Goal: Task Accomplishment & Management: Manage account settings

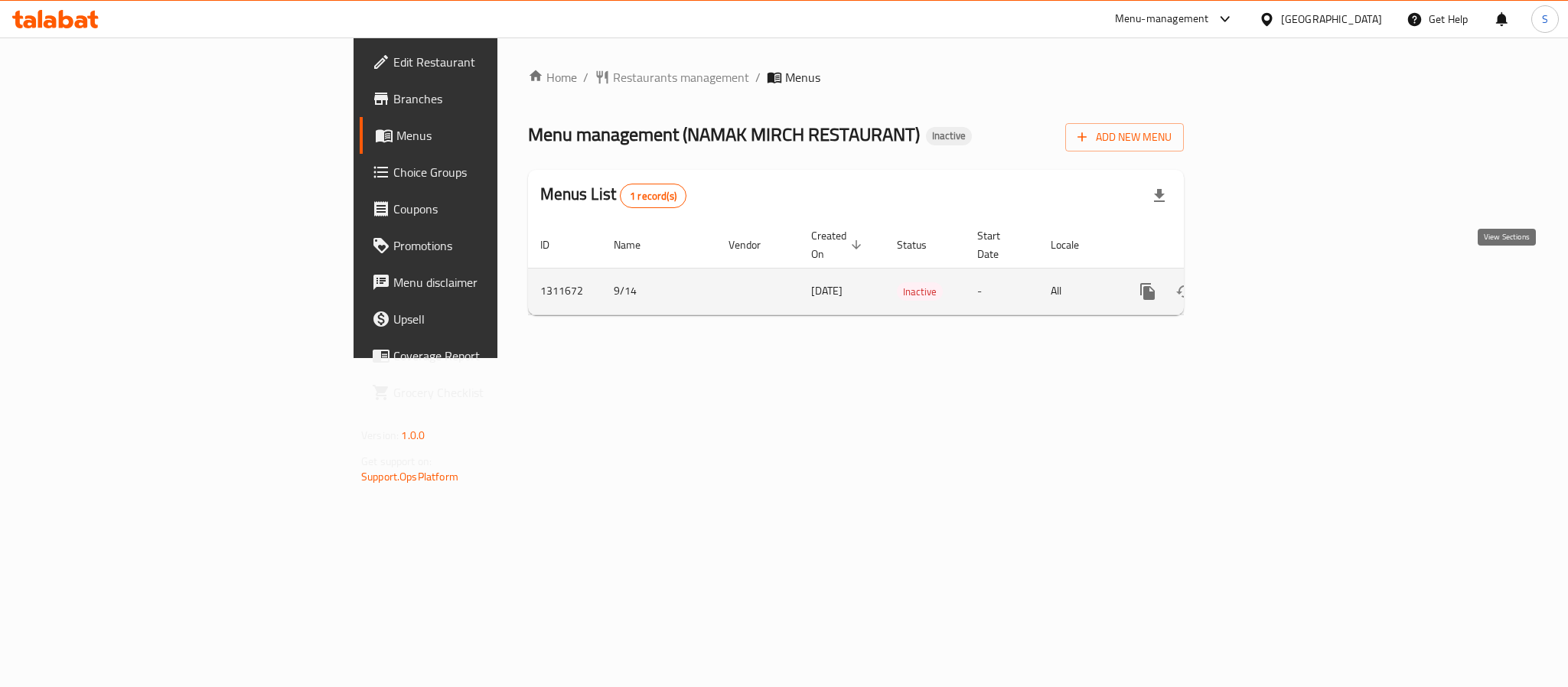
click at [1267, 283] on icon "enhanced table" at bounding box center [1258, 291] width 19 height 19
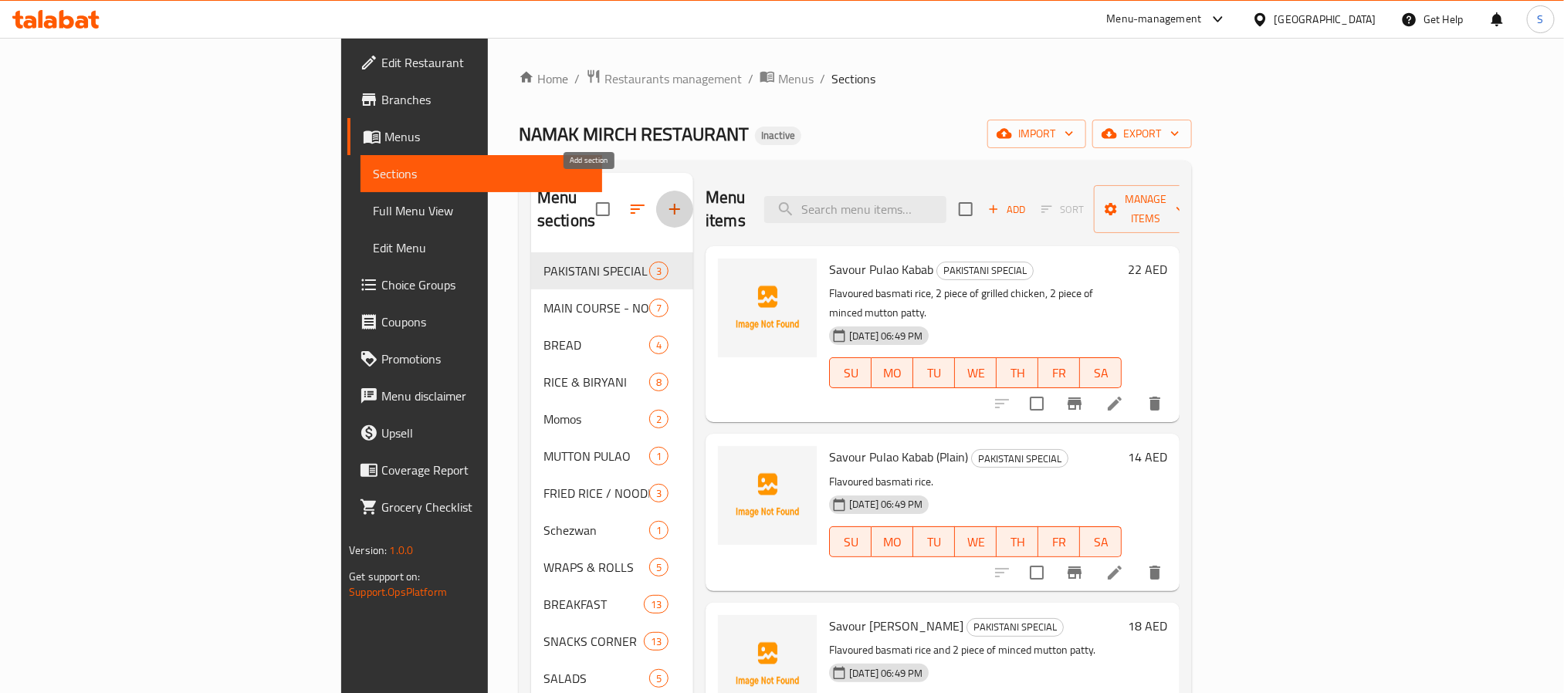
click at [665, 200] on icon "button" at bounding box center [674, 209] width 19 height 19
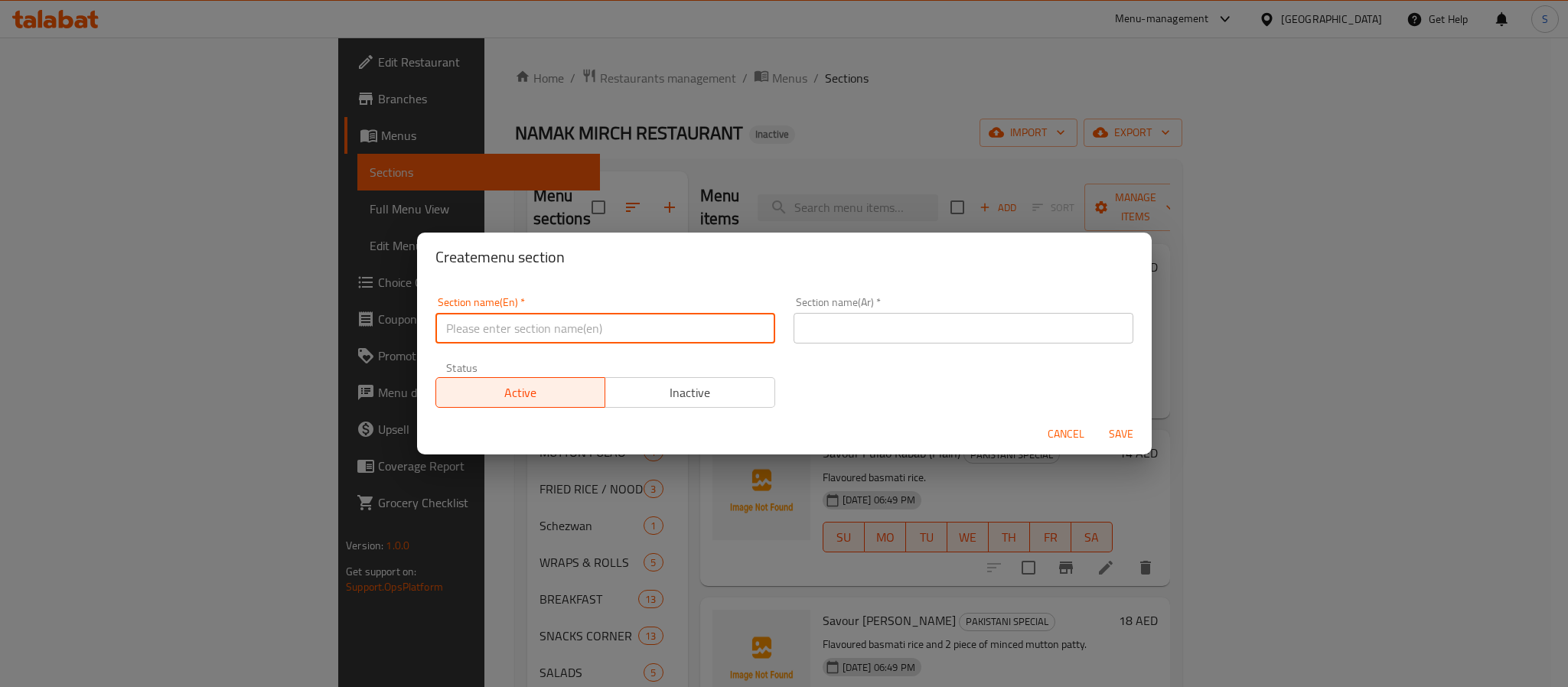
click at [565, 326] on input "text" at bounding box center [605, 328] width 340 height 31
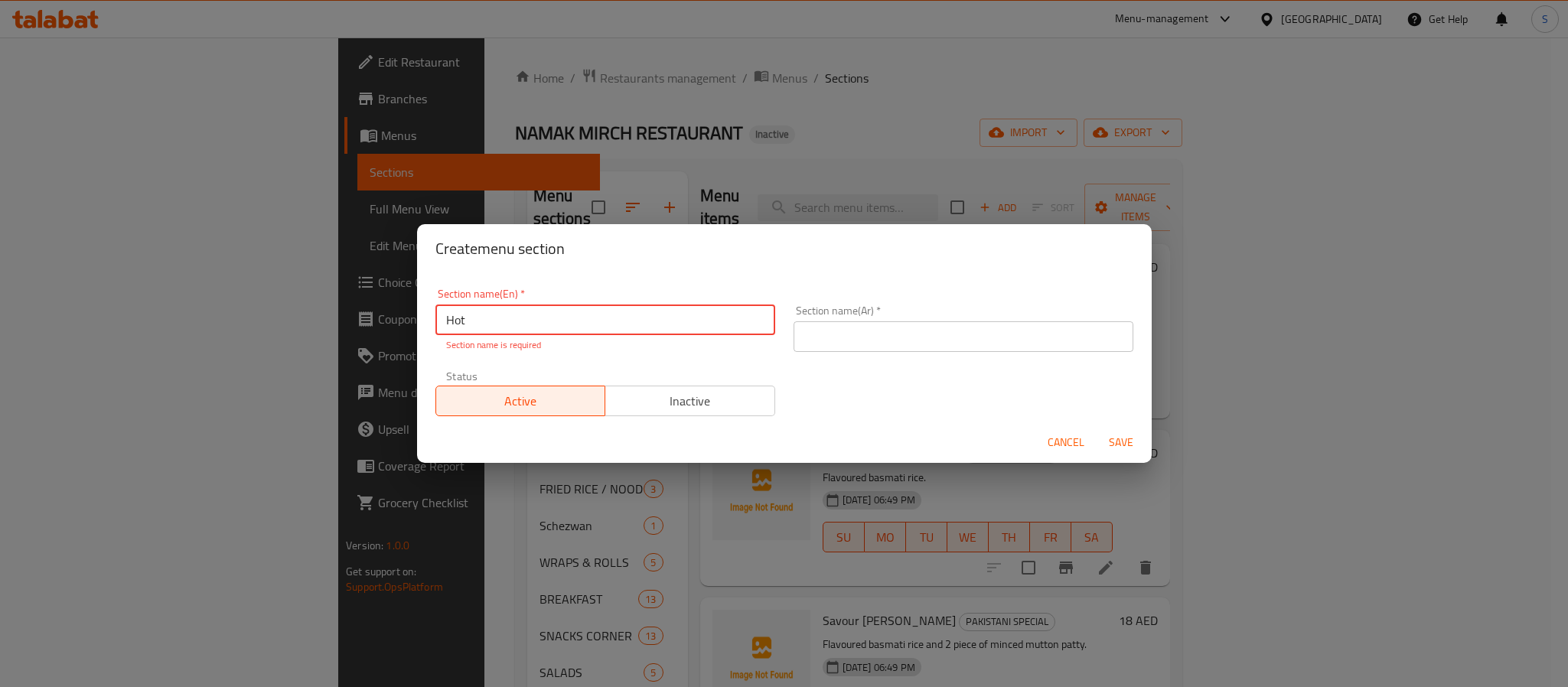
type input "Hot B"
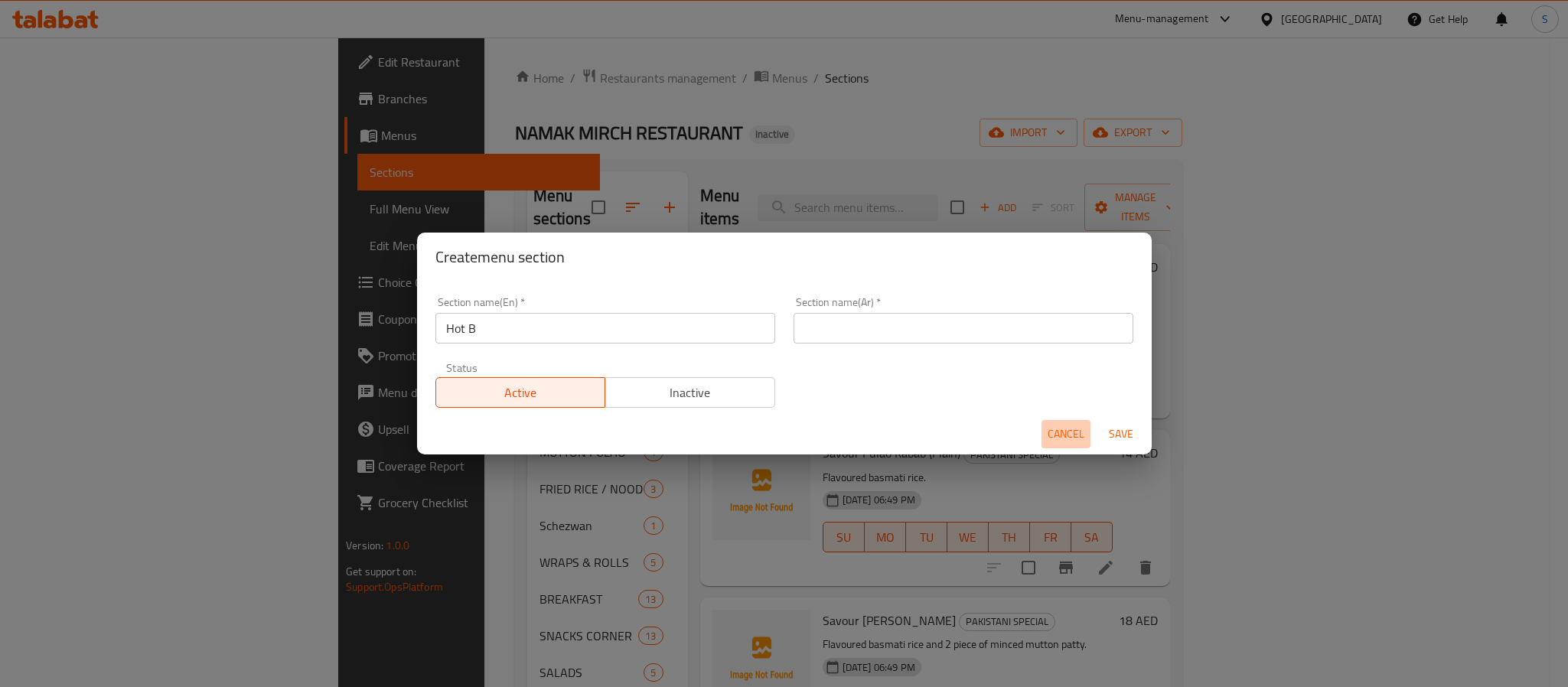
click at [1059, 446] on button "Cancel" at bounding box center [1065, 434] width 49 height 29
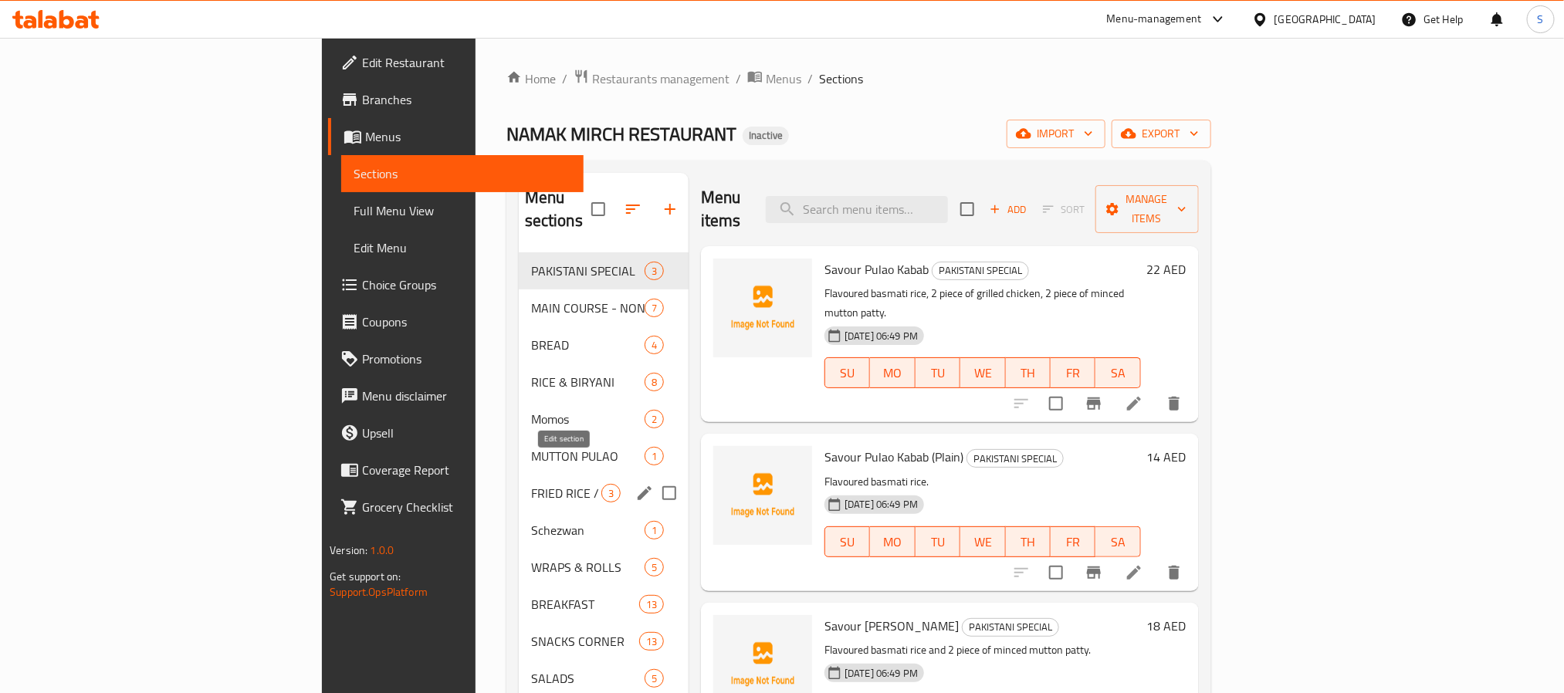
click at [638, 486] on icon "edit" at bounding box center [645, 493] width 14 height 14
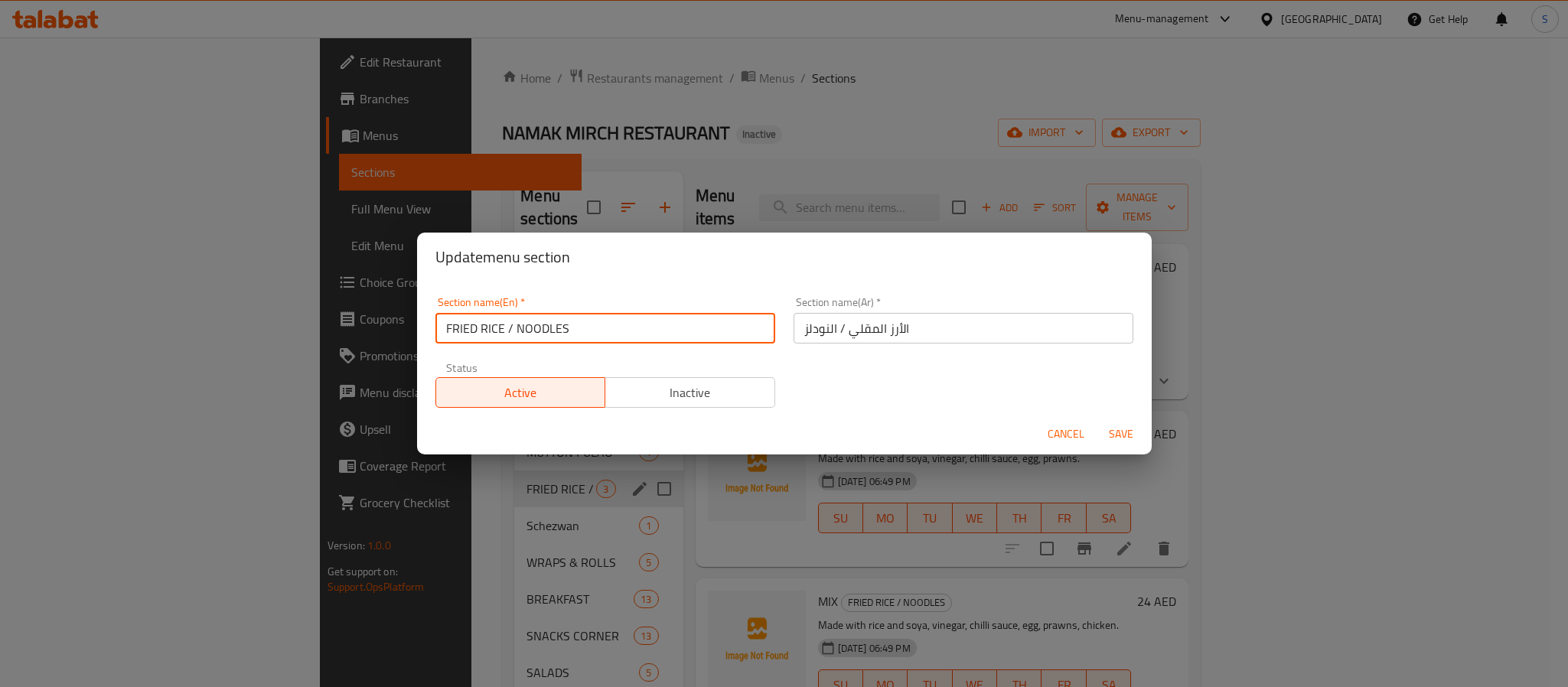
click at [524, 337] on input "FRIED RICE / NOODLES" at bounding box center [605, 328] width 340 height 31
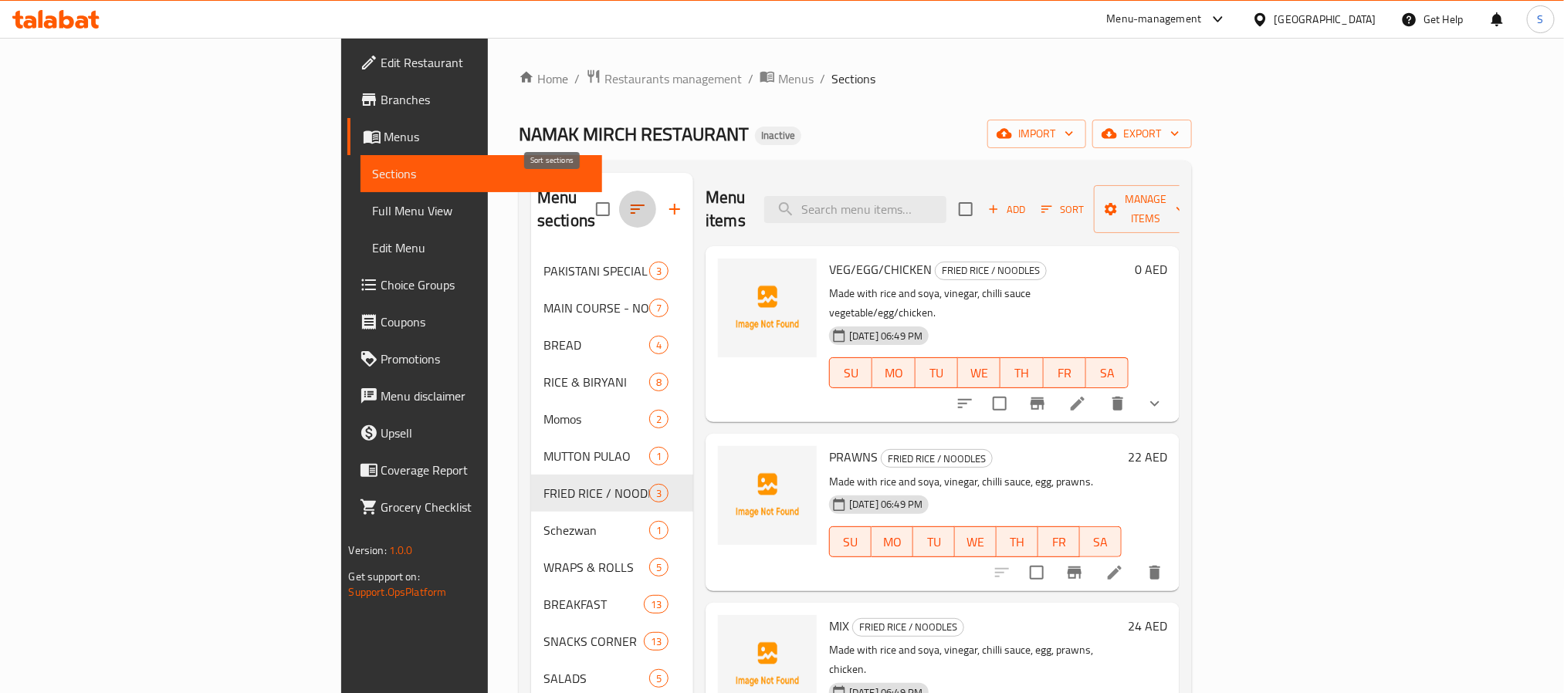
click at [631, 205] on icon "button" at bounding box center [638, 209] width 14 height 9
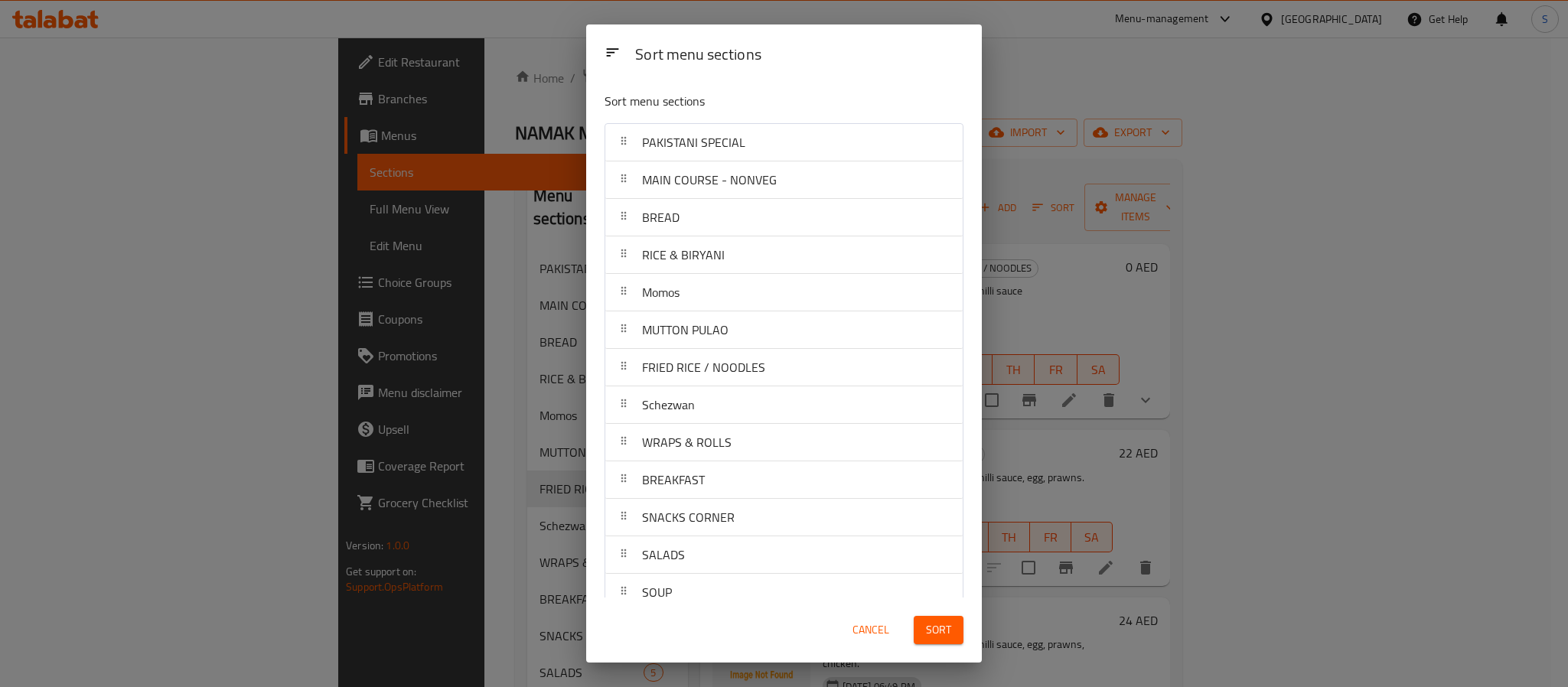
click at [1056, 79] on div "Sort menu sections Sort menu sections PAKISTANI SPECIAL MAIN COURSE - NONVEG BR…" at bounding box center [784, 343] width 1568 height 687
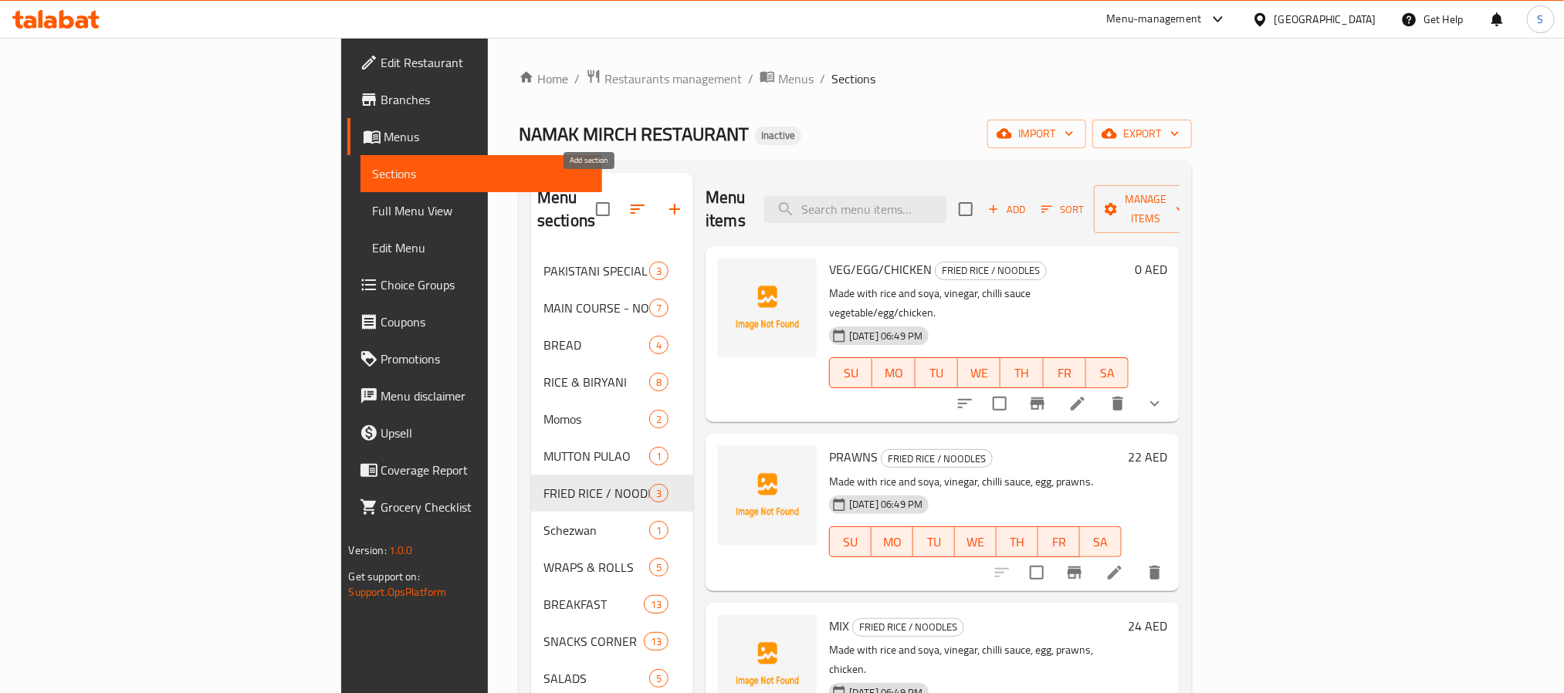
click at [656, 191] on button "button" at bounding box center [674, 209] width 37 height 37
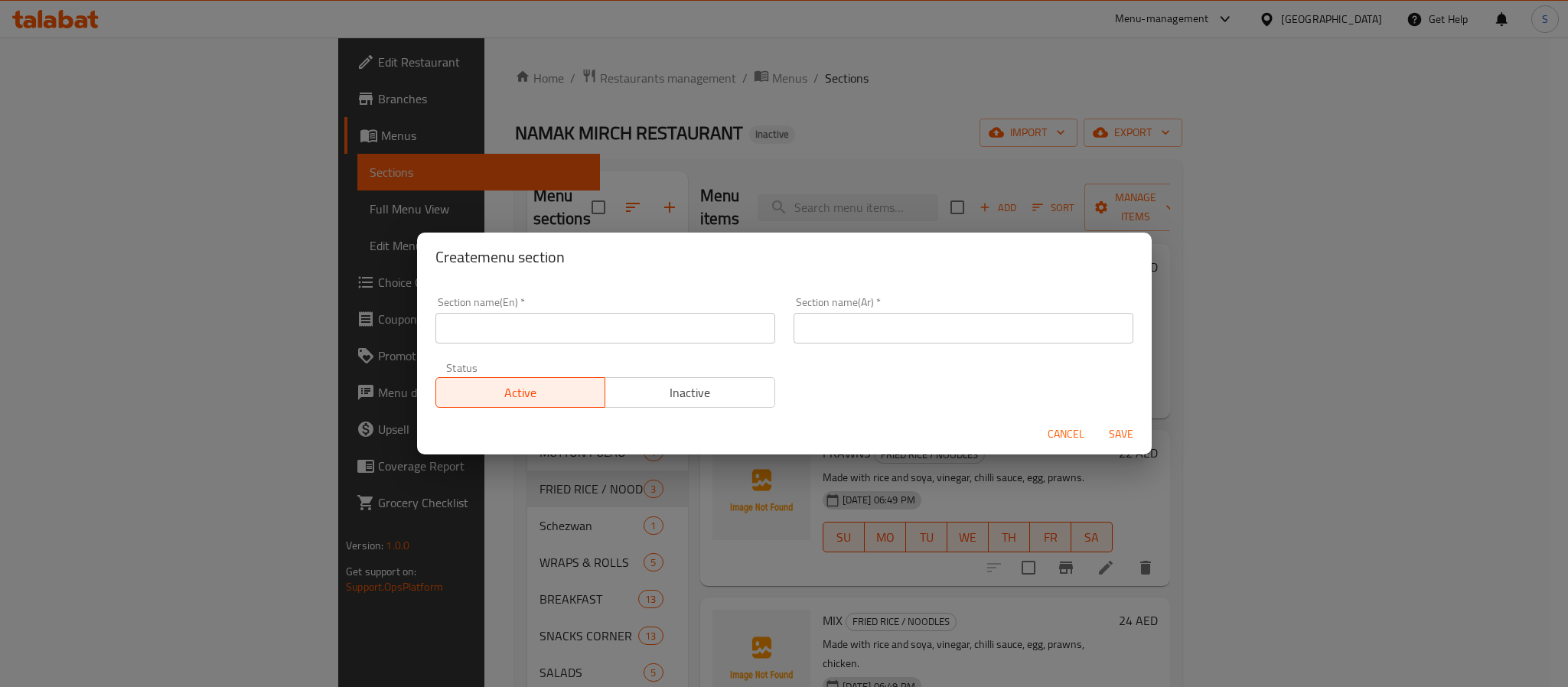
click at [659, 331] on input "text" at bounding box center [605, 328] width 340 height 31
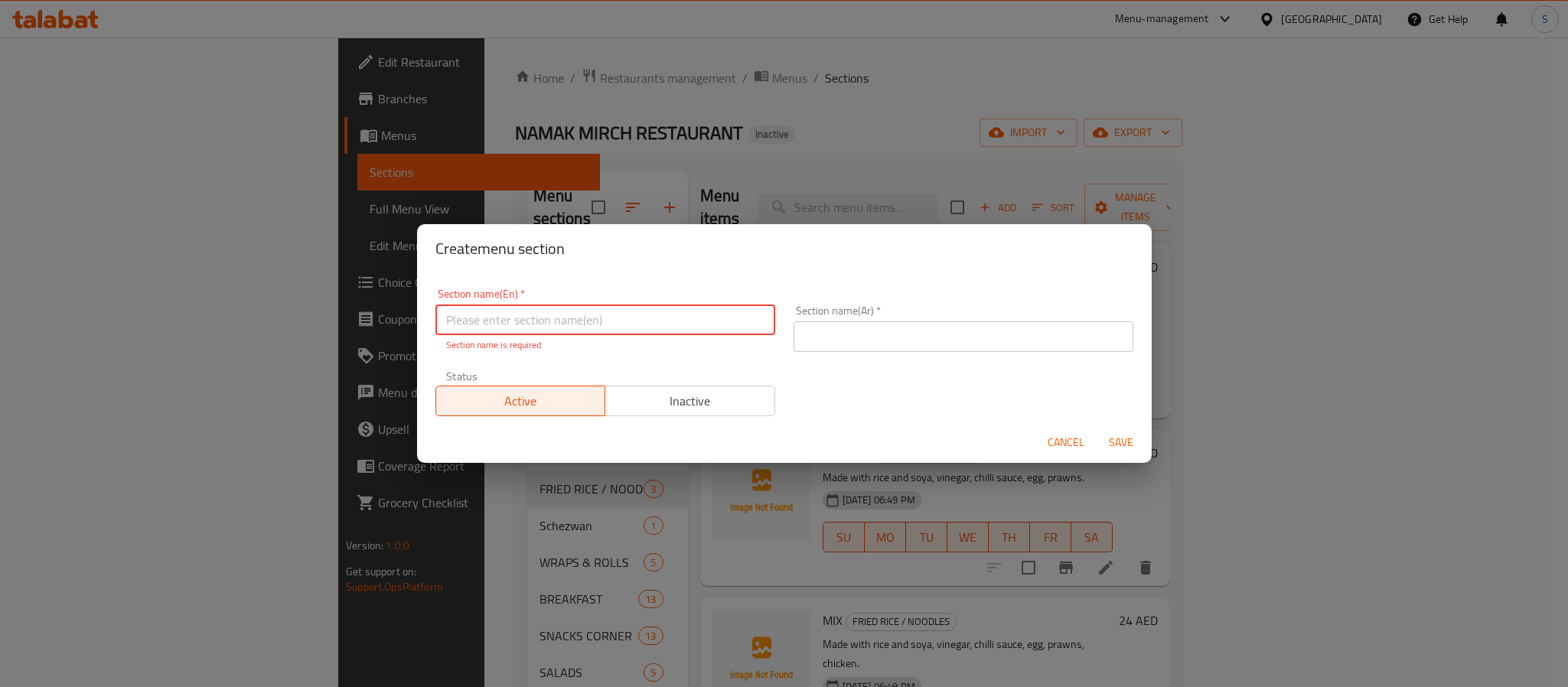
paste input "BEVERAGE ( HOT / COLD )"
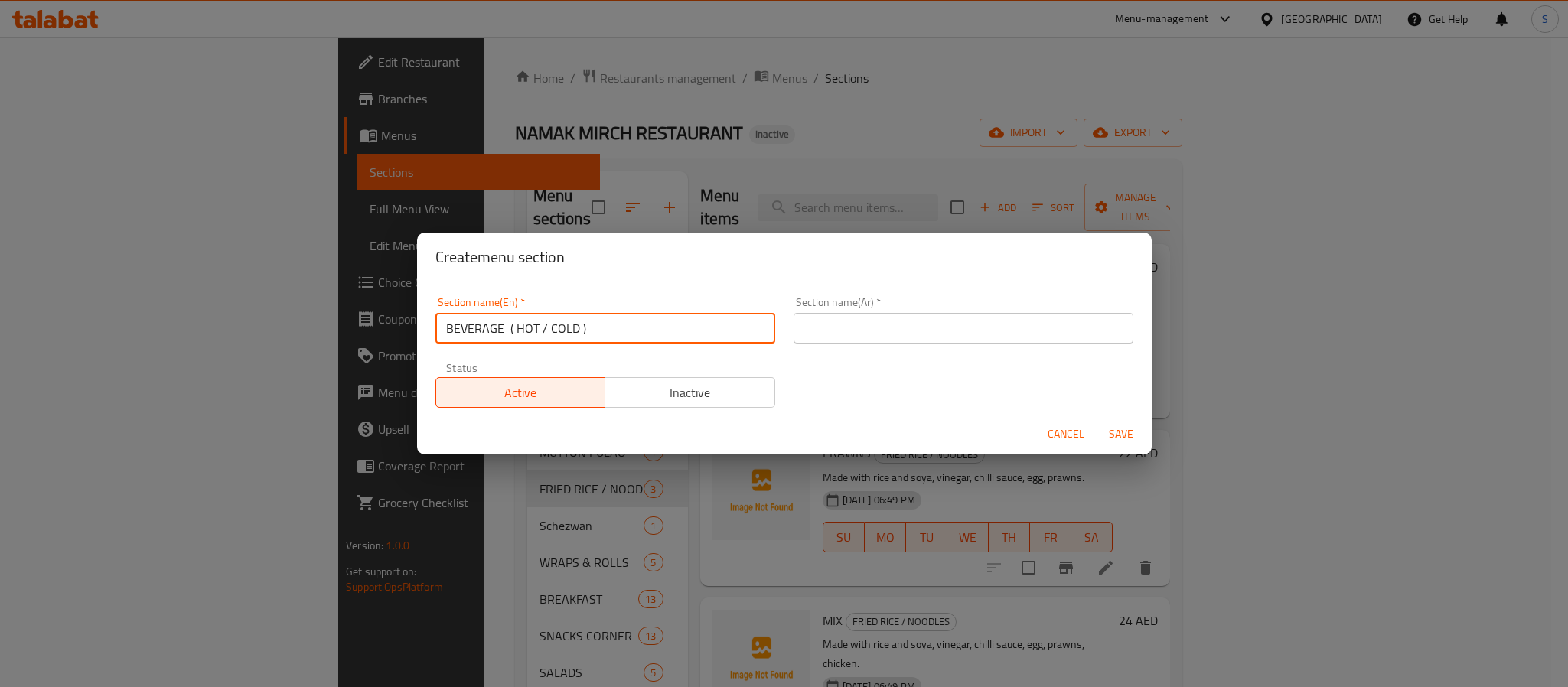
paste input "everage ( Hot / Cold"
type input "Beverage ( Hot / Cold )"
click at [976, 329] on input "text" at bounding box center [962, 328] width 340 height 31
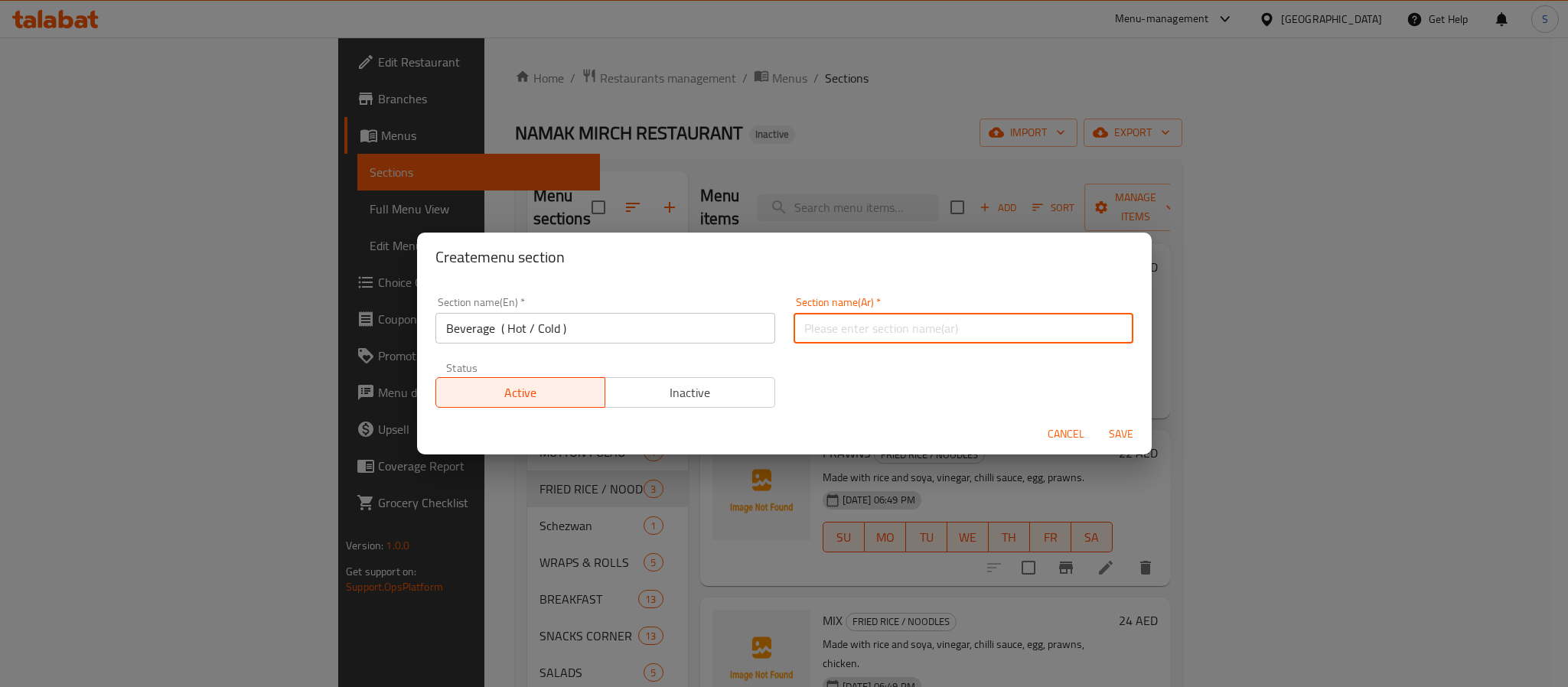
paste input "مشروب ( ساخن / بارد )"
click at [1059, 324] on input "المشروب ( ساخن / بارد )" at bounding box center [962, 328] width 340 height 31
click at [1042, 328] on input "المشروبات ( ساخن / بارد )" at bounding box center [962, 328] width 340 height 31
click at [1018, 331] on input "المشروبات ( ساخن / بارد )" at bounding box center [962, 328] width 340 height 31
click at [983, 329] on input "المشروبات ( ساخنة / بارد )" at bounding box center [962, 328] width 340 height 31
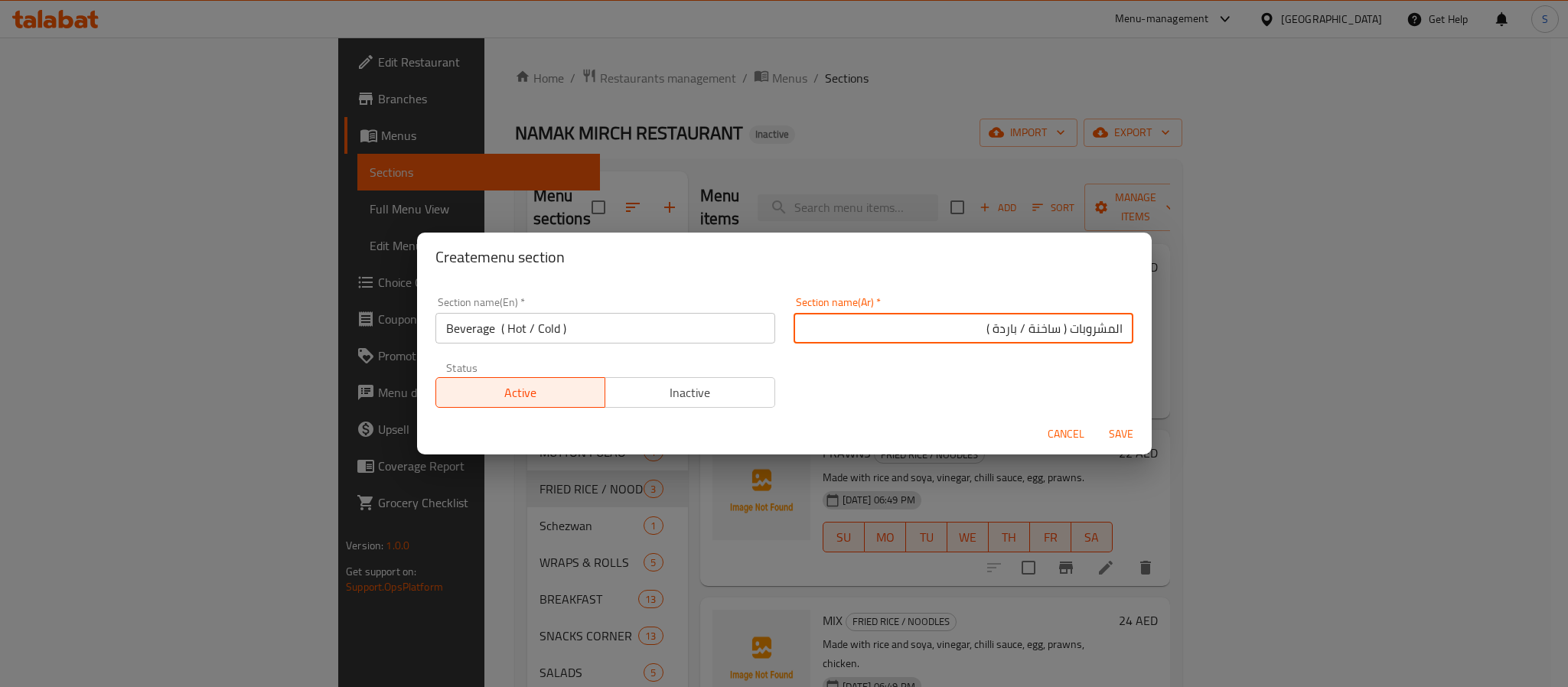
type input "المشروبات ( ساخنة / باردة )"
click at [1096, 420] on button "Save" at bounding box center [1120, 434] width 49 height 29
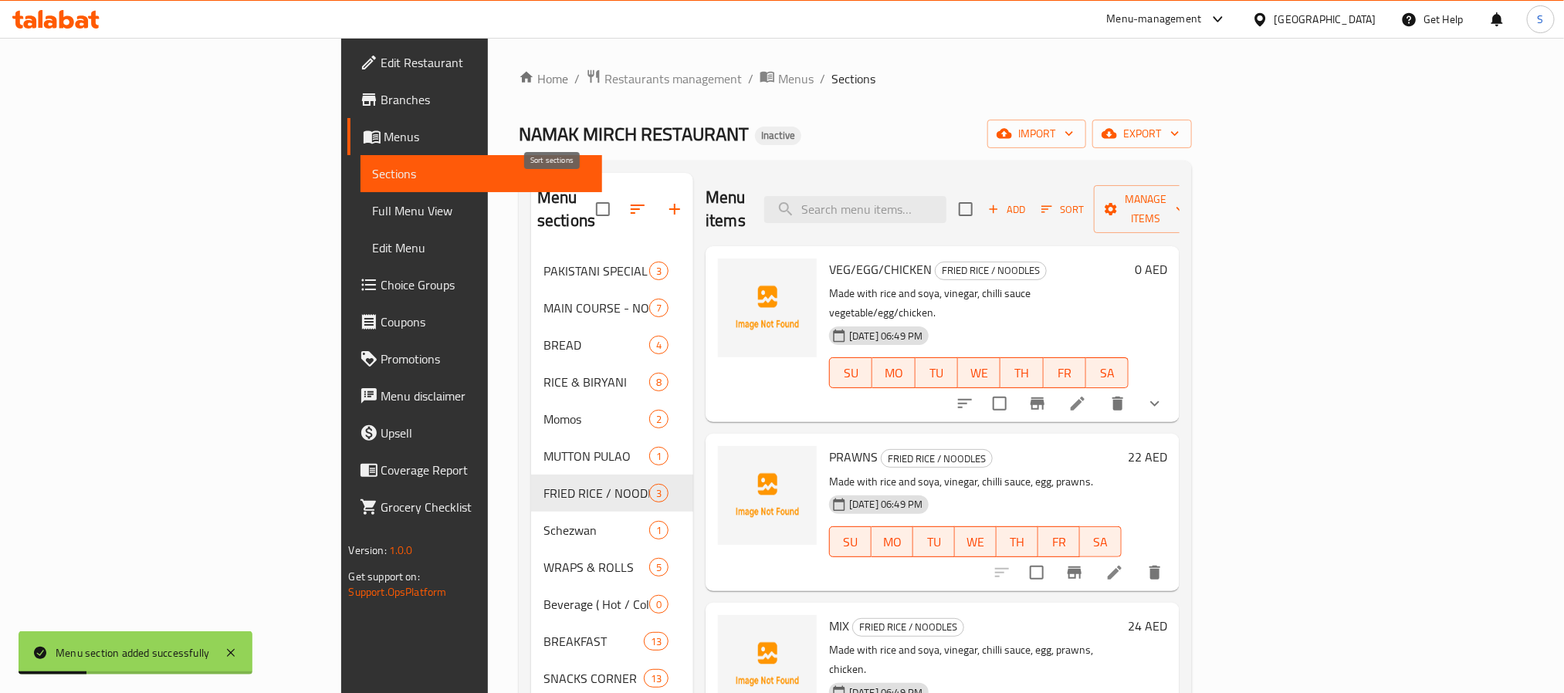
click at [619, 199] on button "button" at bounding box center [637, 209] width 37 height 37
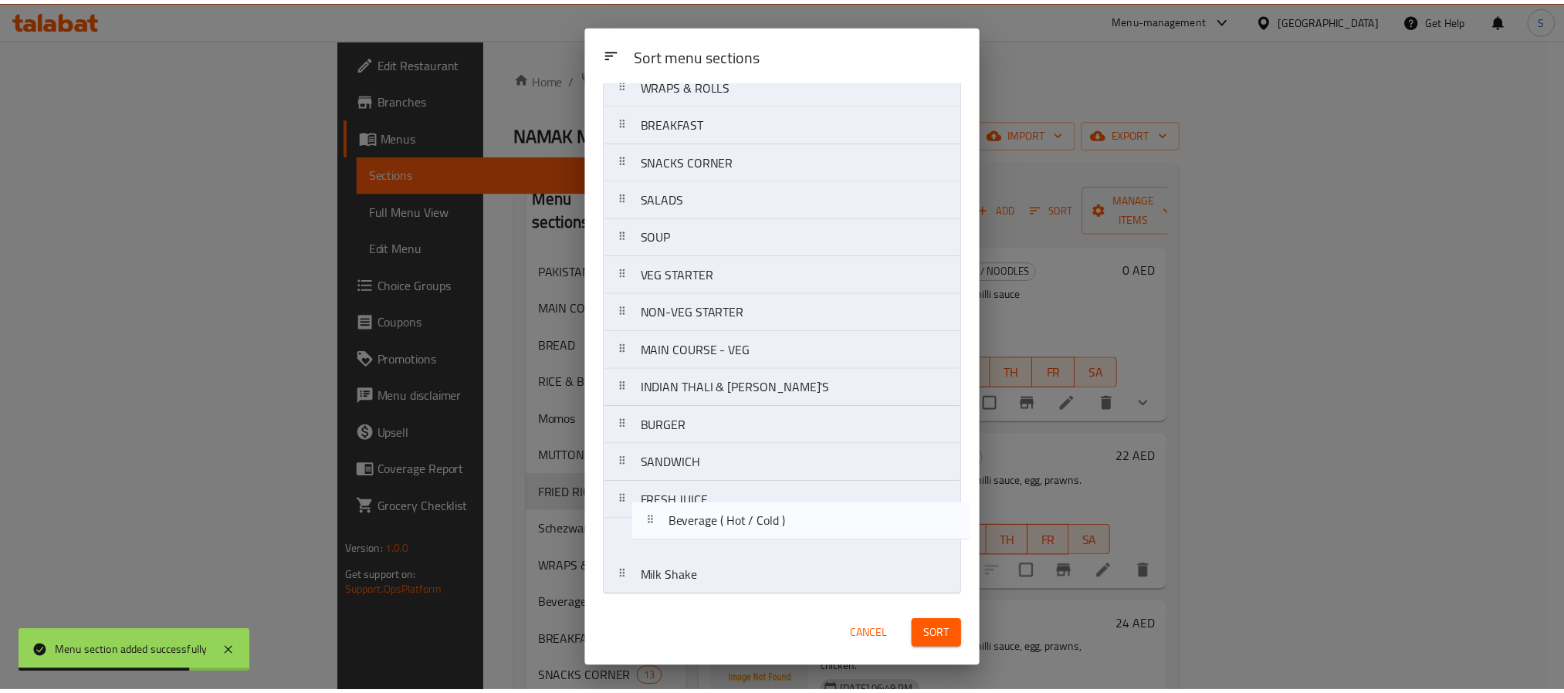
scroll to position [369, 0]
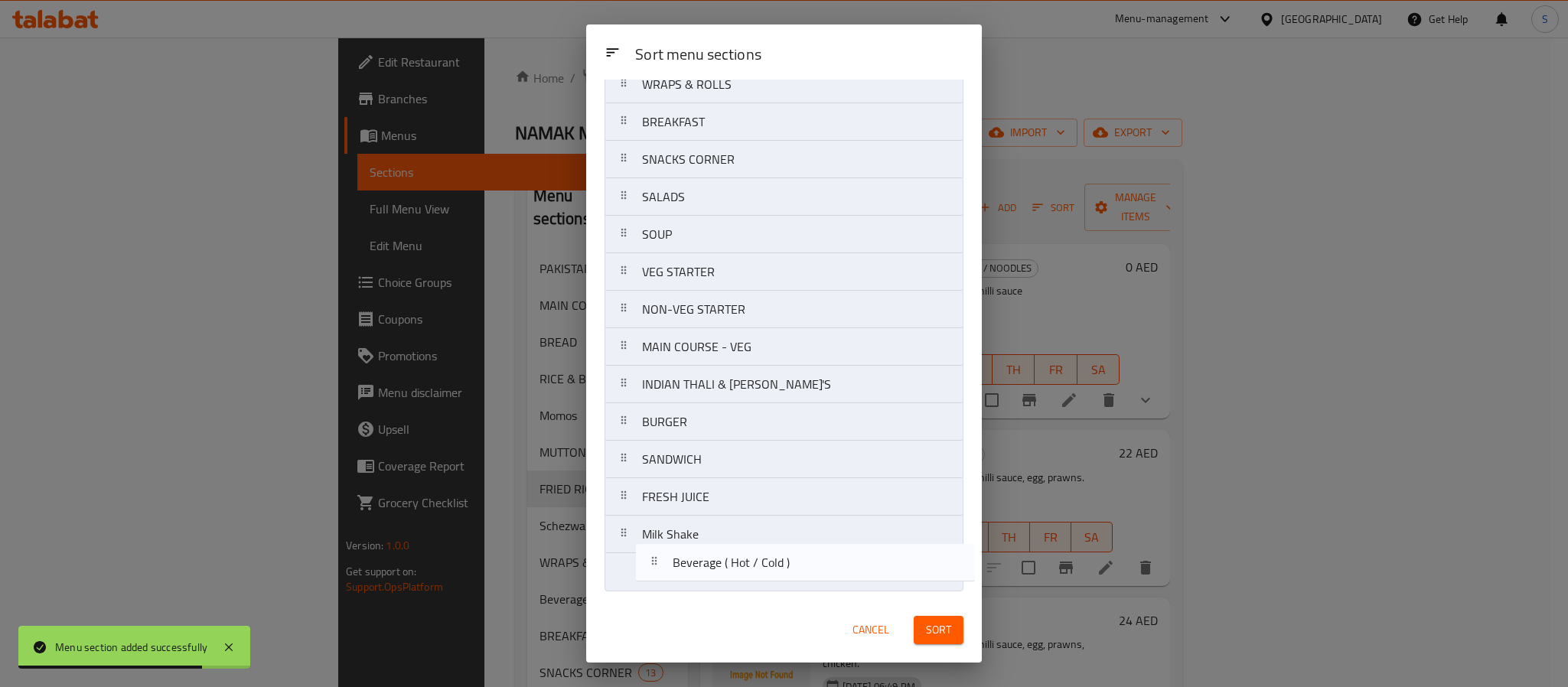
drag, startPoint x: 753, startPoint y: 127, endPoint x: 778, endPoint y: 584, distance: 457.7
click at [778, 584] on nav "PAKISTANI SPECIAL MAIN COURSE - NONVEG BREAD RICE & BIRYANI Momos MUTTON PULAO …" at bounding box center [784, 178] width 359 height 827
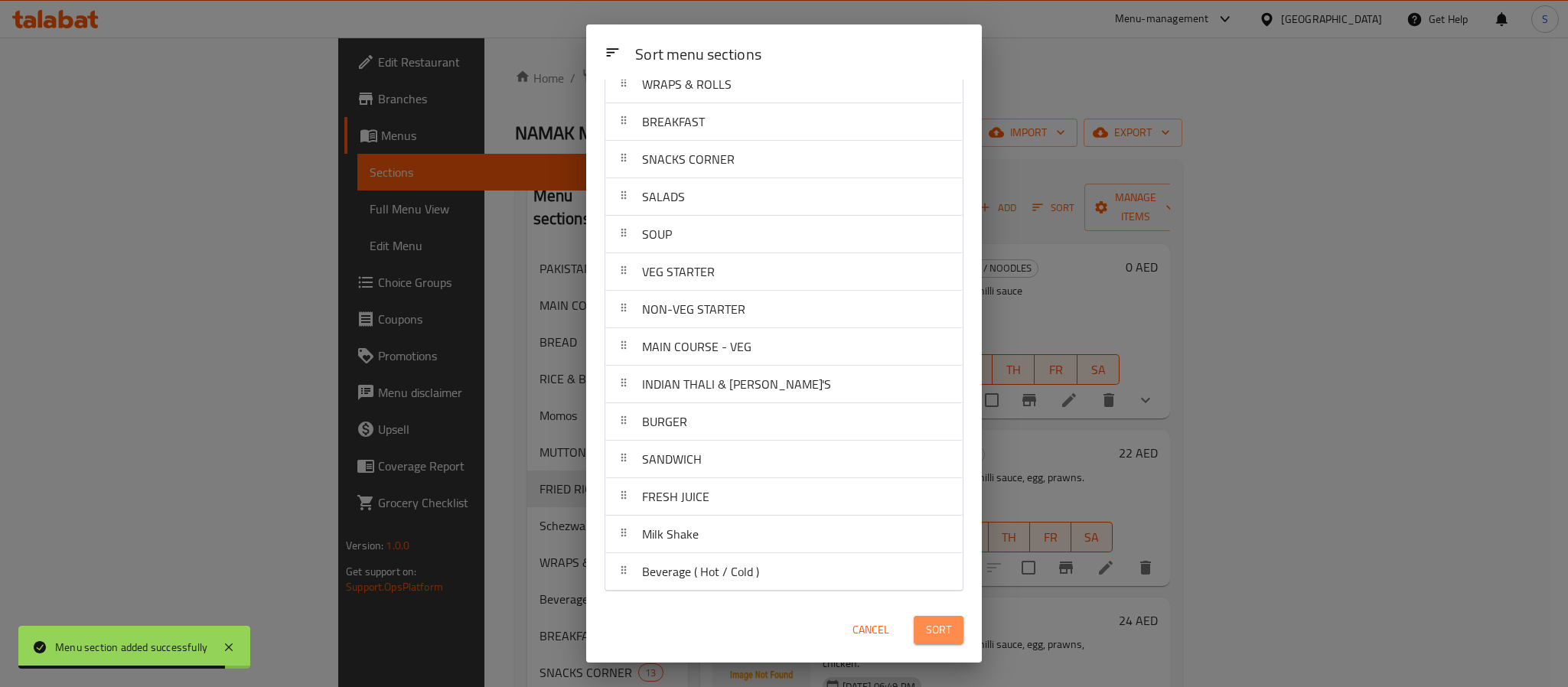
click at [935, 630] on span "Sort" at bounding box center [938, 630] width 25 height 19
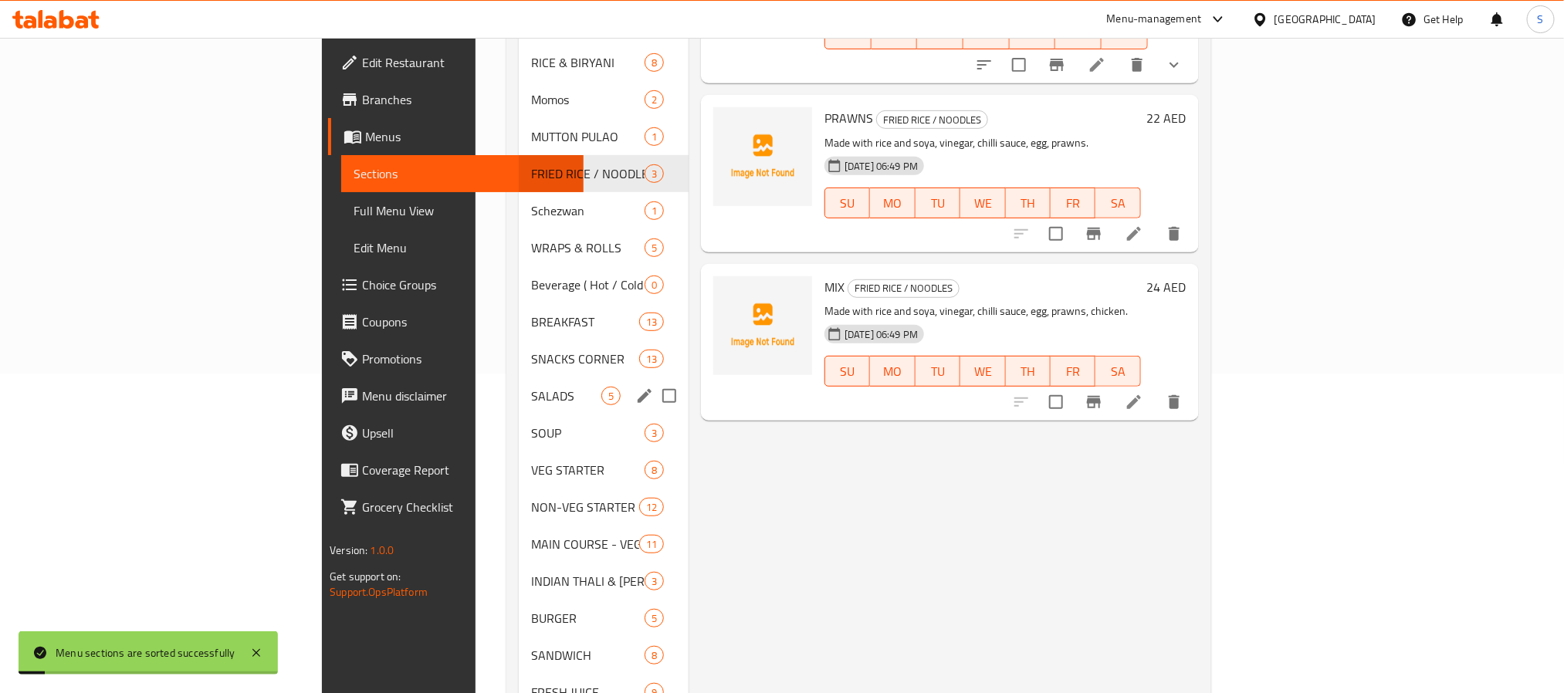
scroll to position [399, 0]
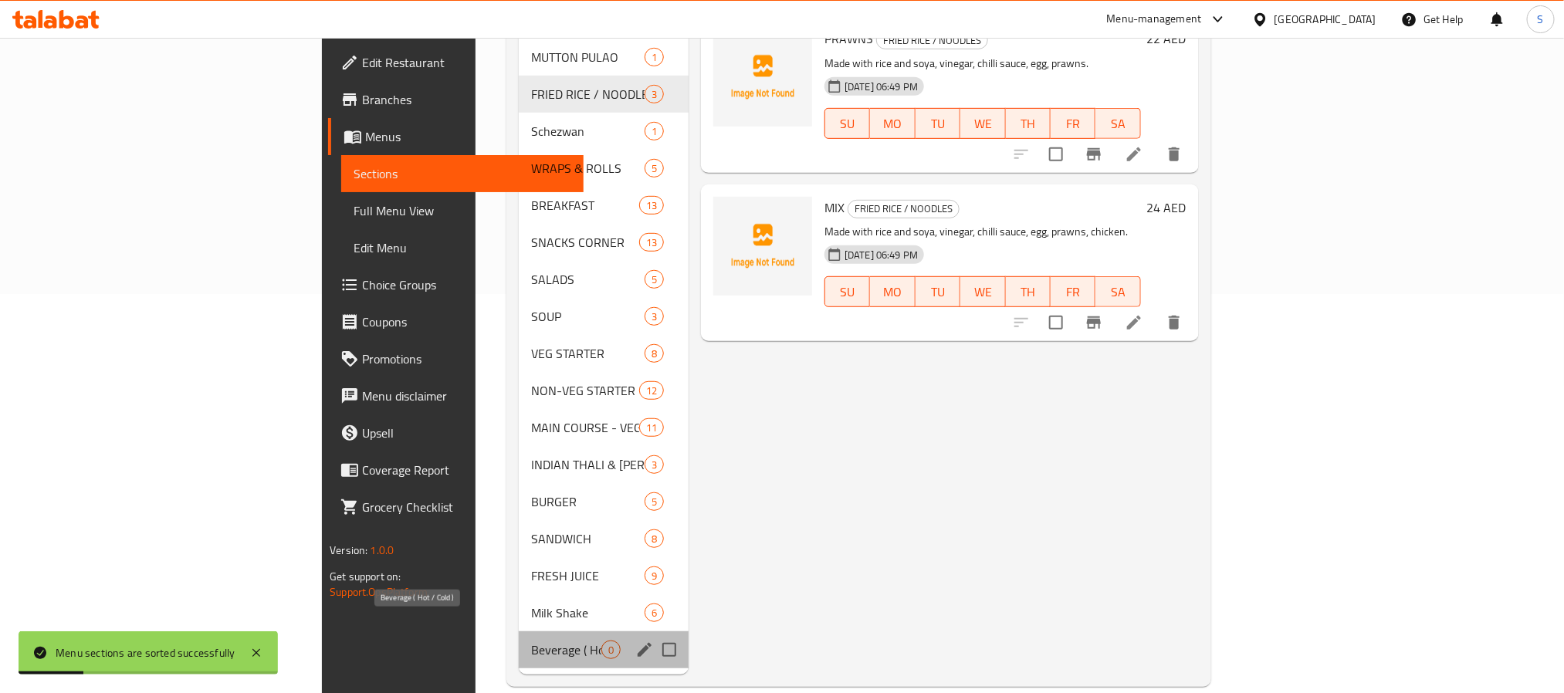
click at [531, 641] on span "Beverage ( Hot / Cold )" at bounding box center [566, 650] width 70 height 19
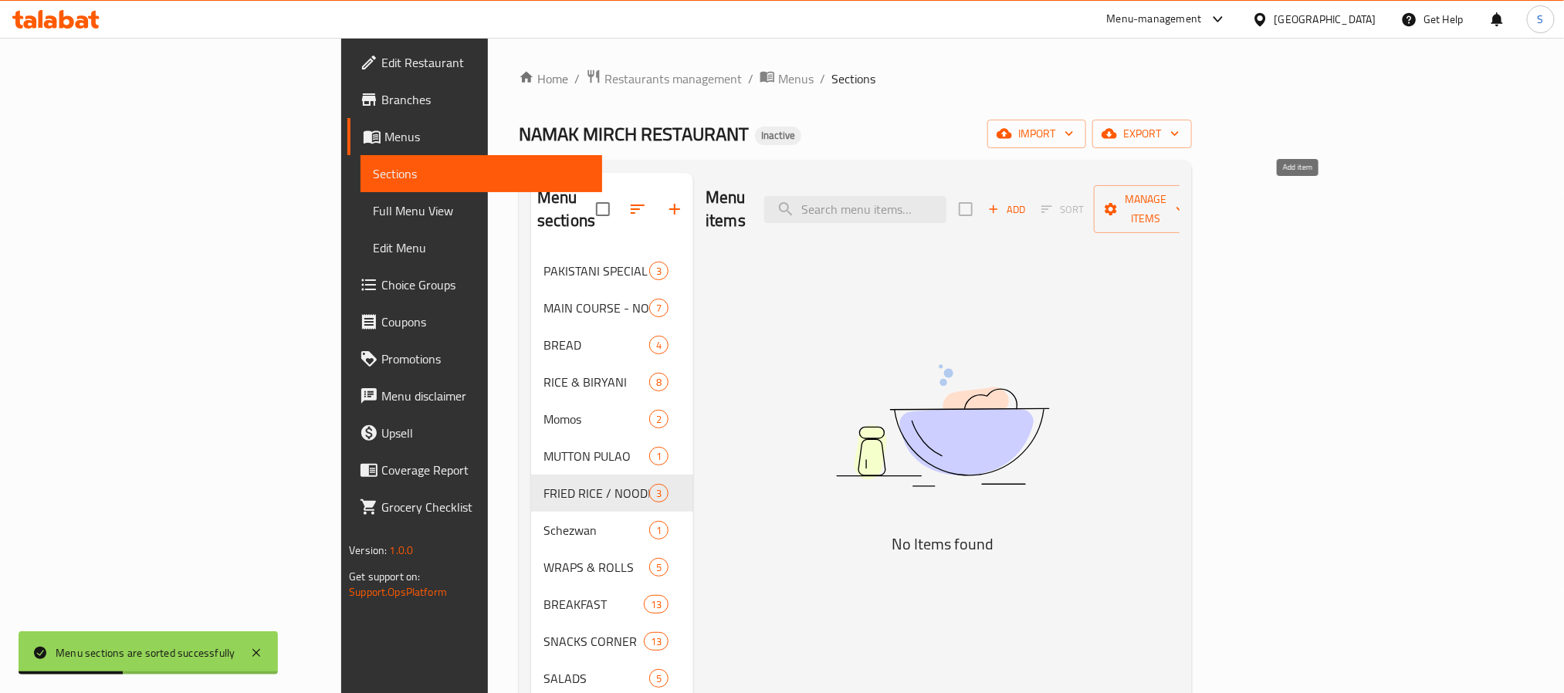
click at [1027, 201] on span "Add" at bounding box center [1007, 210] width 42 height 18
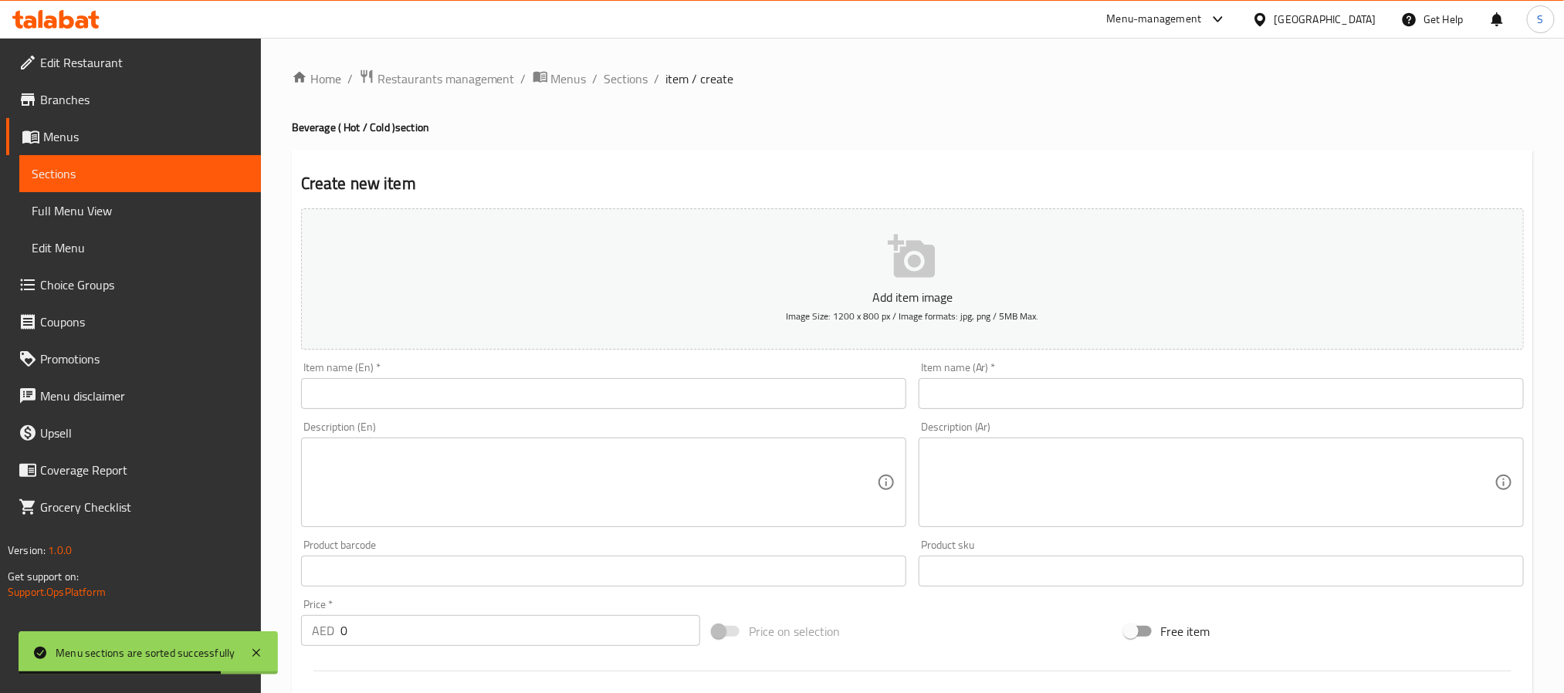
click at [693, 396] on input "text" at bounding box center [603, 393] width 605 height 31
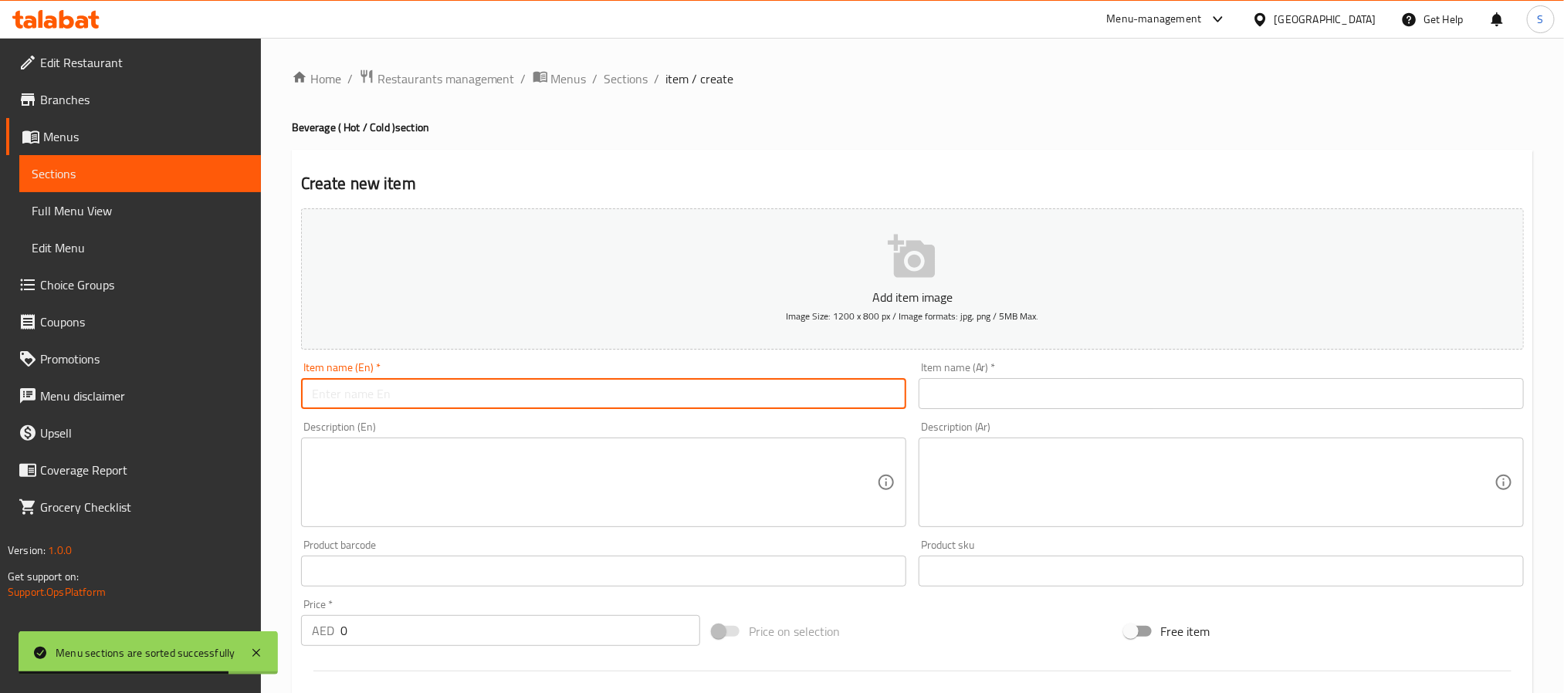
paste input "Kadak Tea"
type input "Kadak Tea"
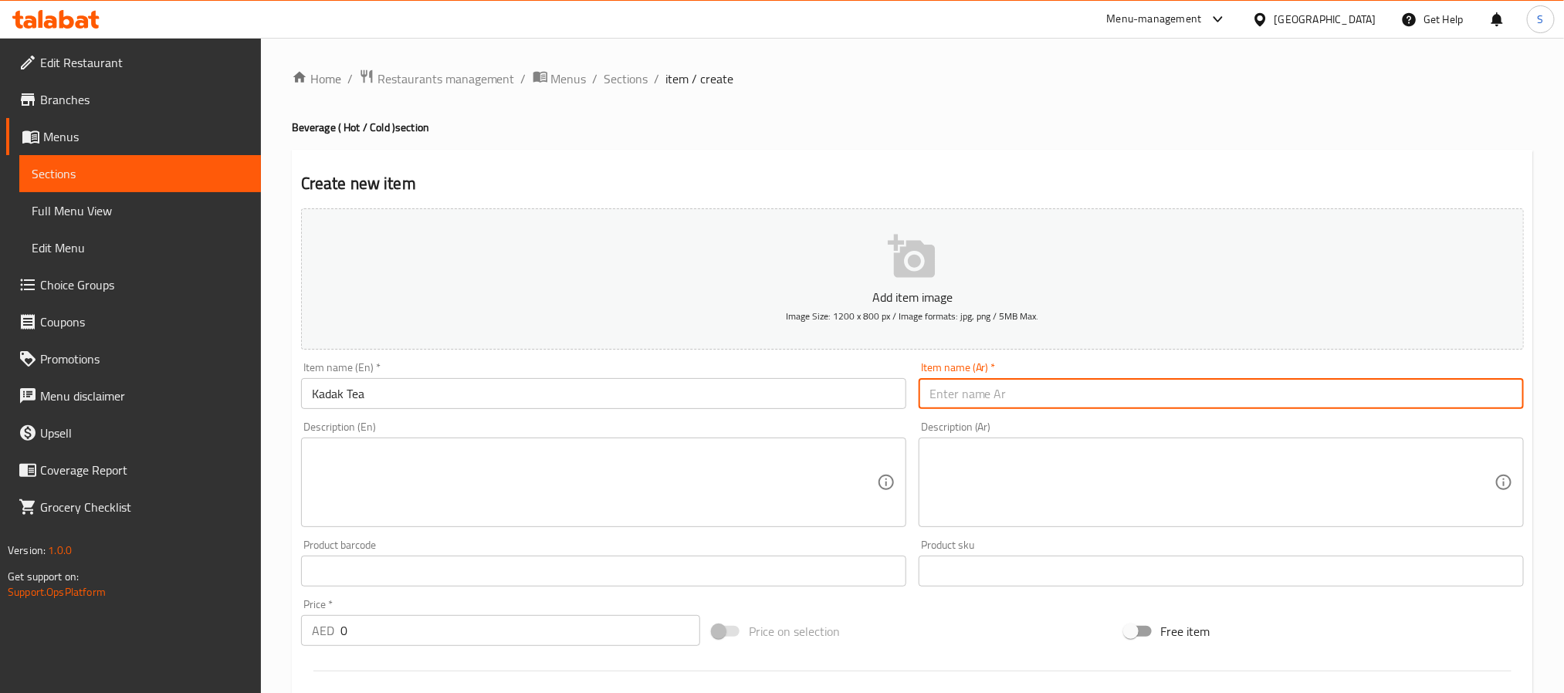
click at [990, 405] on input "text" at bounding box center [1221, 393] width 605 height 31
paste input "شاي كاداك"
type input "شاي كاداك"
click at [482, 456] on textarea at bounding box center [594, 482] width 565 height 73
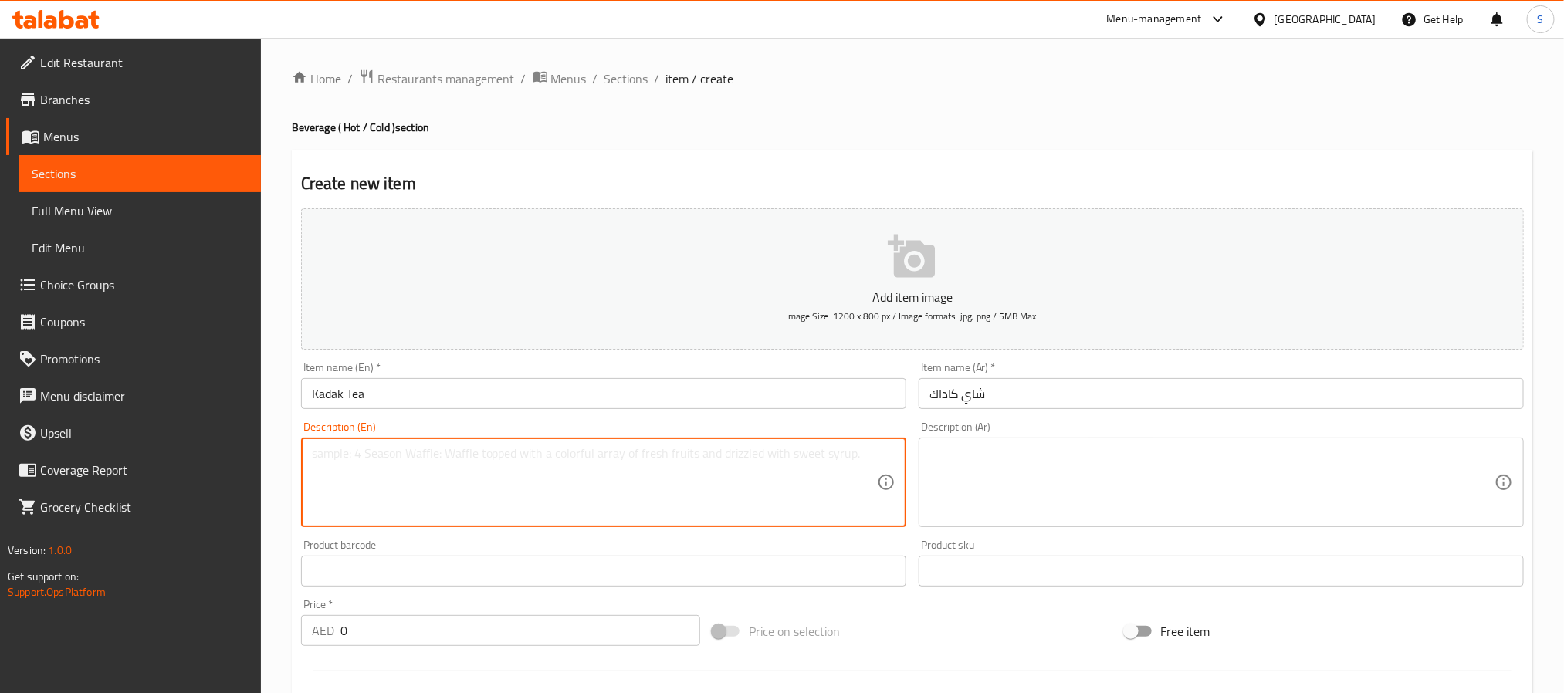
paste textarea "A strong, dark tea made with milk, sugar, and spices."
type textarea "A strong, dark tea made with milk, sugar, and spices."
click at [1087, 470] on textarea at bounding box center [1211, 482] width 565 height 73
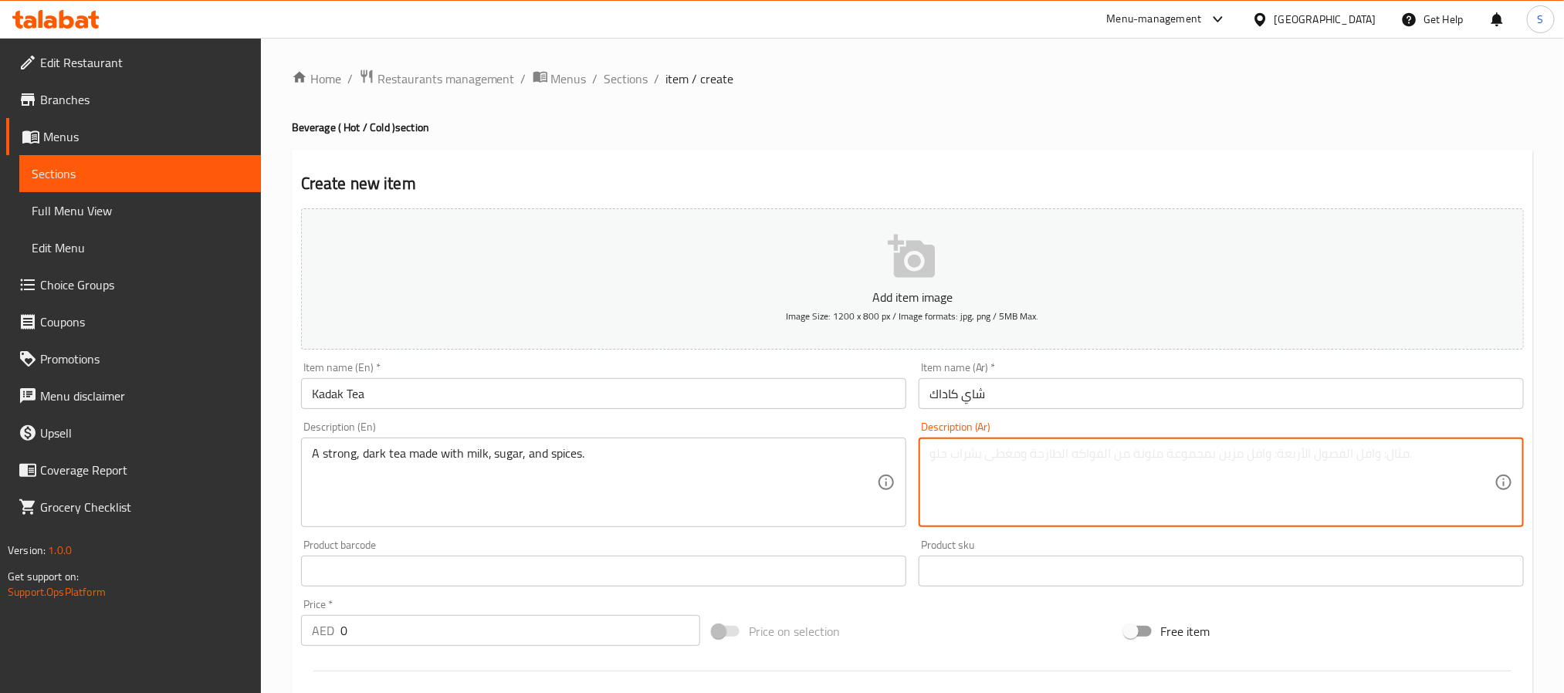
paste textarea "شاي قوي داكن اللون مصنوع من الحليب والسكر والتوابل."
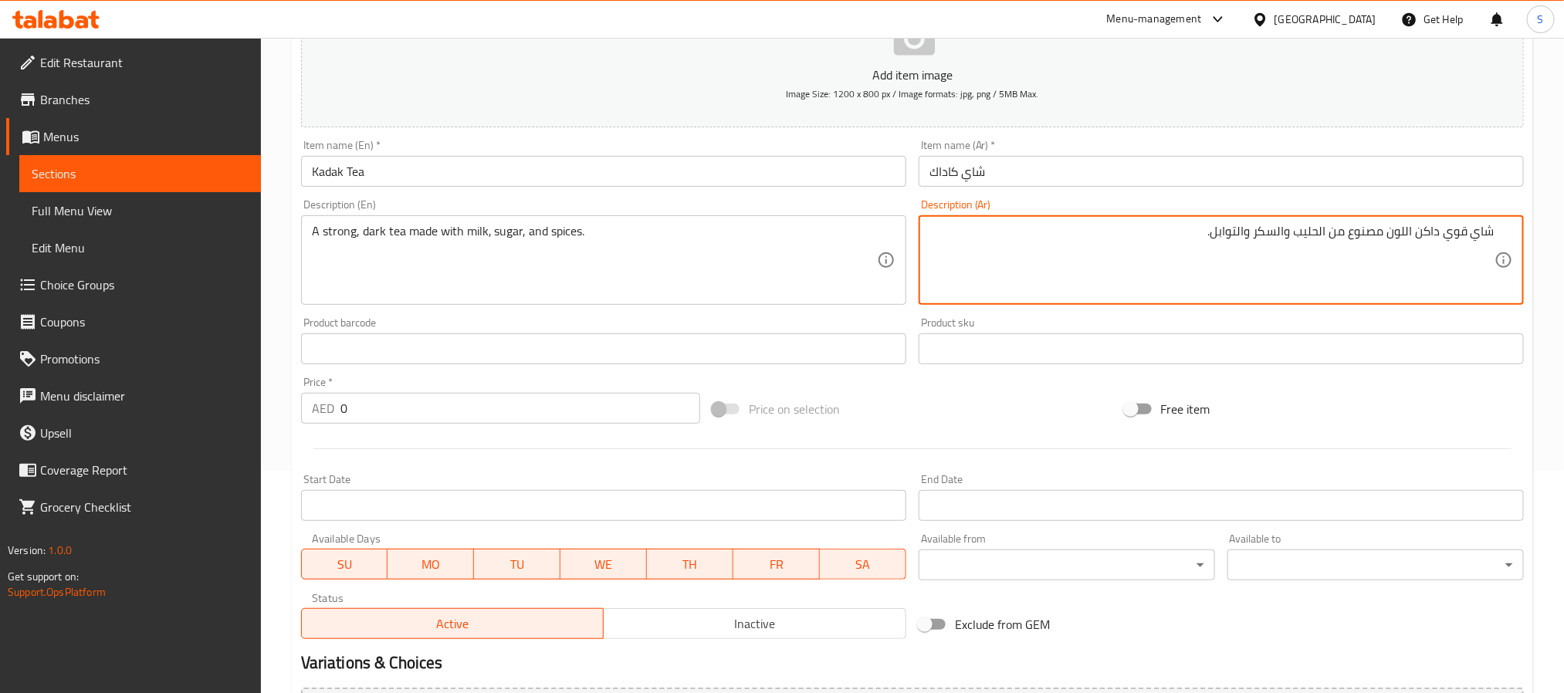
scroll to position [232, 0]
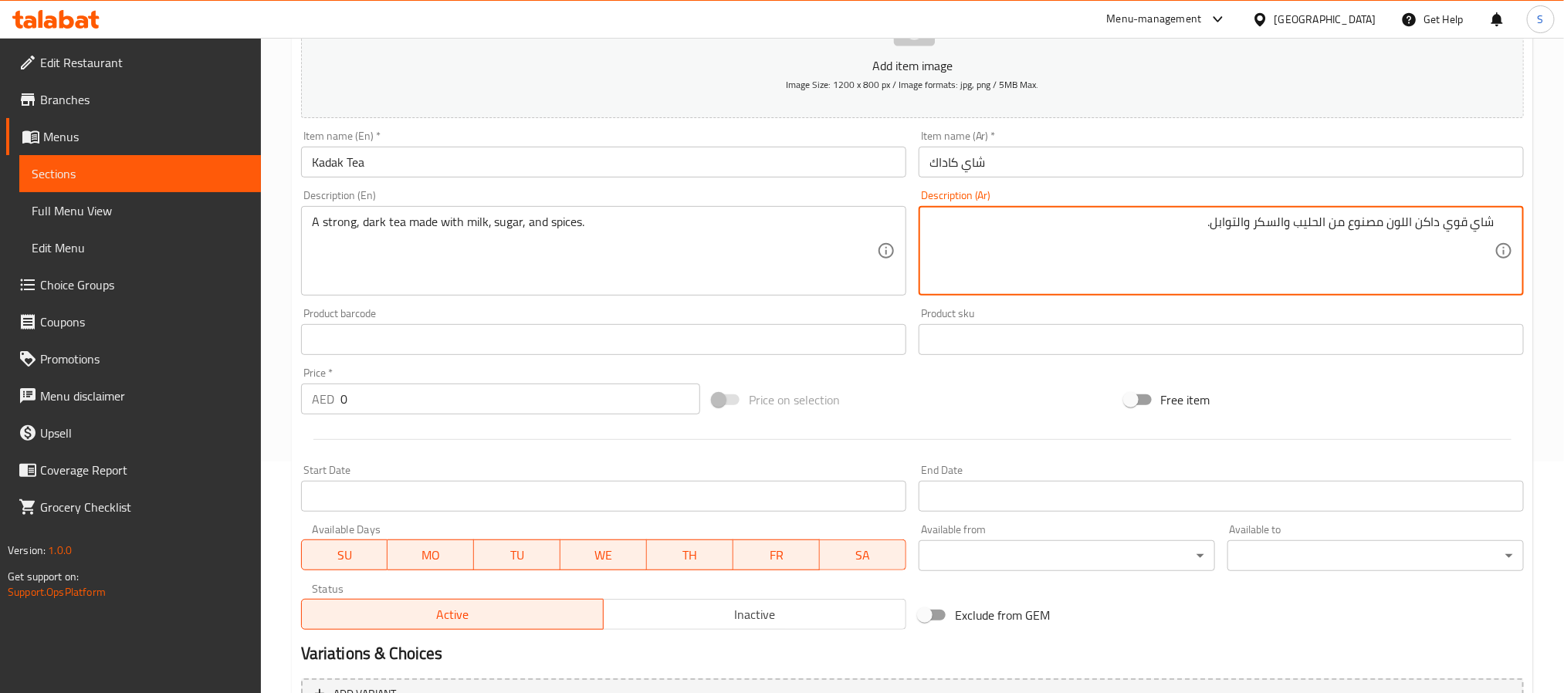
type textarea "شاي قوي داكن اللون مصنوع من الحليب والسكر والتوابل."
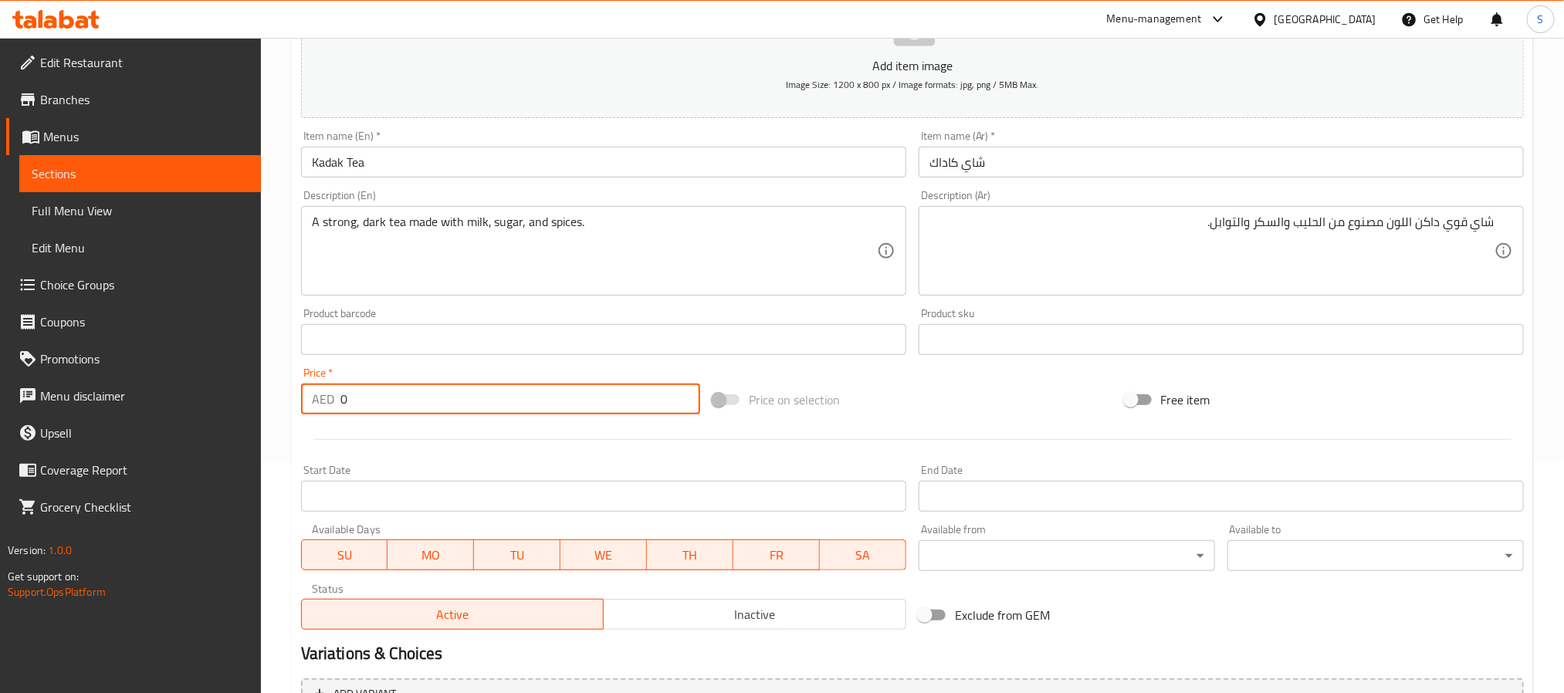
drag, startPoint x: 352, startPoint y: 411, endPoint x: 333, endPoint y: 413, distance: 18.7
click at [333, 413] on div "AED 0 Price *" at bounding box center [500, 399] width 399 height 31
type input "2"
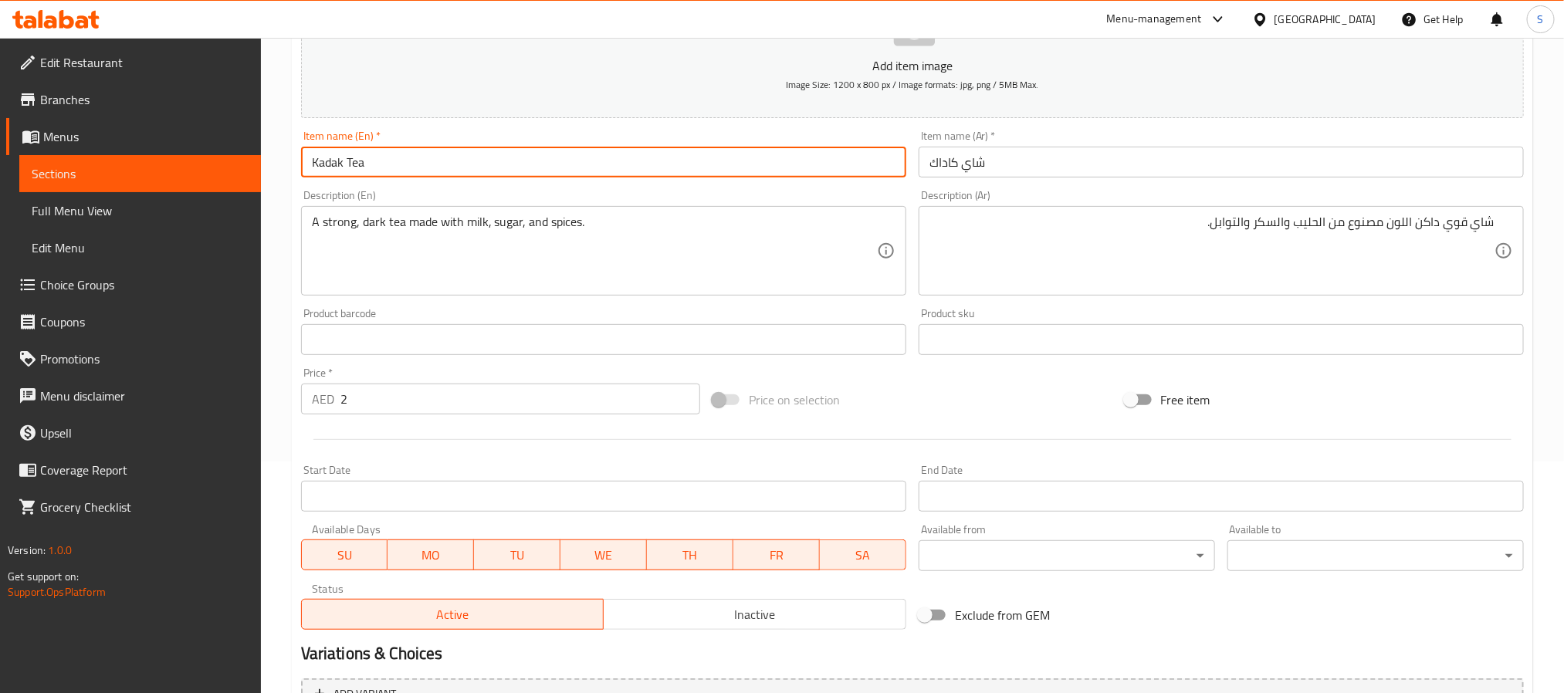
click at [480, 165] on input "Kadak Tea" at bounding box center [603, 162] width 605 height 31
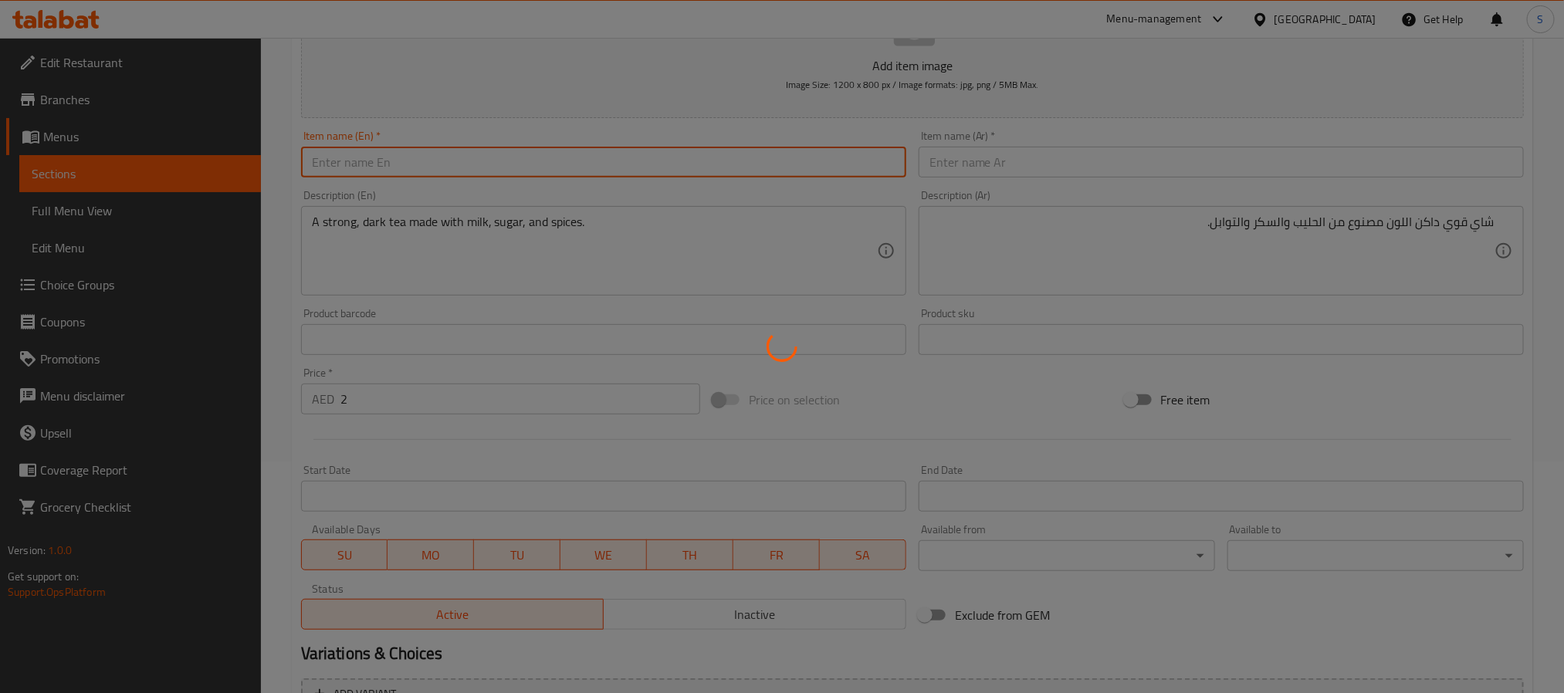
type input "0"
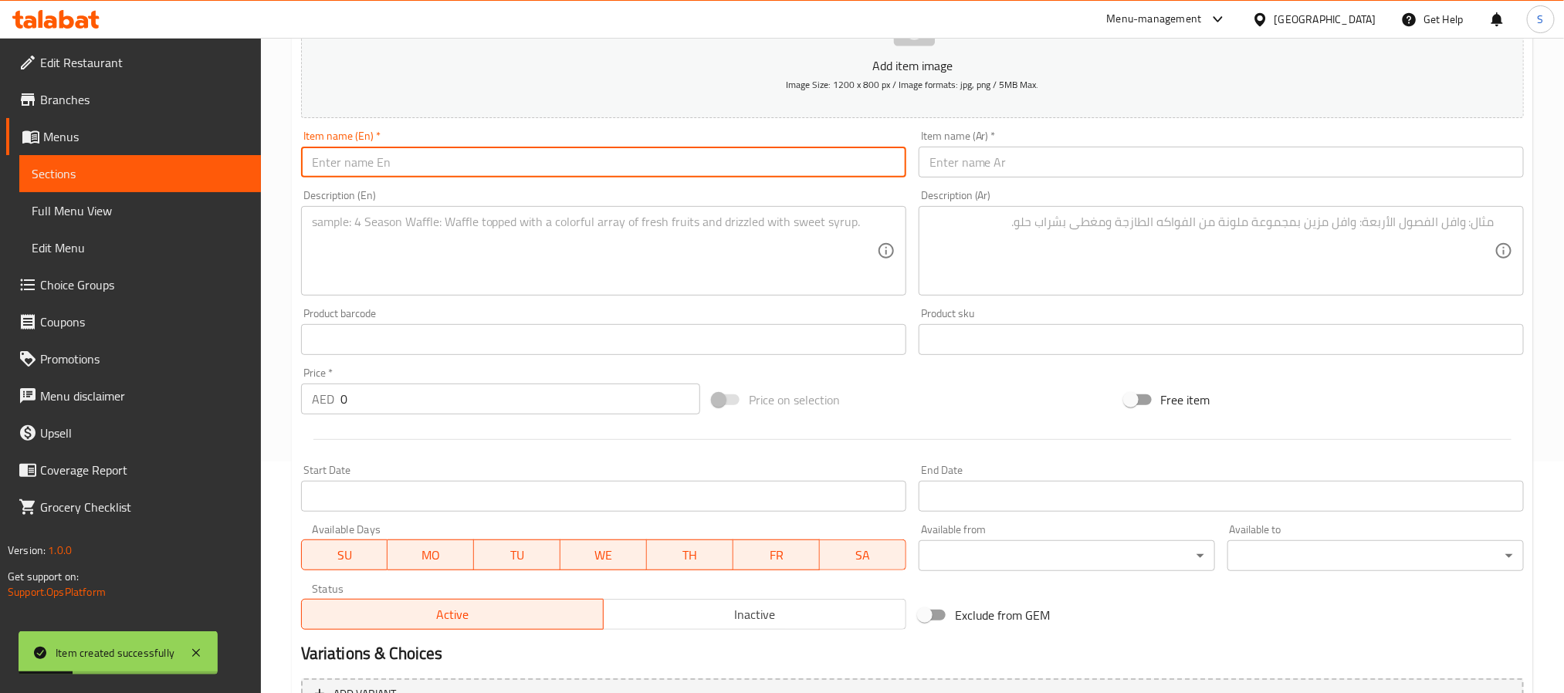
paste input "Coffee"
type input "Coffee"
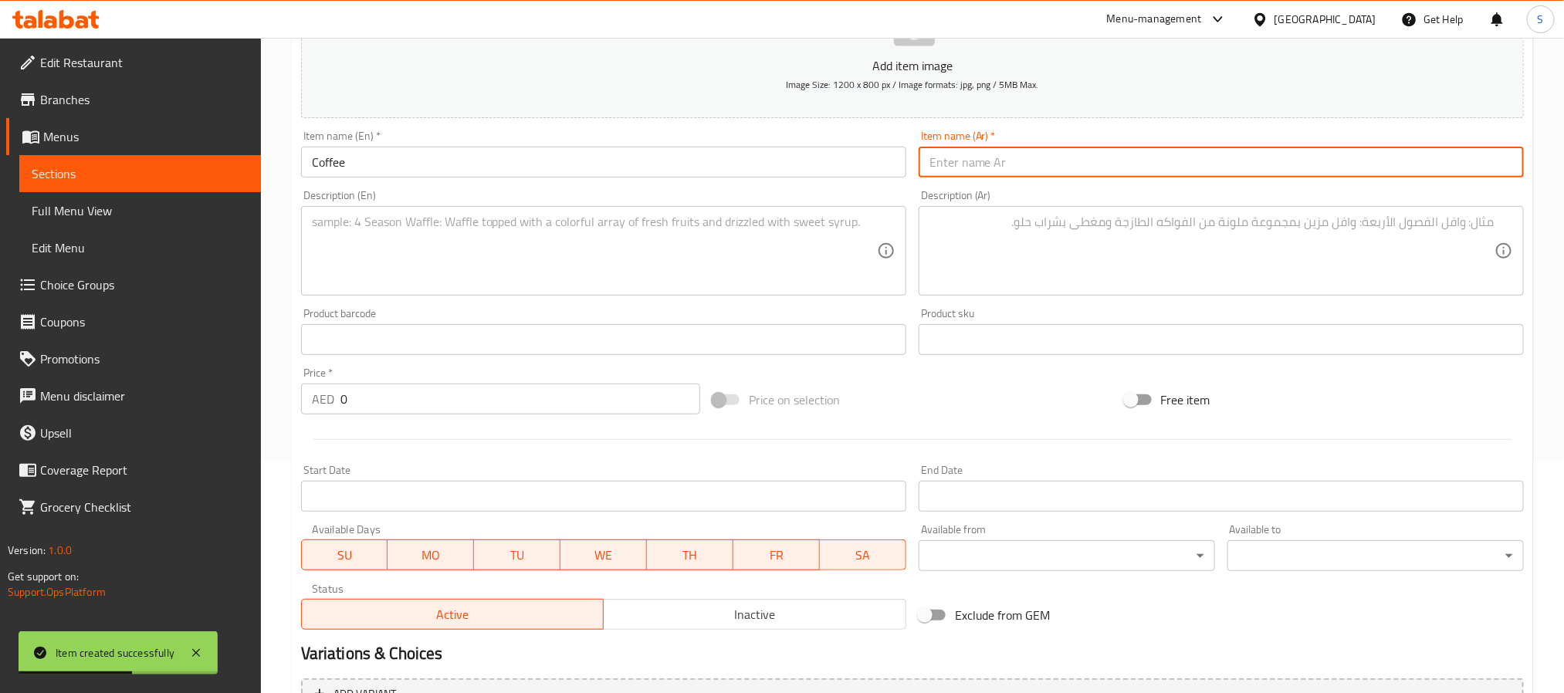
click at [1193, 165] on input "text" at bounding box center [1221, 162] width 605 height 31
paste input "قهوة"
type input "قهوة"
click at [556, 258] on textarea at bounding box center [594, 251] width 565 height 73
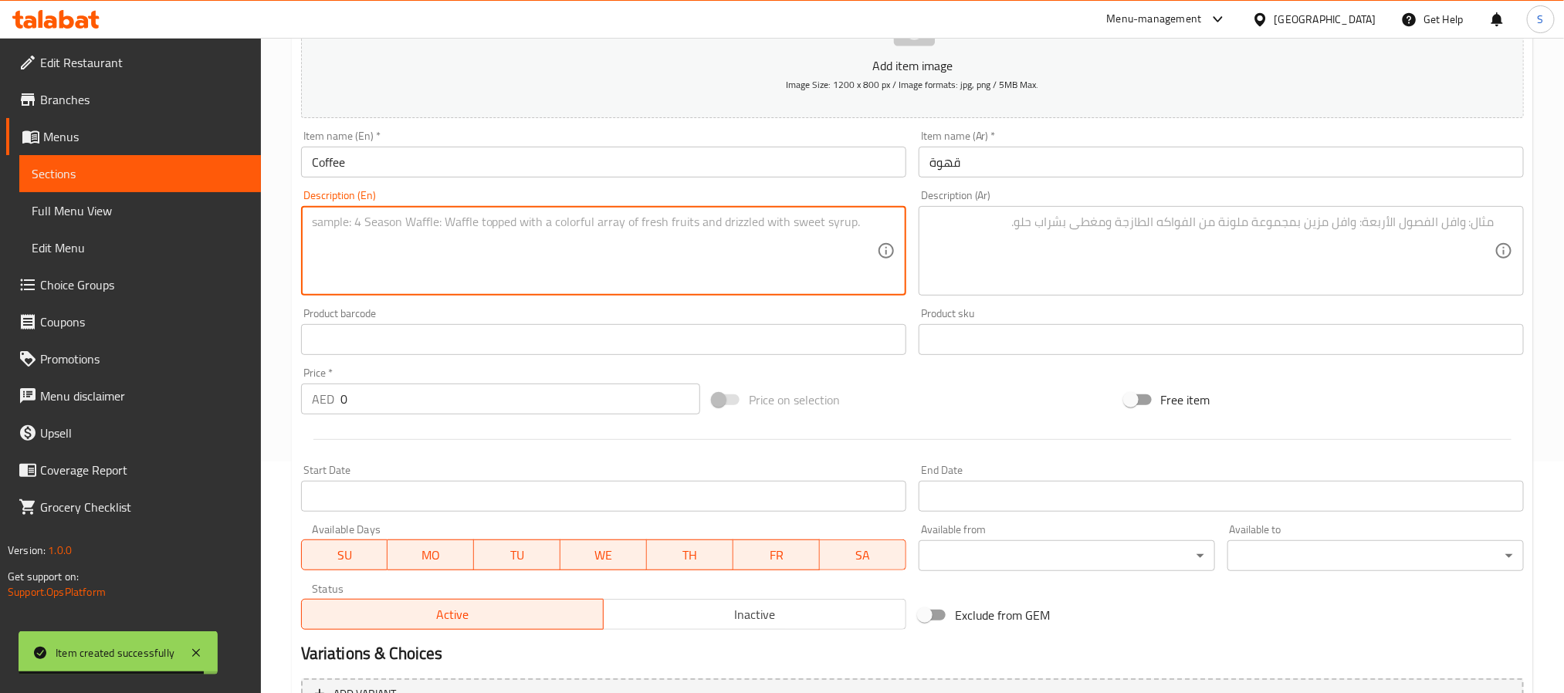
paste textarea "A dark beverage made from roasted coffee beans."
type textarea "A dark beverage made from roasted coffee beans."
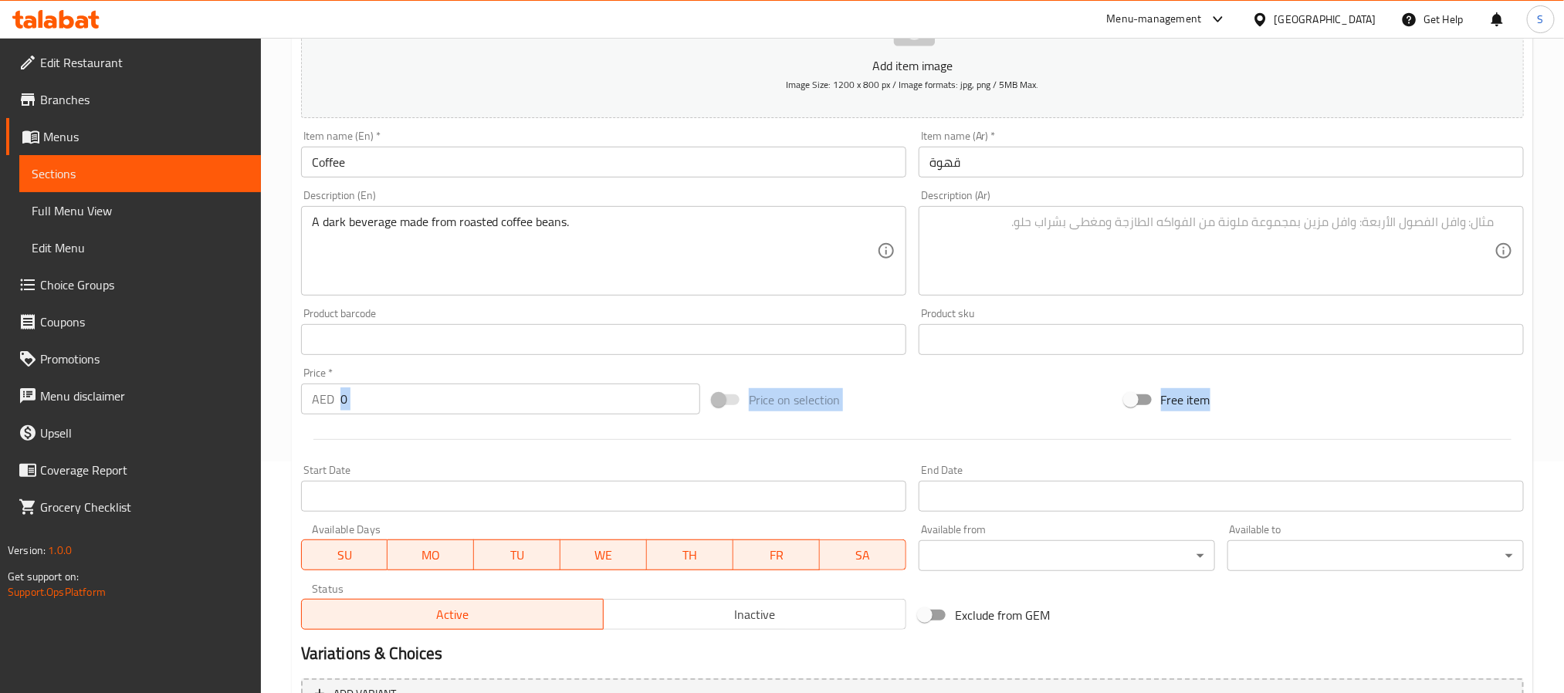
drag, startPoint x: 323, startPoint y: 424, endPoint x: 345, endPoint y: 380, distance: 49.4
click at [338, 412] on div "Price   * AED 0 Price *" at bounding box center [500, 390] width 411 height 59
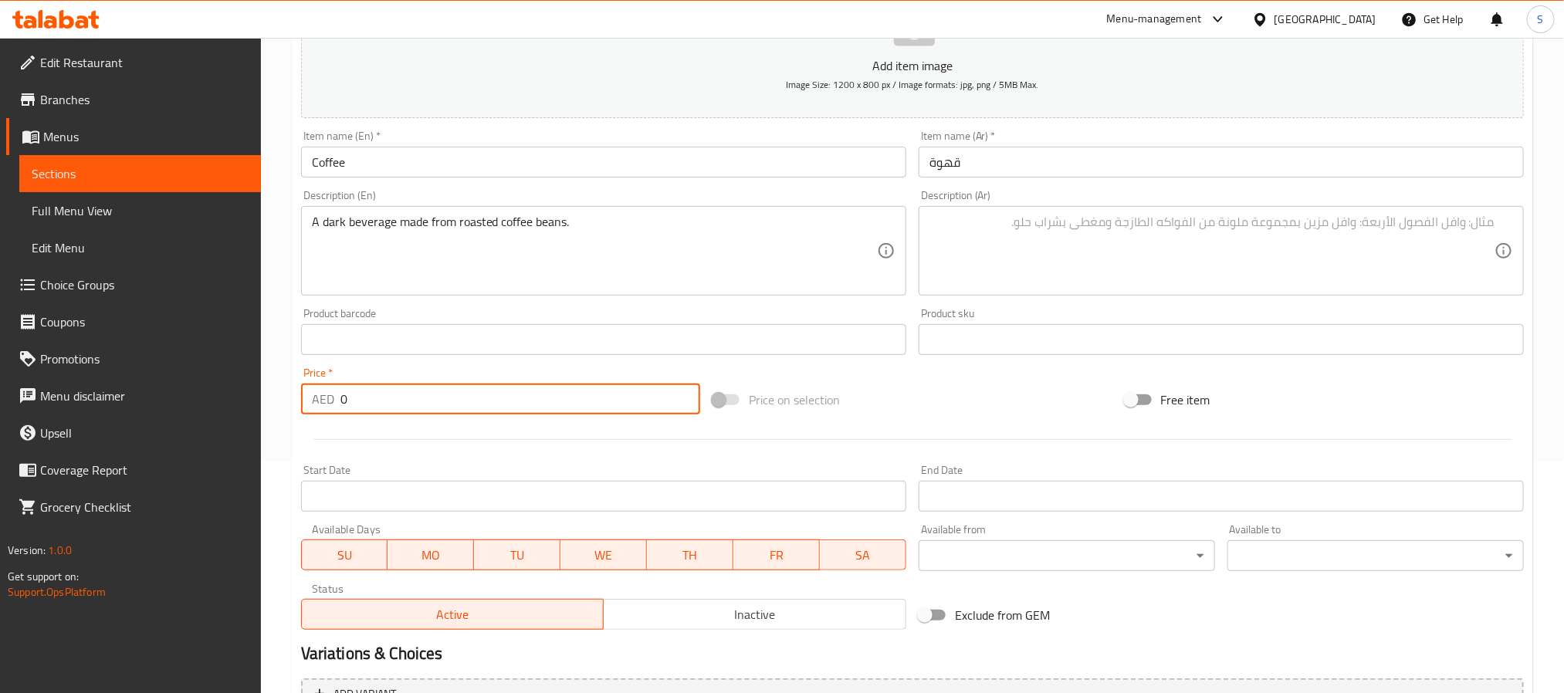
drag, startPoint x: 354, startPoint y: 389, endPoint x: 334, endPoint y: 398, distance: 22.1
click at [334, 398] on div "AED 0 Price *" at bounding box center [500, 399] width 399 height 31
type input "5"
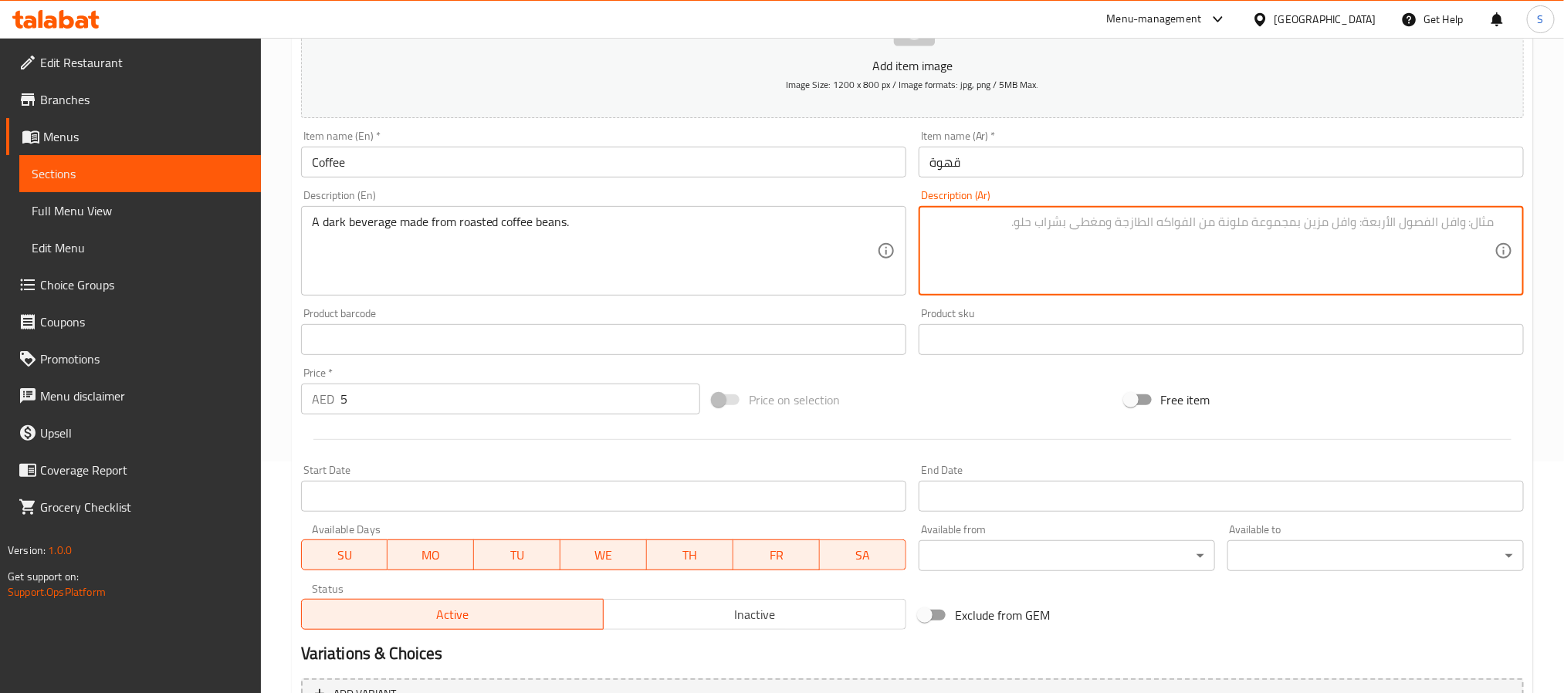
click at [991, 220] on textarea at bounding box center [1211, 251] width 565 height 73
paste textarea "مشروب داكن مصنوع من حبوب البن المحمصة."
type textarea "مشروب داكن مصنوع من حبوب البن المحمصة."
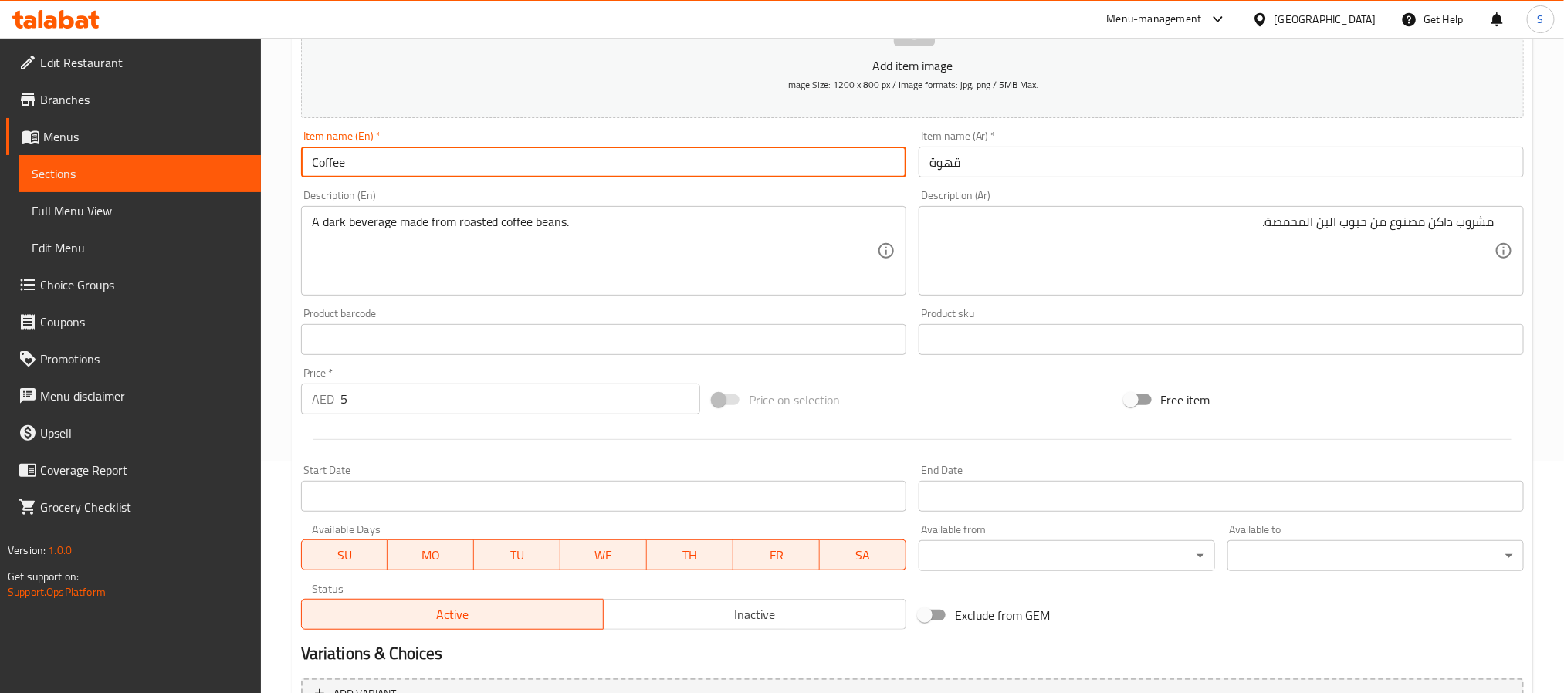
click at [616, 168] on input "Coffee" at bounding box center [603, 162] width 605 height 31
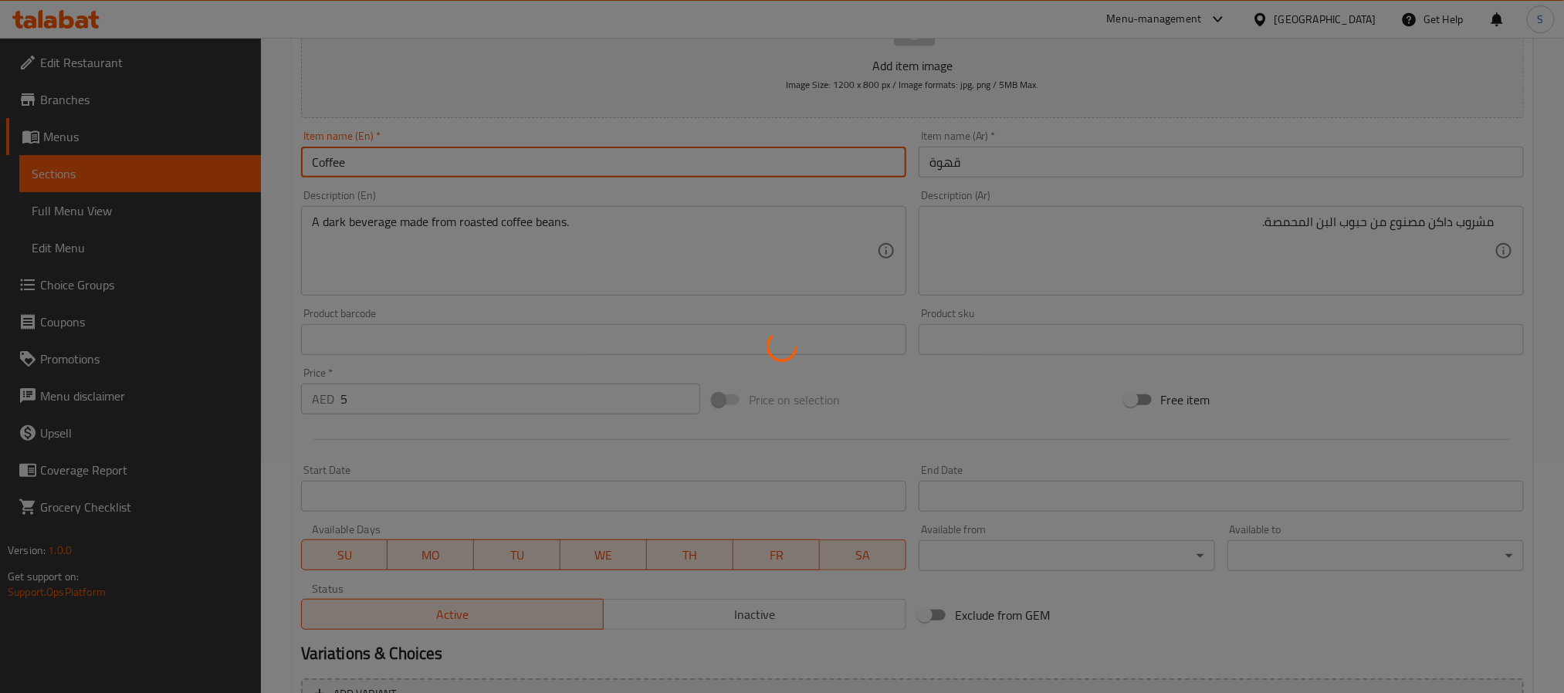
type input "0"
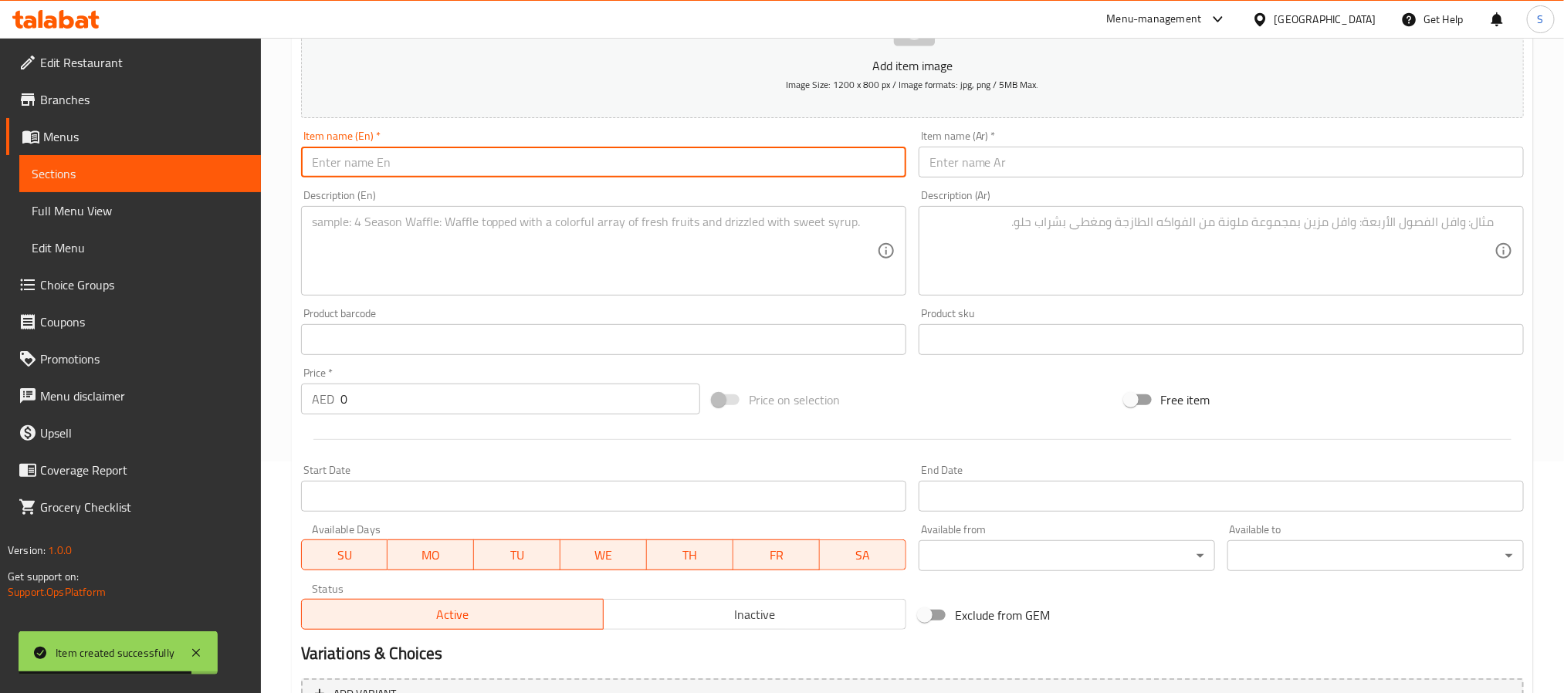
paste input "Fresh Milk Tea"
type input "Fresh Milk Tea"
click at [1087, 164] on input "text" at bounding box center [1221, 162] width 605 height 31
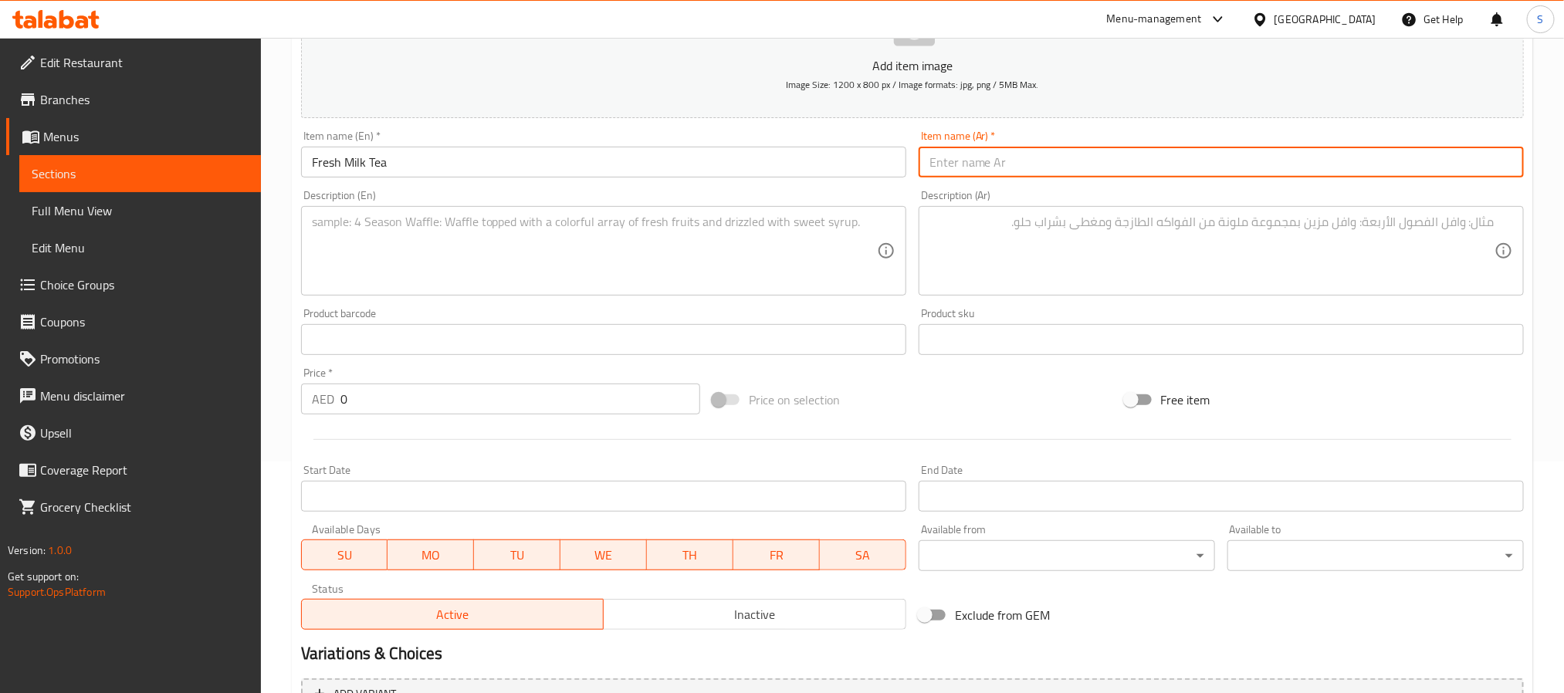
paste input "شاي الحليب الطازج"
click at [1485, 158] on input "شاي الحليب الطازج" at bounding box center [1221, 162] width 605 height 31
click at [1480, 161] on input "شاي الحليب الطازج" at bounding box center [1221, 162] width 605 height 31
click at [1450, 171] on input "شاي حليب الطازج" at bounding box center [1221, 162] width 605 height 31
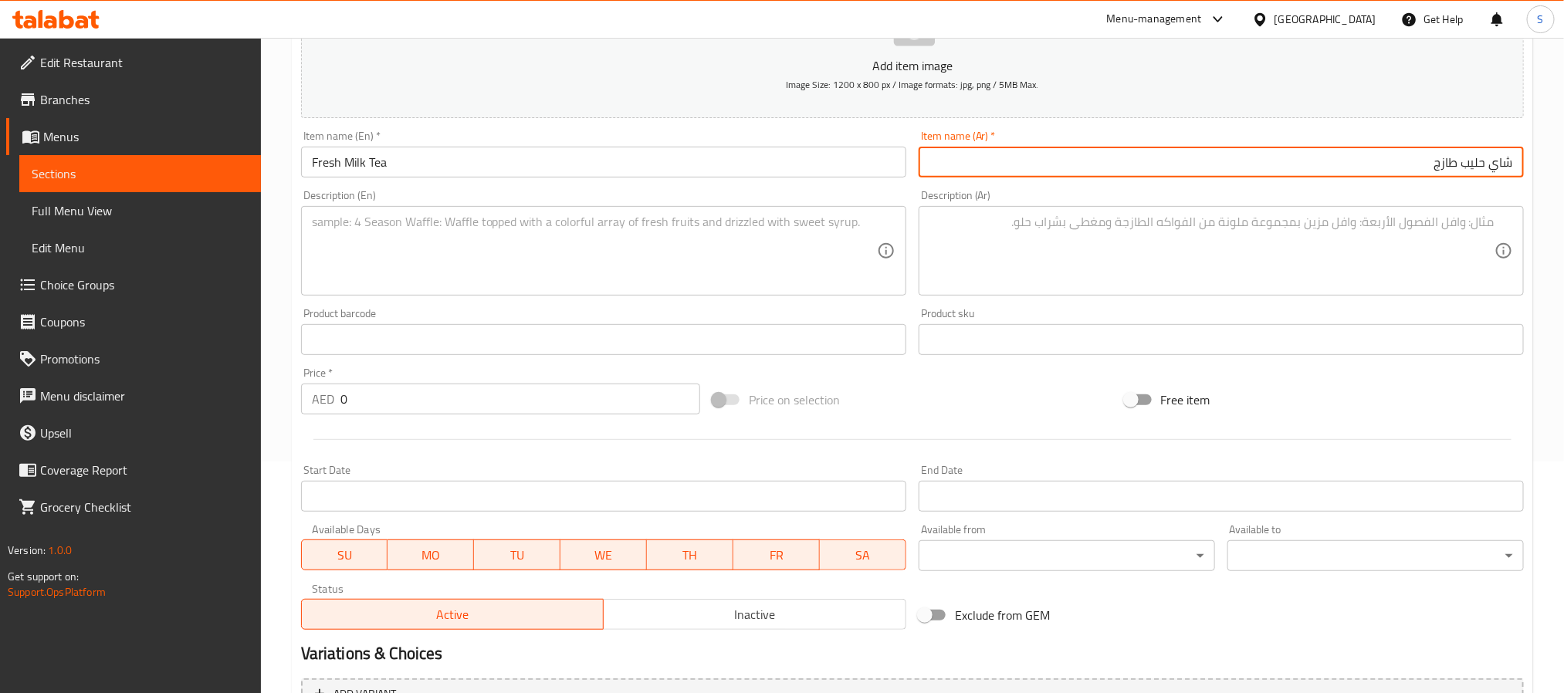
type input "شاي حليب طازج"
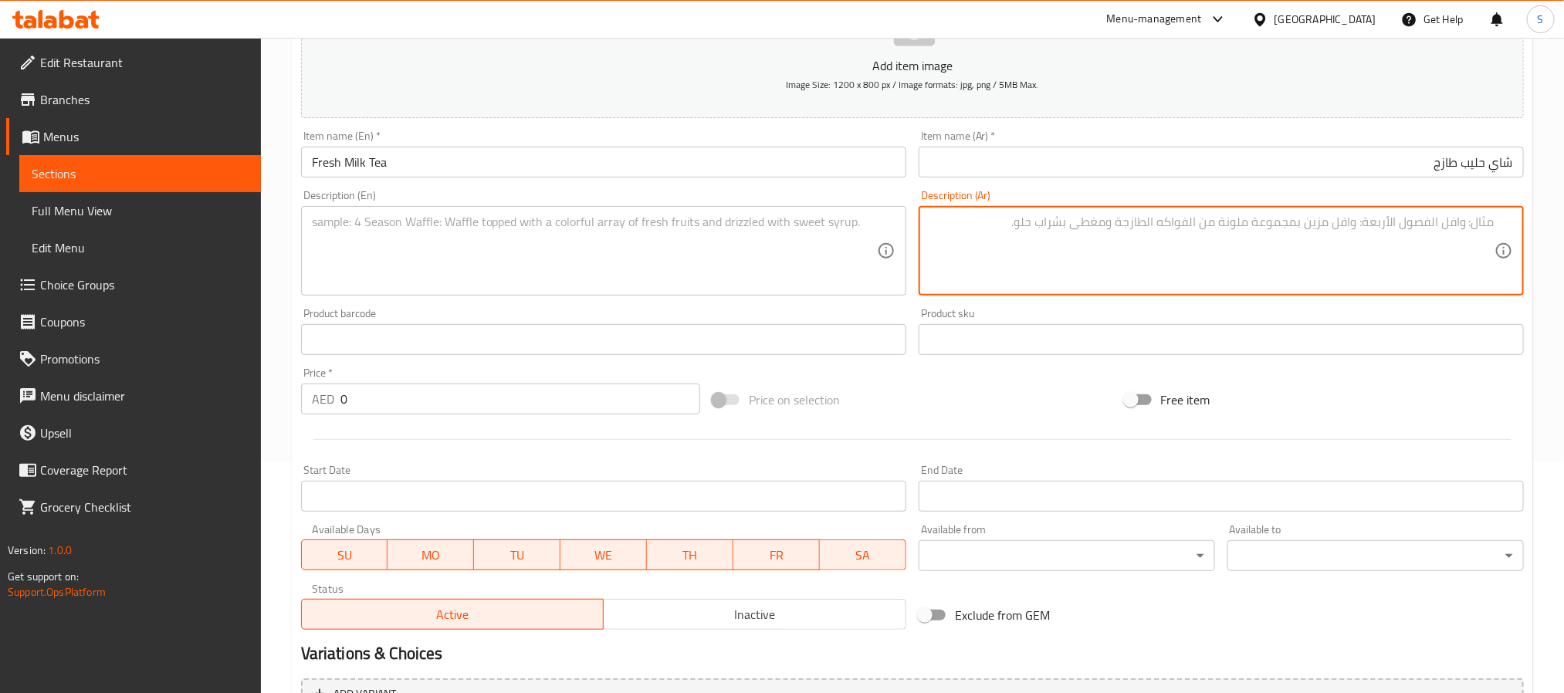
click at [1408, 225] on textarea at bounding box center [1211, 251] width 565 height 73
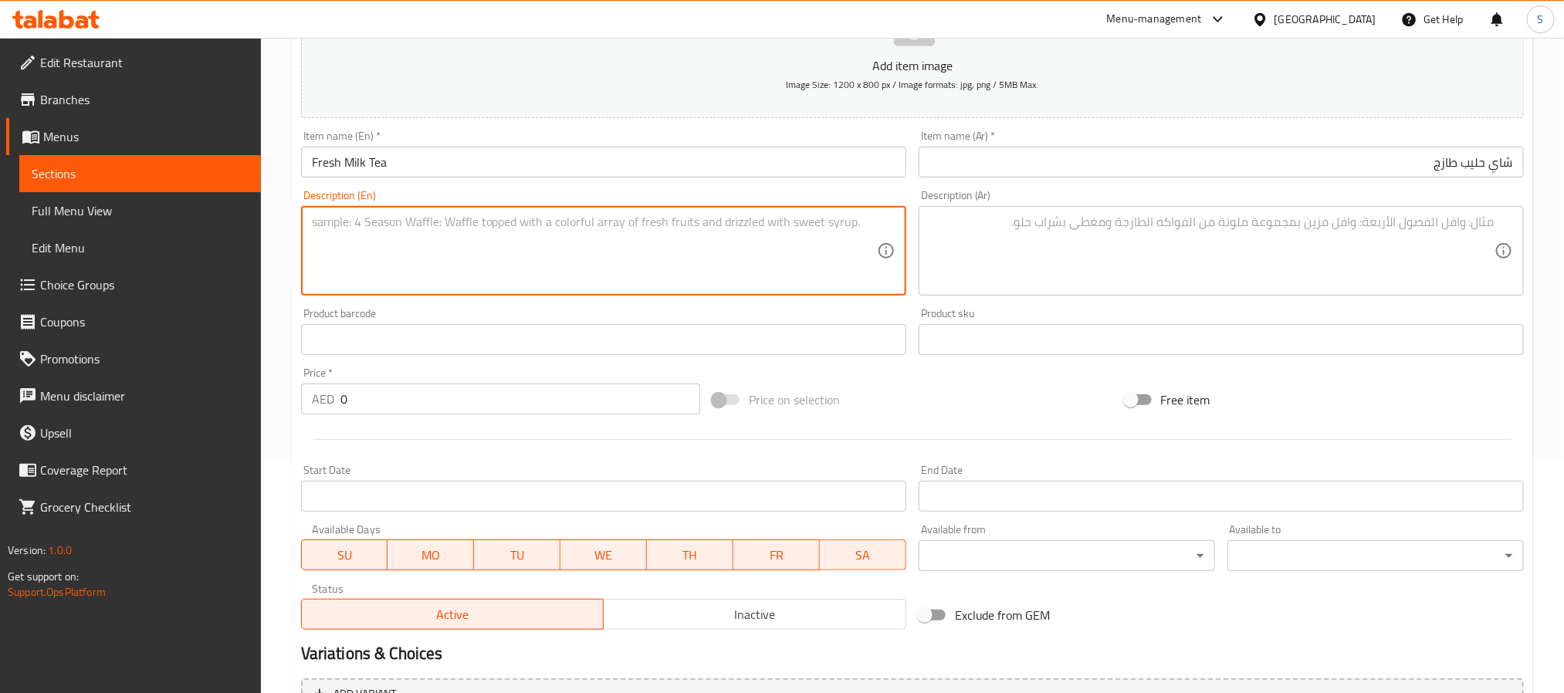
click at [683, 253] on textarea at bounding box center [594, 251] width 565 height 73
paste textarea "A light tea made with fresh milk and sugar."
type textarea "A light tea made with fresh milk and sugar."
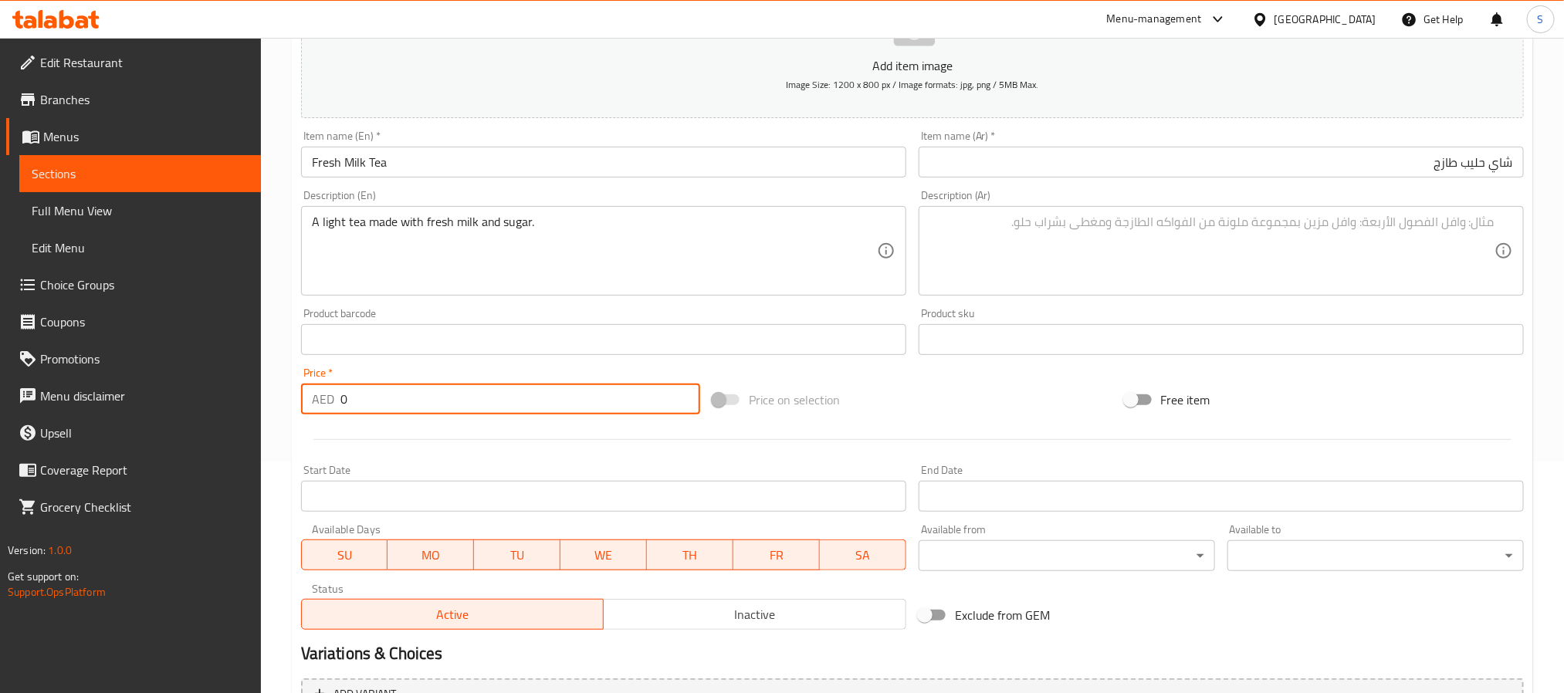
drag, startPoint x: 350, startPoint y: 415, endPoint x: 336, endPoint y: 405, distance: 16.7
click at [336, 405] on div "AED 0 Price *" at bounding box center [500, 399] width 399 height 31
type input "3"
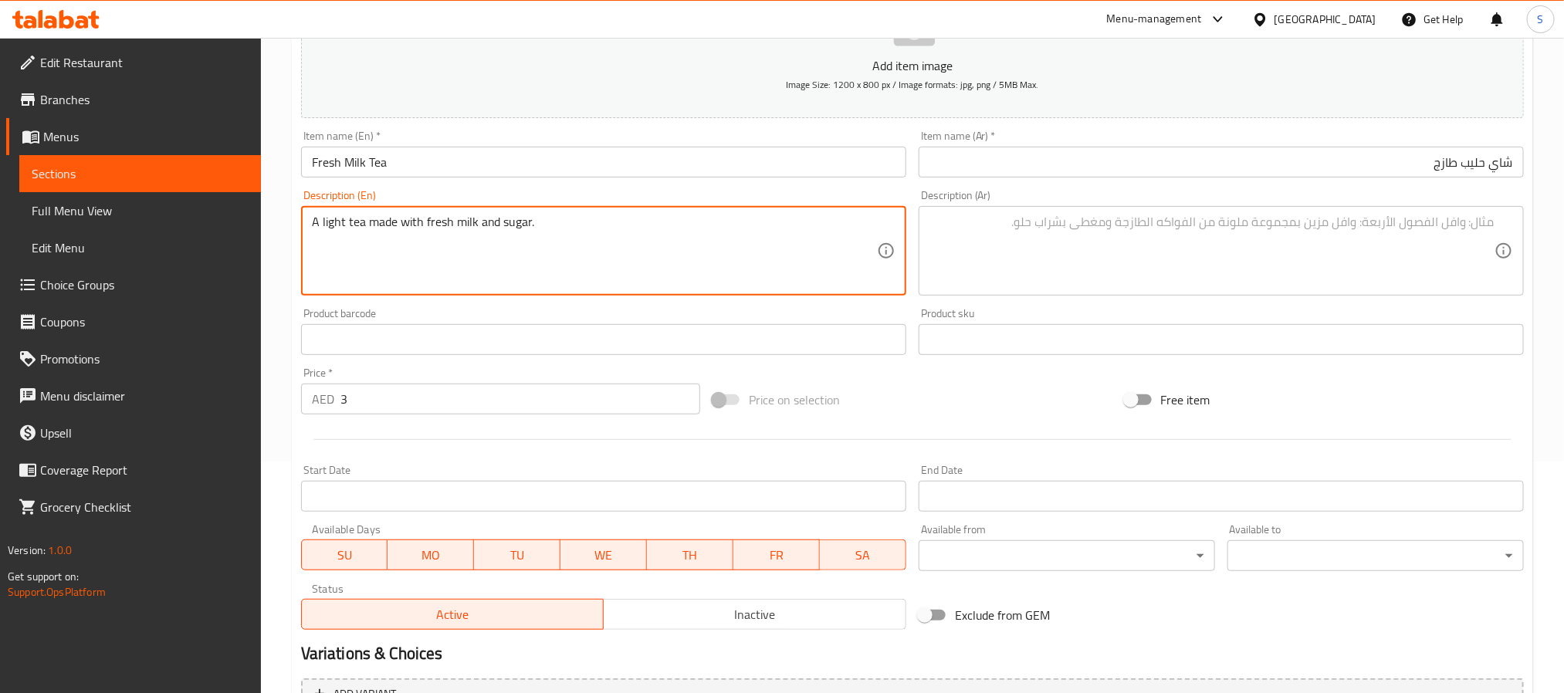
click at [1140, 218] on textarea at bounding box center [1211, 251] width 565 height 73
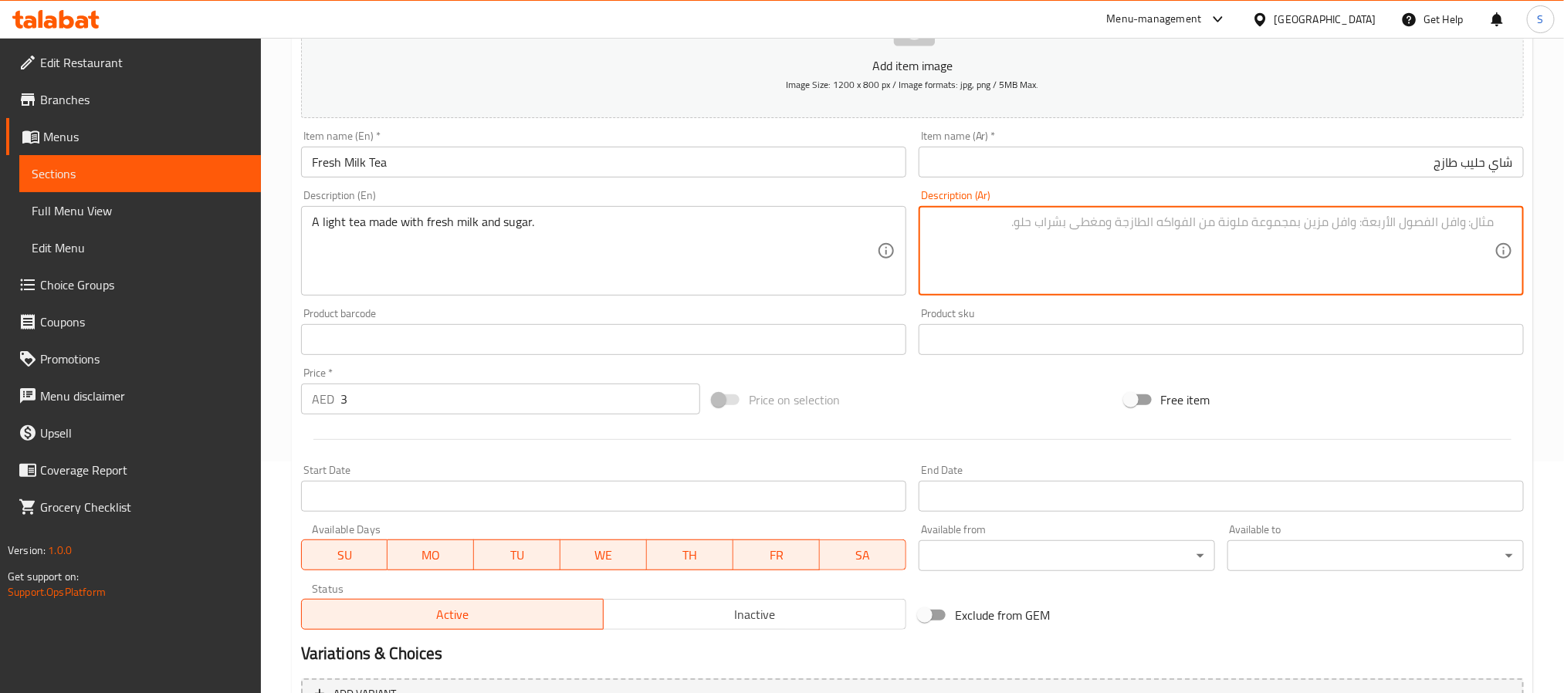
paste textarea "شاي خفيف مصنوع من الحليب الطازج والسكر."
drag, startPoint x: 1382, startPoint y: 225, endPoint x: 1394, endPoint y: 221, distance: 12.5
click at [1394, 221] on textarea "شاي خفيف مصنوع من الحليب الطازج والسكر." at bounding box center [1211, 251] width 565 height 73
type textarea "شاي خفيف مصنوع بالحليب الطازج والسكر."
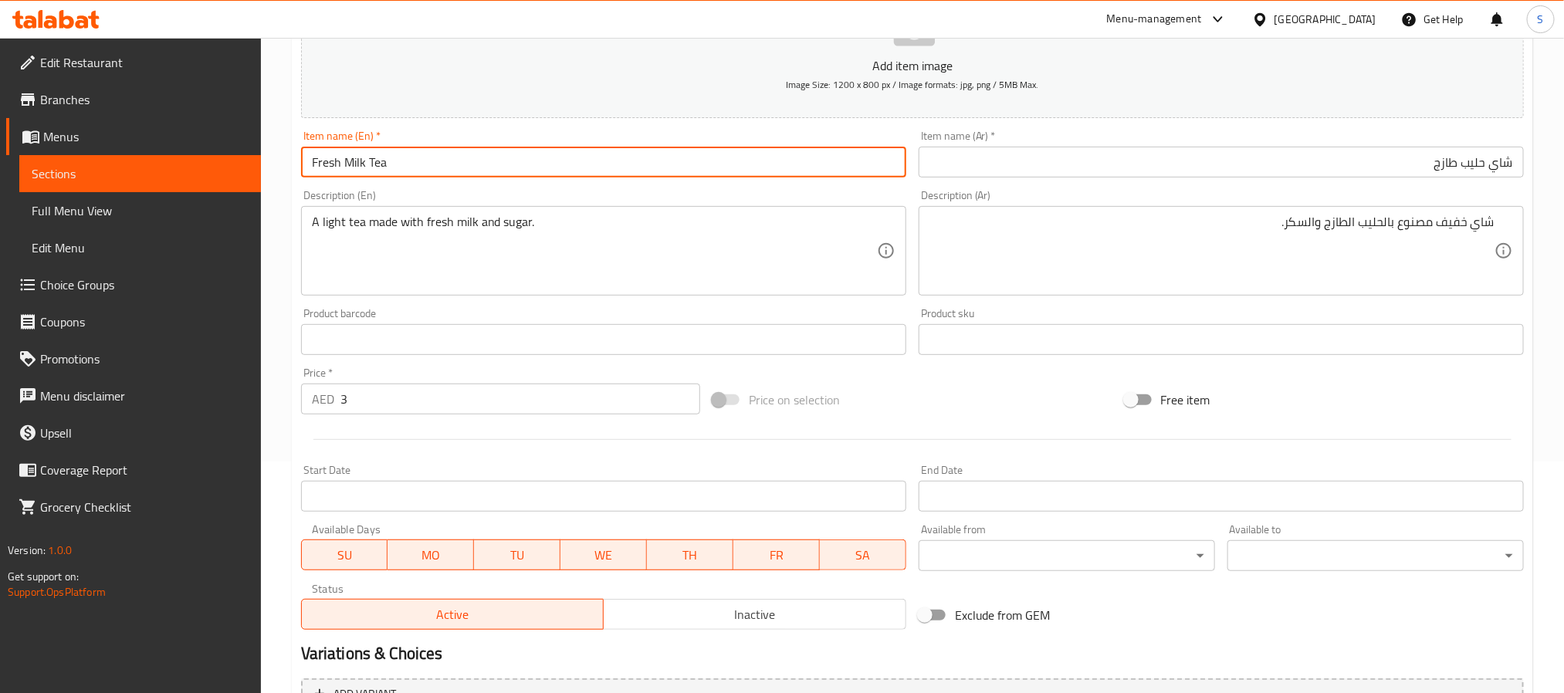
click at [556, 163] on input "Fresh Milk Tea" at bounding box center [603, 162] width 605 height 31
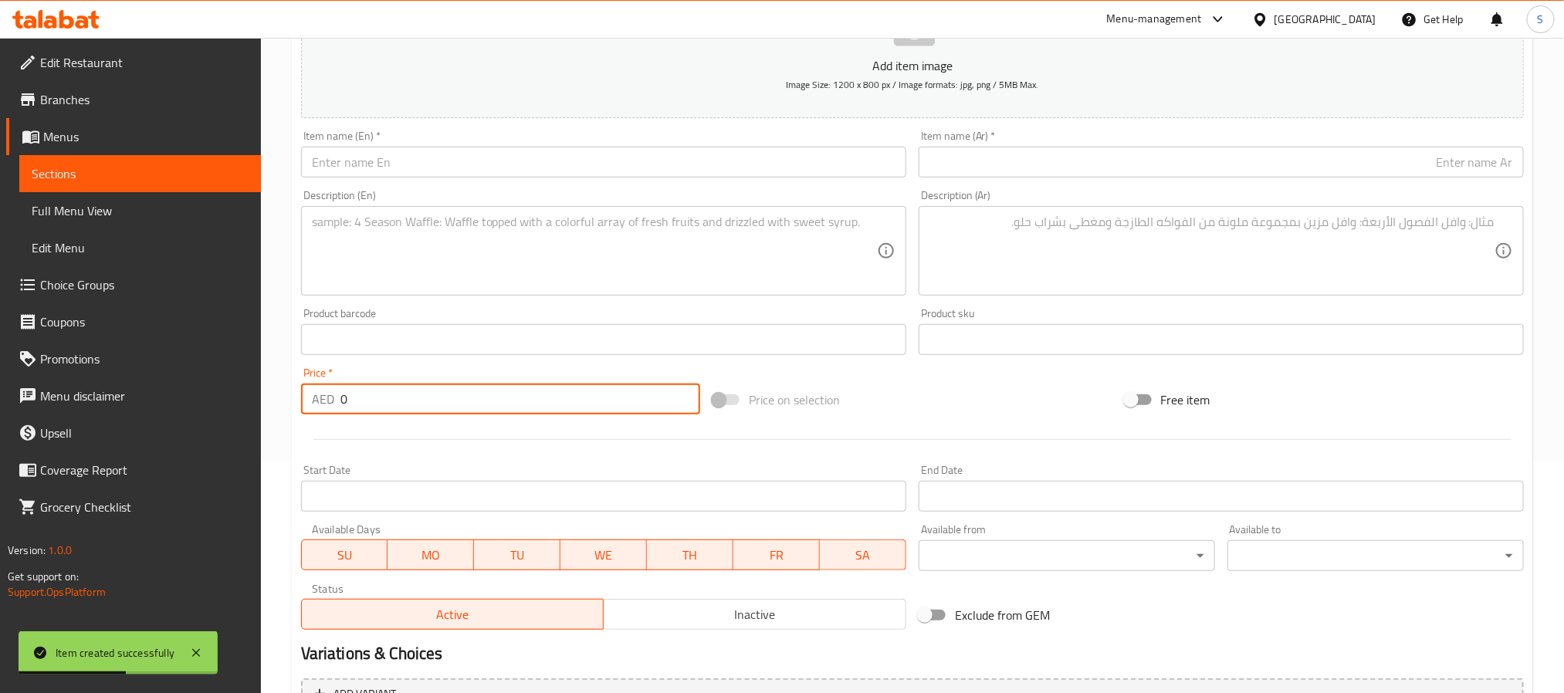
drag, startPoint x: 354, startPoint y: 401, endPoint x: 318, endPoint y: 419, distance: 40.4
click at [318, 419] on div "Price   * AED 0 Price *" at bounding box center [500, 390] width 411 height 59
type input "2"
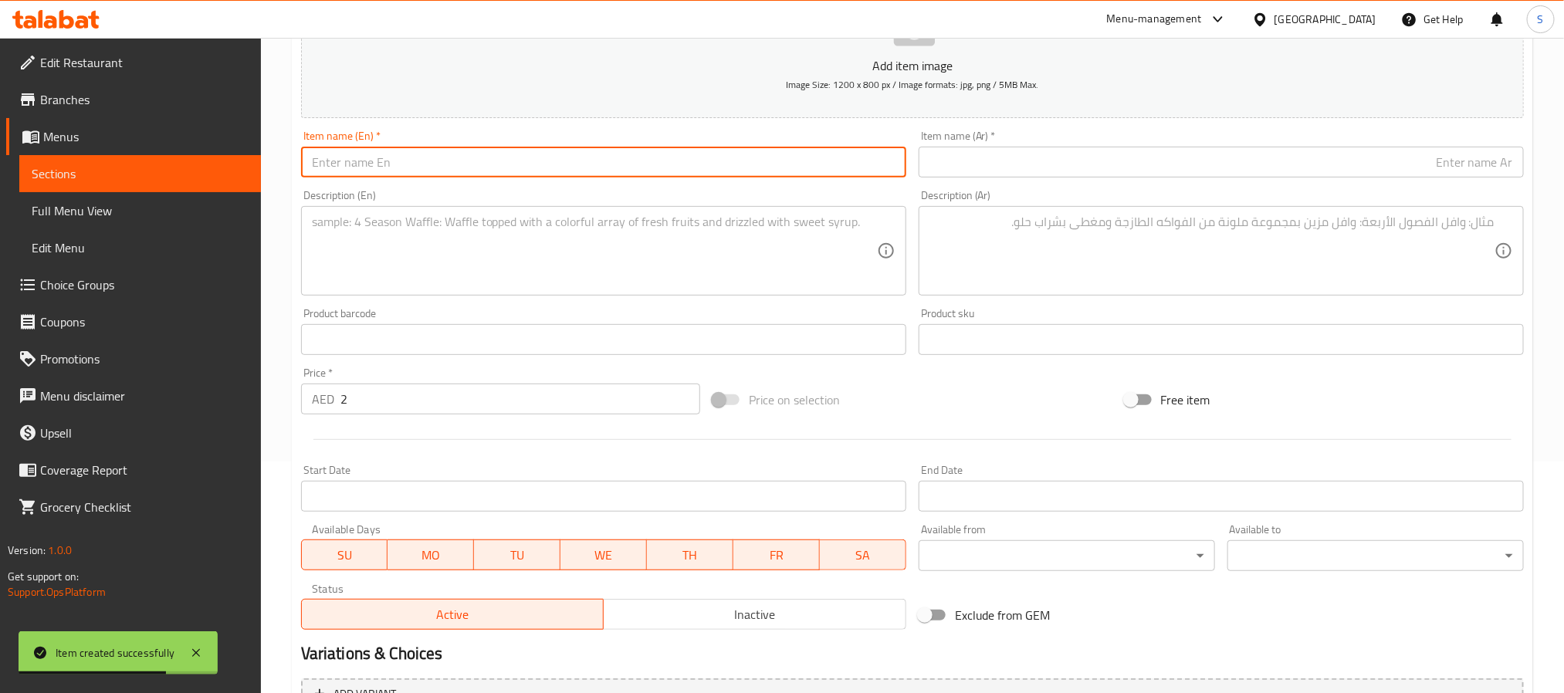
click at [366, 163] on input "text" at bounding box center [603, 162] width 605 height 31
paste input "Black Tea"
type input "Black Tea"
click at [1110, 151] on input "text" at bounding box center [1221, 162] width 605 height 31
paste input "الشاي الأسود"
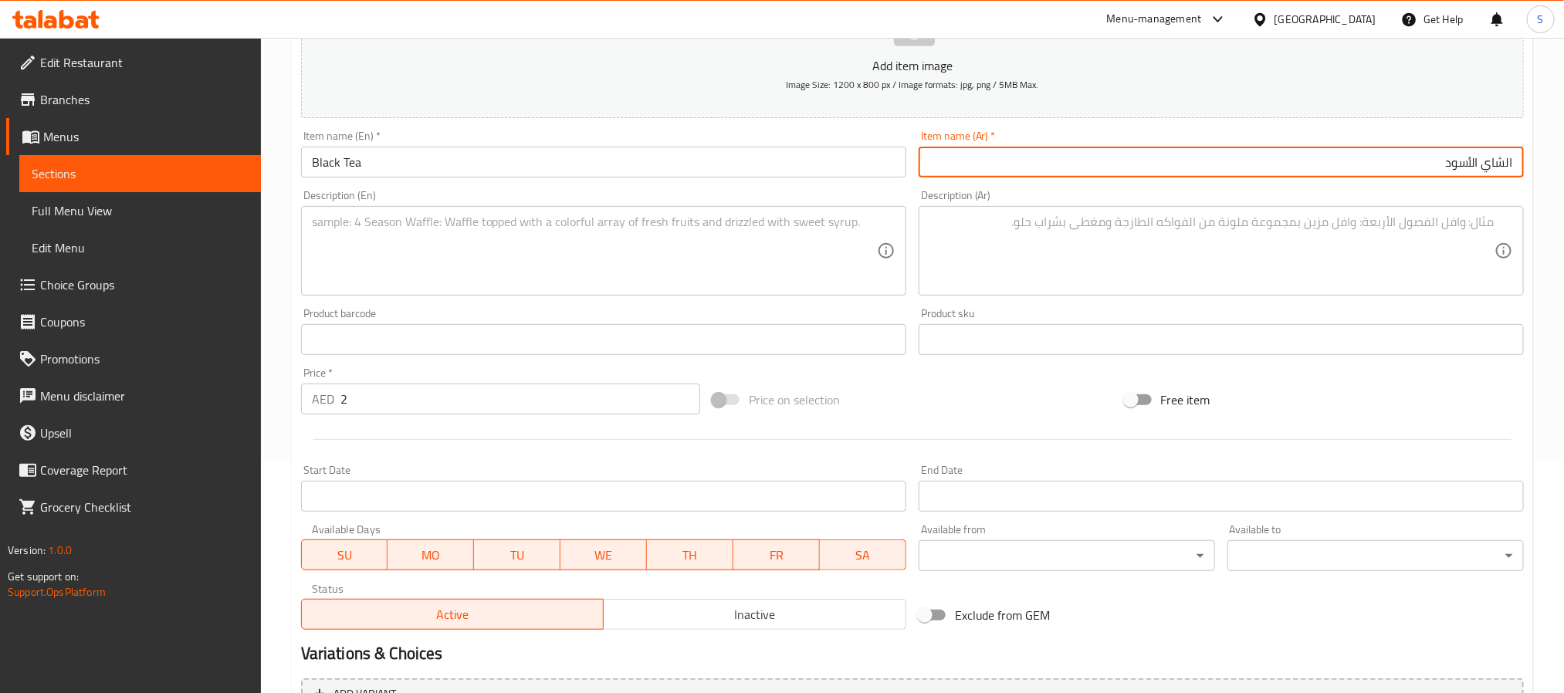
click at [1475, 167] on input "الشاي الأسود" at bounding box center [1221, 162] width 605 height 31
click at [1475, 169] on input "الشاي الأسود" at bounding box center [1221, 162] width 605 height 31
click at [1473, 169] on input "الشاي الأسود" at bounding box center [1221, 162] width 605 height 31
click at [1506, 163] on input "الشاي أسود" at bounding box center [1221, 162] width 605 height 31
type input "شاي أسود"
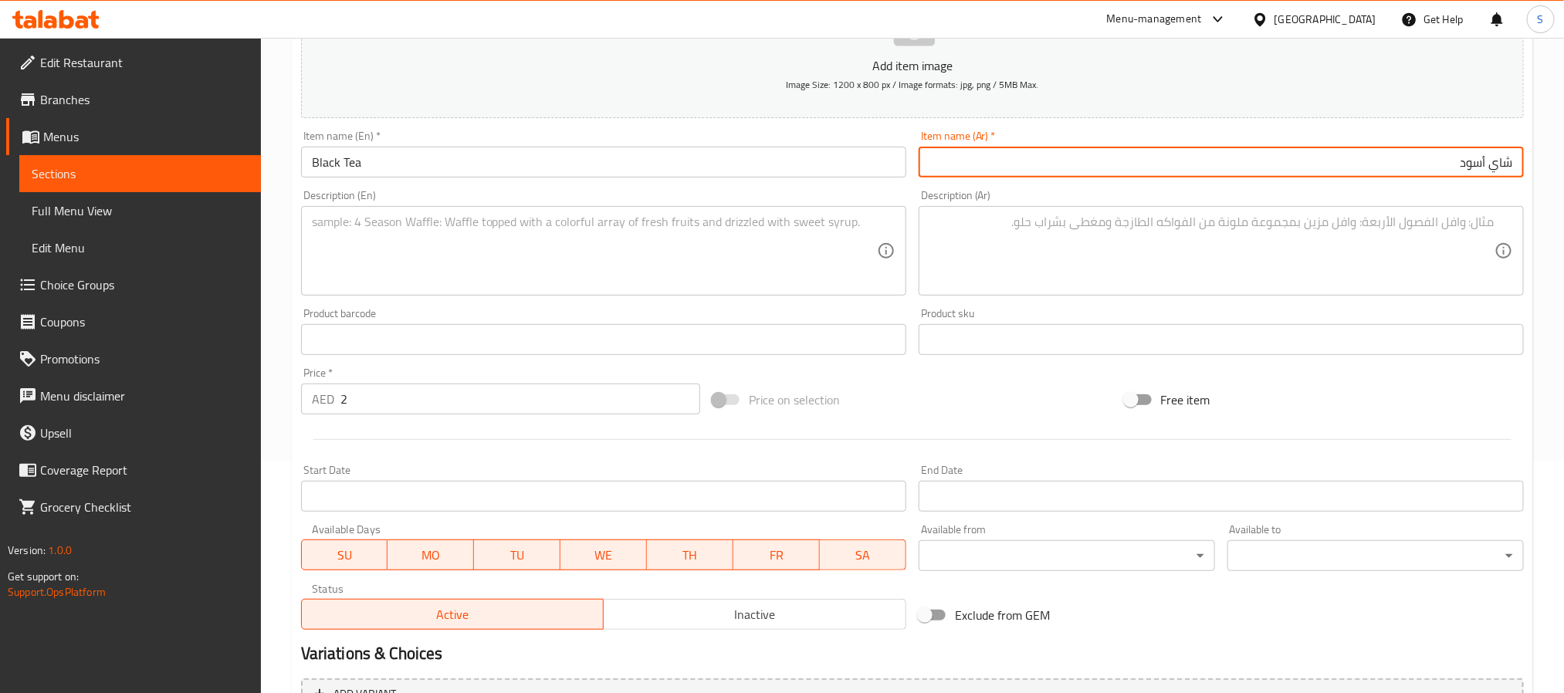
click at [1454, 225] on textarea at bounding box center [1211, 251] width 565 height 73
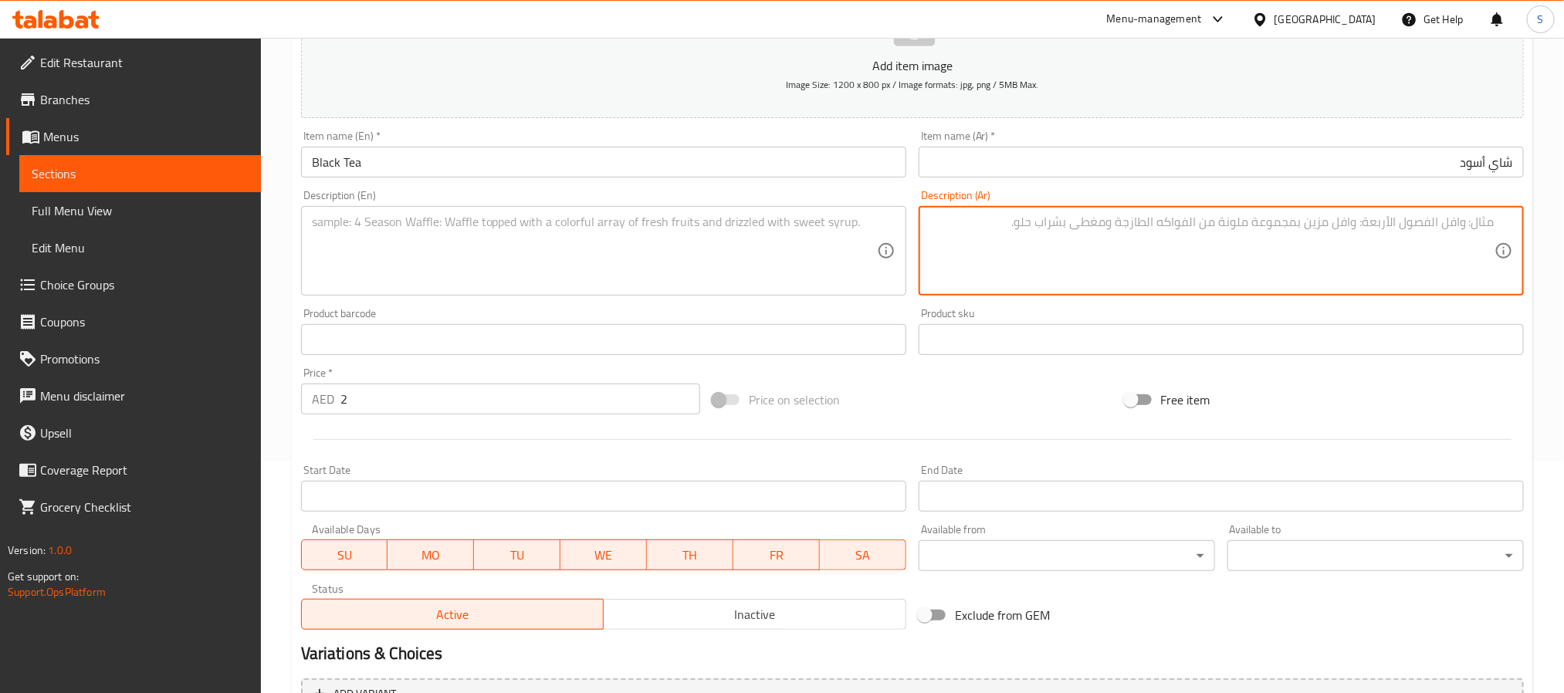
click at [420, 248] on textarea at bounding box center [594, 251] width 565 height 73
paste textarea "A brewed tea without milk or sugar."
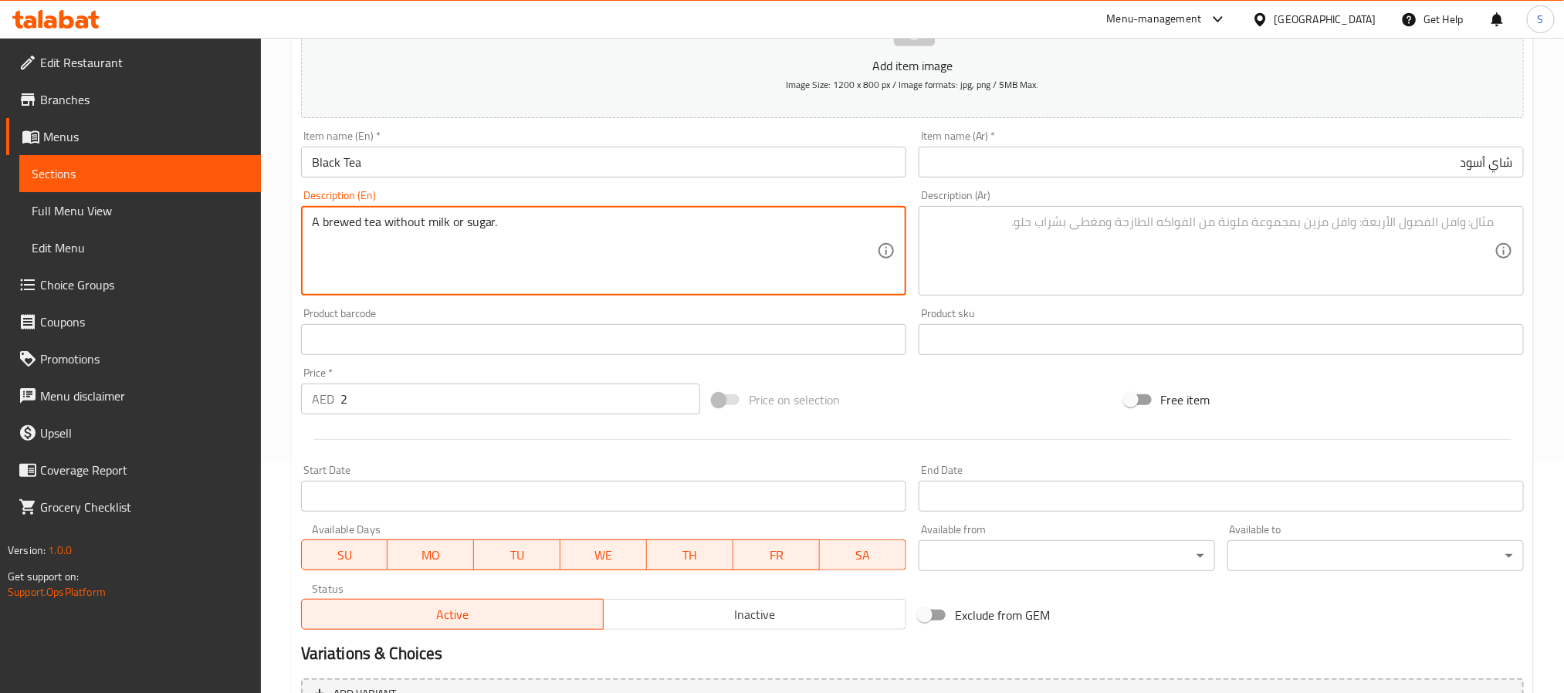
type textarea "A brewed tea without milk or sugar."
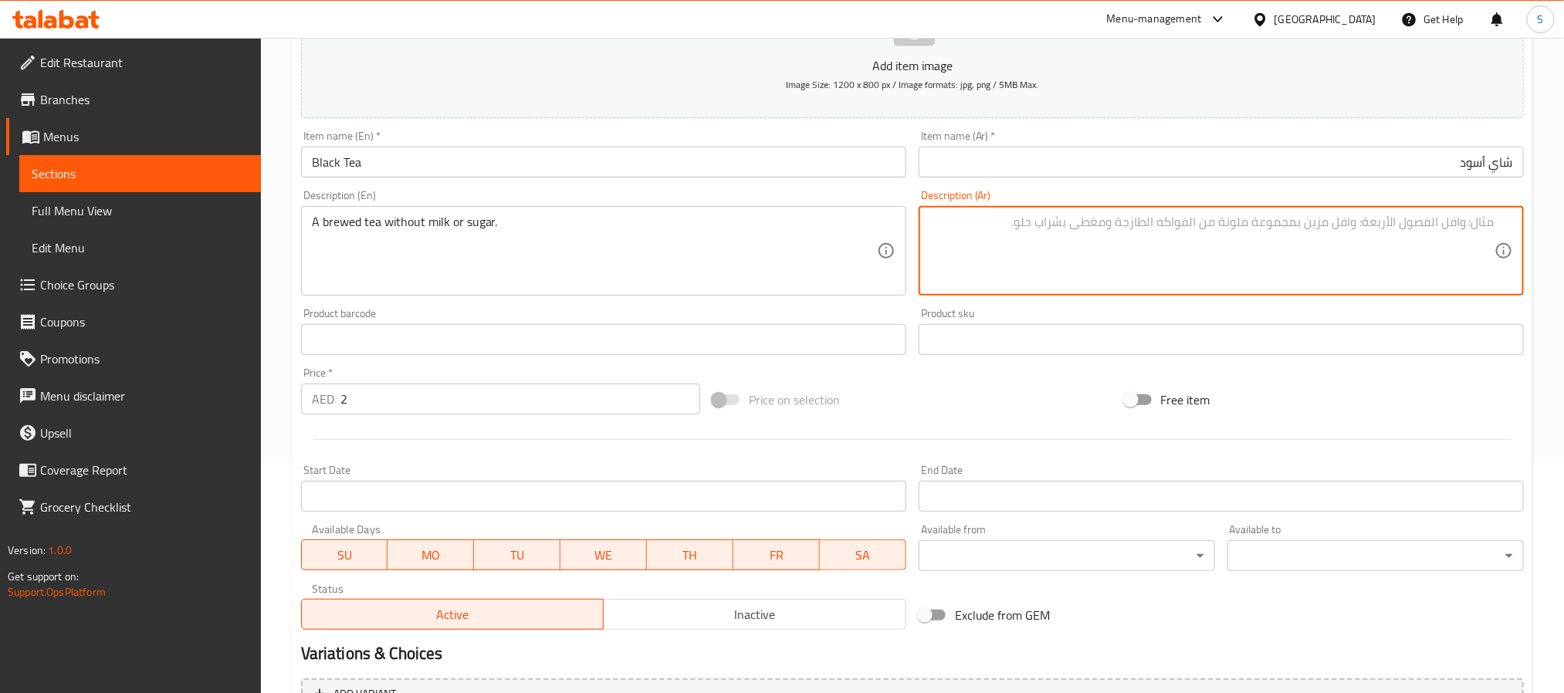
click at [1072, 265] on textarea at bounding box center [1211, 251] width 565 height 73
paste textarea "شاي مُخمر بدون حليب أو سكر."
type textarea "شاي مُخمر بدون حليب أو سكر."
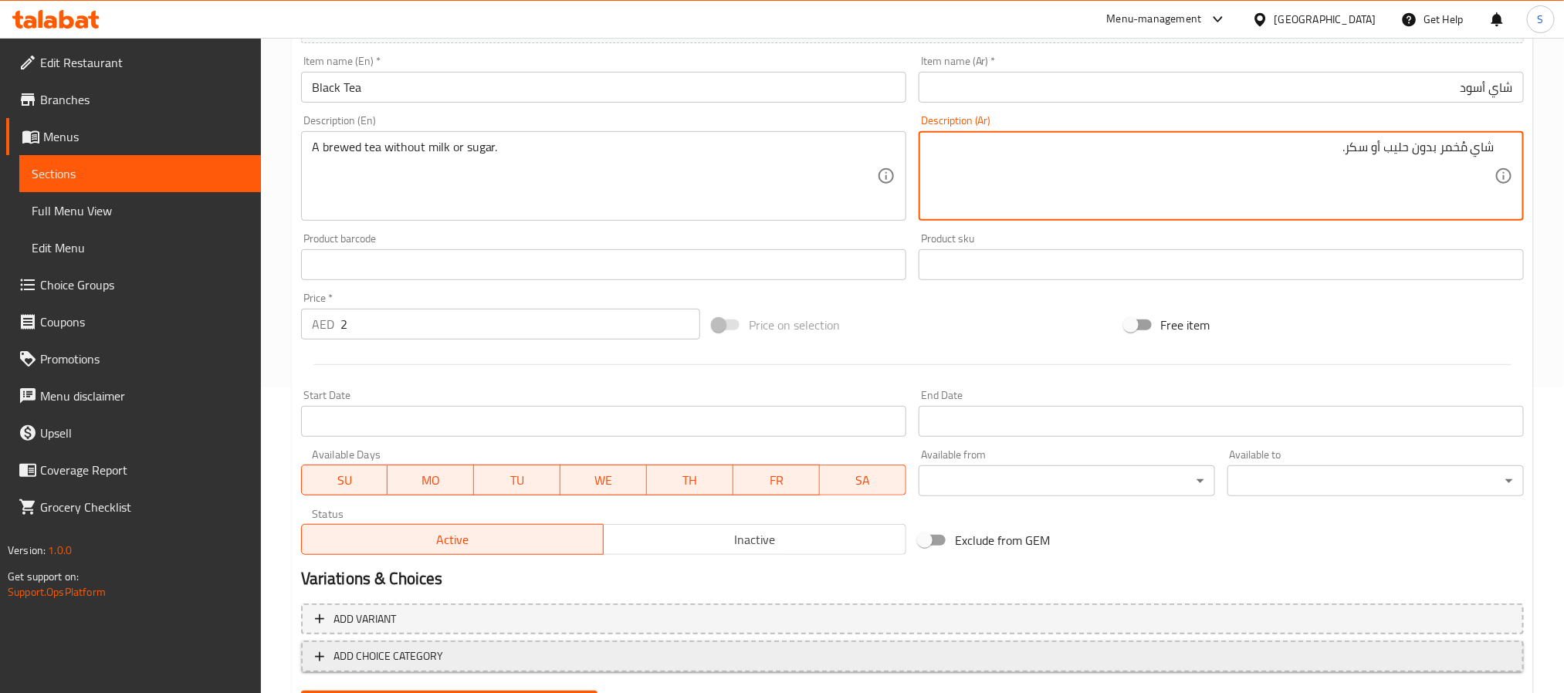
scroll to position [383, 0]
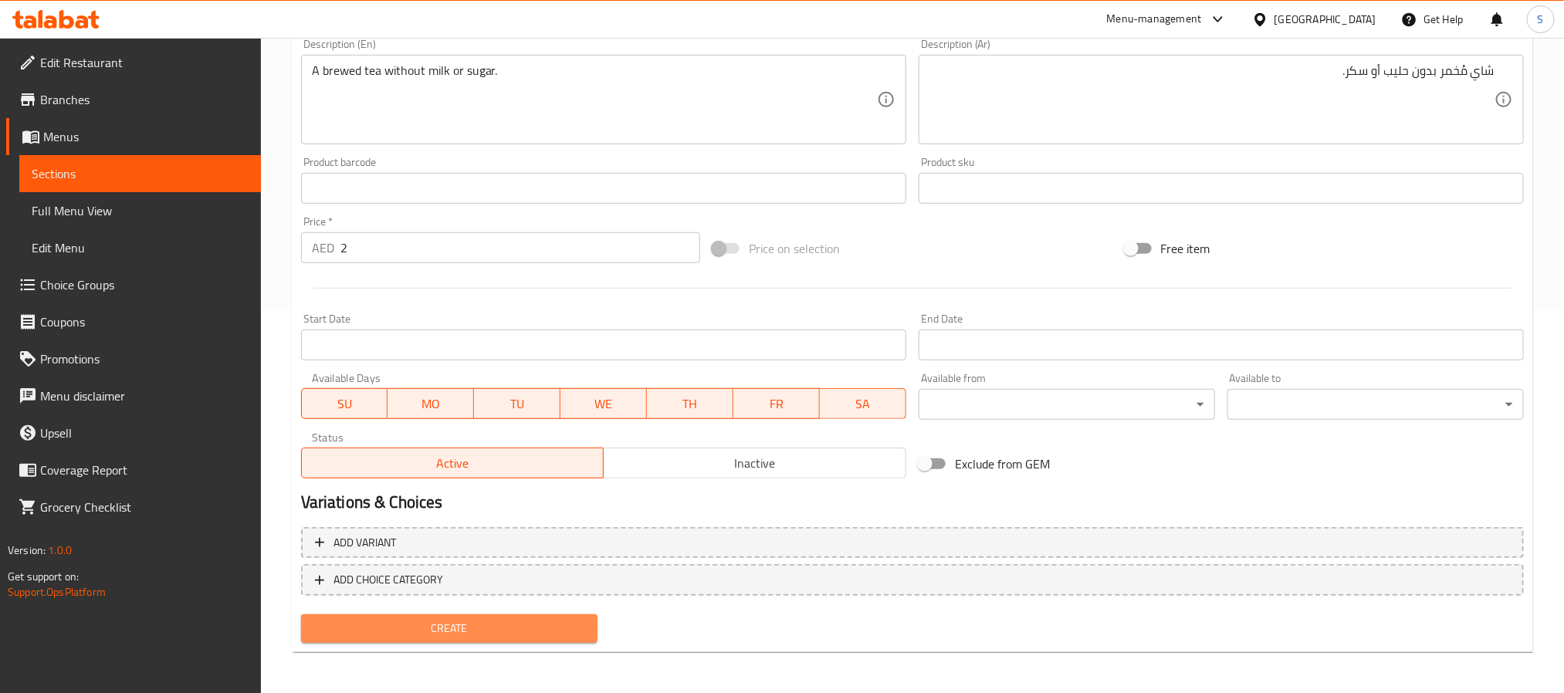
click at [454, 619] on span "Create" at bounding box center [449, 628] width 272 height 19
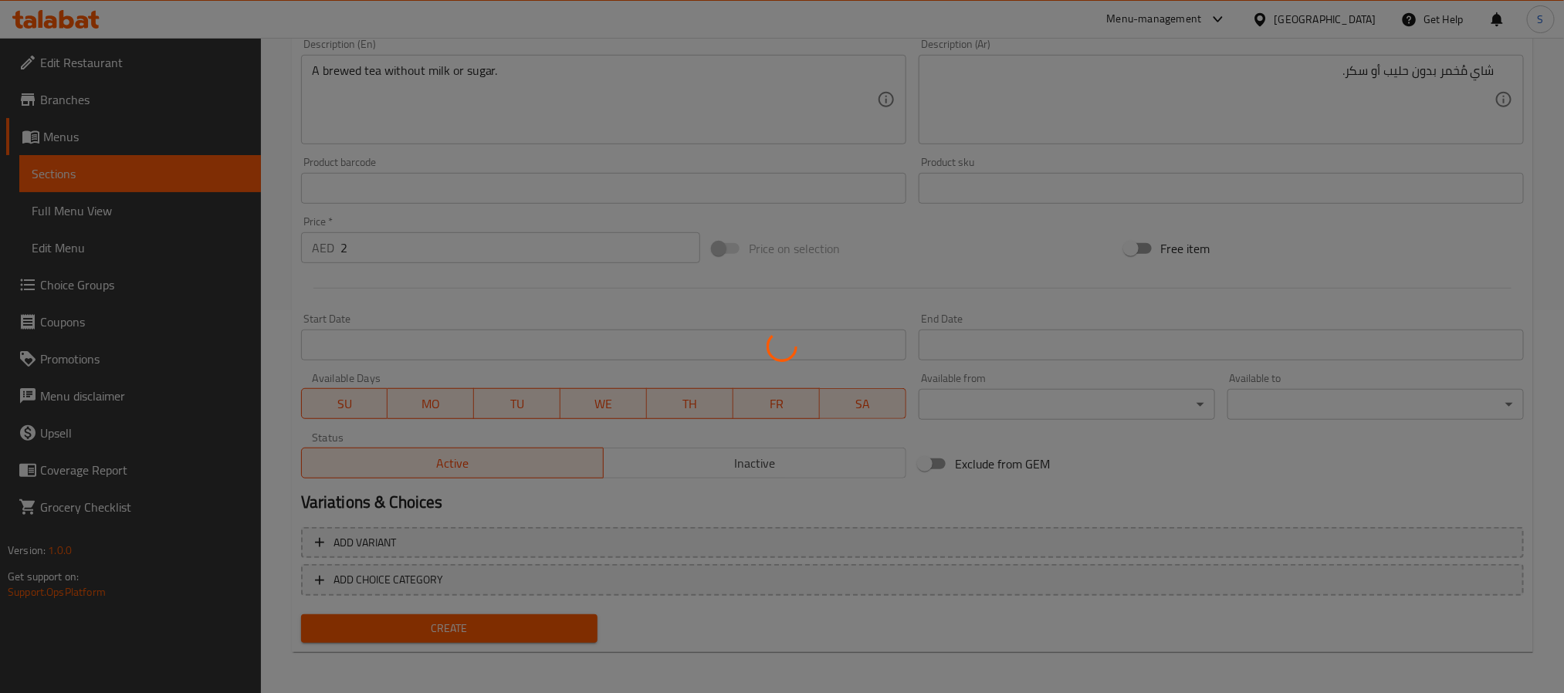
type input "0"
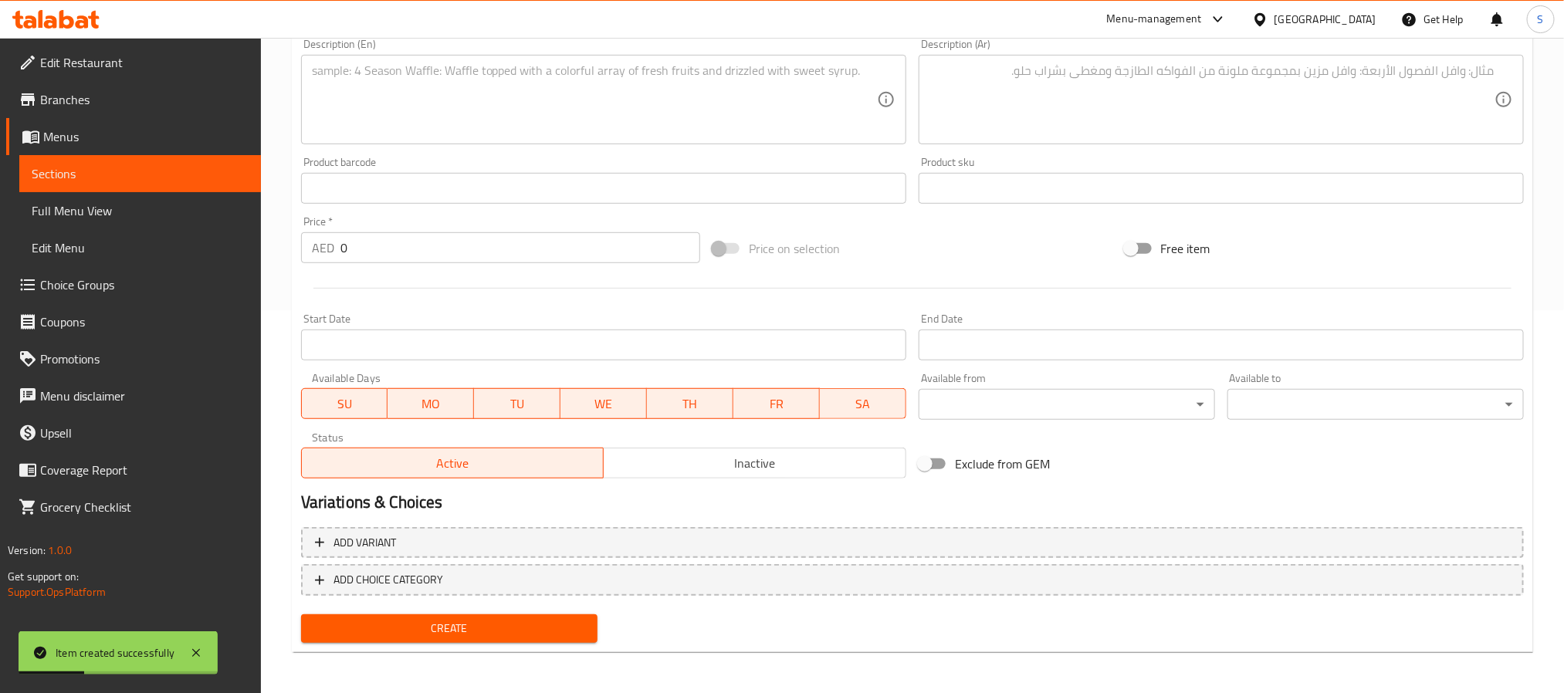
scroll to position [267, 0]
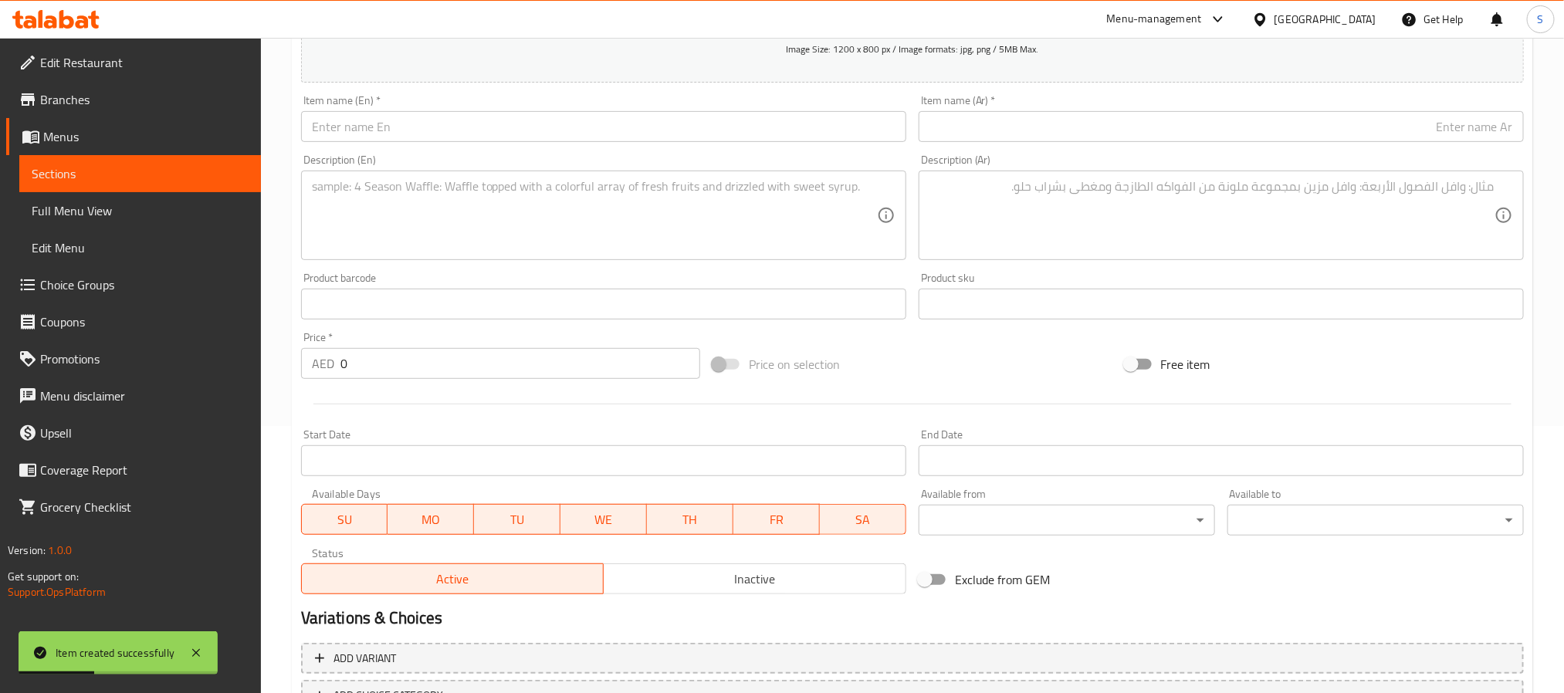
click at [394, 124] on input "text" at bounding box center [603, 126] width 605 height 31
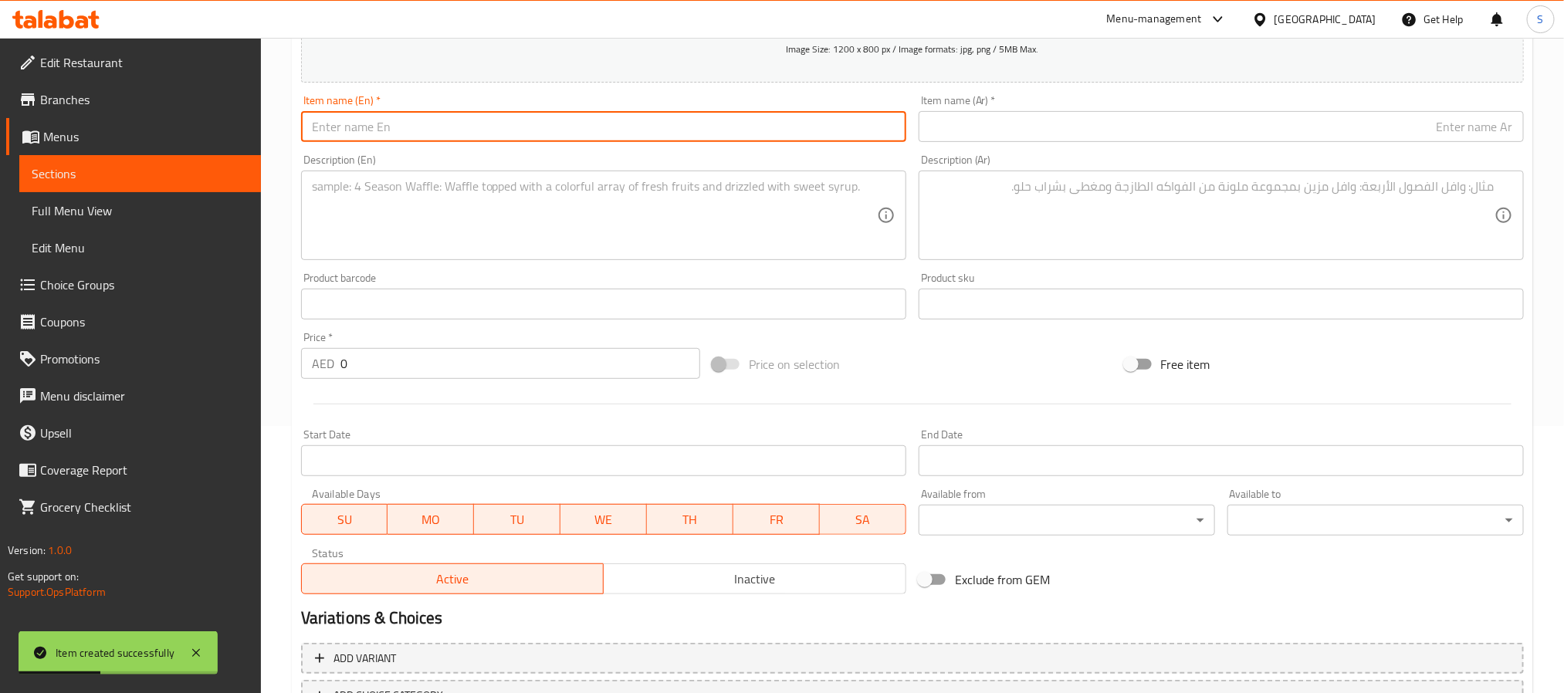
paste input "Soft Drink"
type input "Soft Drink"
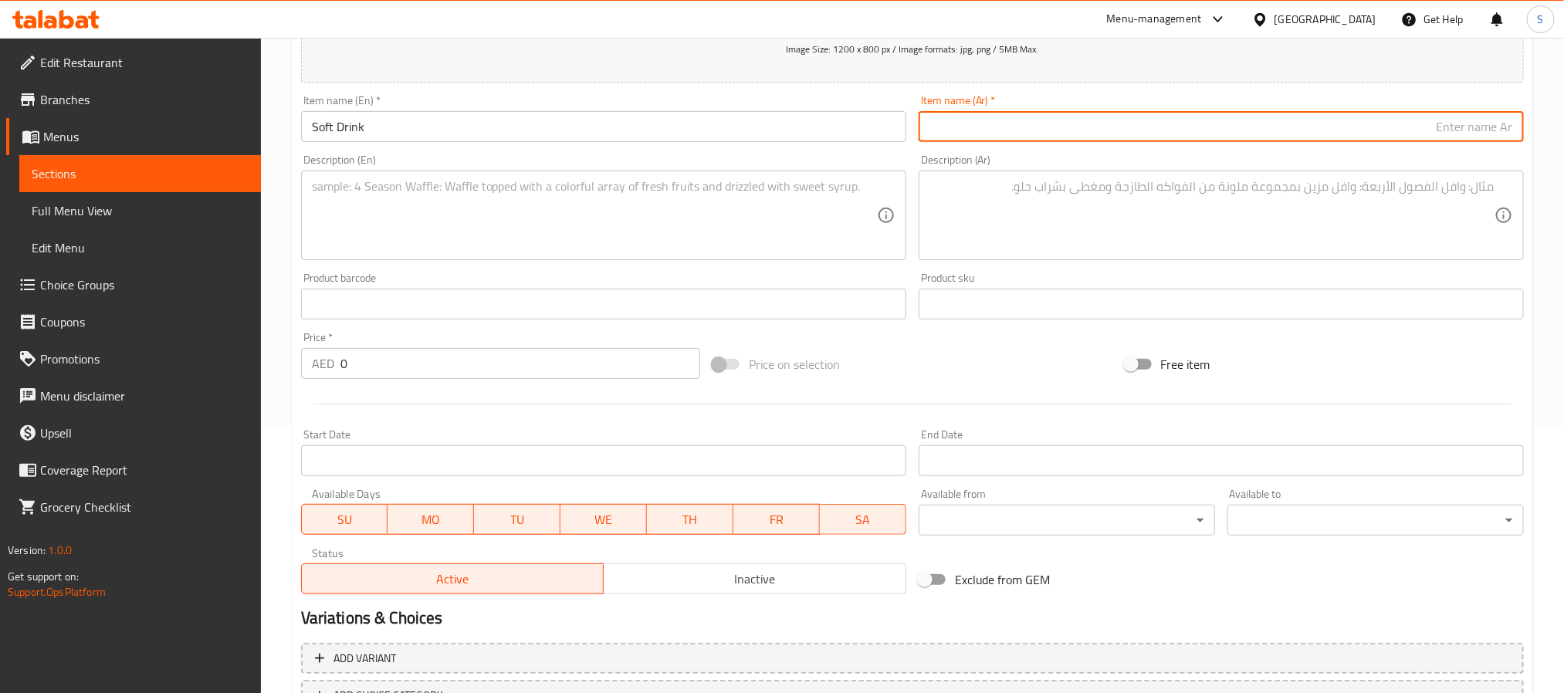
click at [1077, 140] on input "text" at bounding box center [1221, 126] width 605 height 31
paste input "مشروب غازي"
type input "مشروب غازي"
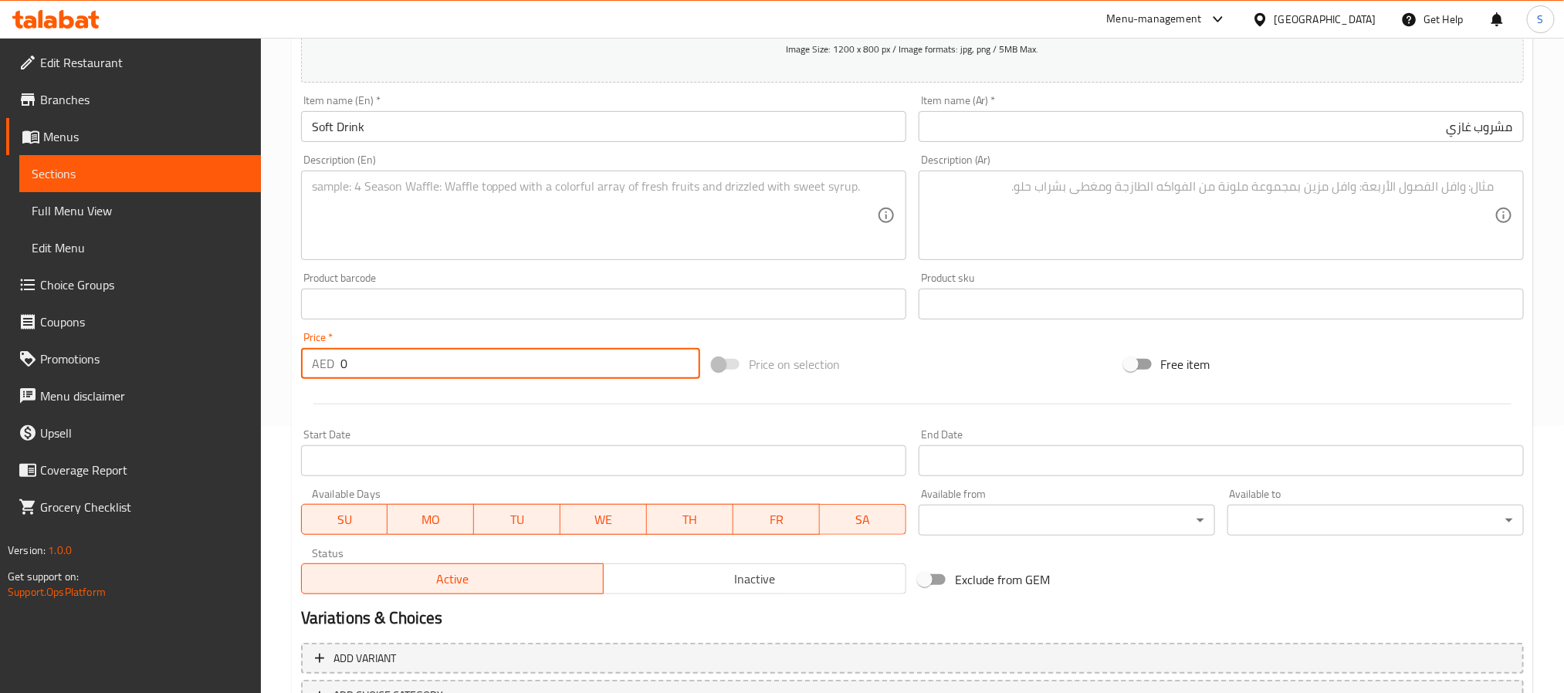
drag, startPoint x: 385, startPoint y: 371, endPoint x: 338, endPoint y: 380, distance: 47.8
click at [338, 380] on div "Price   * AED 0 Price *" at bounding box center [500, 355] width 411 height 59
type input "5"
click at [382, 232] on textarea at bounding box center [594, 215] width 565 height 73
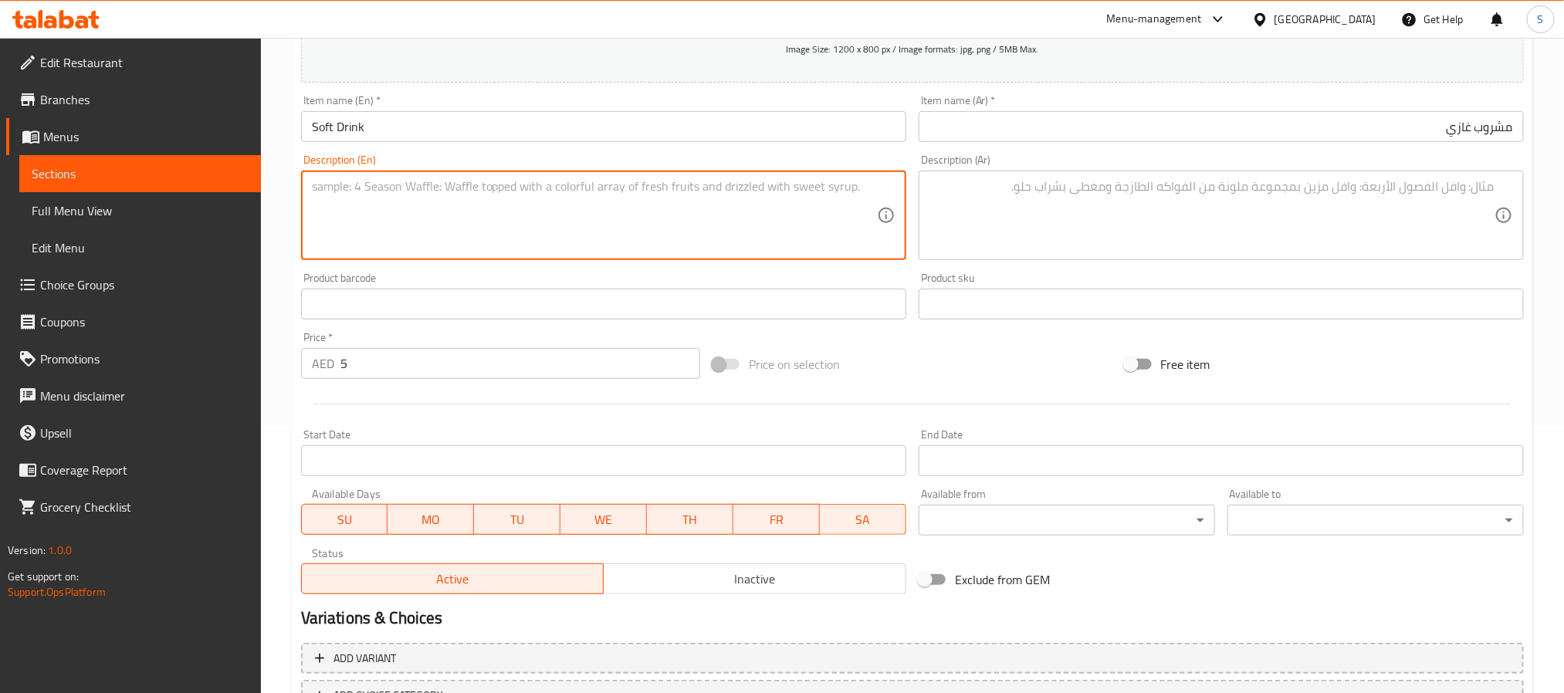
click at [491, 236] on textarea at bounding box center [594, 215] width 565 height 73
paste textarea "A carbonated, sugary beverage."
type textarea "A carbonated, sugary beverage."
click at [1028, 218] on textarea at bounding box center [1211, 215] width 565 height 73
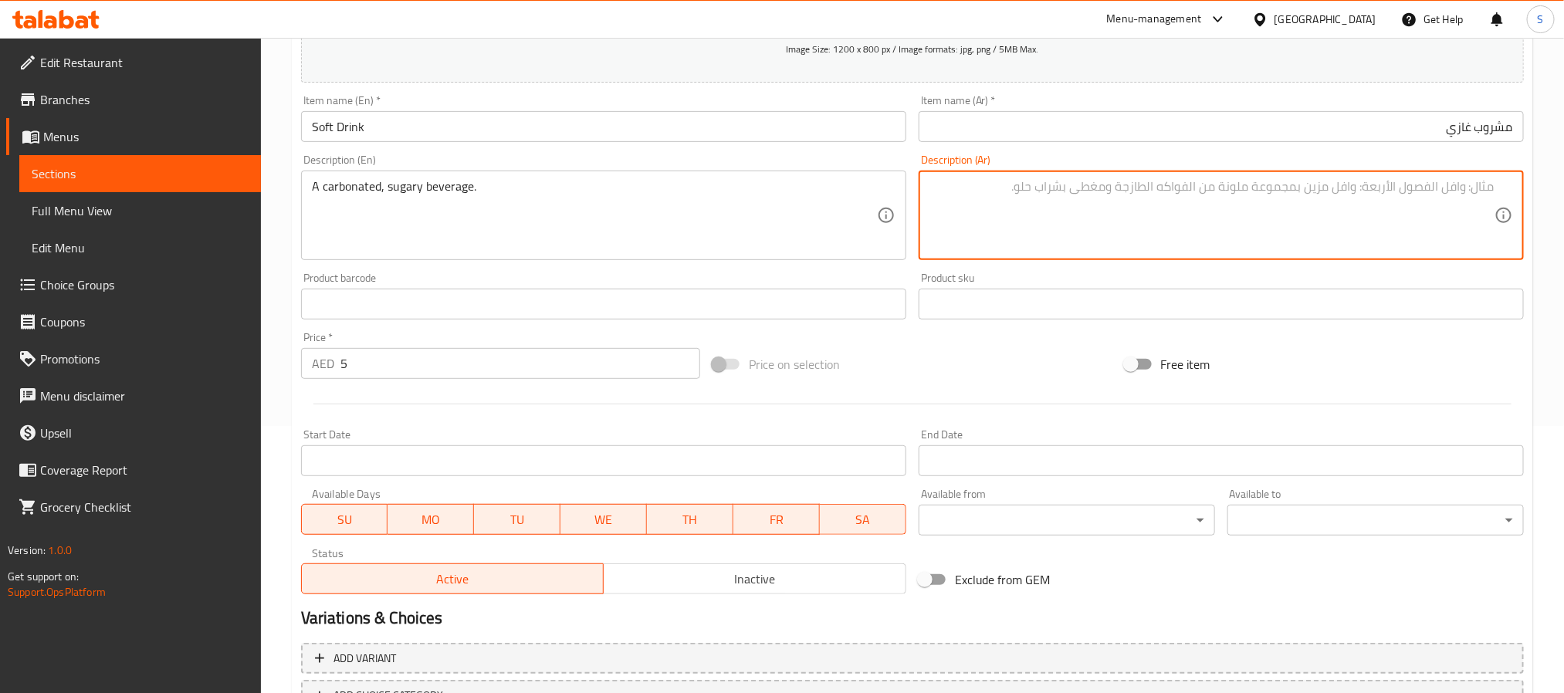
paste textarea "مشروب غازي وسكريّ."
type textarea "مشروب غازي وسكريّ."
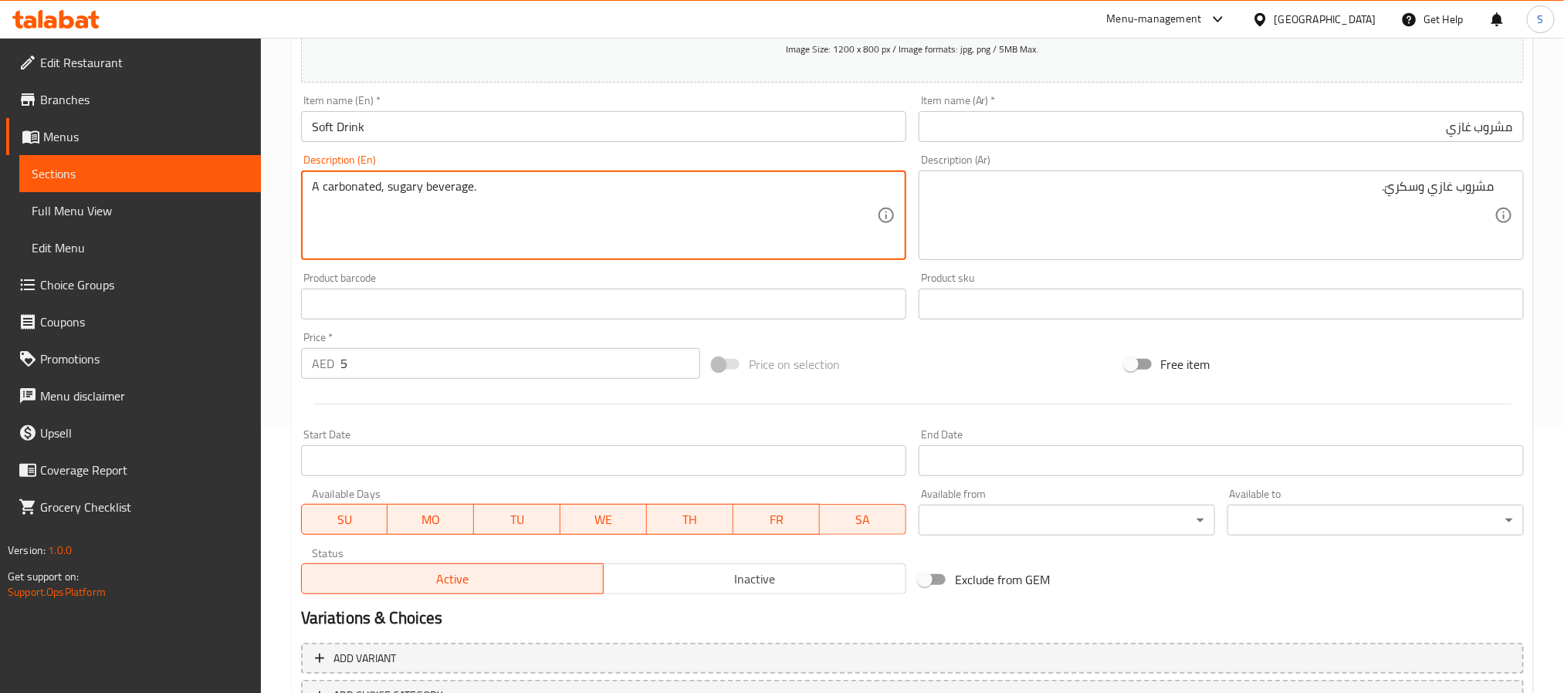
click at [390, 195] on textarea "A carbonated, sugary beverage." at bounding box center [594, 215] width 565 height 73
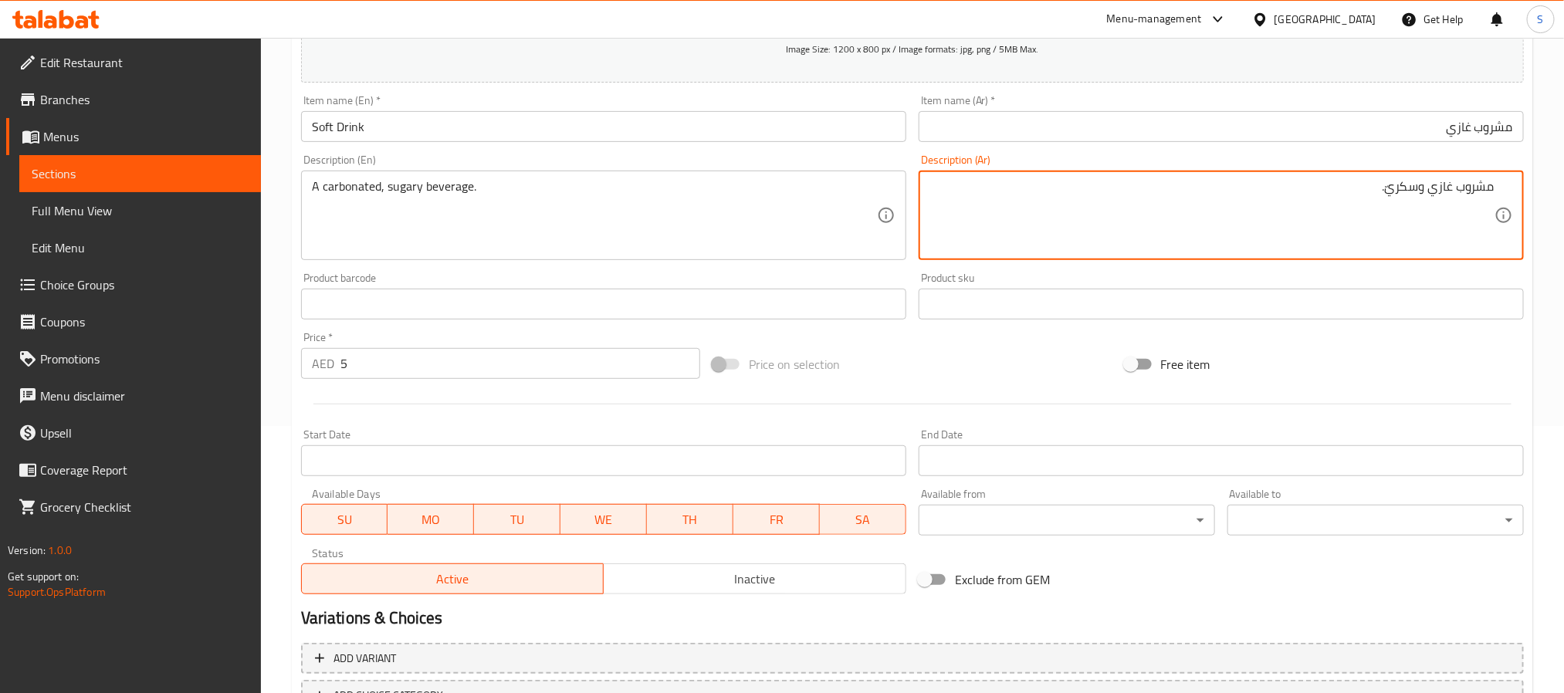
click at [763, 127] on input "Soft Drink" at bounding box center [603, 126] width 605 height 31
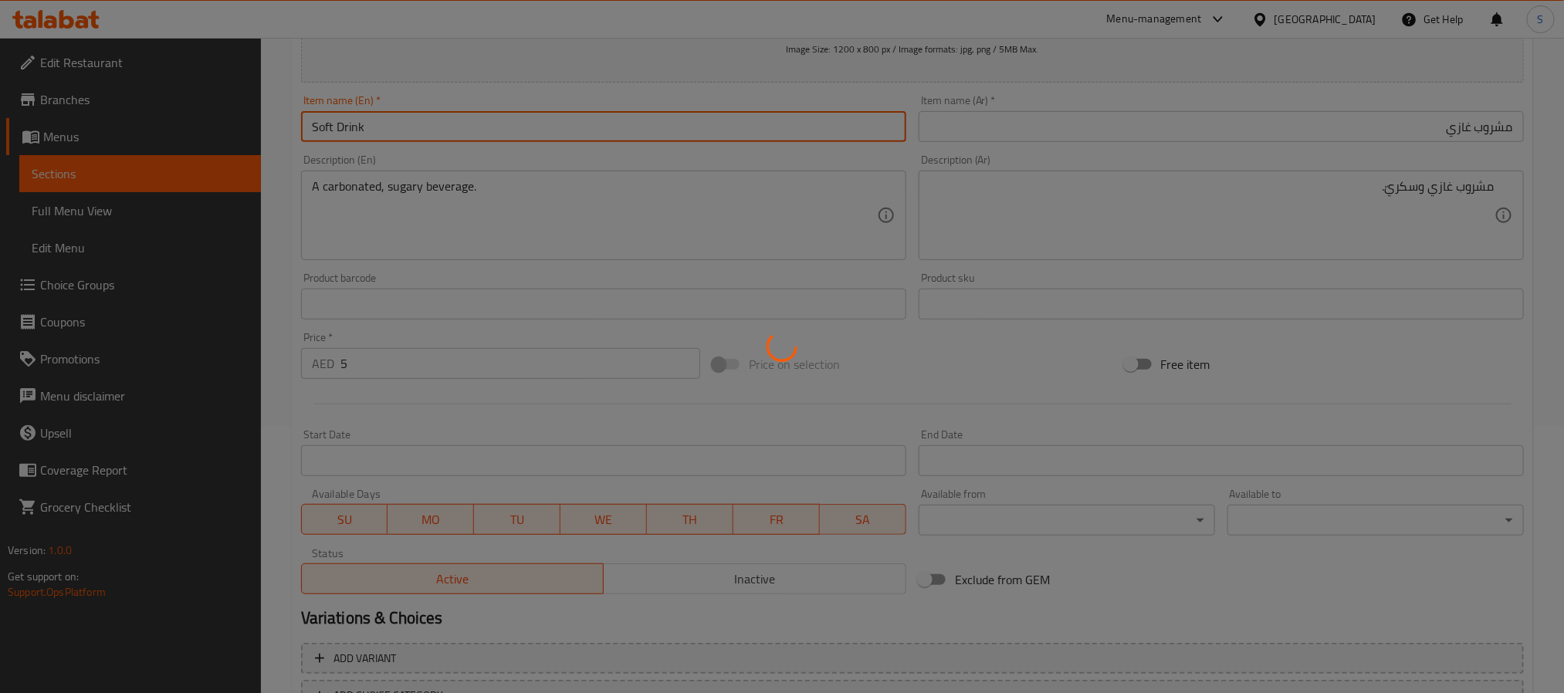
type input "0"
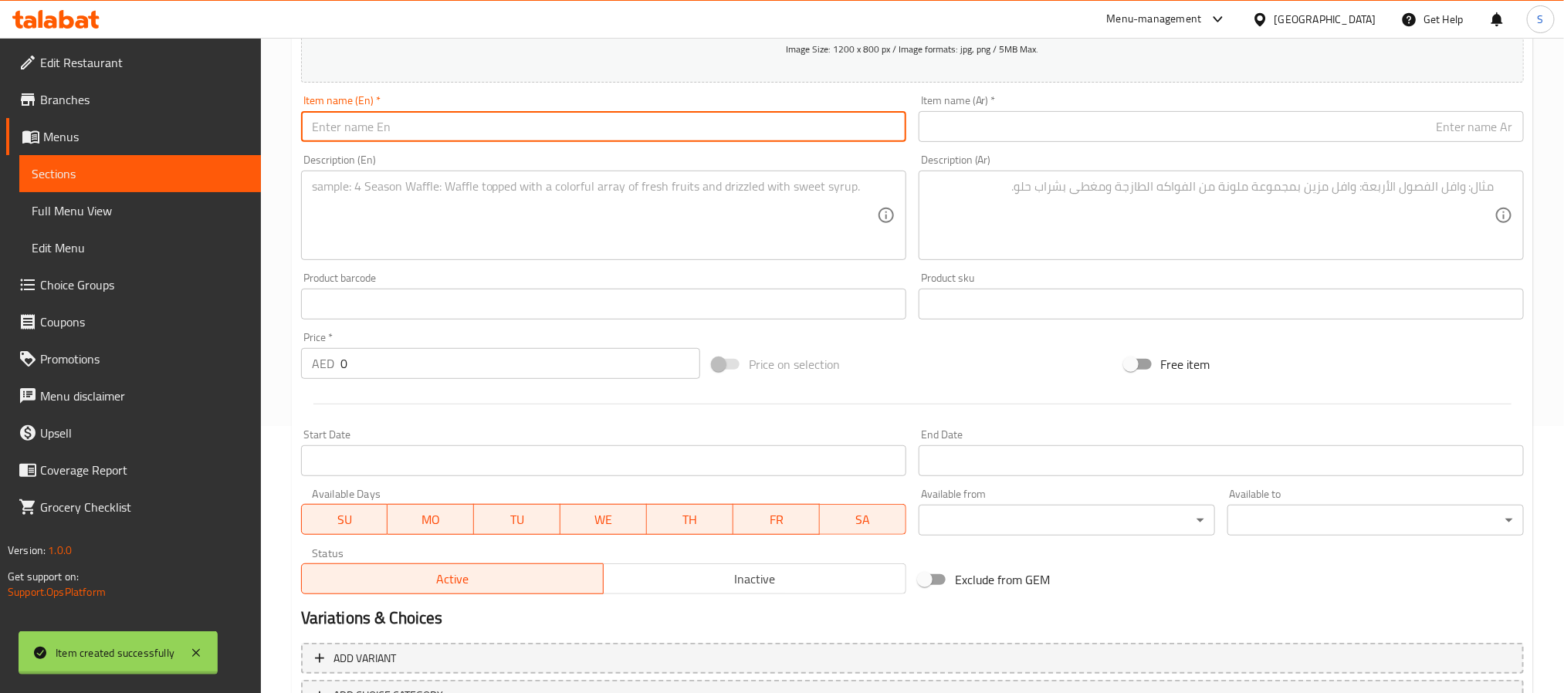
scroll to position [0, 0]
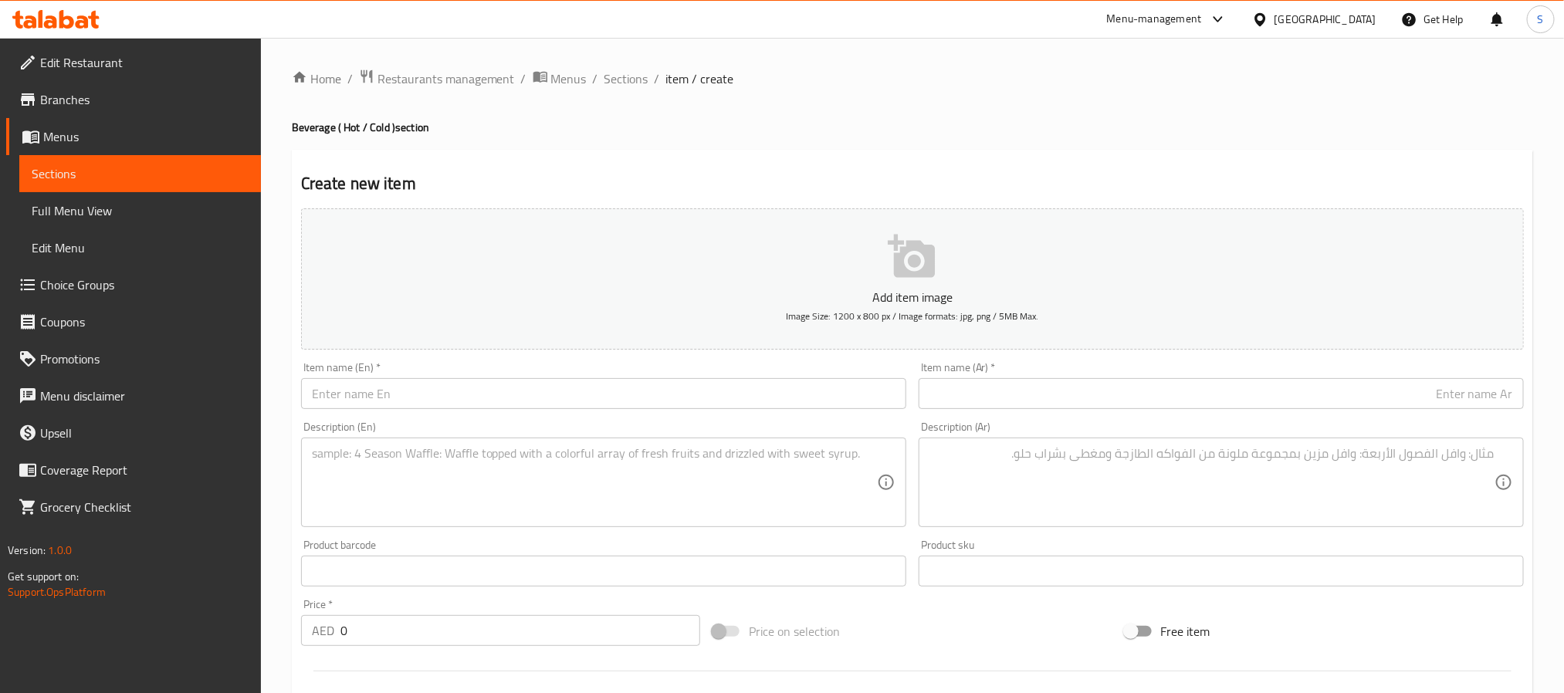
click at [146, 635] on div "Edit Restaurant Branches Menus Sections Full Menu View Edit Menu Choice Groups …" at bounding box center [130, 384] width 261 height 693
click at [630, 409] on input "text" at bounding box center [603, 393] width 605 height 31
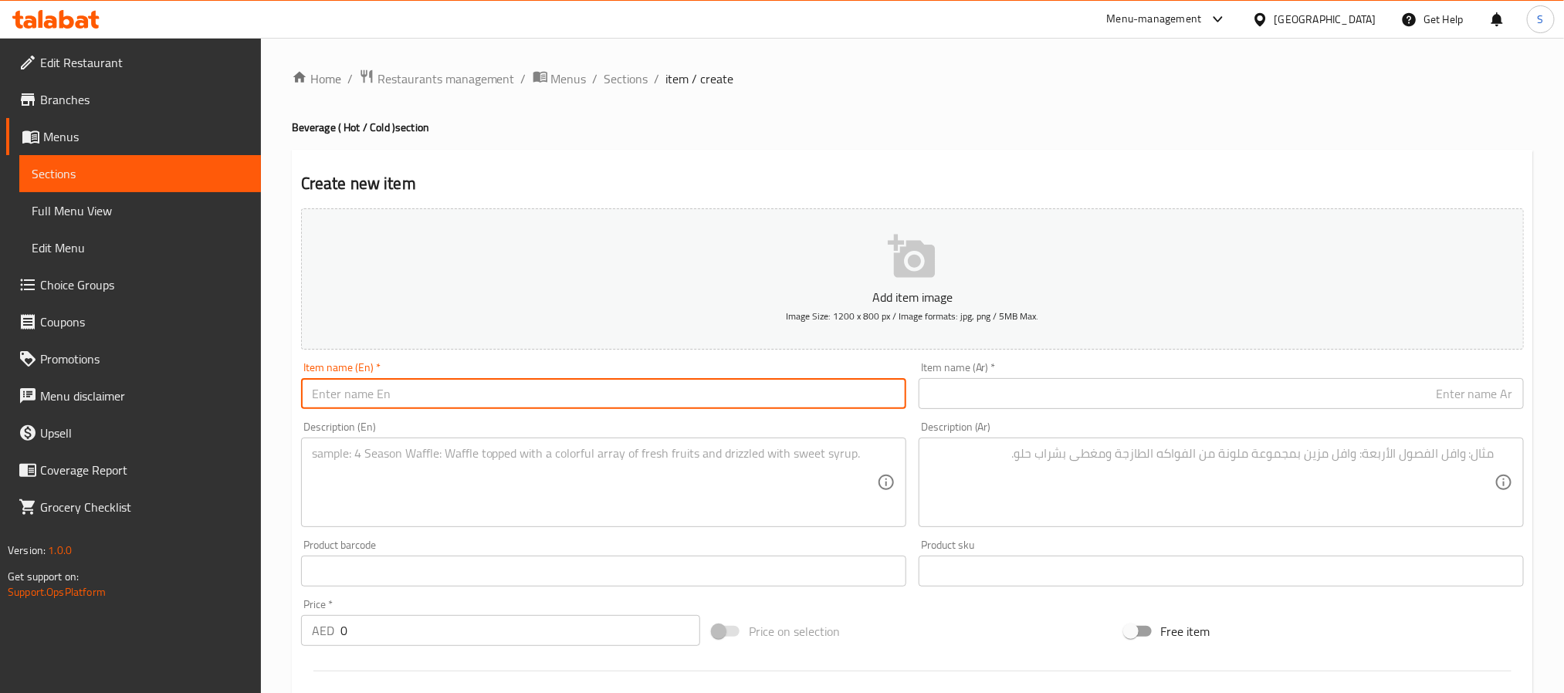
paste input "Water"
type input "Water"
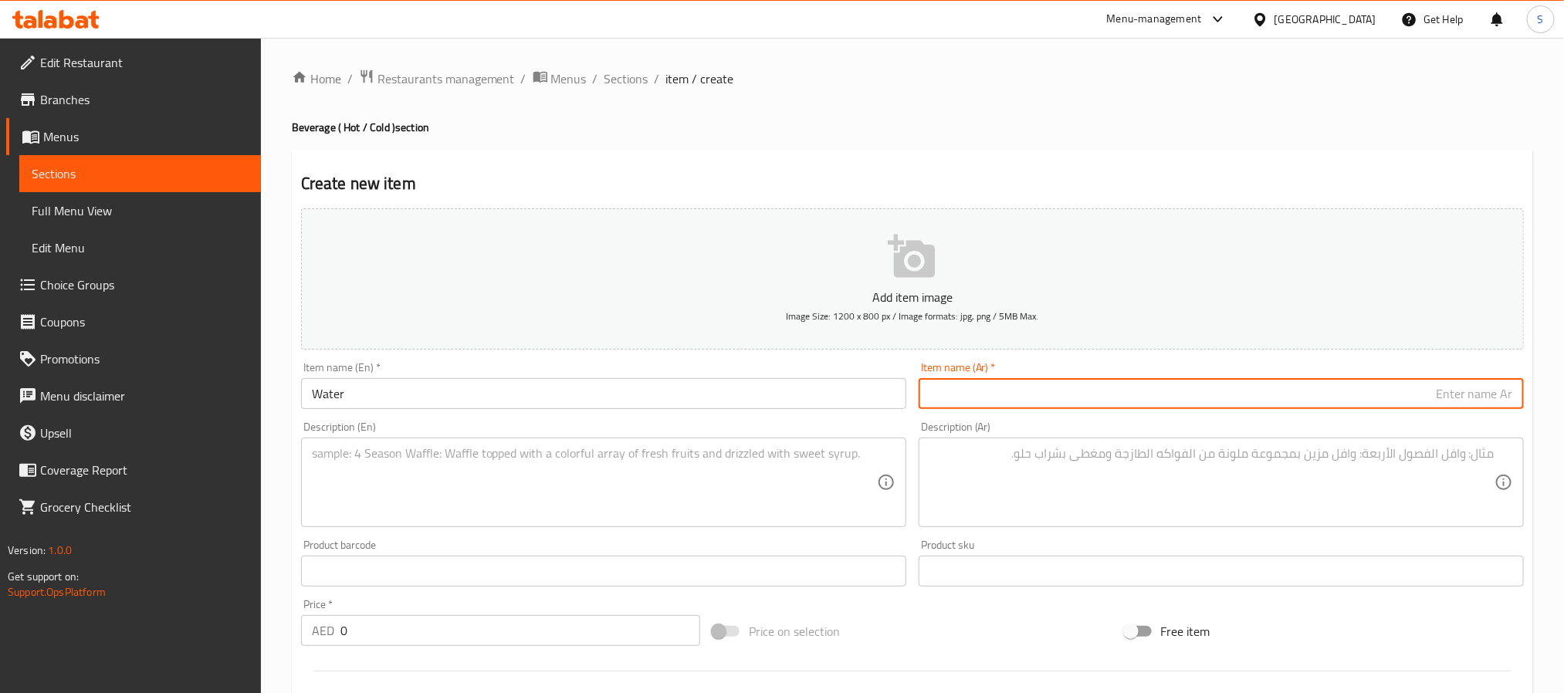
click at [1163, 405] on input "text" at bounding box center [1221, 393] width 605 height 31
paste input "مياه فولفيك"
click at [1459, 394] on input "مياه فولفيك" at bounding box center [1221, 393] width 605 height 31
type input "مياه"
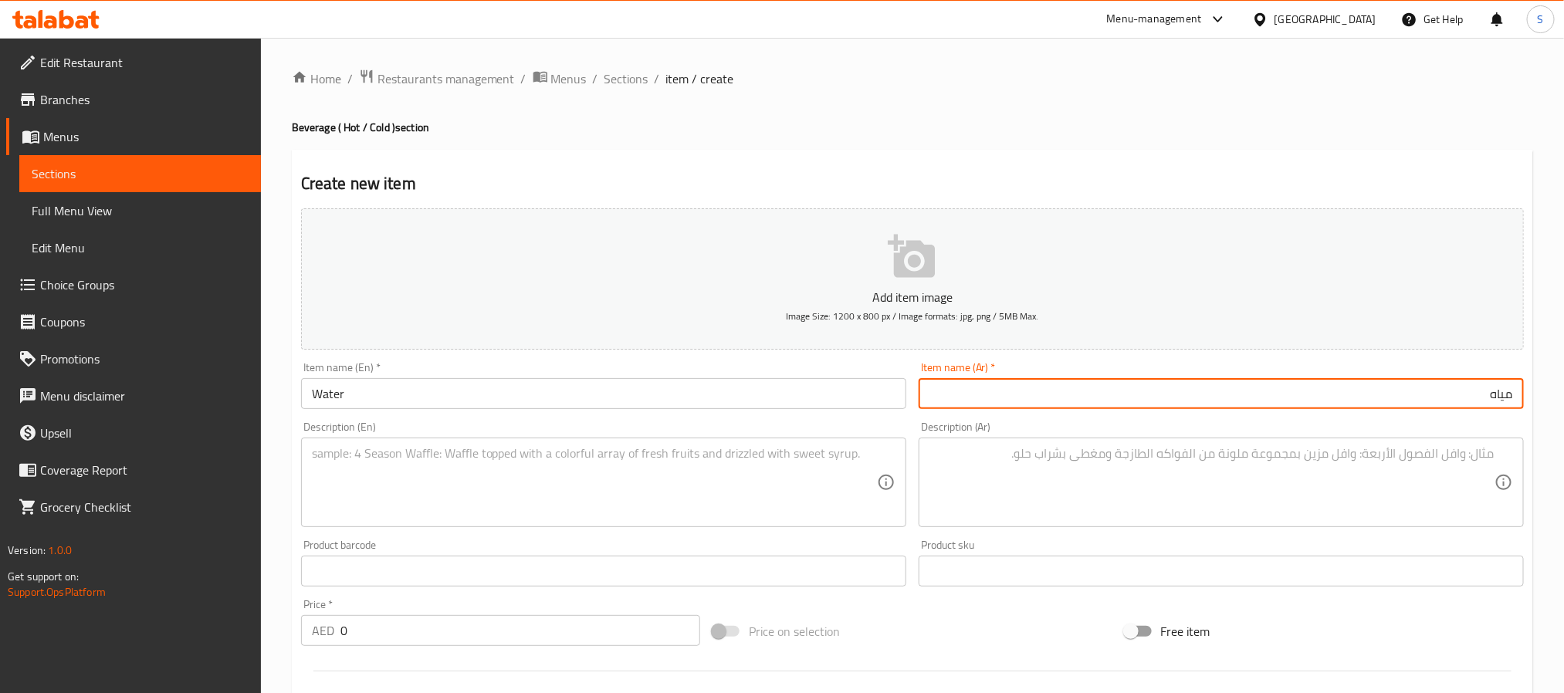
click at [1168, 465] on textarea at bounding box center [1211, 482] width 565 height 73
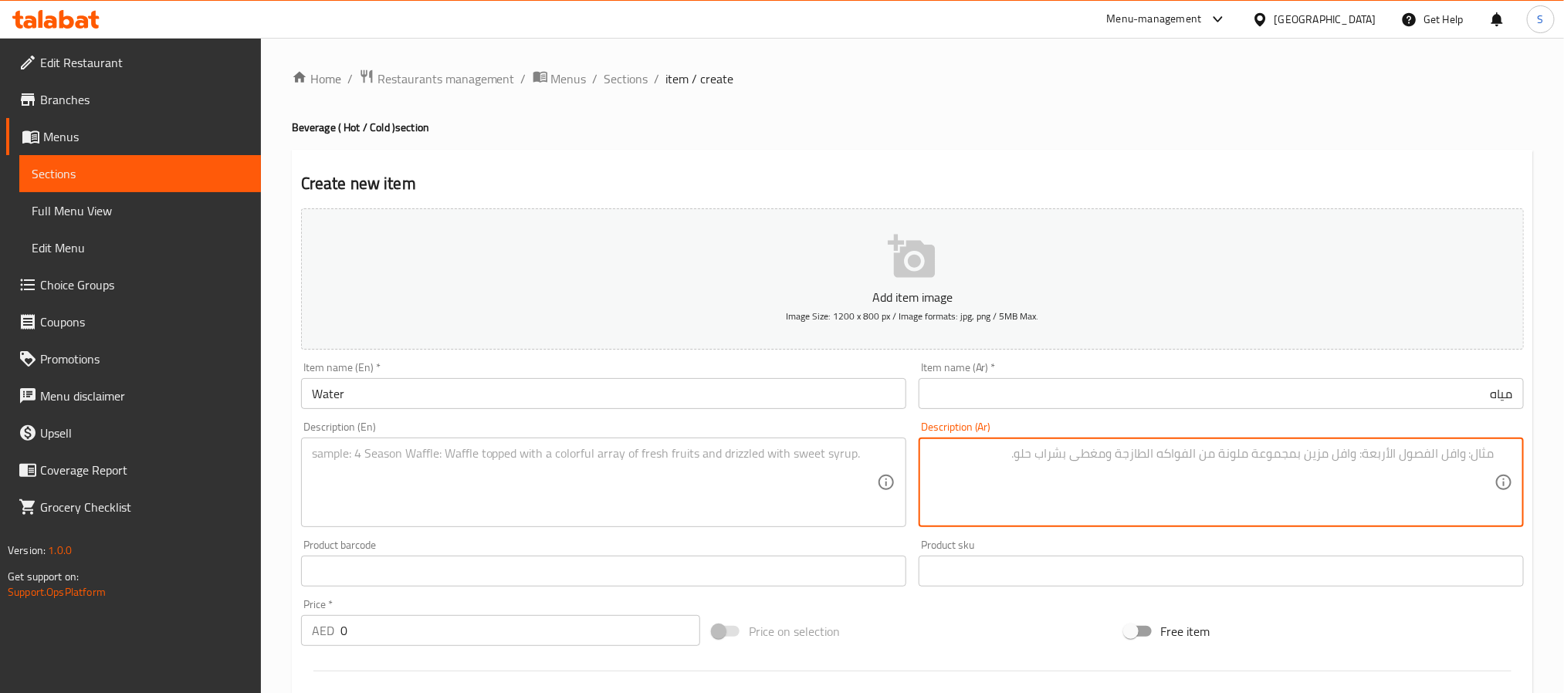
click at [384, 473] on textarea at bounding box center [594, 482] width 565 height 73
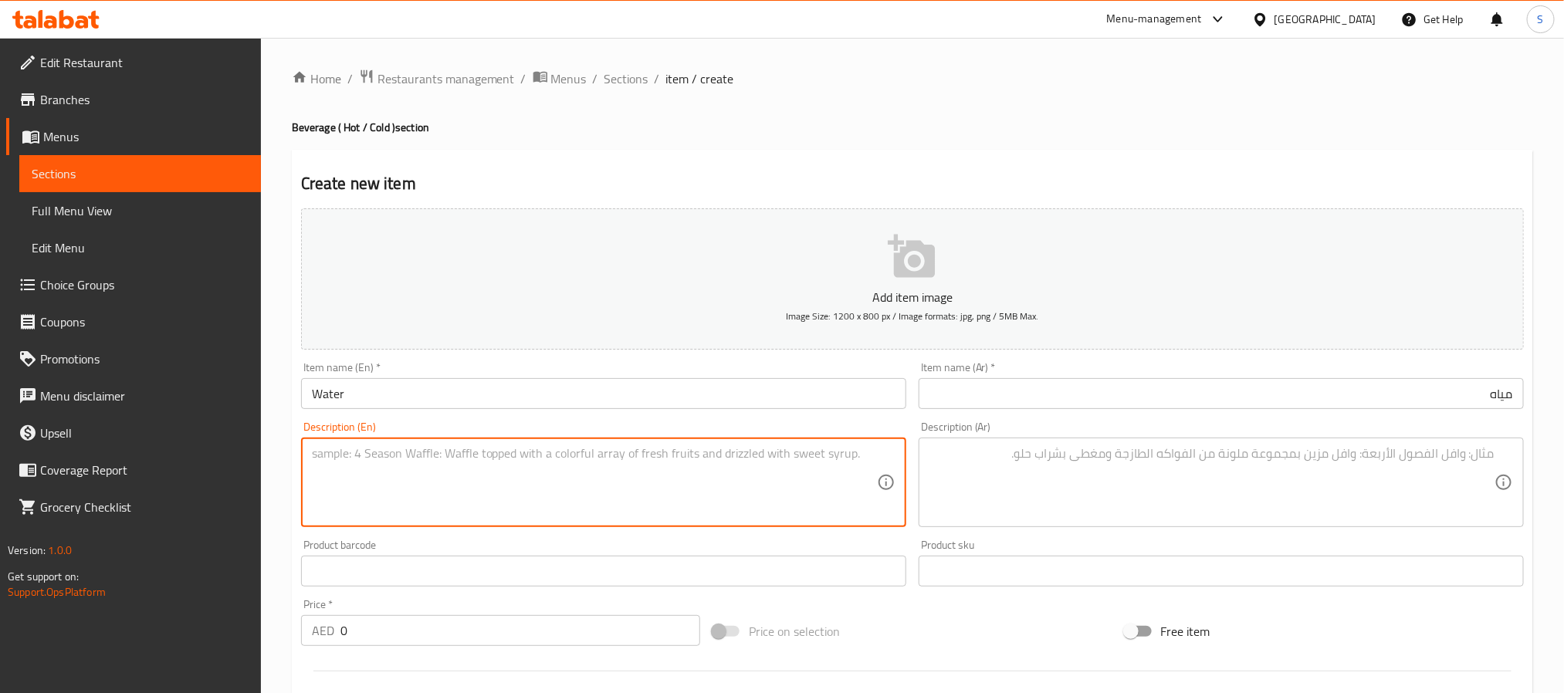
paste textarea "water in a small or large bottle."
click at [313, 455] on textarea "water in a small or large bottle." at bounding box center [594, 482] width 565 height 73
click at [485, 457] on textarea "Water in a small or large bottle." at bounding box center [594, 482] width 565 height 73
type textarea "Water in a small or large bottle."
click at [1241, 454] on textarea at bounding box center [1211, 482] width 565 height 73
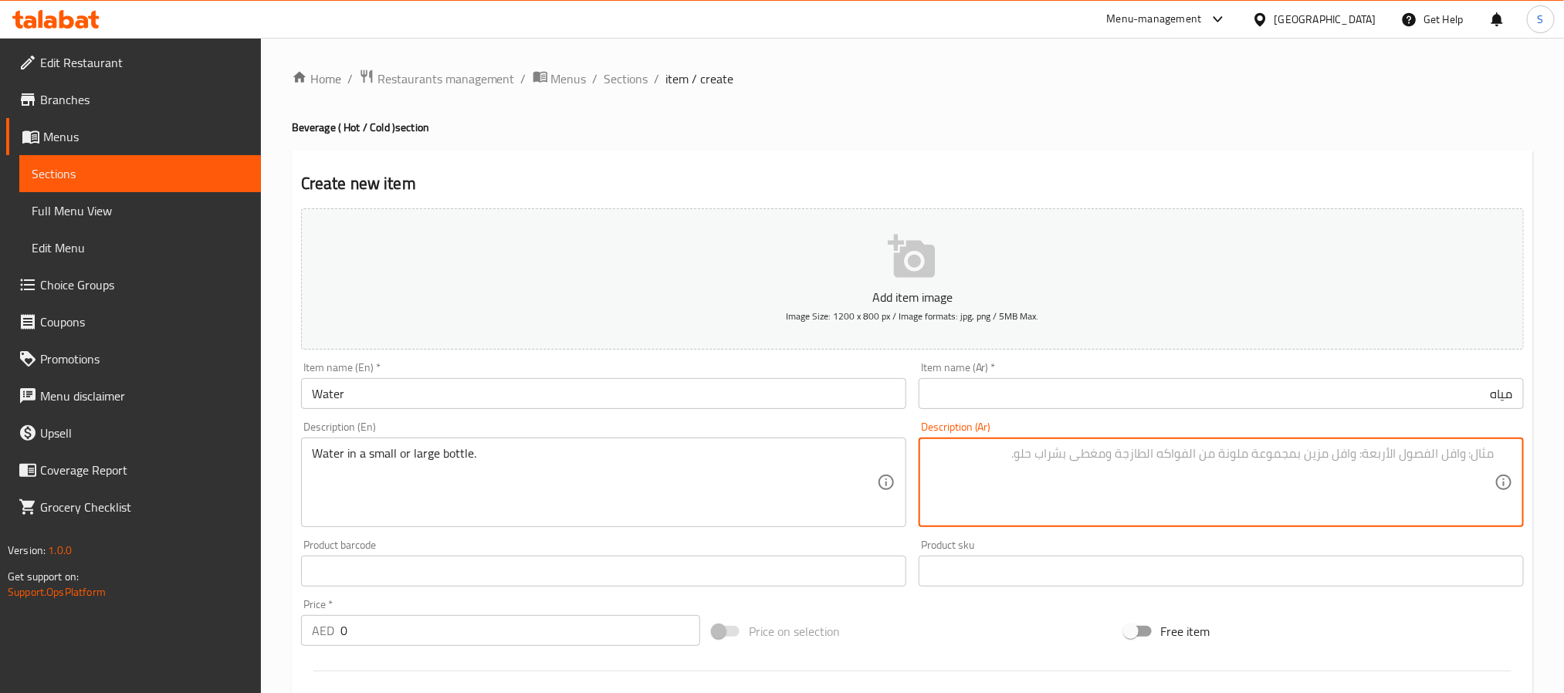
paste textarea "الماء في زجاجة صغيرة أو كبيرة."
drag, startPoint x: 1487, startPoint y: 452, endPoint x: 1501, endPoint y: 447, distance: 15.6
click at [1501, 447] on div "الماء في زجاجة صغيرة أو كبيرة. Description (Ar)" at bounding box center [1221, 483] width 605 height 90
click at [1498, 401] on input "مياه" at bounding box center [1221, 393] width 605 height 31
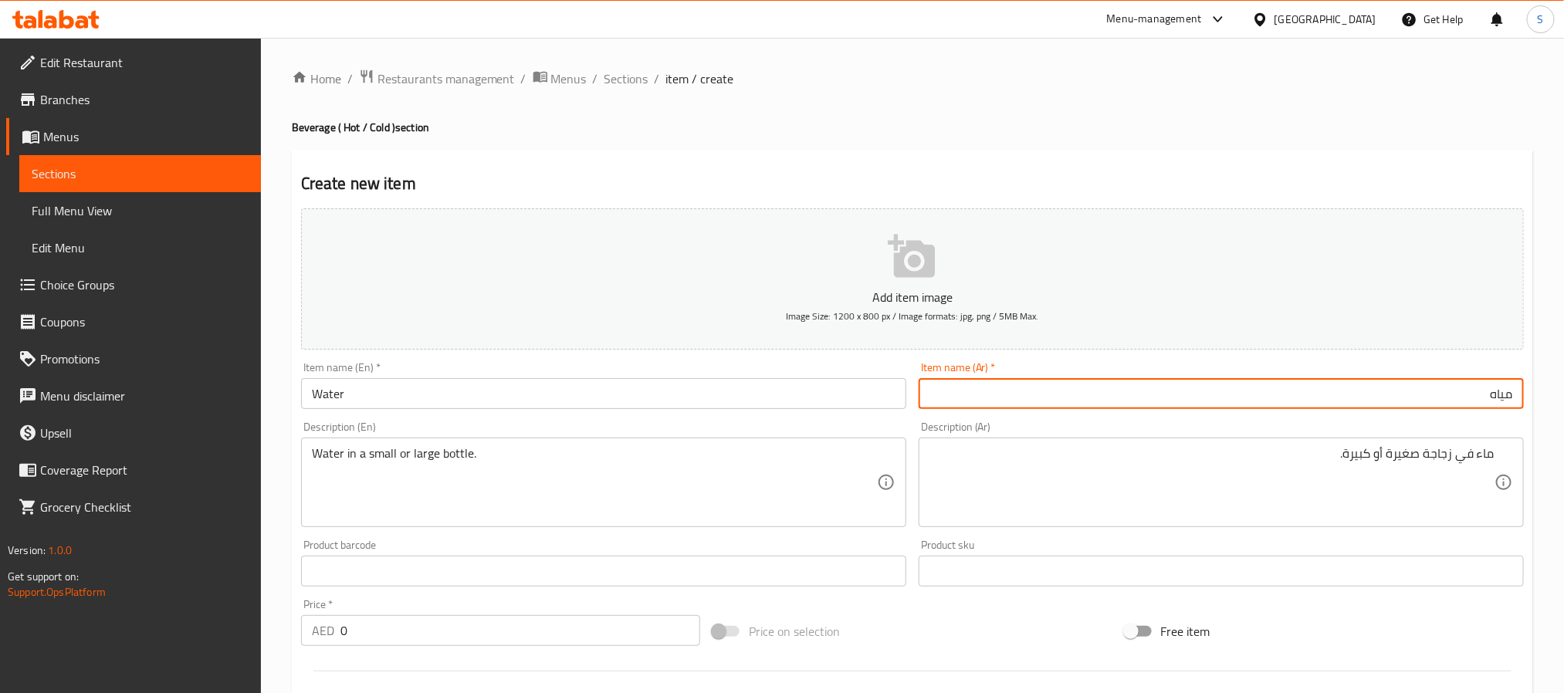
click at [1498, 401] on input "مياه" at bounding box center [1221, 393] width 605 height 31
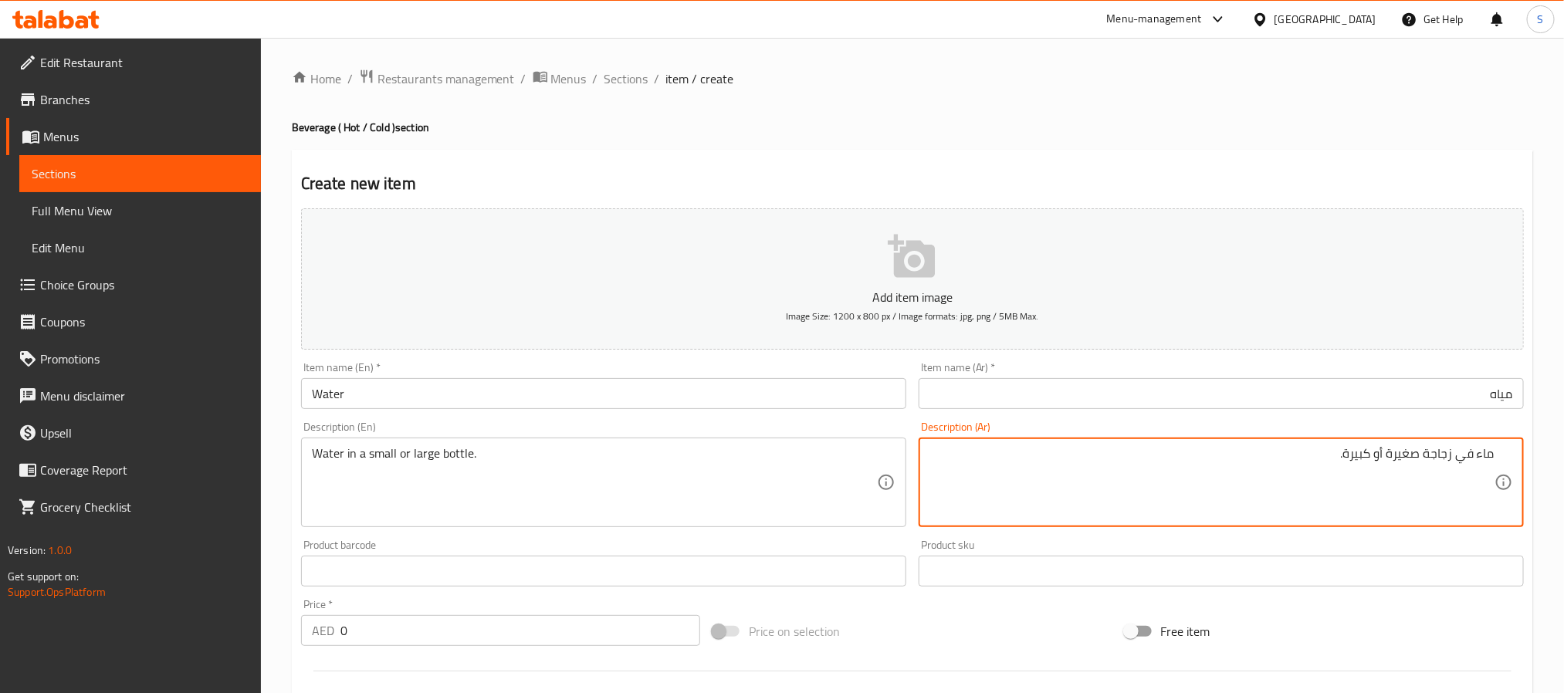
click at [1487, 457] on textarea "ماء في زجاجة صغيرة أو كبيرة." at bounding box center [1211, 482] width 565 height 73
paste textarea "ياه"
click at [1436, 480] on textarea "مياه في زجاجة صغيرة أو كبيرة." at bounding box center [1211, 482] width 565 height 73
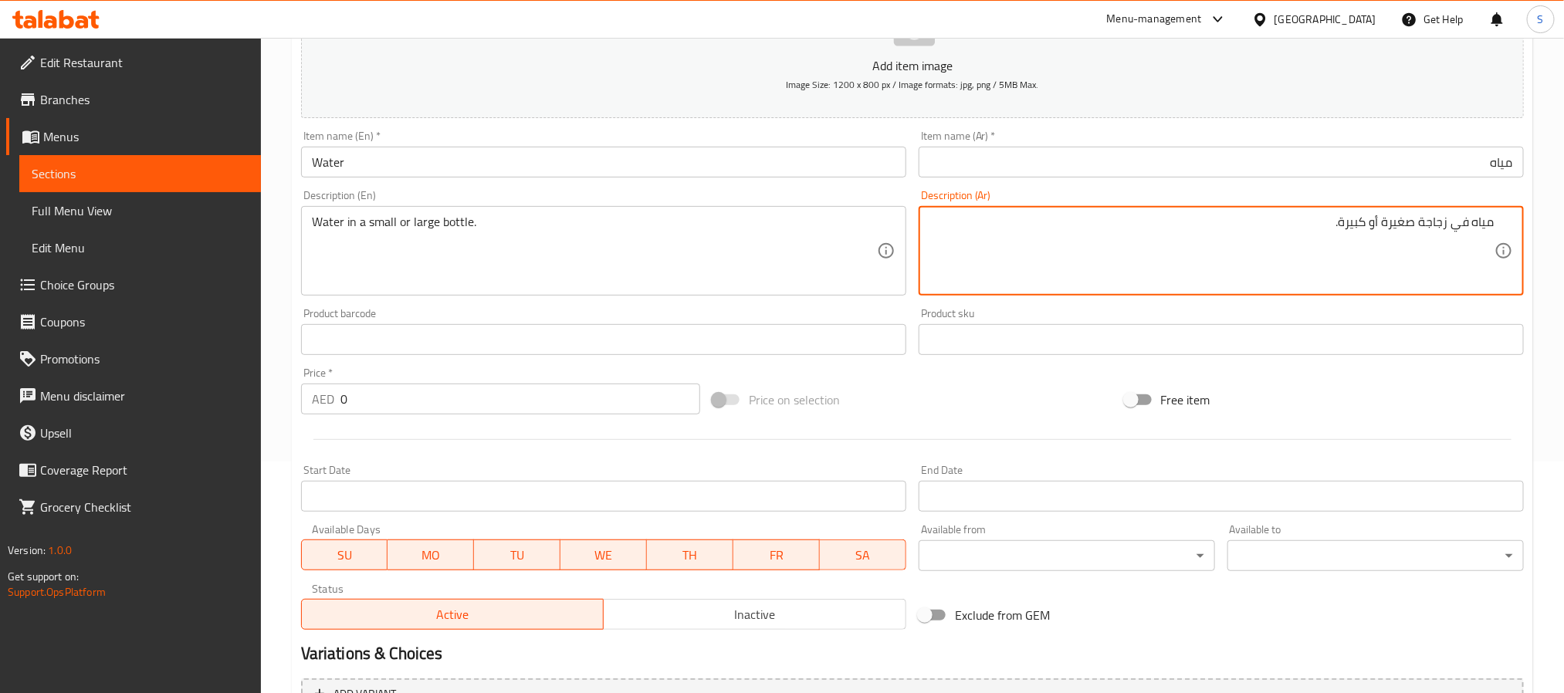
scroll to position [383, 0]
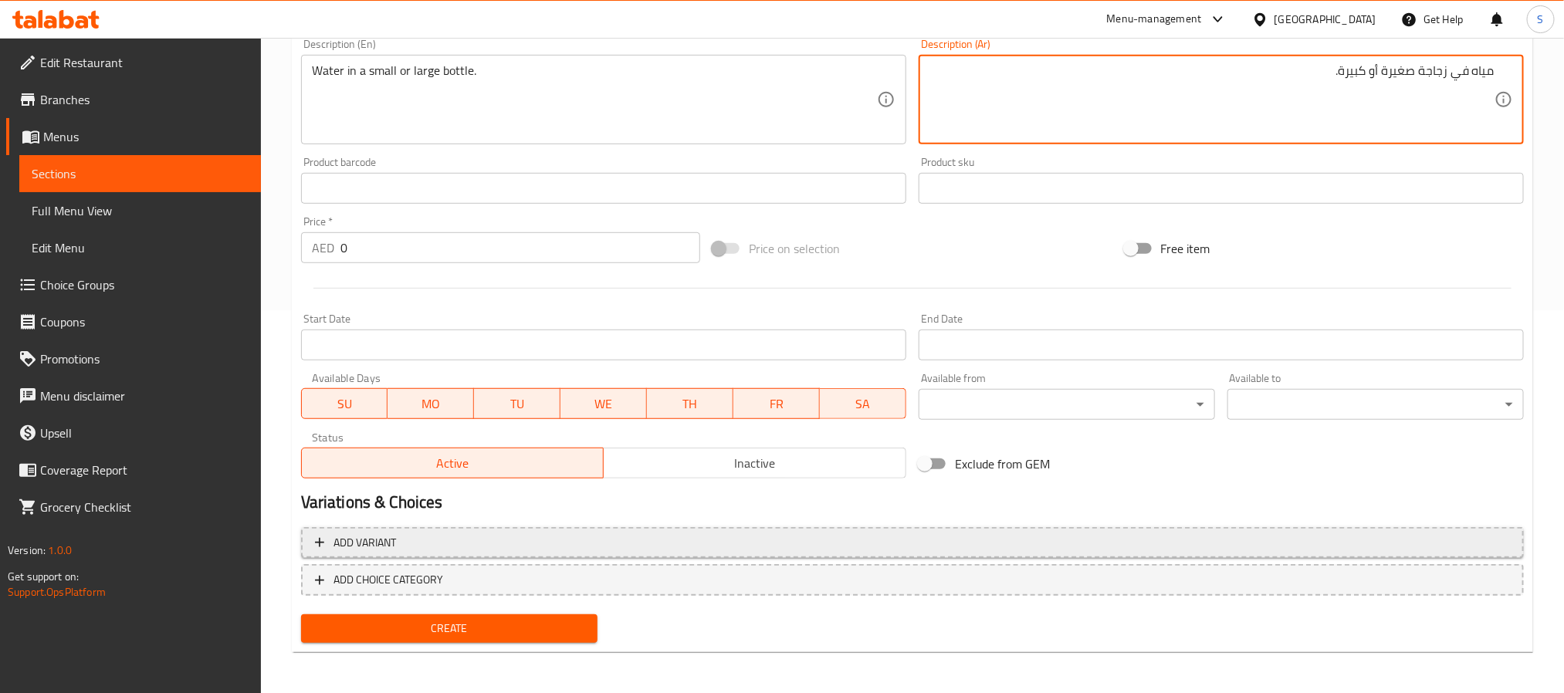
type textarea "مياه في زجاجة صغيرة أو كبيرة."
click at [1439, 544] on span "Add variant" at bounding box center [912, 542] width 1195 height 19
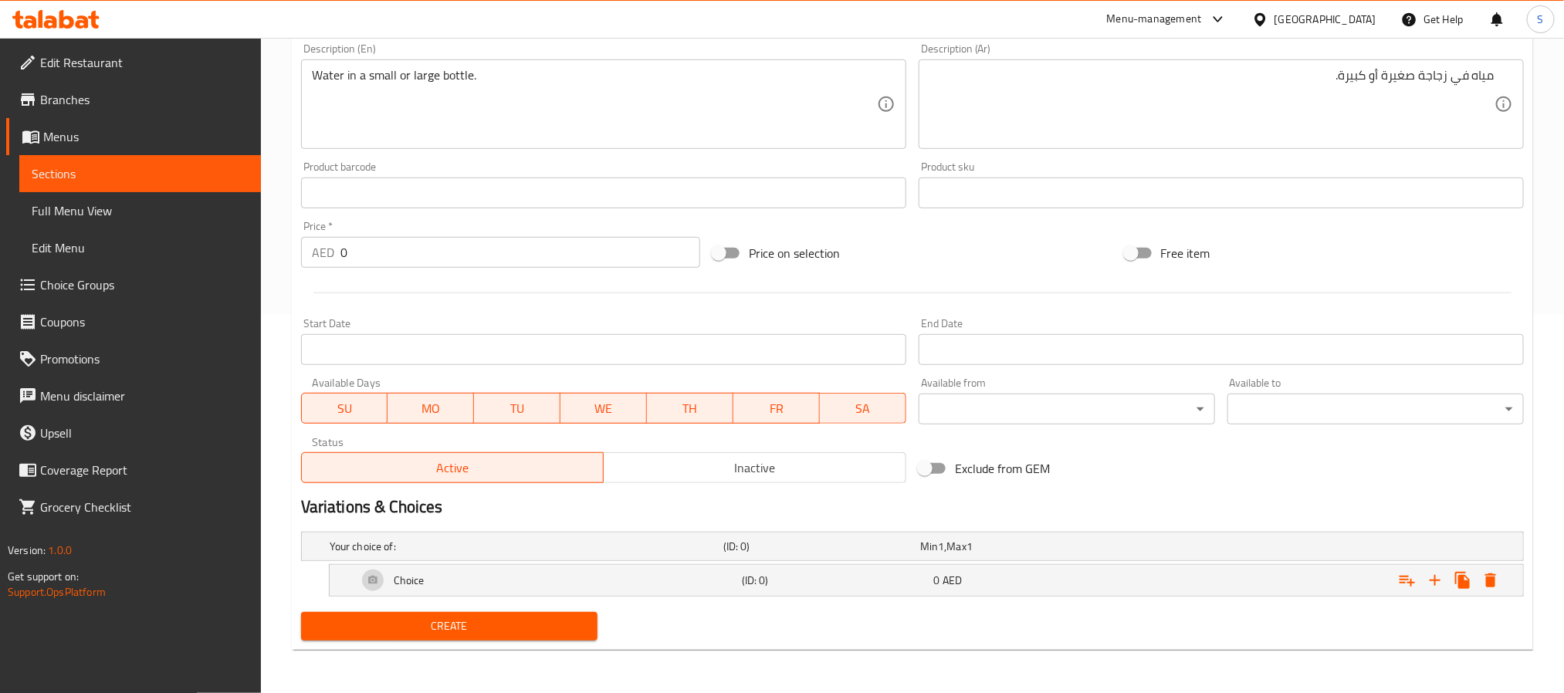
scroll to position [380, 0]
click at [1431, 586] on icon "Expand" at bounding box center [1435, 580] width 19 height 19
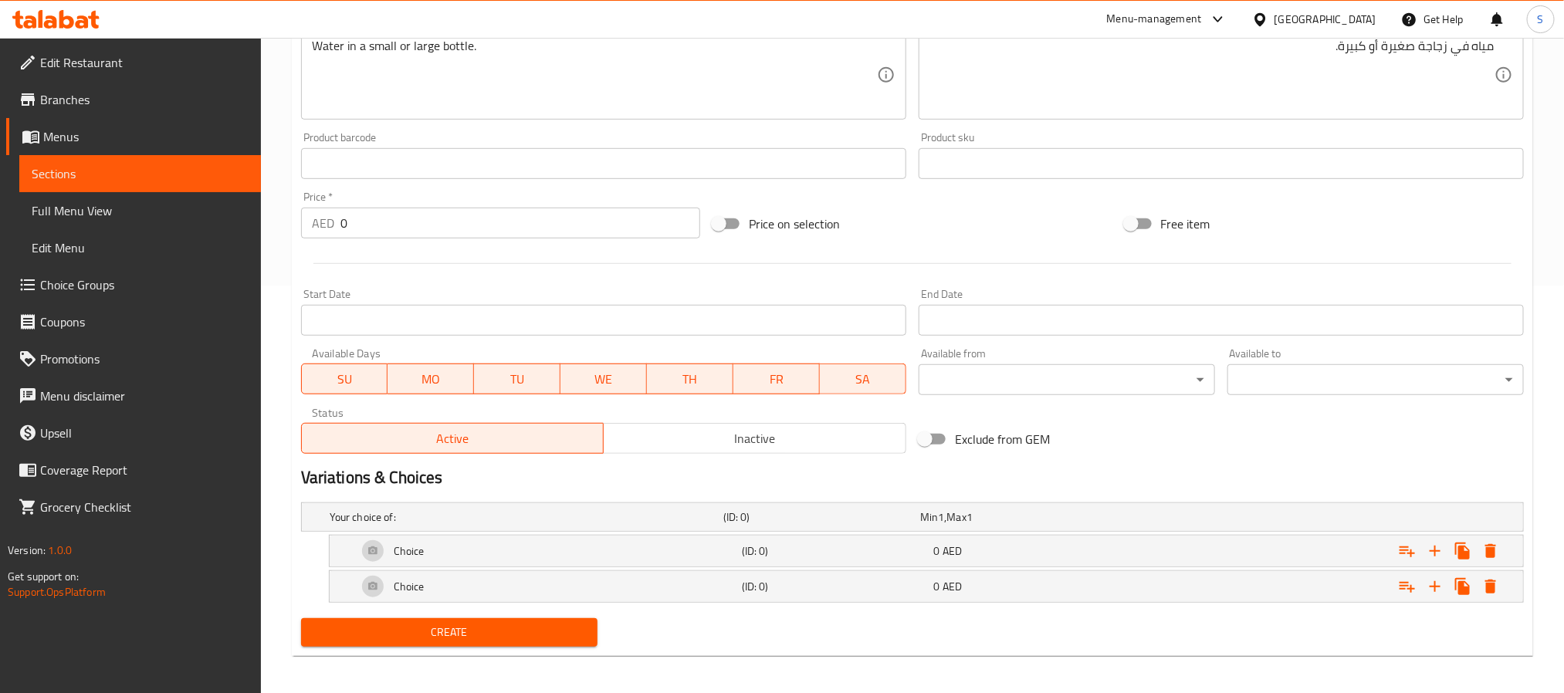
scroll to position [415, 0]
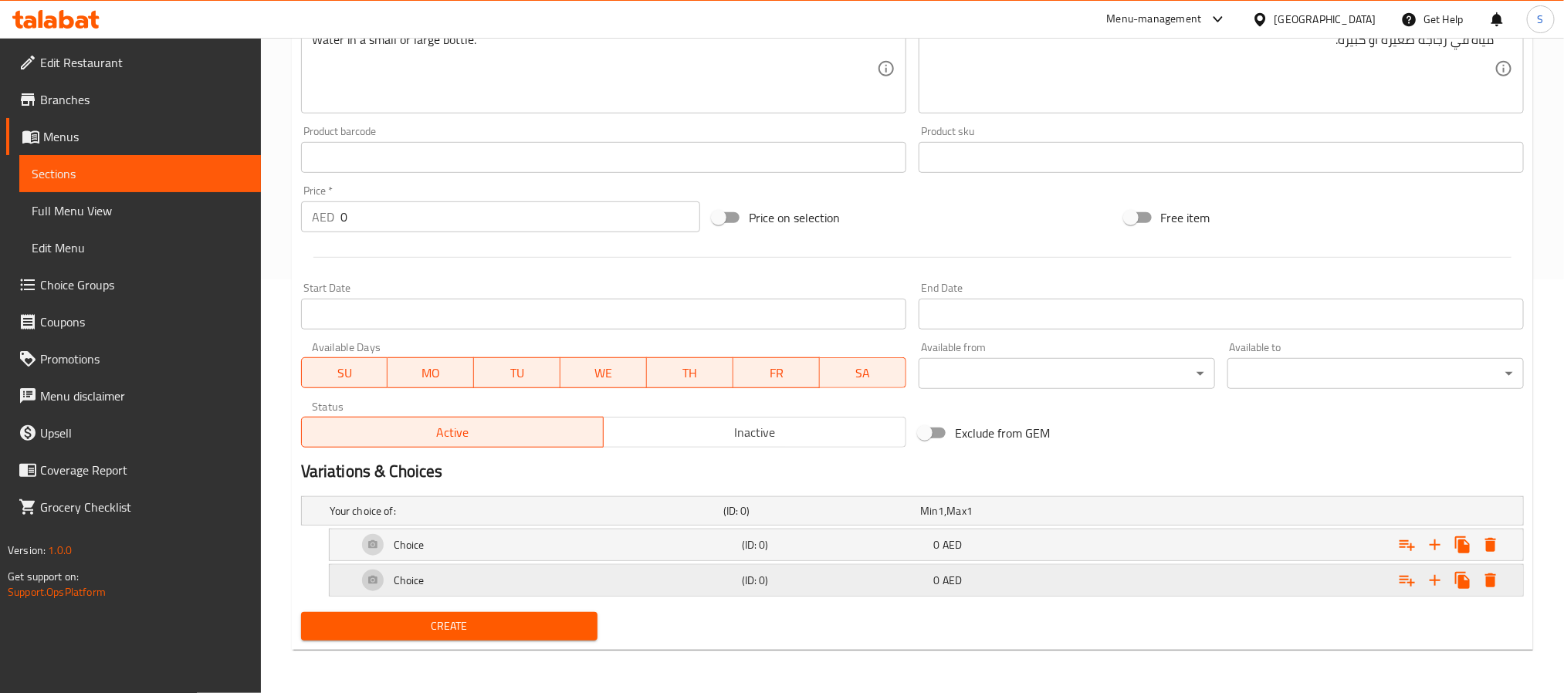
click at [1225, 579] on div "Expand" at bounding box center [1315, 580] width 384 height 34
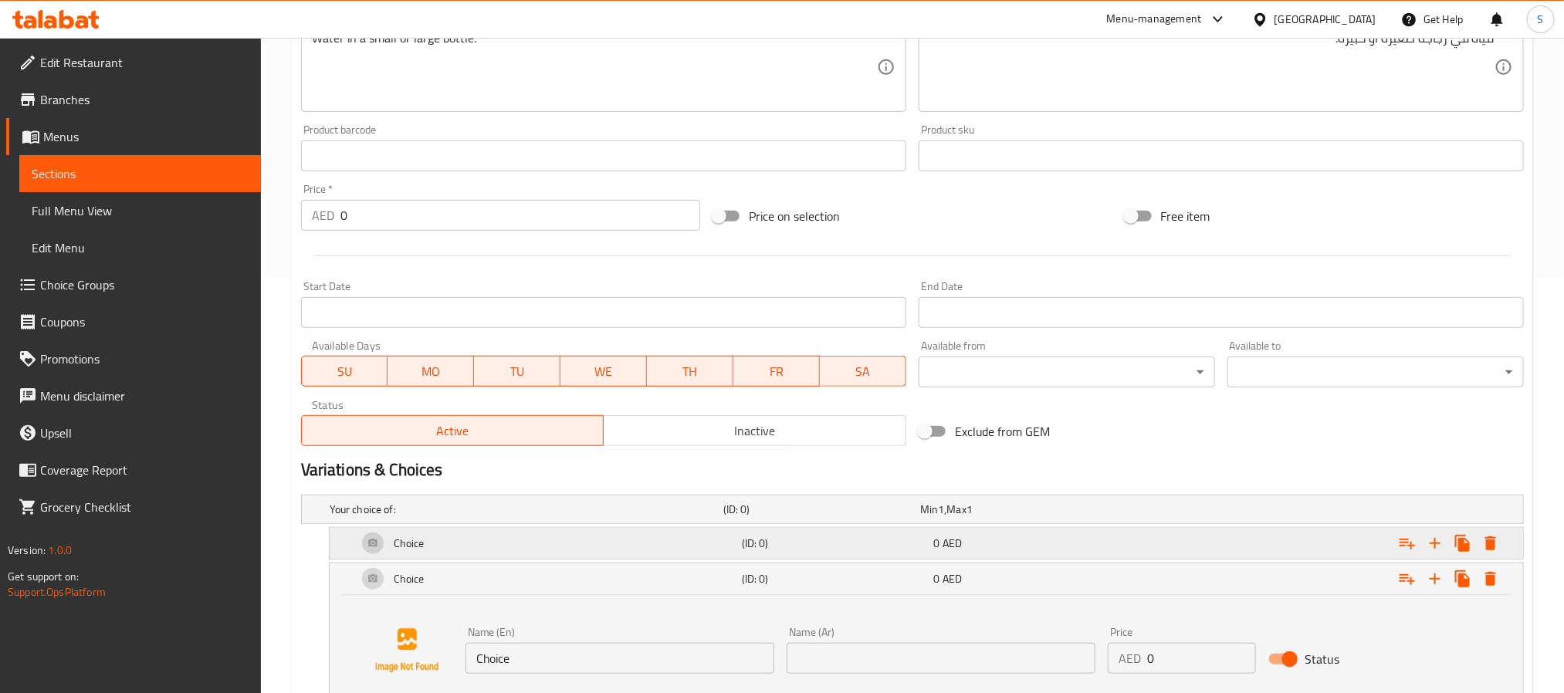
click at [1228, 547] on div "Expand" at bounding box center [1315, 543] width 384 height 34
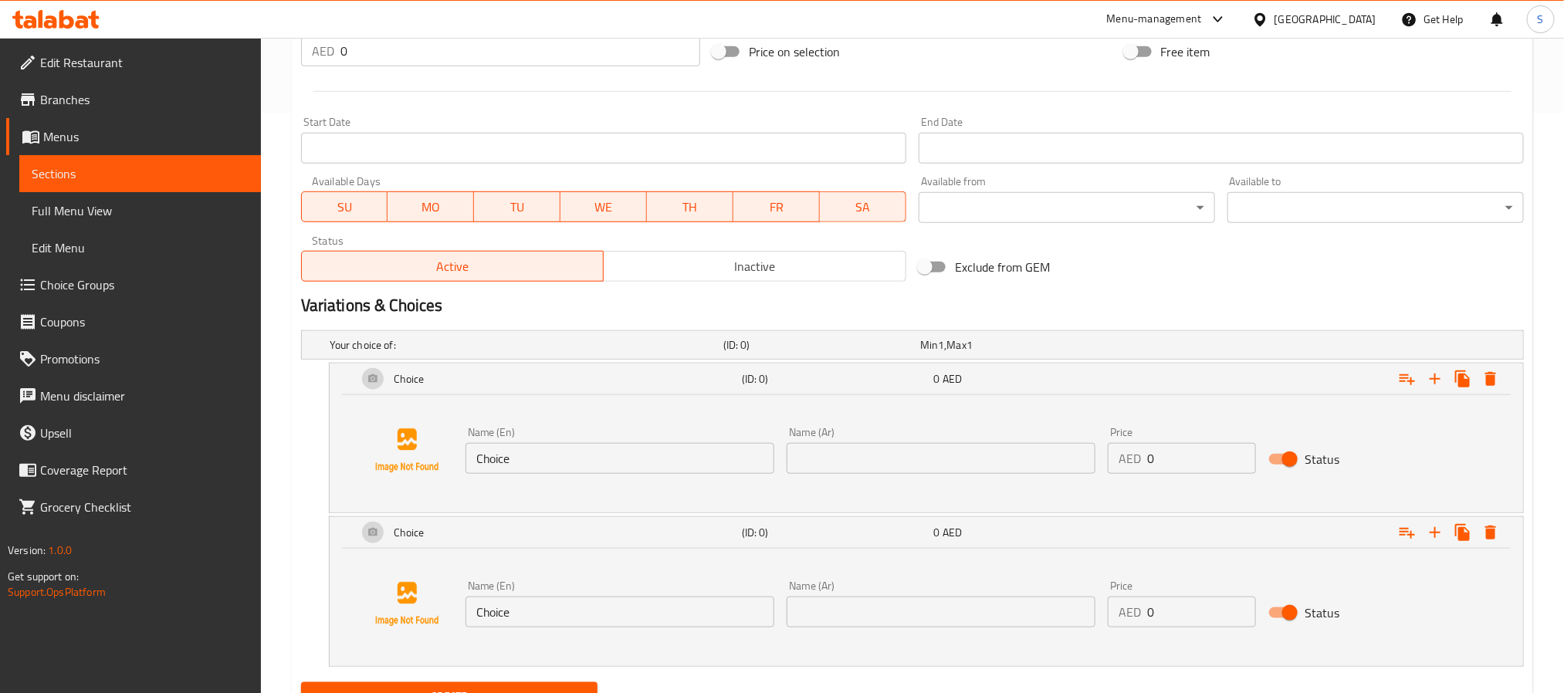
scroll to position [651, 0]
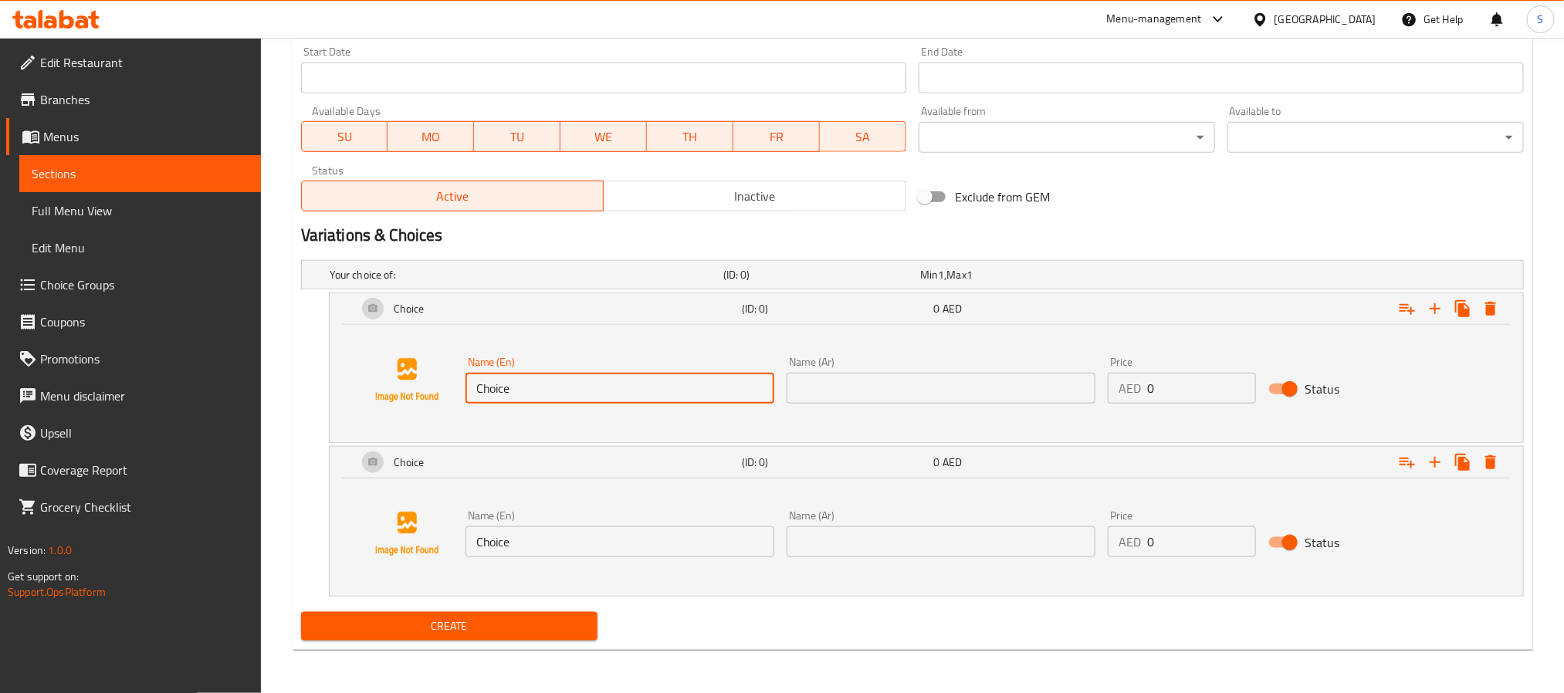
drag, startPoint x: 521, startPoint y: 391, endPoint x: 448, endPoint y: 385, distance: 73.6
click at [448, 385] on div "Name (En) Choice Name (En) Name (Ar) Name (Ar) Price AED 0 Price Status" at bounding box center [926, 380] width 1156 height 117
type input "Small"
click at [821, 387] on input "text" at bounding box center [941, 388] width 309 height 31
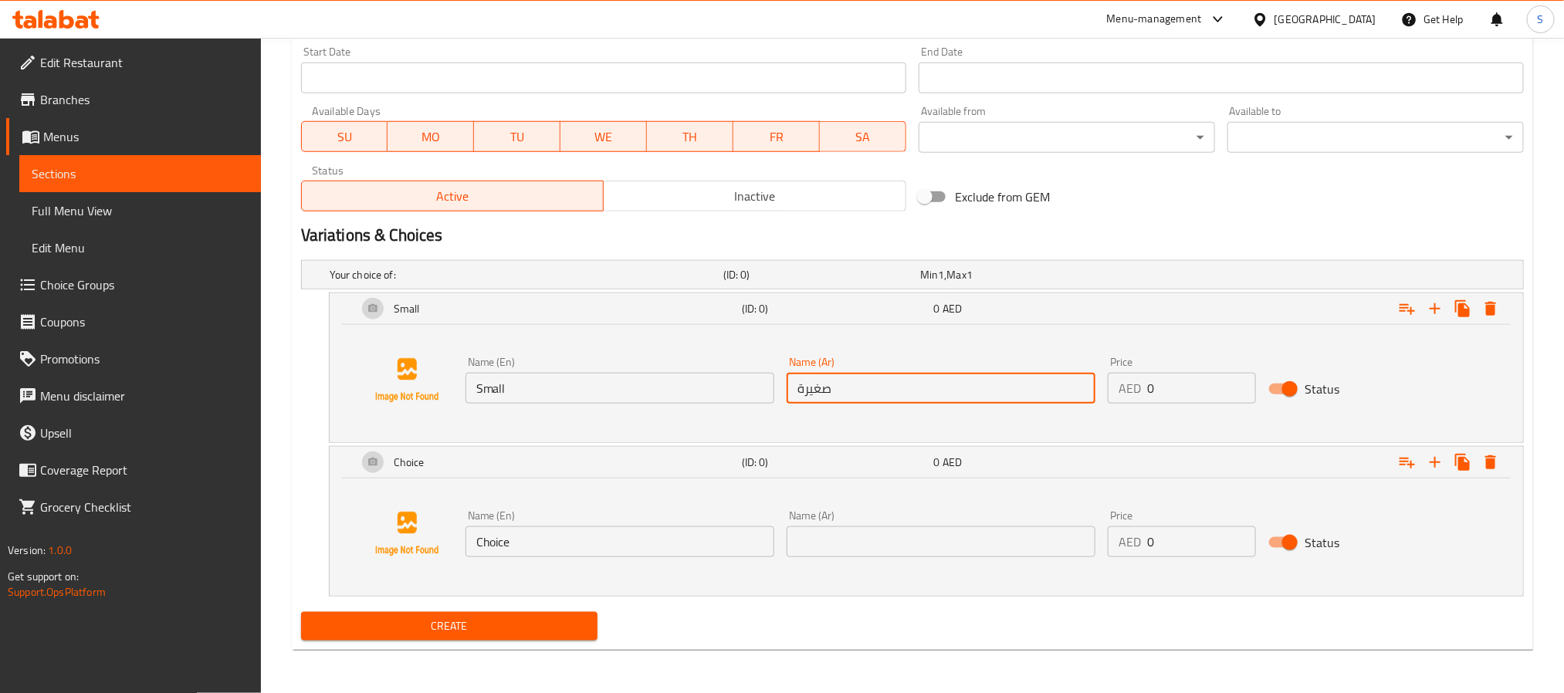
type input "صغيرة"
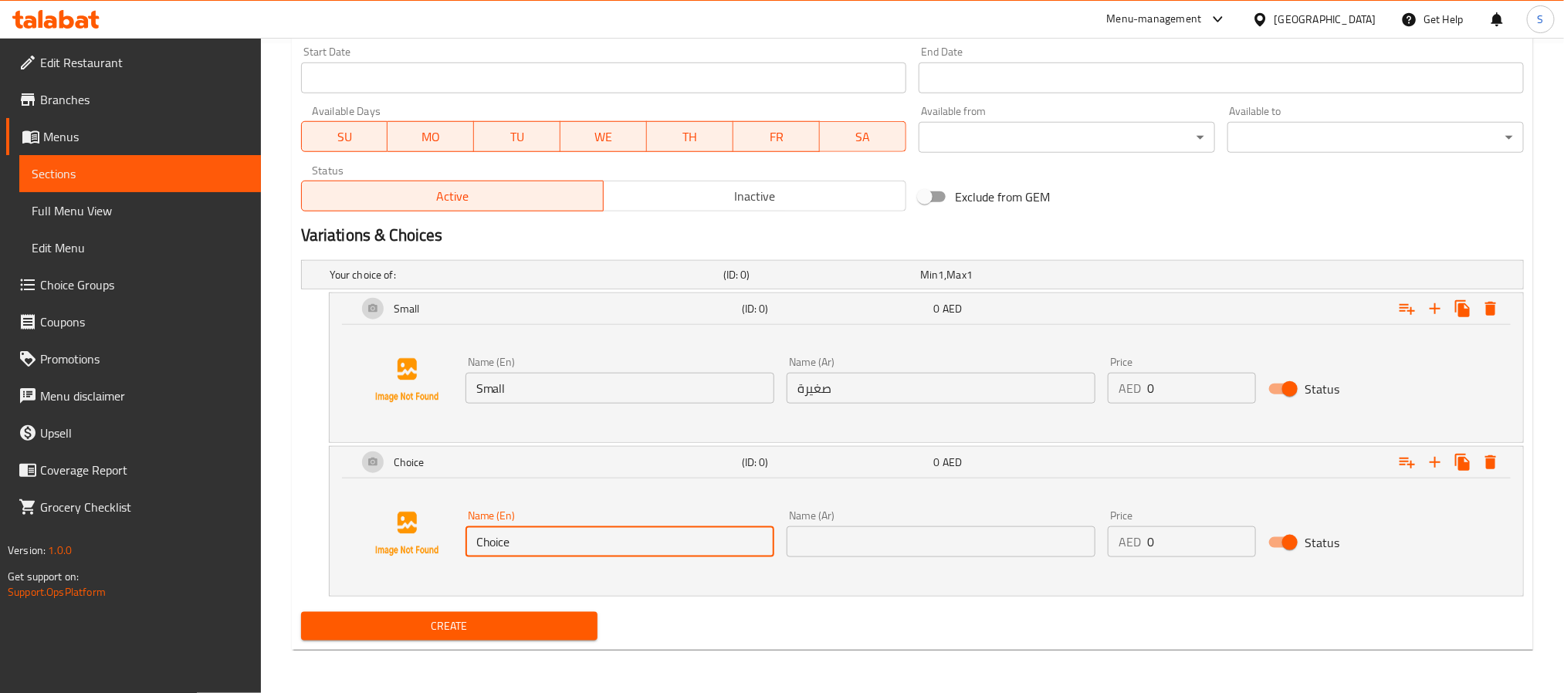
drag, startPoint x: 624, startPoint y: 557, endPoint x: 468, endPoint y: 543, distance: 156.5
click at [468, 543] on input "Choice" at bounding box center [619, 541] width 309 height 31
type input "/"
type input "Large"
click at [815, 554] on input "text" at bounding box center [941, 541] width 309 height 31
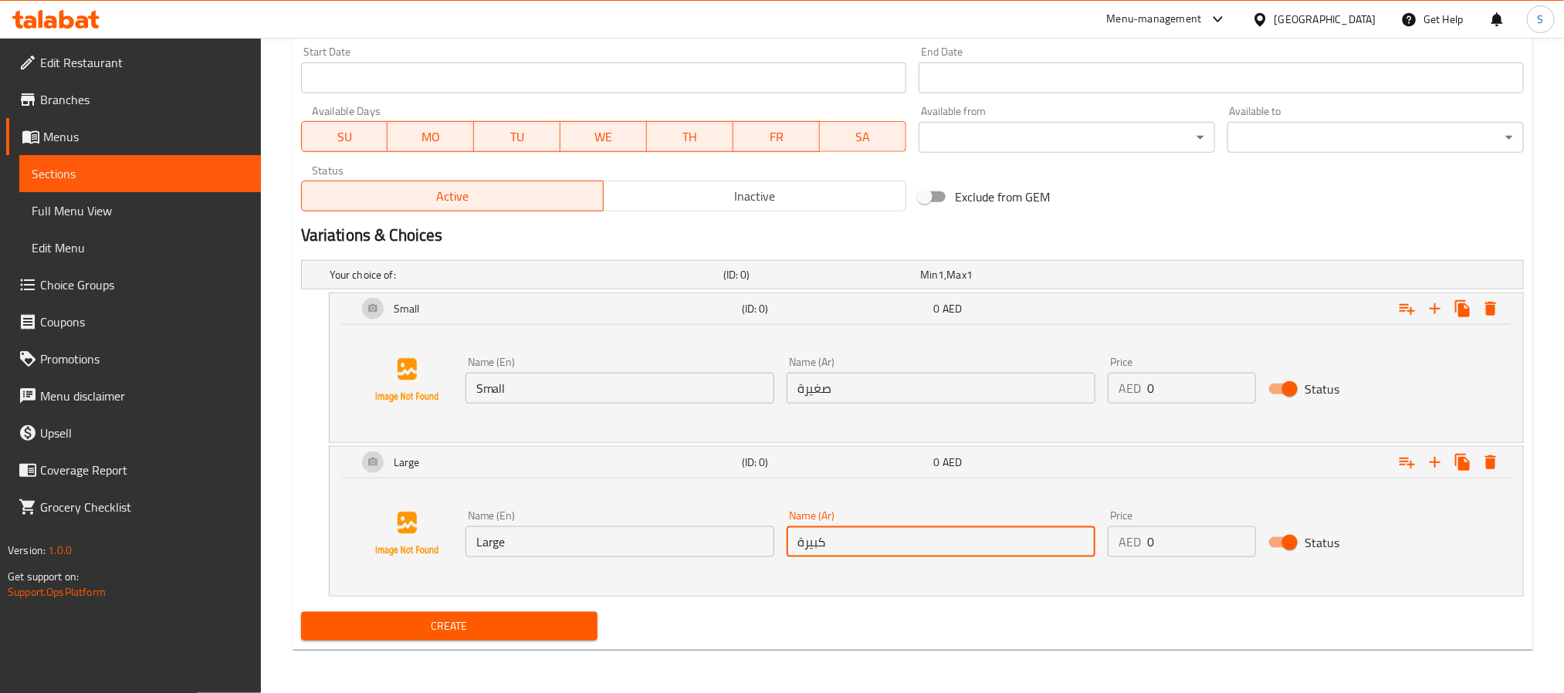
type input "كبيرة"
click at [146, 633] on div "Edit Restaurant Branches Menus Sections Full Menu View Edit Menu Choice Groups …" at bounding box center [130, 384] width 261 height 693
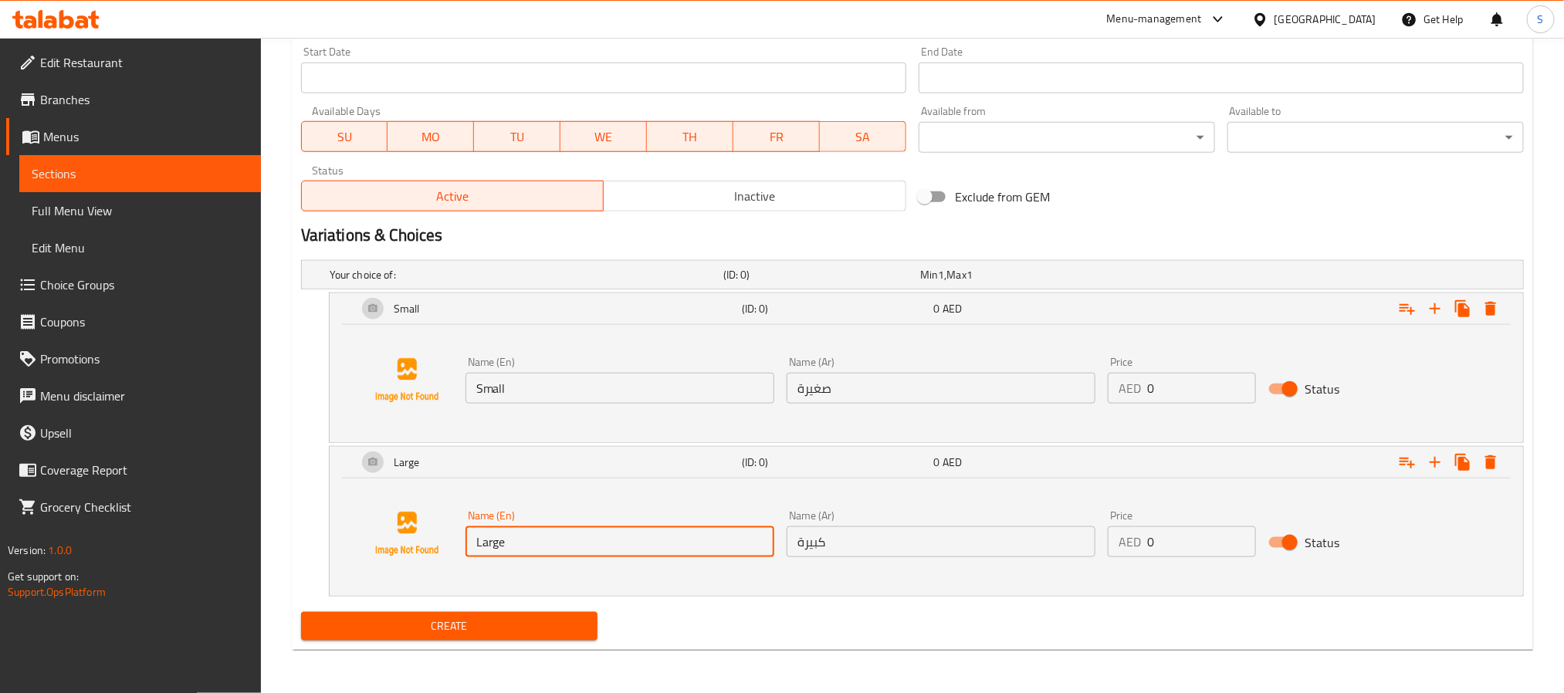
drag, startPoint x: 535, startPoint y: 549, endPoint x: 468, endPoint y: 533, distance: 69.1
click at [468, 533] on input "Large" at bounding box center [619, 541] width 309 height 31
type input "ل"
type input "Big"
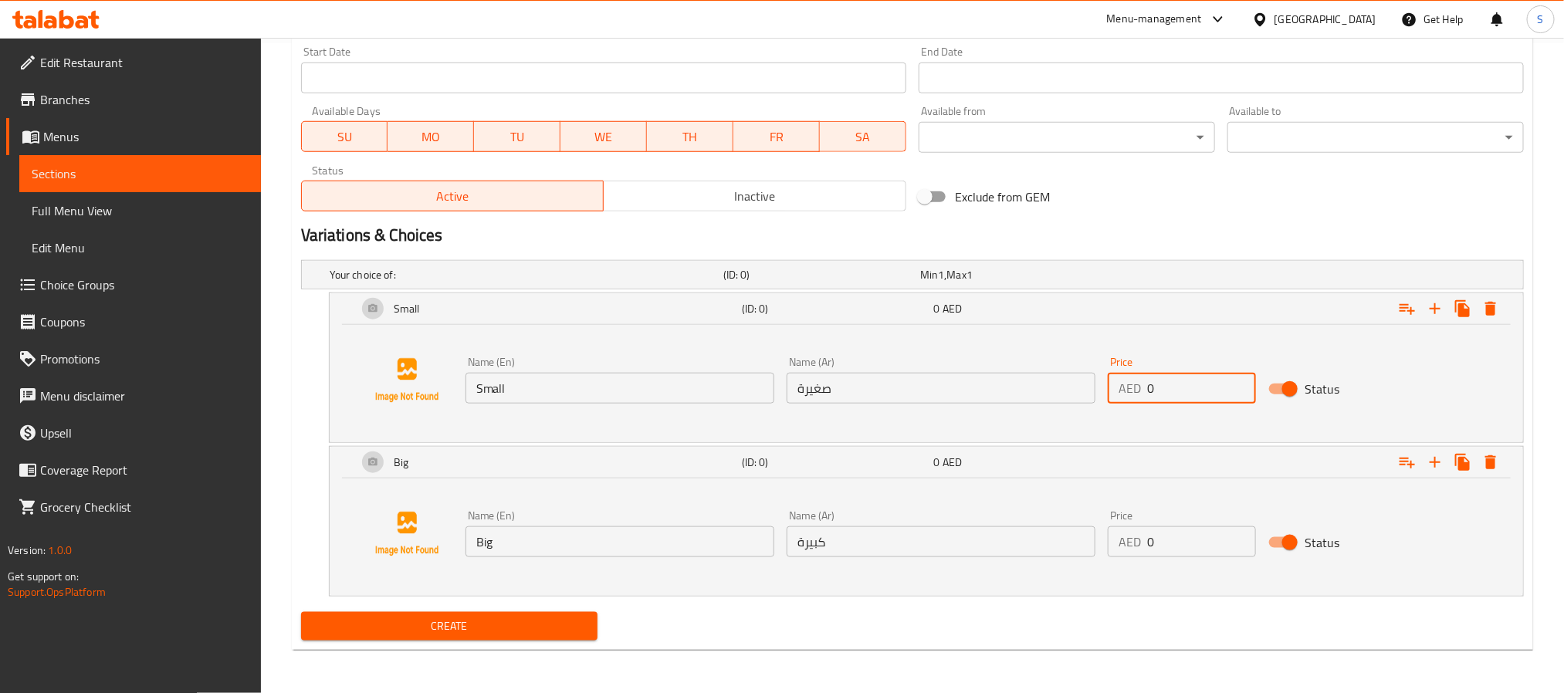
drag, startPoint x: 1161, startPoint y: 384, endPoint x: 1145, endPoint y: 390, distance: 17.1
click at [1145, 390] on div "AED 0 Price" at bounding box center [1182, 388] width 148 height 31
type input "2"
drag, startPoint x: 1161, startPoint y: 536, endPoint x: 1125, endPoint y: 537, distance: 35.5
click at [1125, 537] on div "AED 0 Price" at bounding box center [1182, 541] width 148 height 31
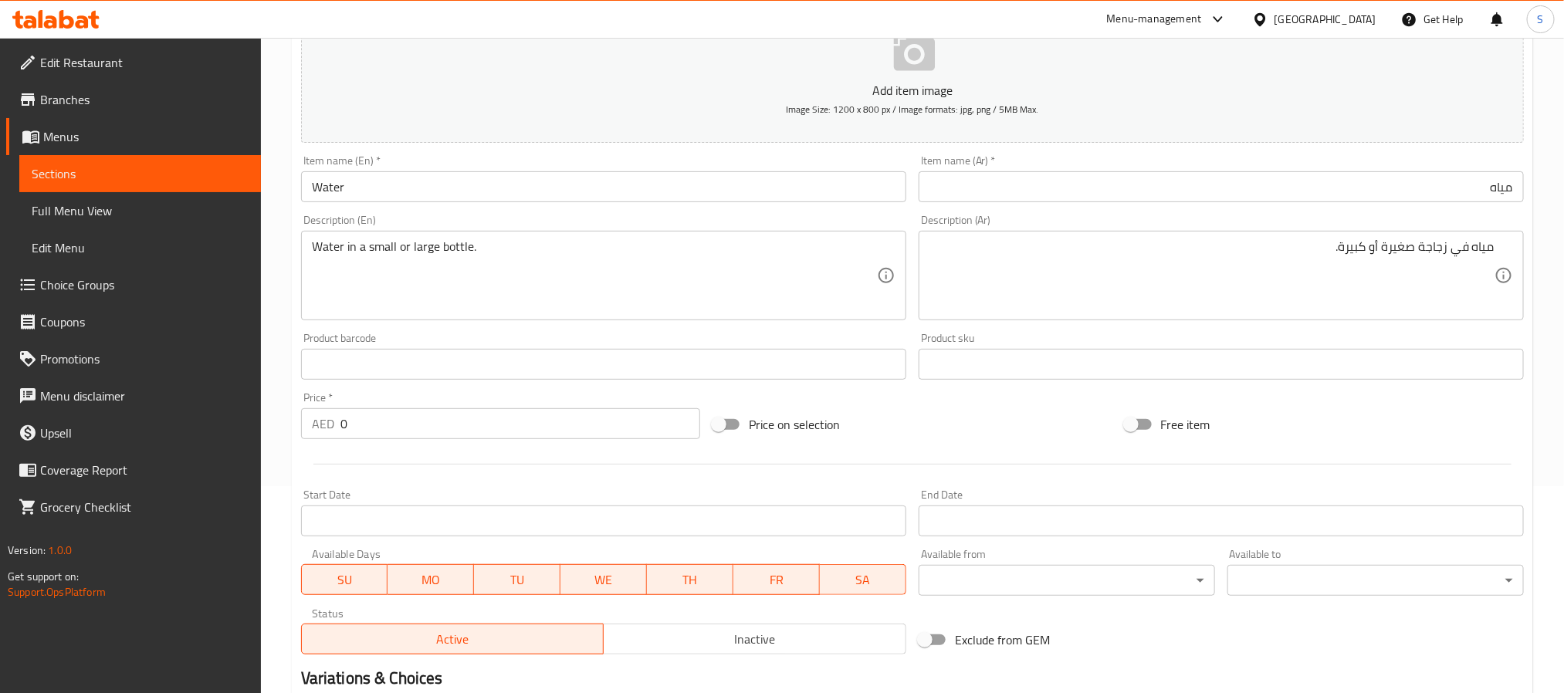
scroll to position [73, 0]
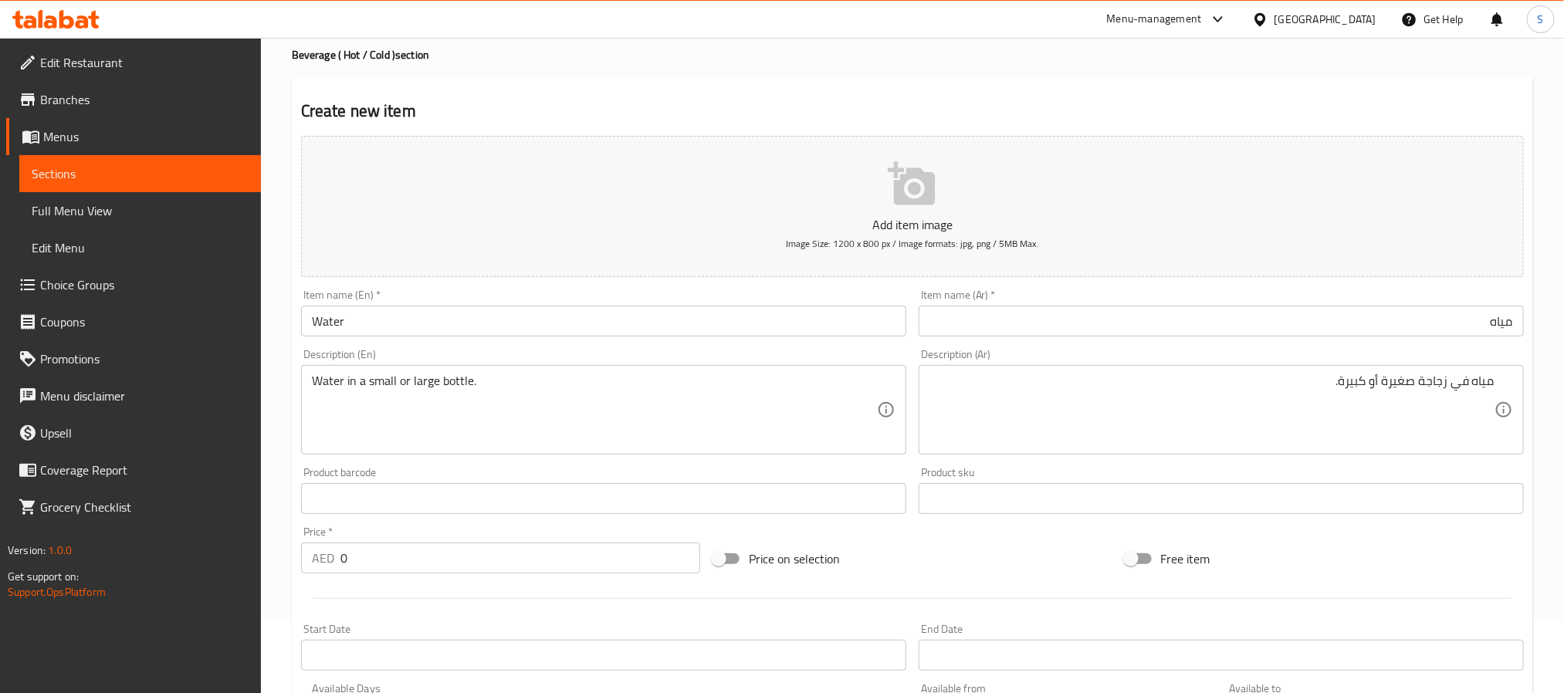
type input "5"
click at [391, 338] on div "Item name (En)   * Water Item name (En) *" at bounding box center [604, 312] width 618 height 59
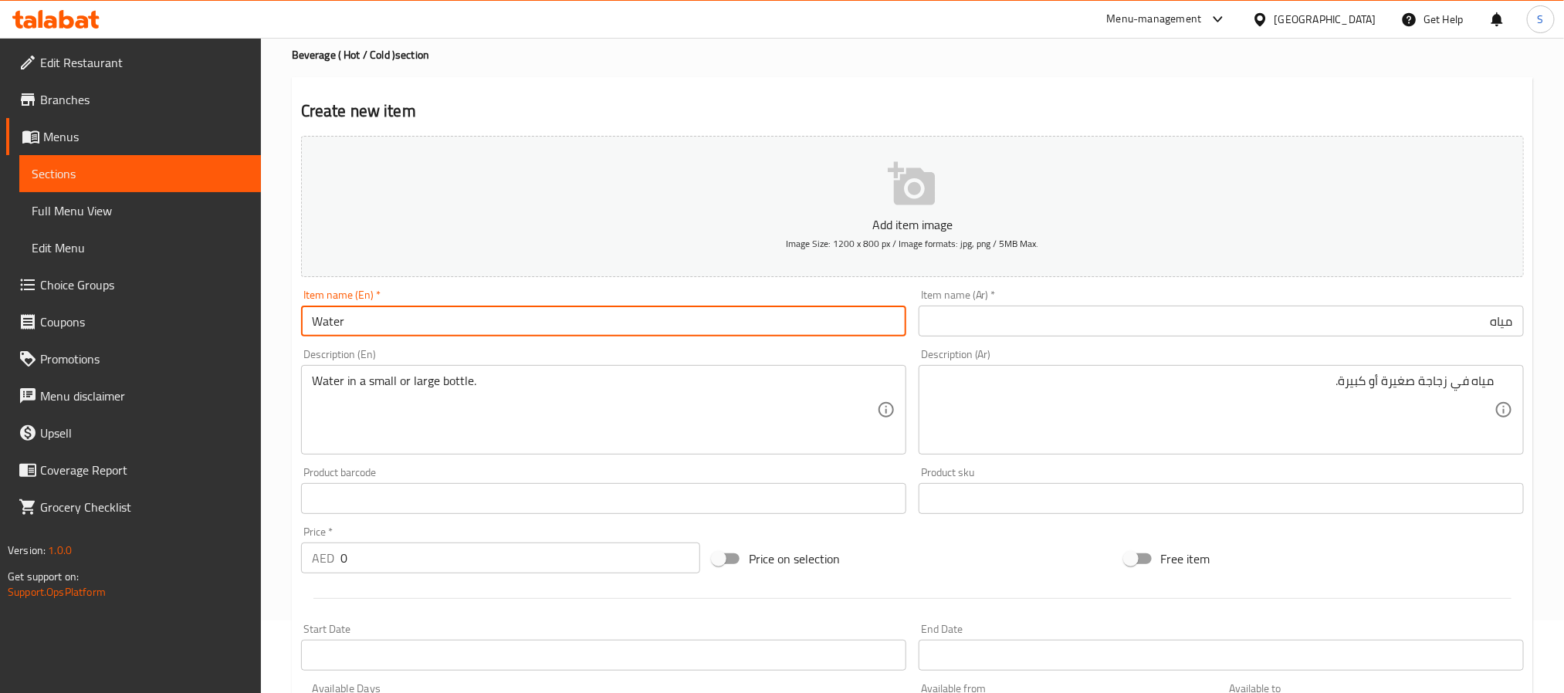
click at [392, 327] on input "Water" at bounding box center [603, 321] width 605 height 31
type input "Water Small/ Big"
click at [1298, 322] on input "مياه" at bounding box center [1221, 321] width 605 height 31
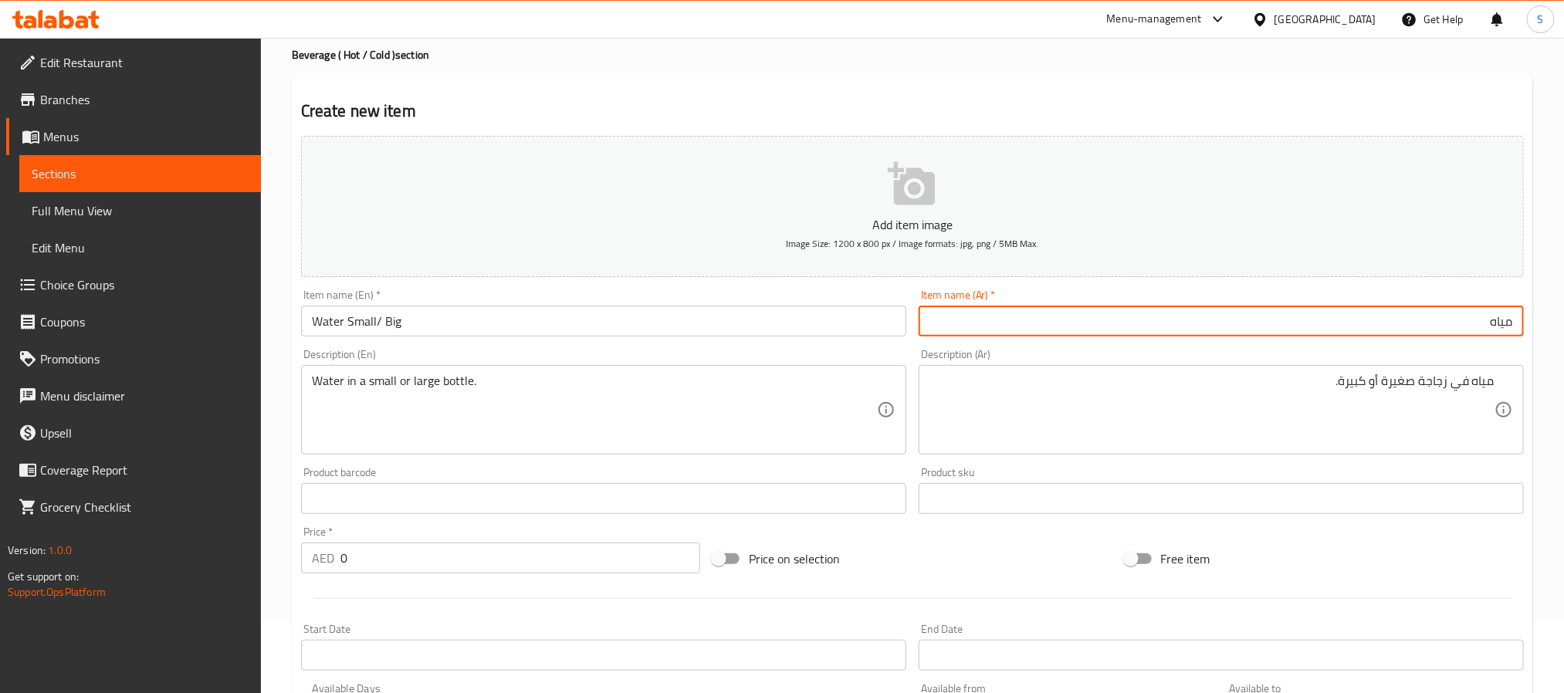
paste input "صغير/كبير"
click at [1487, 318] on input "مياهصغير/كبير" at bounding box center [1221, 321] width 605 height 31
click at [1462, 329] on input "مياه صغير/كبير" at bounding box center [1221, 321] width 605 height 31
click at [1386, 325] on input "مياه صغيرة/كبير" at bounding box center [1221, 321] width 605 height 31
type input "مياه صغيرة/كبيرة"
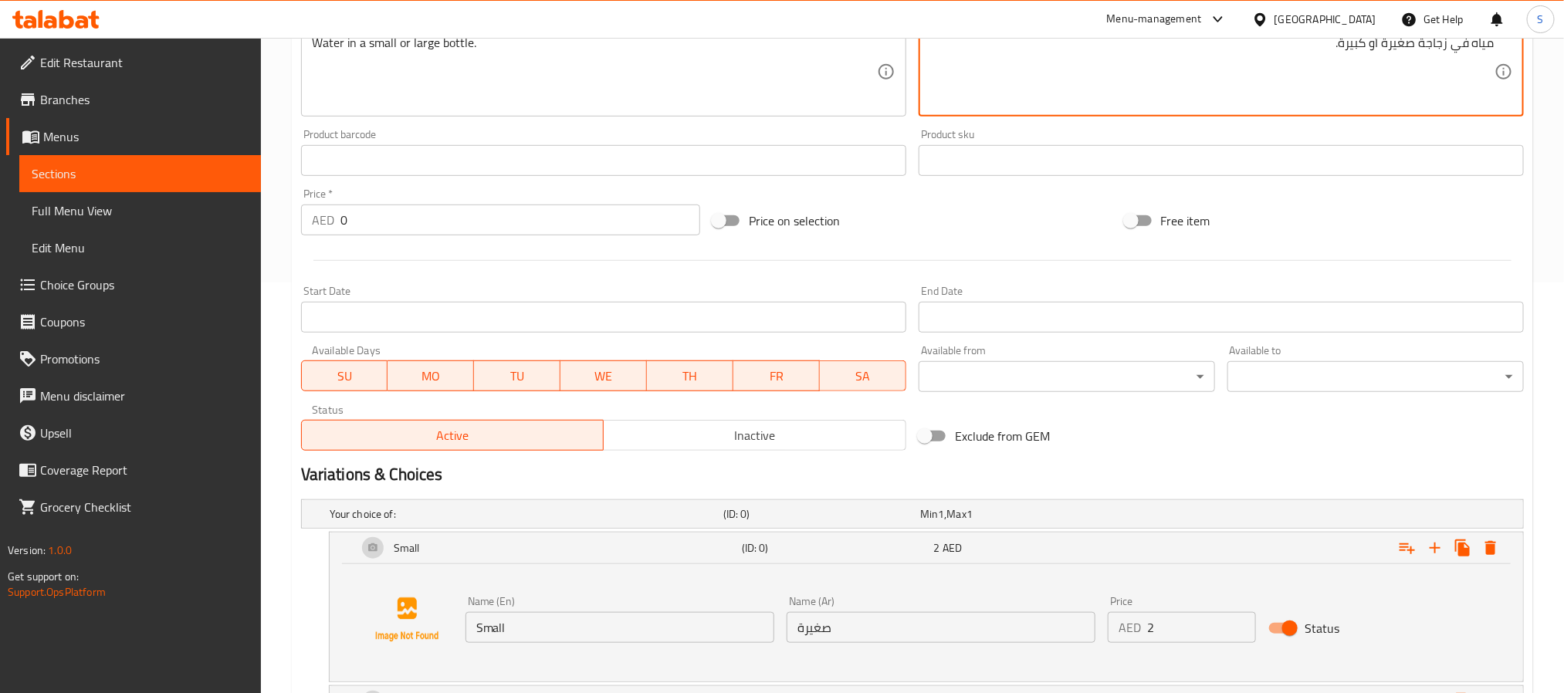
scroll to position [651, 0]
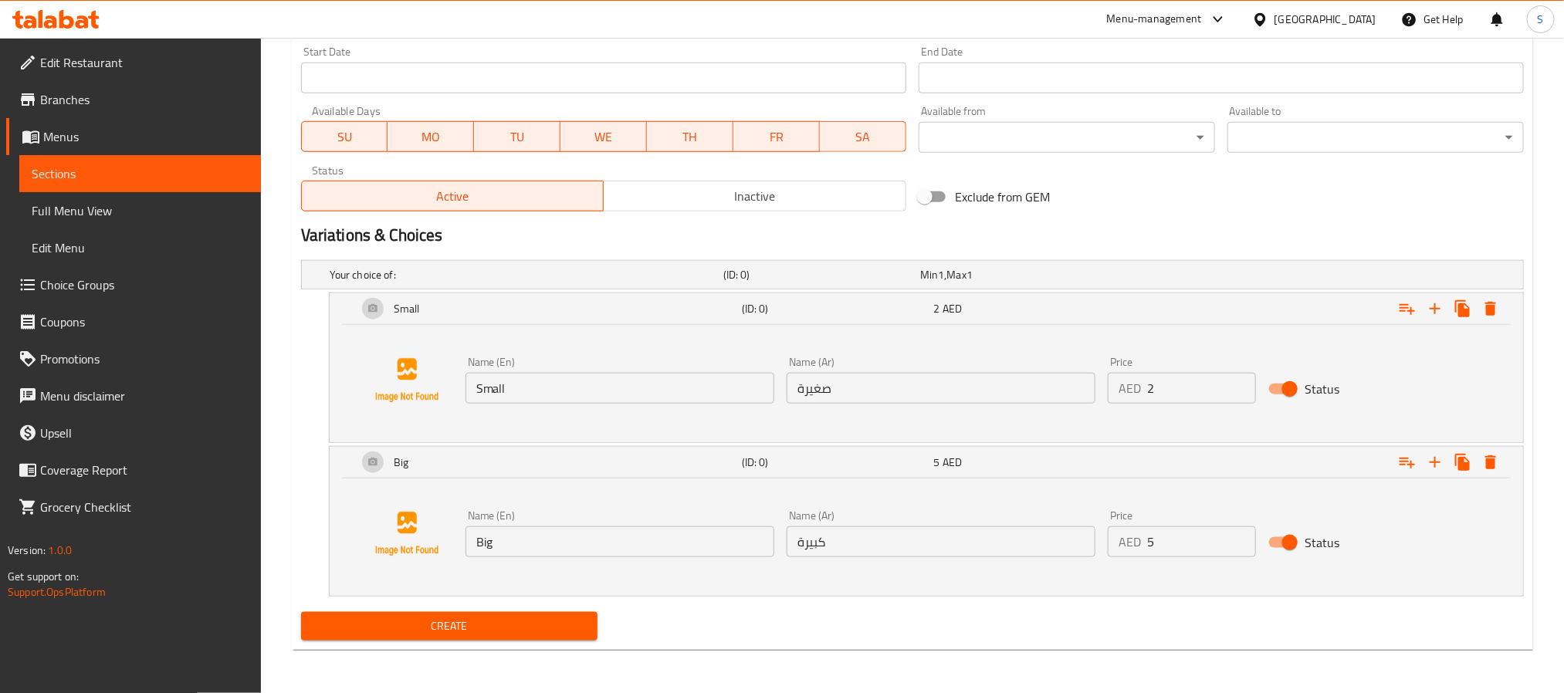
click at [538, 617] on span "Create" at bounding box center [449, 626] width 272 height 19
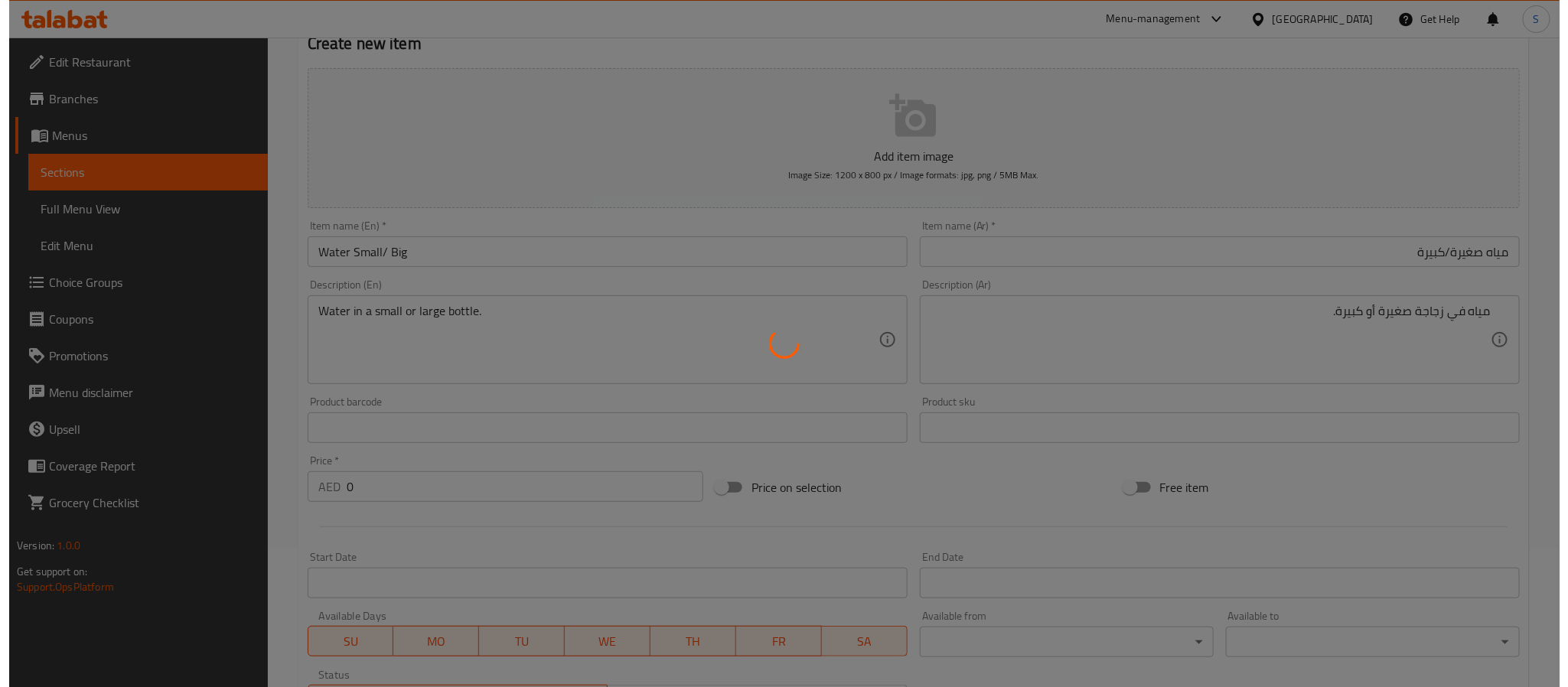
scroll to position [0, 0]
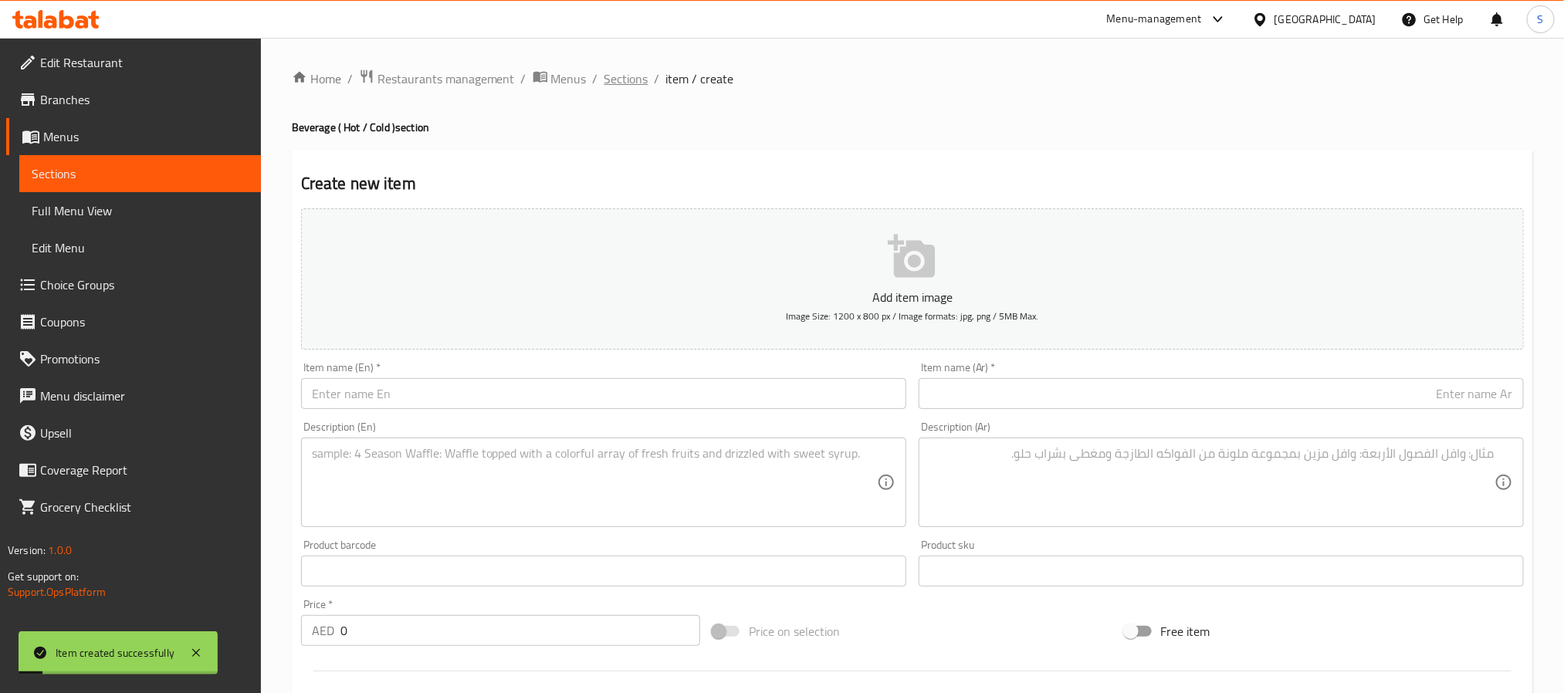
click at [624, 69] on span "Sections" at bounding box center [626, 78] width 44 height 19
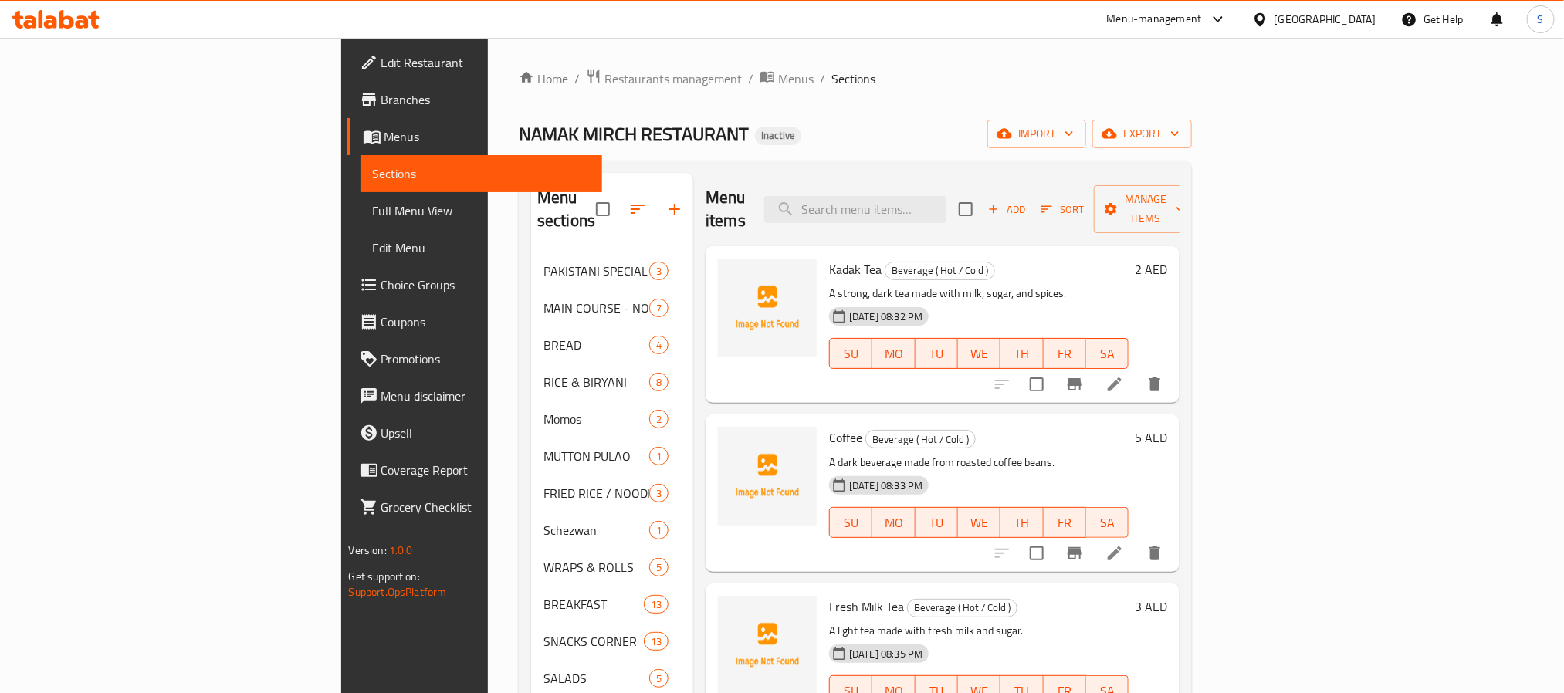
click at [918, 128] on div "NAMAK MIRCH RESTAURANT Inactive import export" at bounding box center [855, 134] width 673 height 29
click at [584, 80] on ol "Home / Restaurants management / Menus / Sections" at bounding box center [855, 79] width 673 height 20
click at [778, 82] on span "Menus" at bounding box center [796, 78] width 36 height 19
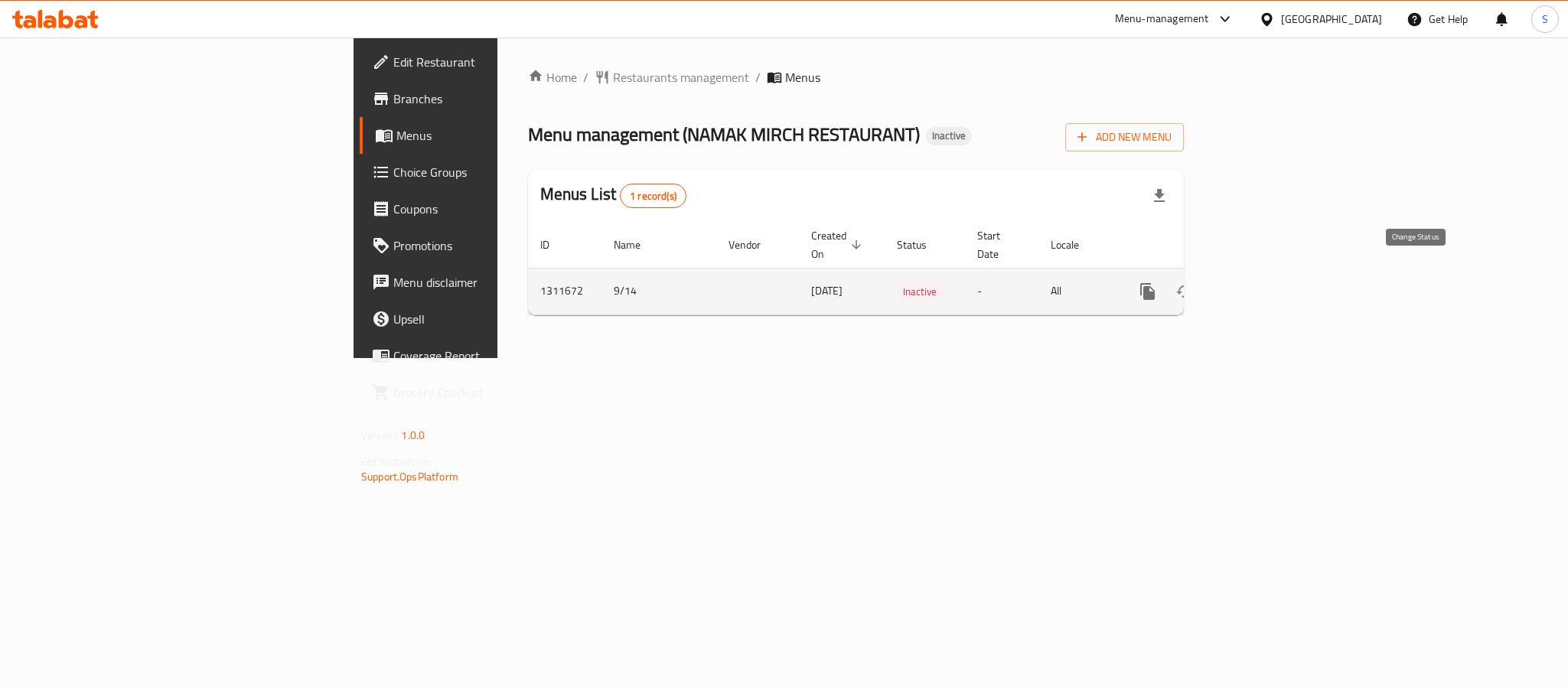
click at [1193, 283] on icon "enhanced table" at bounding box center [1184, 291] width 19 height 19
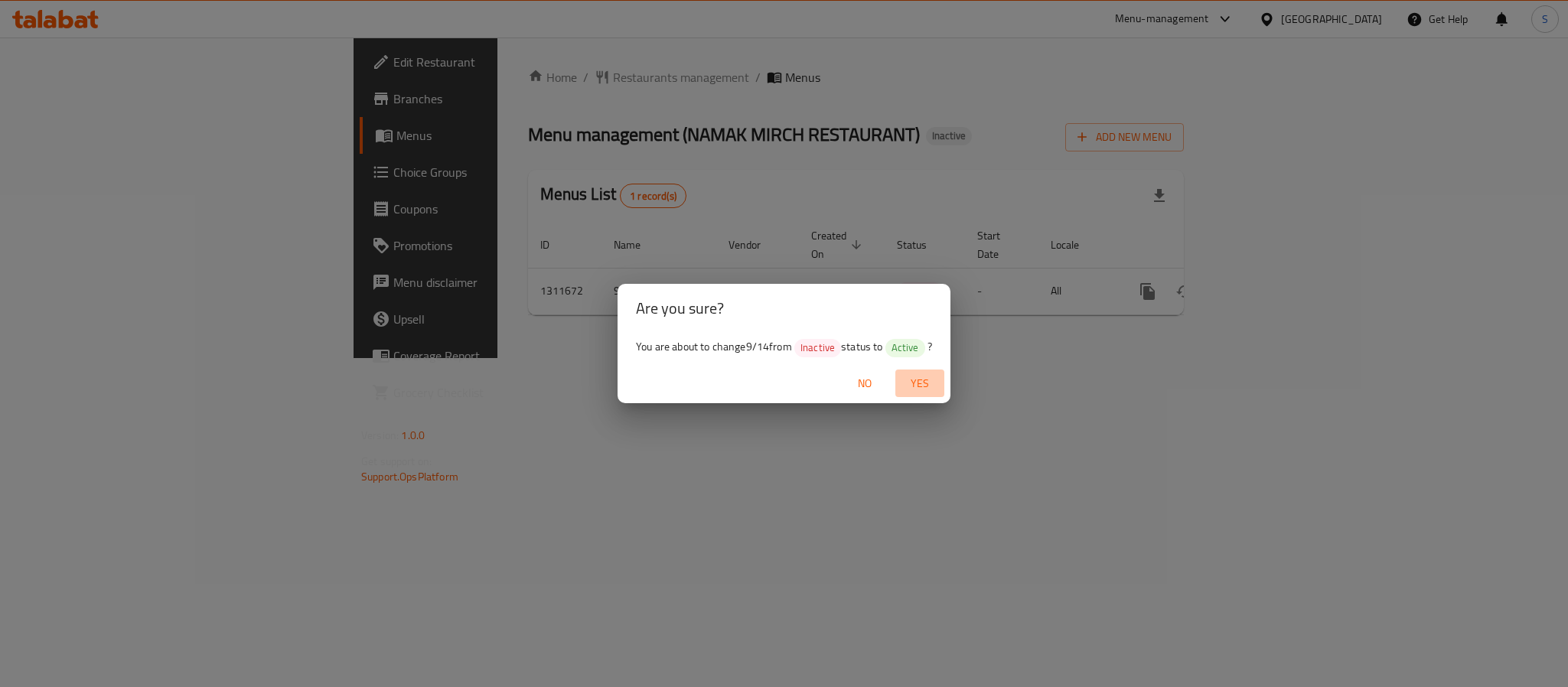
click at [938, 382] on span "Yes" at bounding box center [919, 383] width 37 height 19
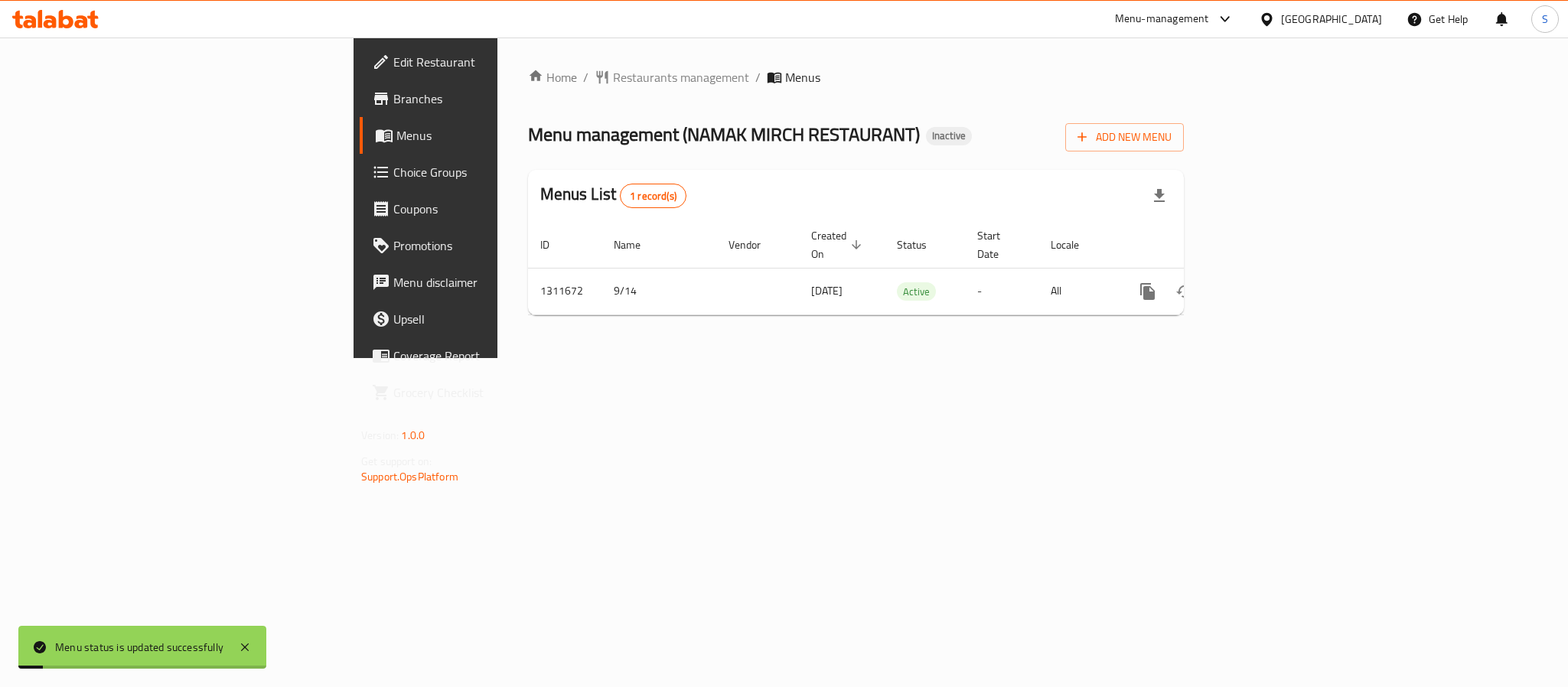
click at [1115, 351] on div "Home / Restaurants management / Menus Menu management ( NAMAK MIRCH RESTAURANT …" at bounding box center [855, 197] width 717 height 320
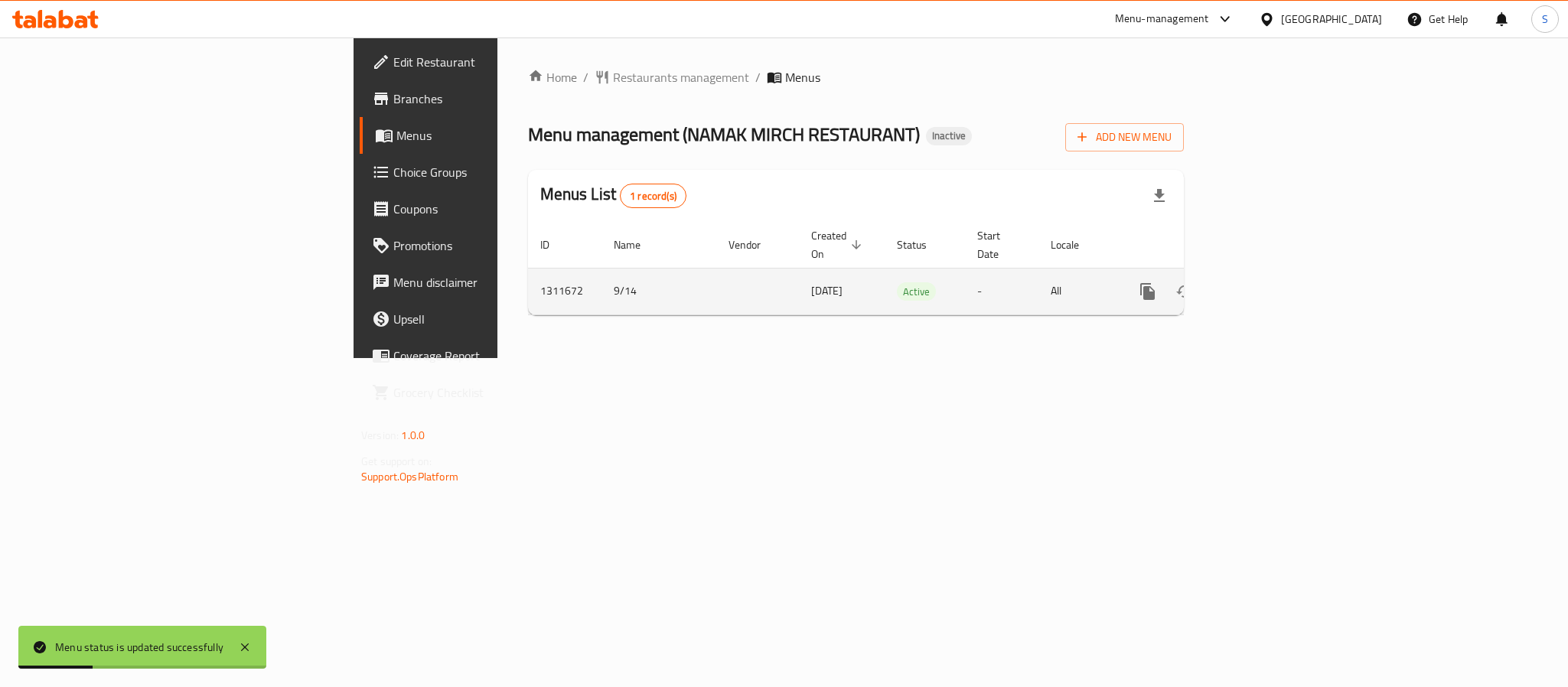
click at [528, 274] on td "1311672" at bounding box center [565, 290] width 73 height 47
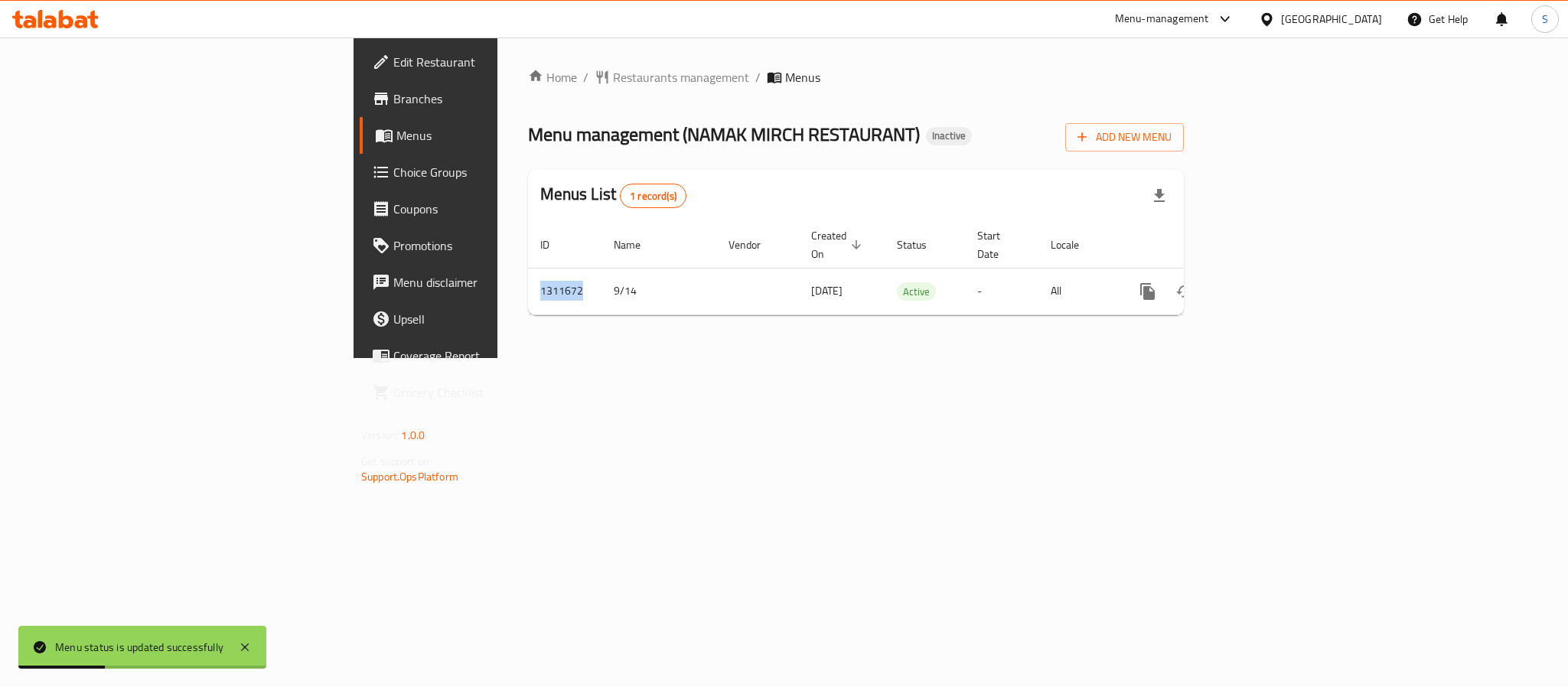
copy td "1311672"
click at [827, 110] on div "Home / Restaurants management / Menus Menu management ( NAMAK MIRCH RESTAURANT …" at bounding box center [856, 198] width 656 height 260
click at [1113, 159] on div "Home / Restaurants management / Menus Menu management ( NAMAK MIRCH RESTAURANT …" at bounding box center [856, 198] width 656 height 260
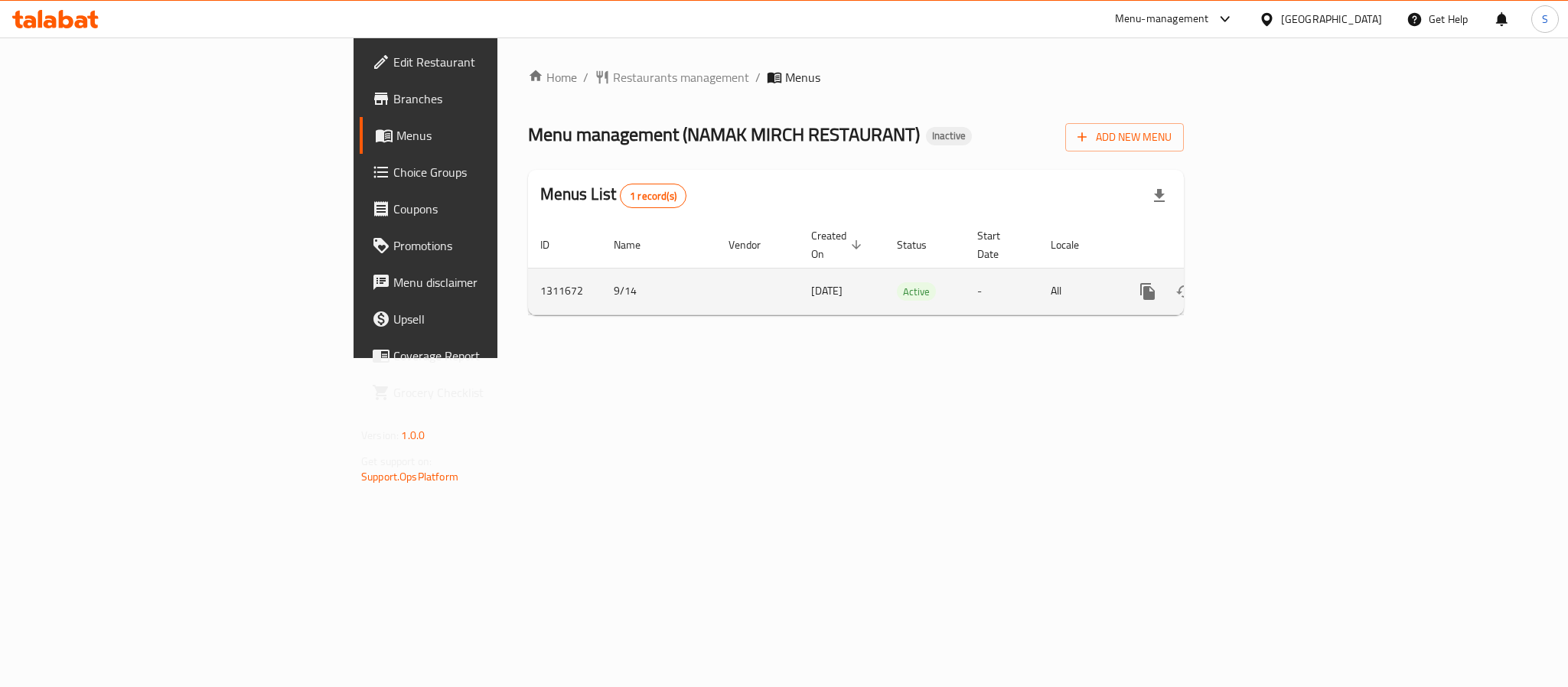
click at [528, 278] on td "1311672" at bounding box center [565, 290] width 73 height 47
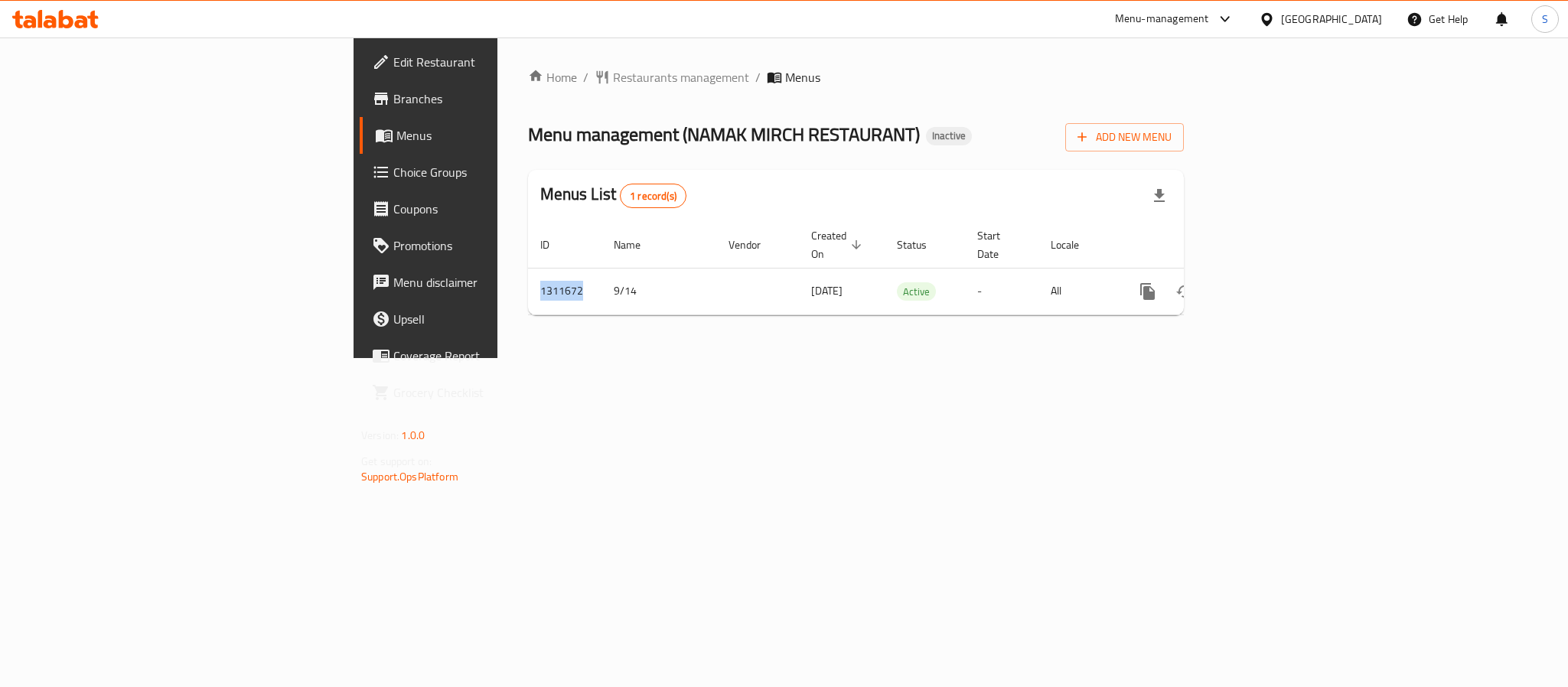
copy td "1311672"
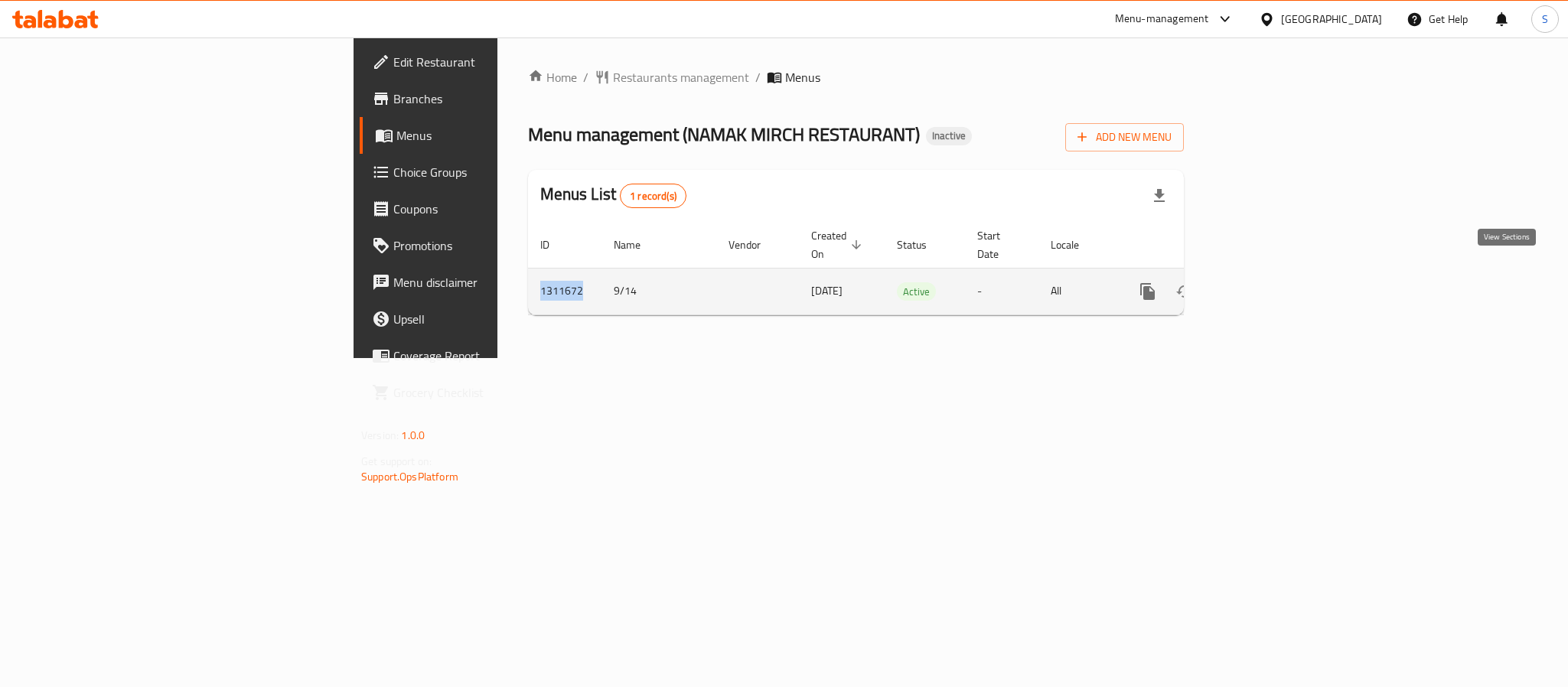
click at [1267, 284] on icon "enhanced table" at bounding box center [1258, 291] width 19 height 19
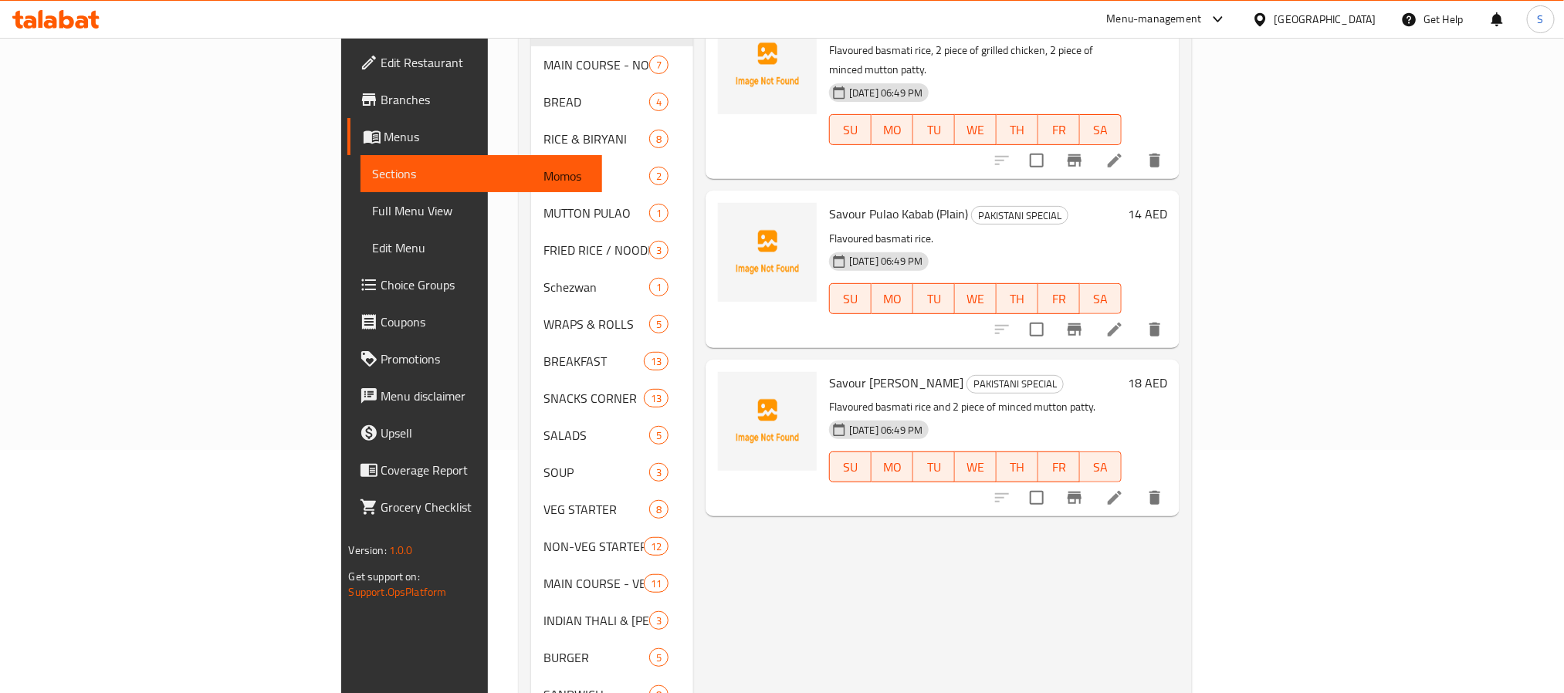
scroll to position [399, 0]
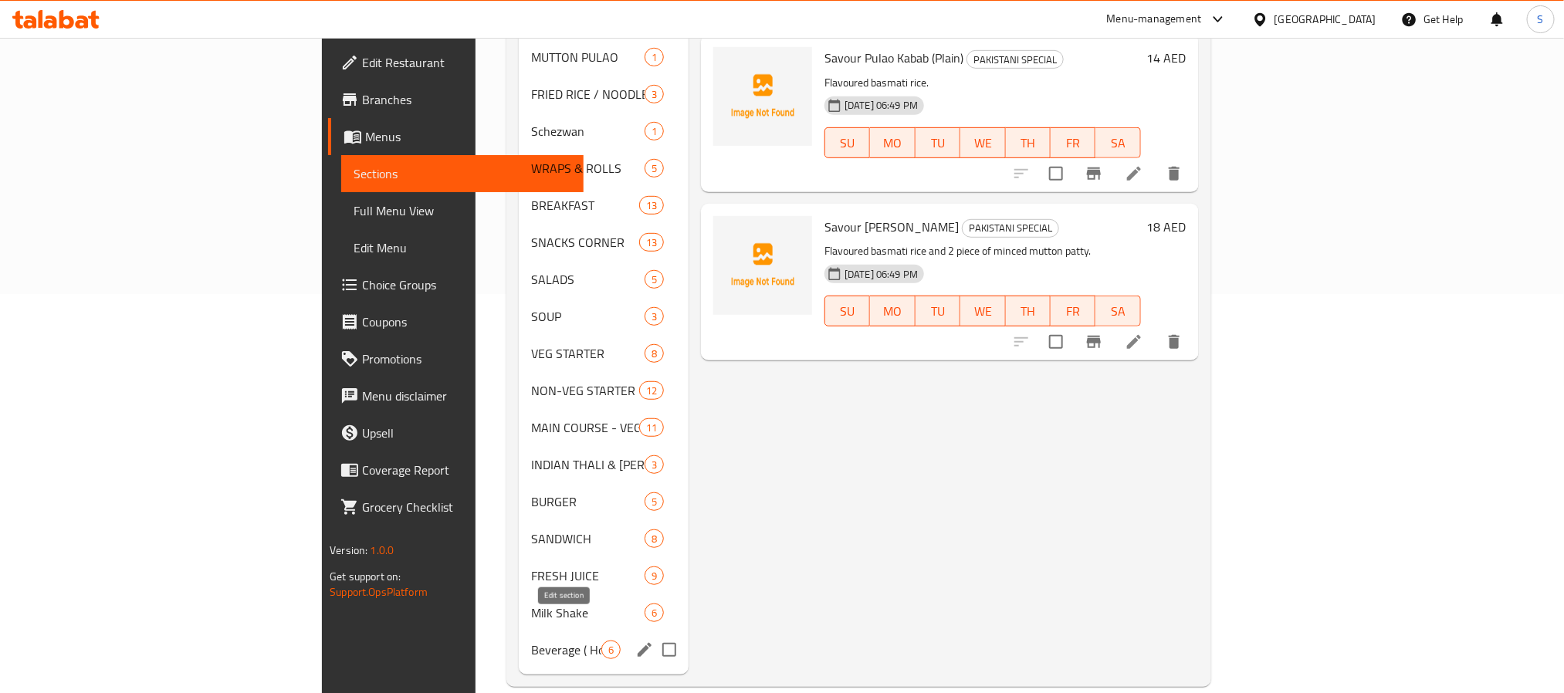
click at [635, 641] on icon "edit" at bounding box center [644, 650] width 19 height 19
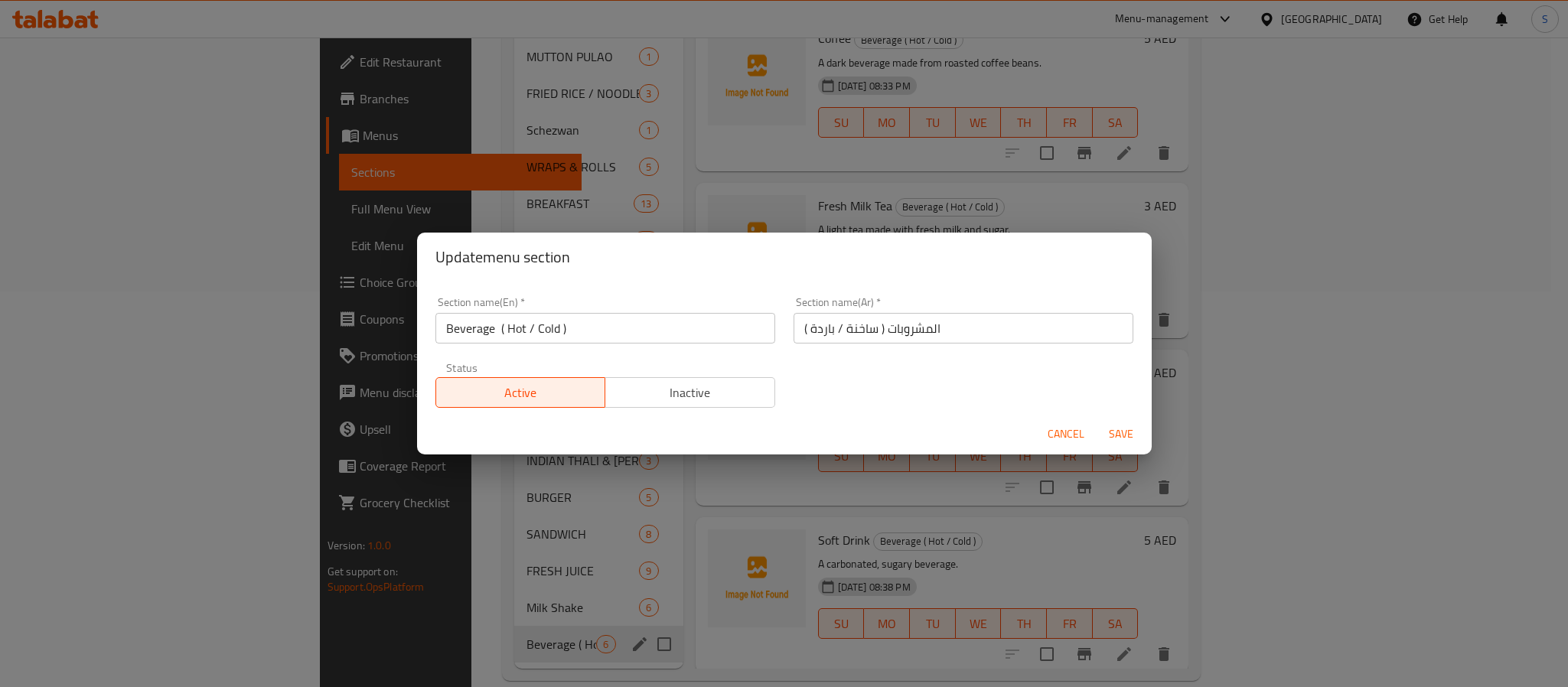
click at [863, 331] on input "المشروبات ( ساخنة / باردة )" at bounding box center [962, 328] width 340 height 31
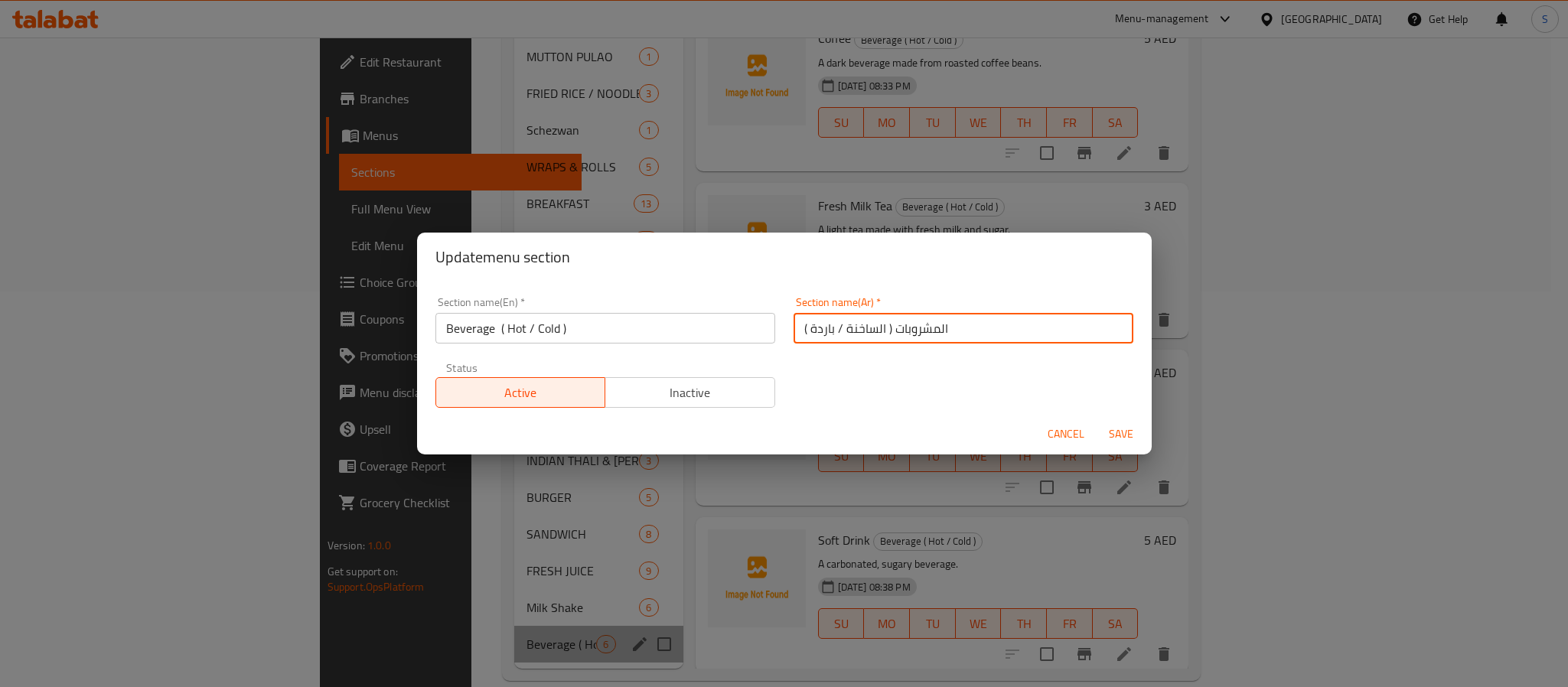
click at [825, 324] on input "المشروبات ( الساخنة / باردة )" at bounding box center [962, 328] width 340 height 31
type input "المشروبات ( الساخنة / الباردة )"
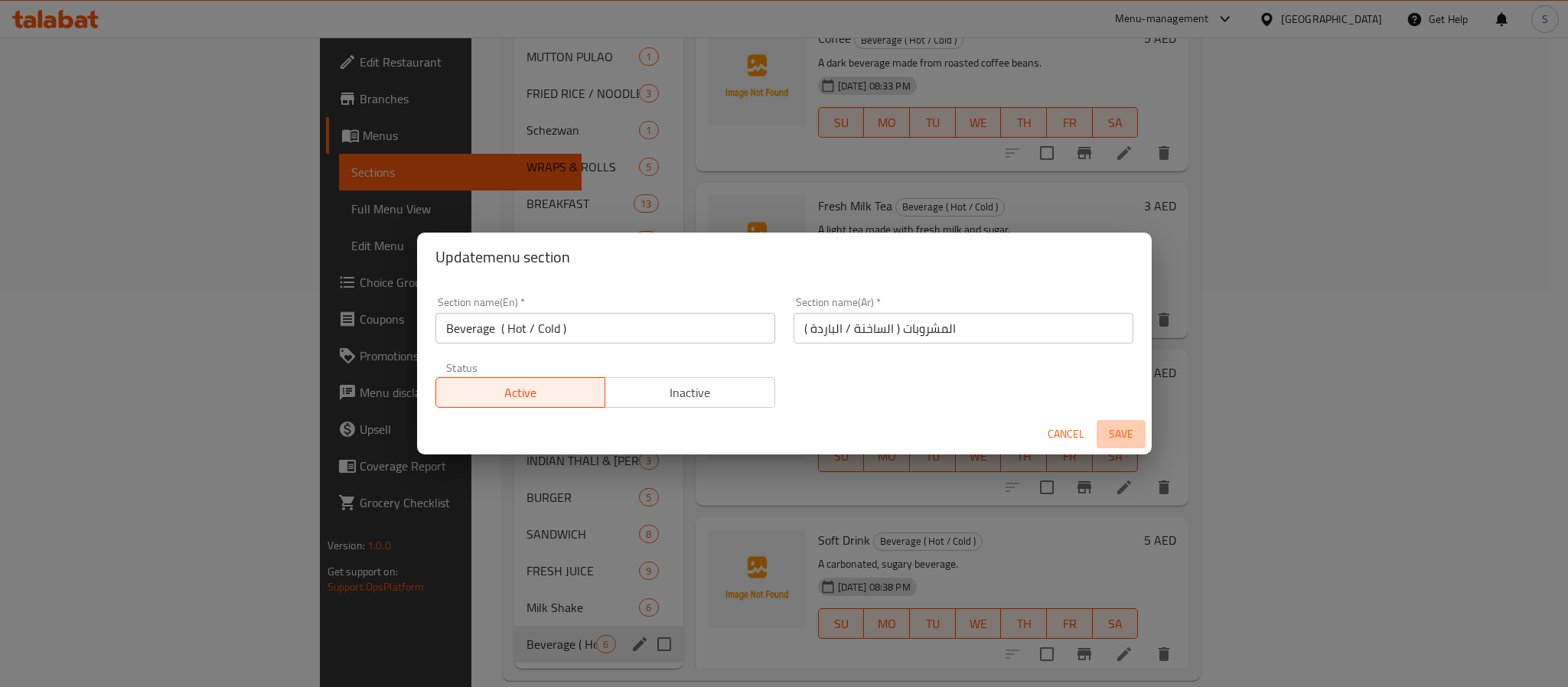
click at [1116, 432] on span "Save" at bounding box center [1120, 433] width 37 height 19
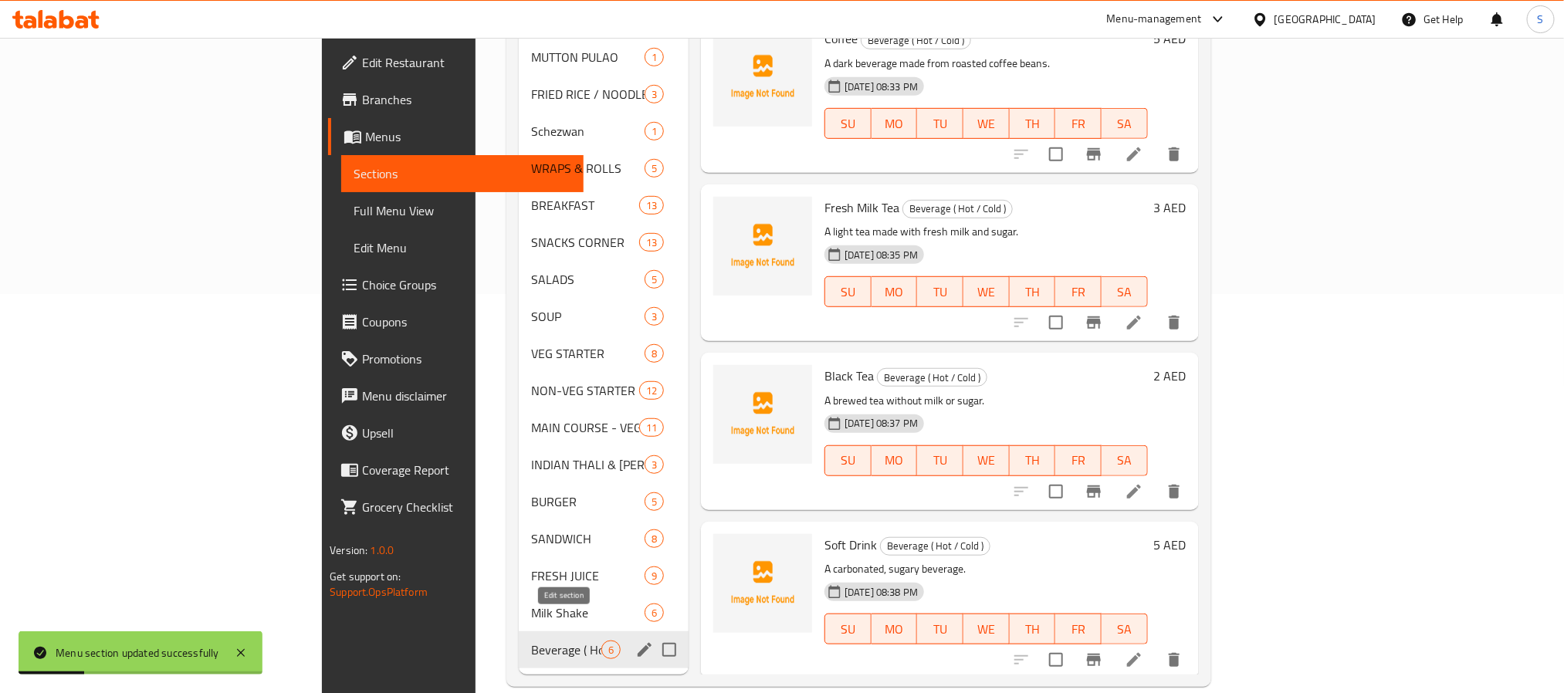
click at [638, 643] on icon "edit" at bounding box center [645, 650] width 14 height 14
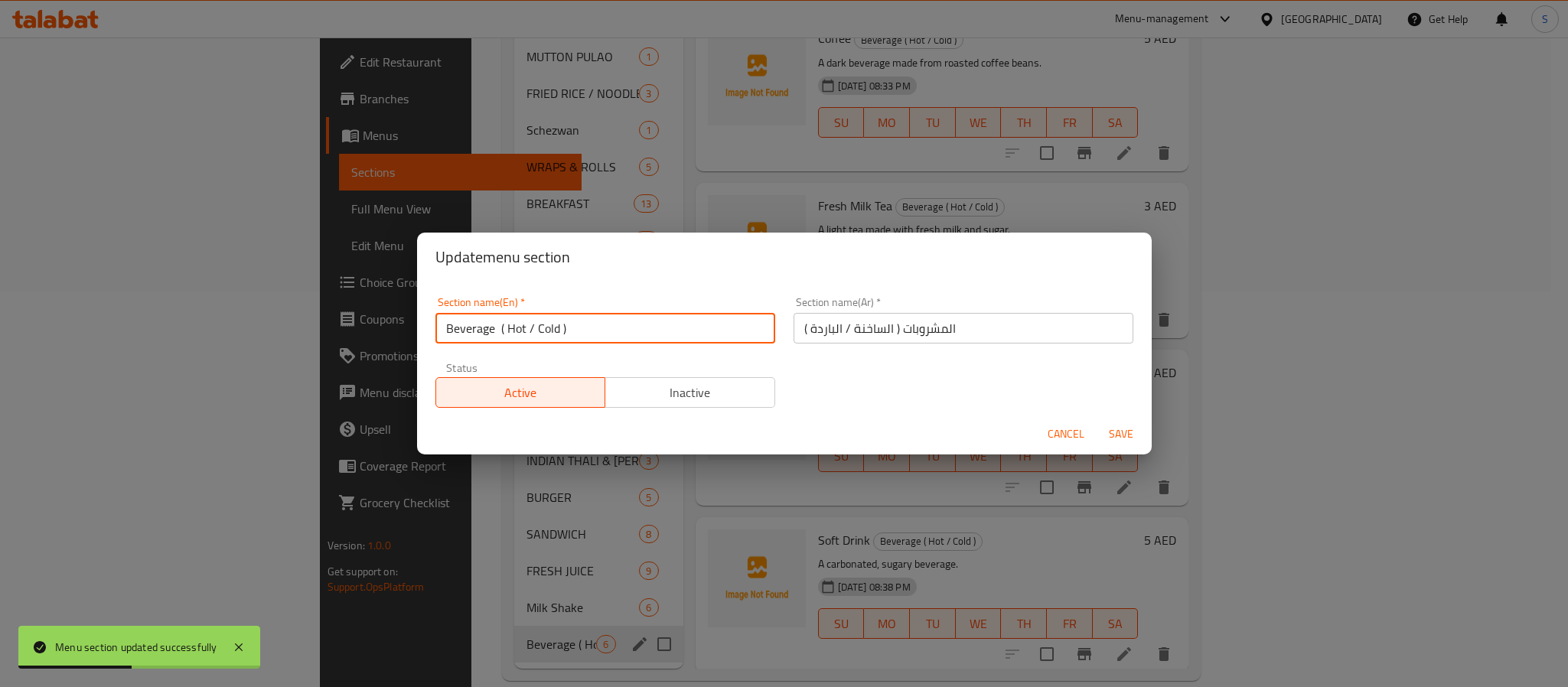
click at [494, 324] on input "Beverage ( Hot / Cold )" at bounding box center [605, 328] width 340 height 31
type input "Beverages ( Hot / Cold )"
click at [1096, 420] on button "Save" at bounding box center [1120, 434] width 49 height 29
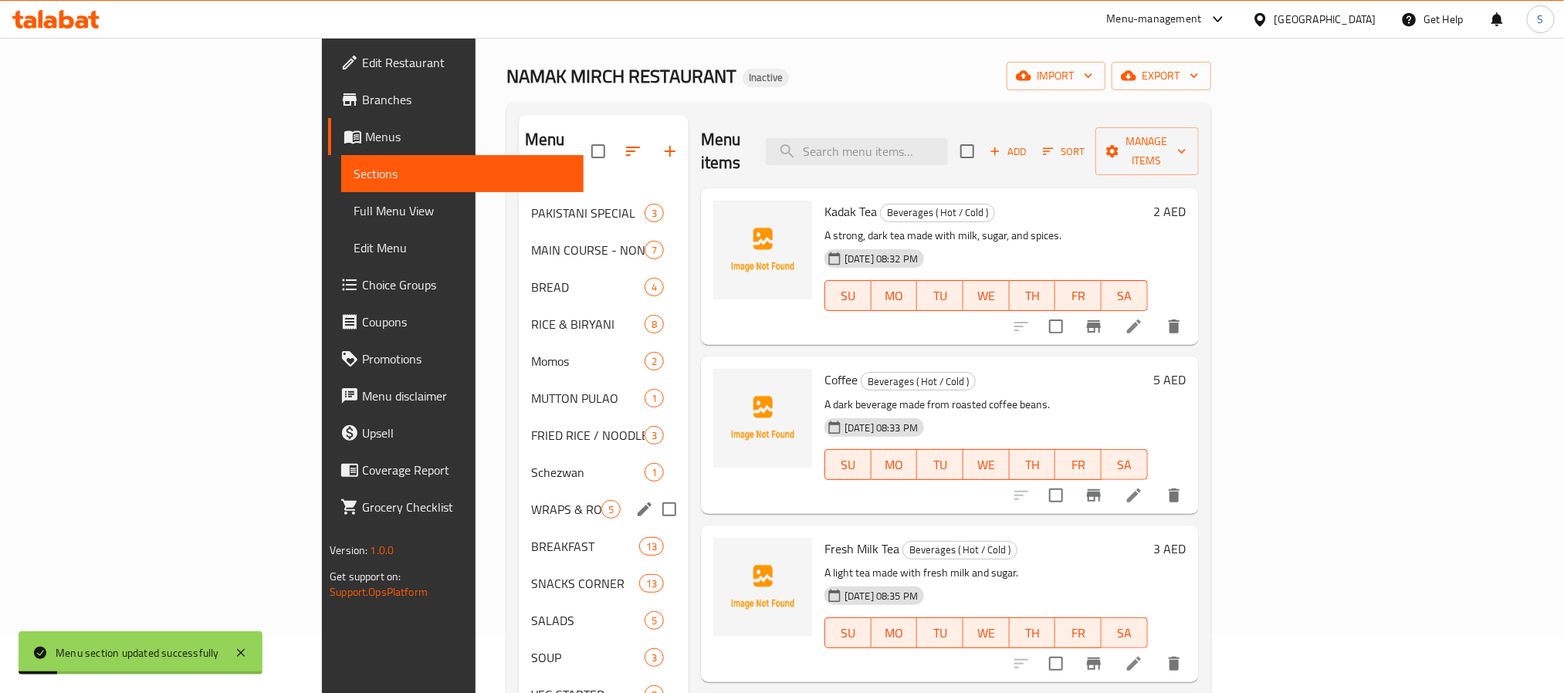
scroll to position [52, 0]
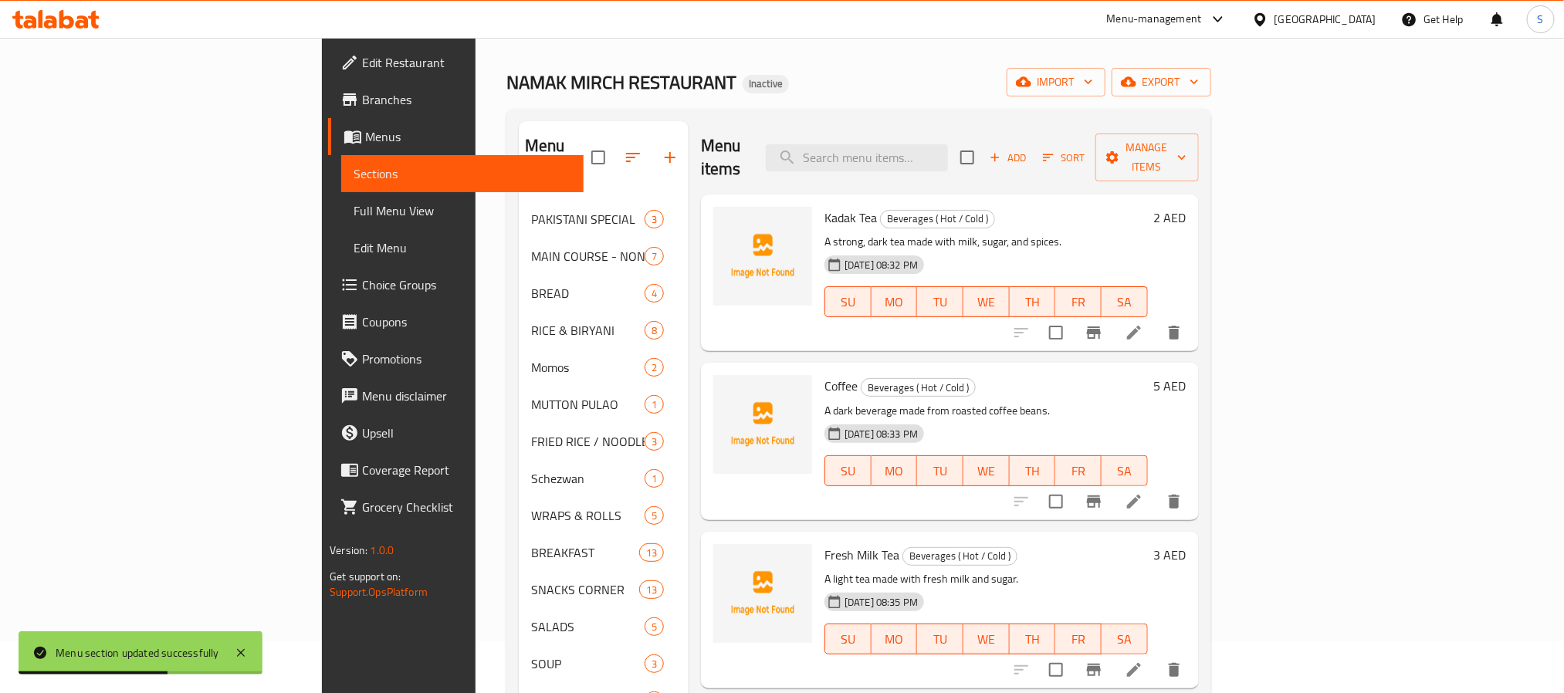
click at [911, 102] on div "Home / Restaurants management / Menus / Sections NAMAK MIRCH RESTAURANT Inactiv…" at bounding box center [858, 525] width 705 height 1017
click at [654, 81] on div "NAMAK MIRCH RESTAURANT Inactive import export" at bounding box center [858, 82] width 705 height 29
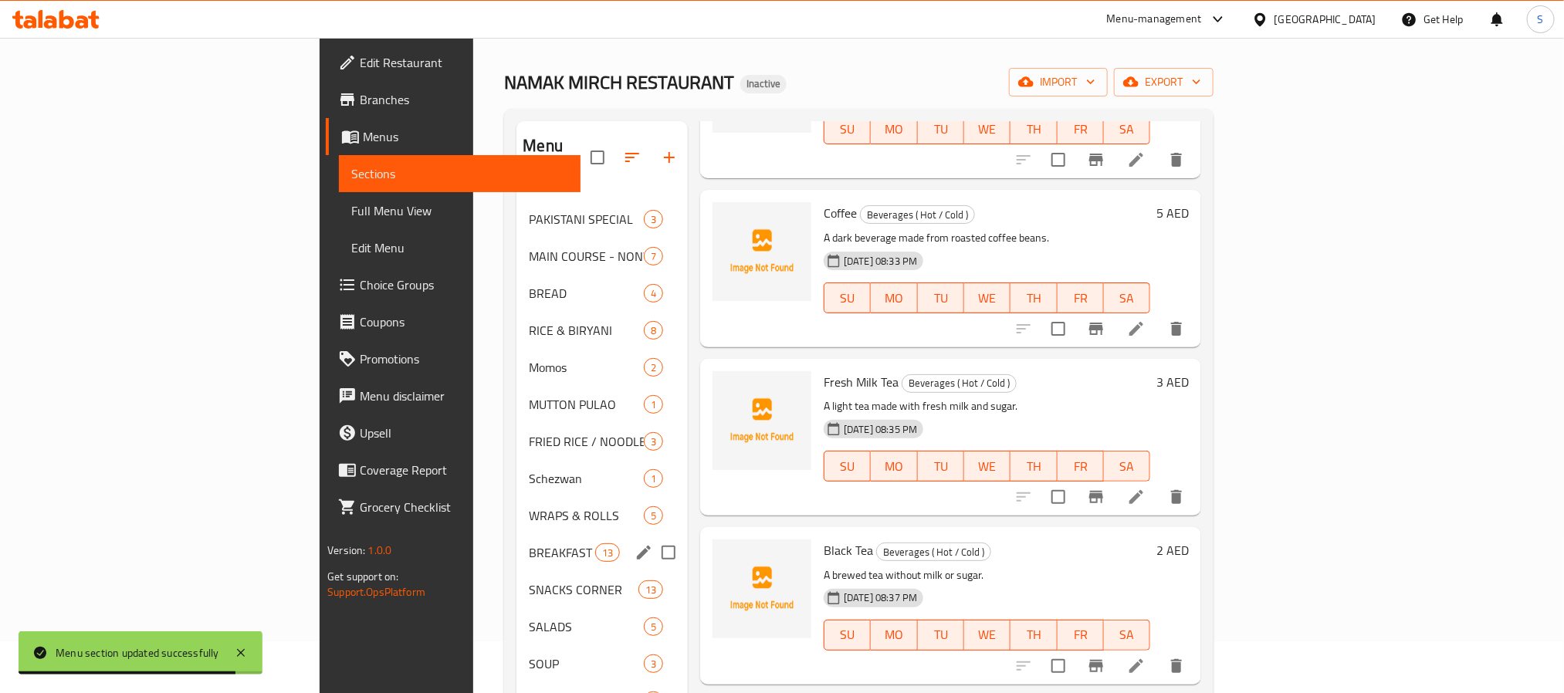
scroll to position [399, 0]
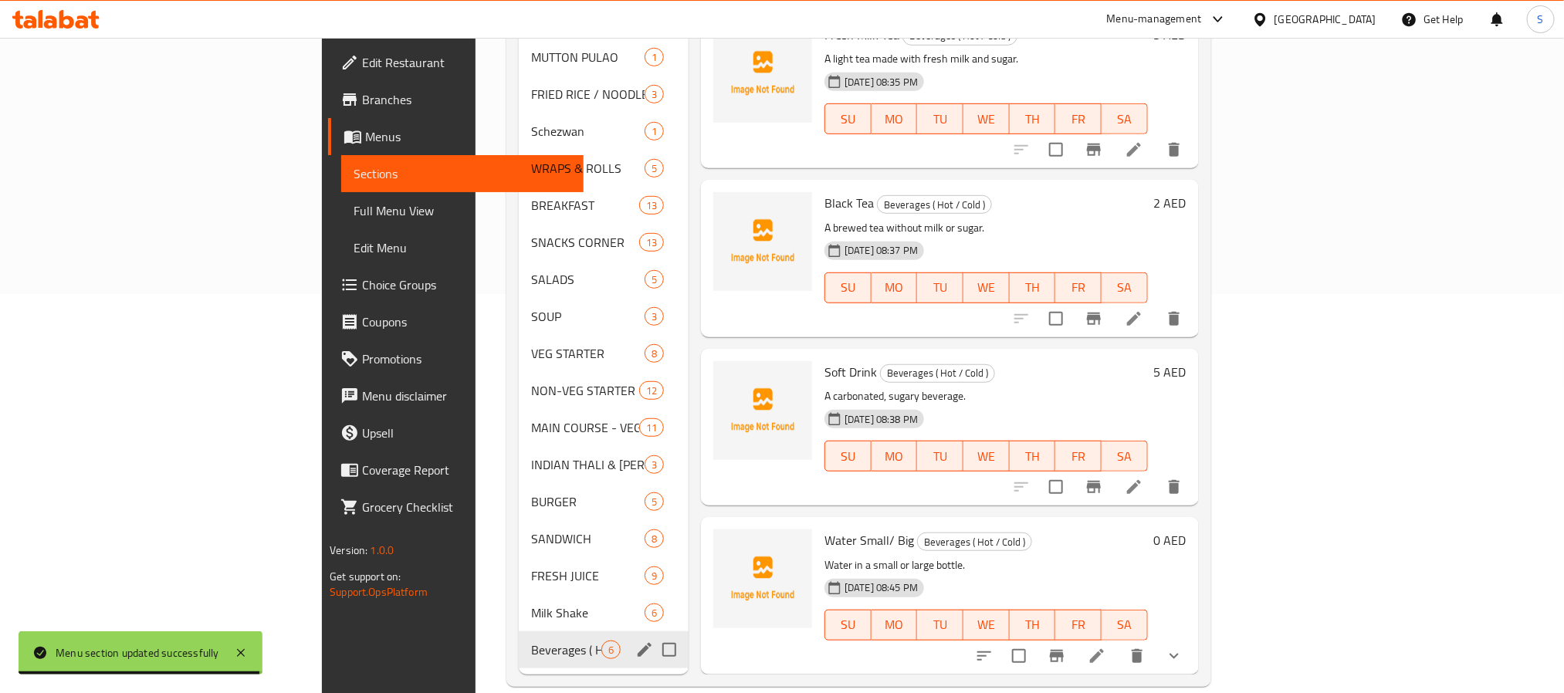
click at [519, 631] on div "Beverages ( Hot / Cold ) 6" at bounding box center [604, 649] width 170 height 37
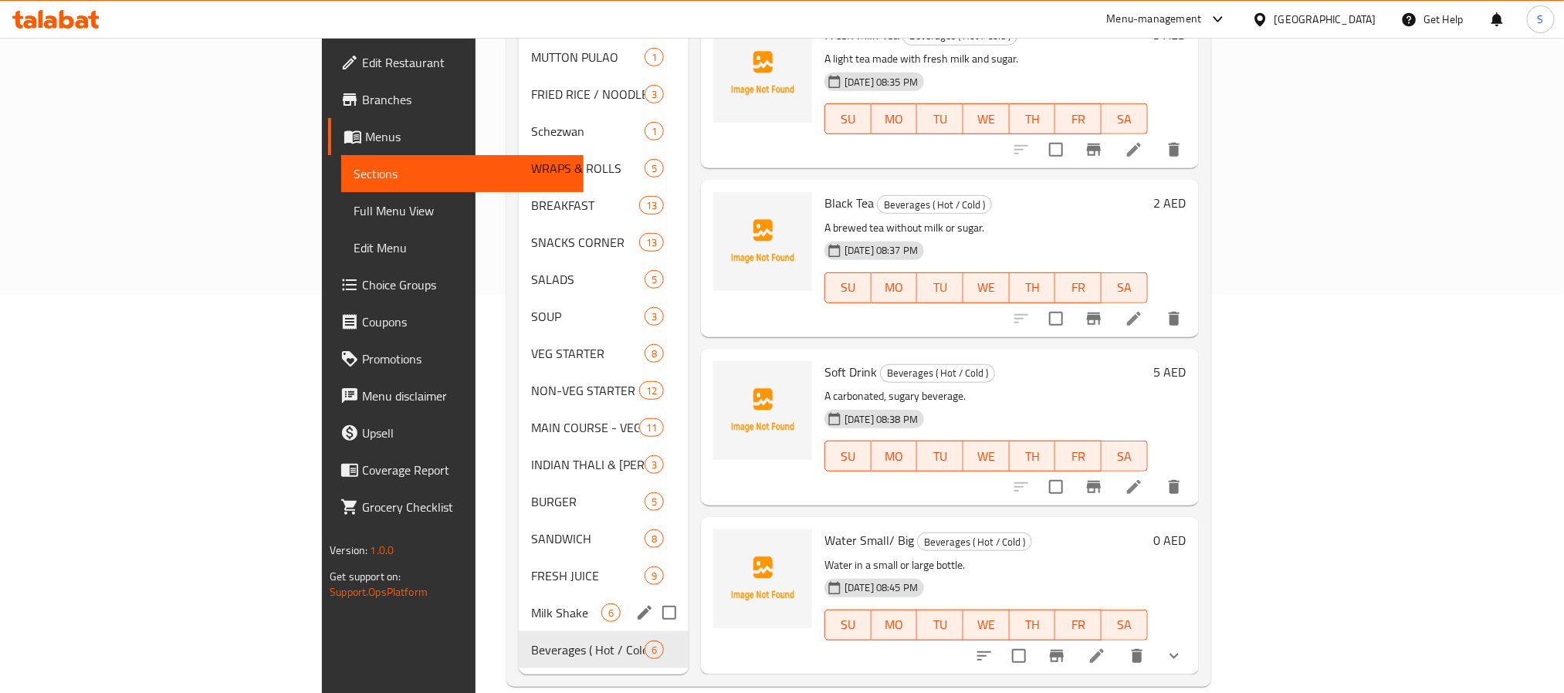
click at [519, 602] on div "Milk Shake 6" at bounding box center [604, 612] width 170 height 37
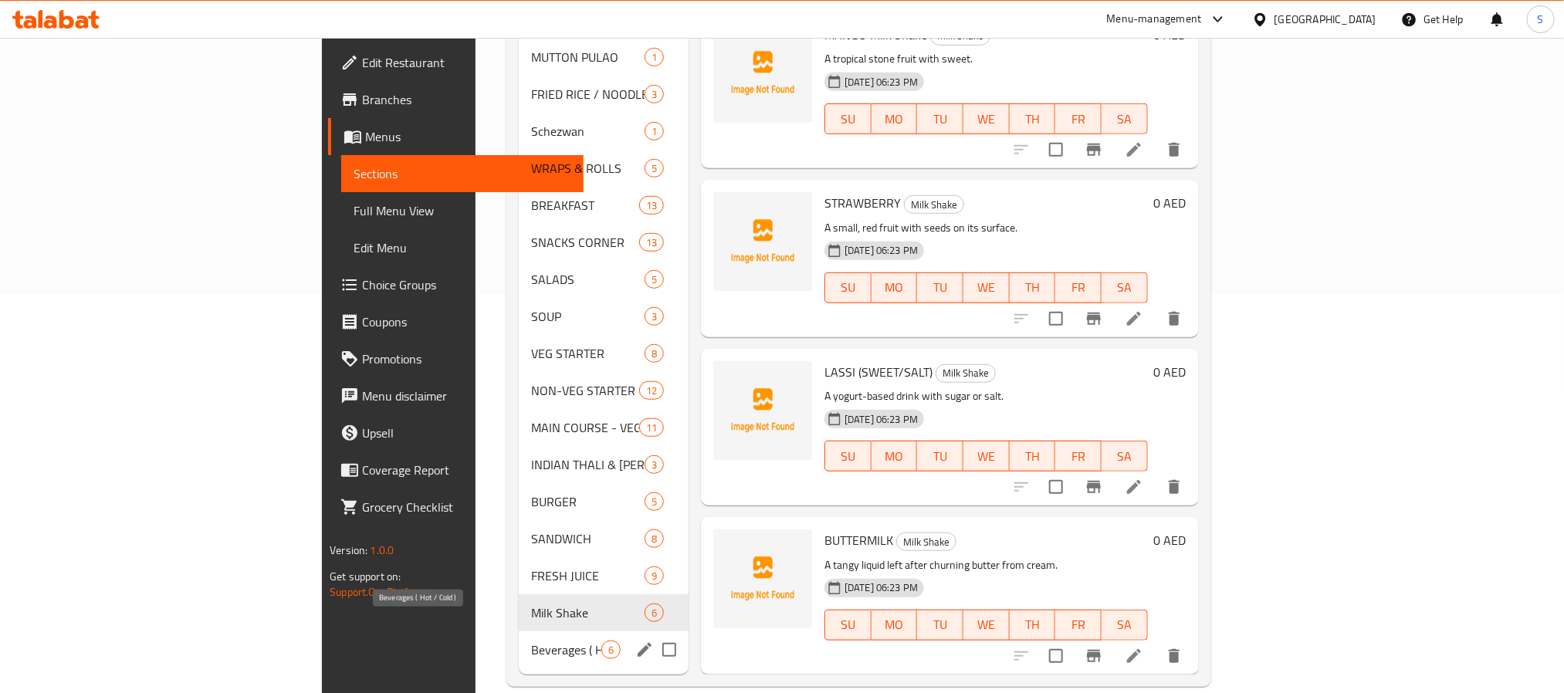
click at [531, 641] on span "Beverages ( Hot / Cold )" at bounding box center [566, 650] width 70 height 19
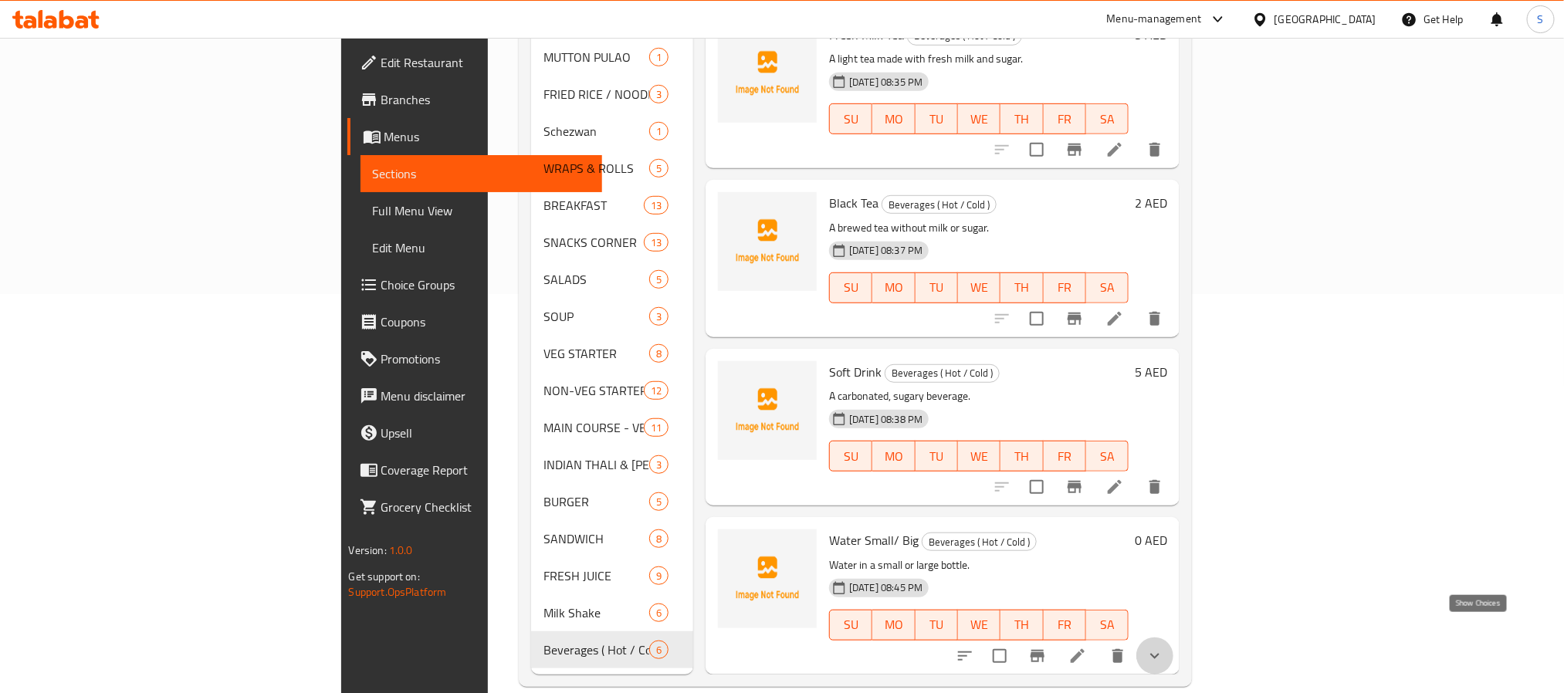
click at [1164, 647] on icon "show more" at bounding box center [1154, 656] width 19 height 19
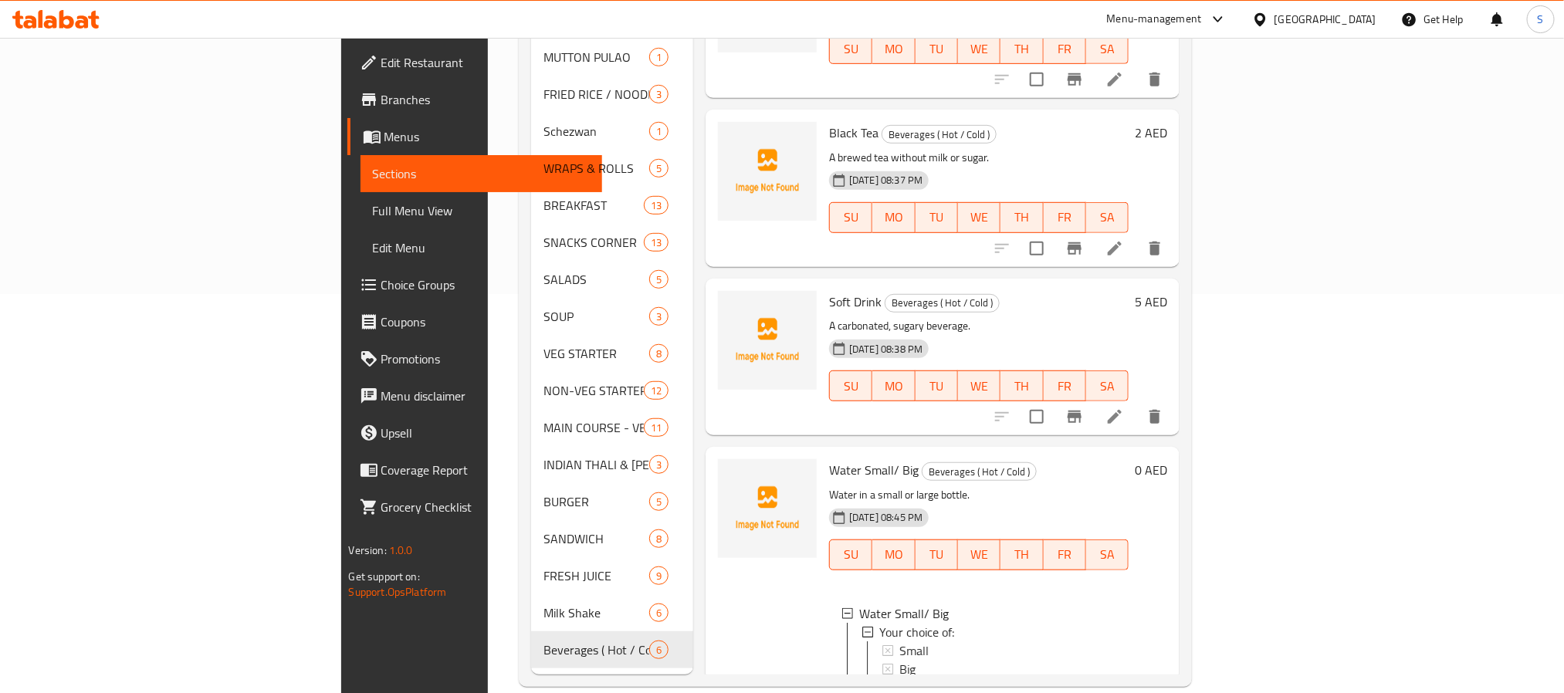
scroll to position [308, 0]
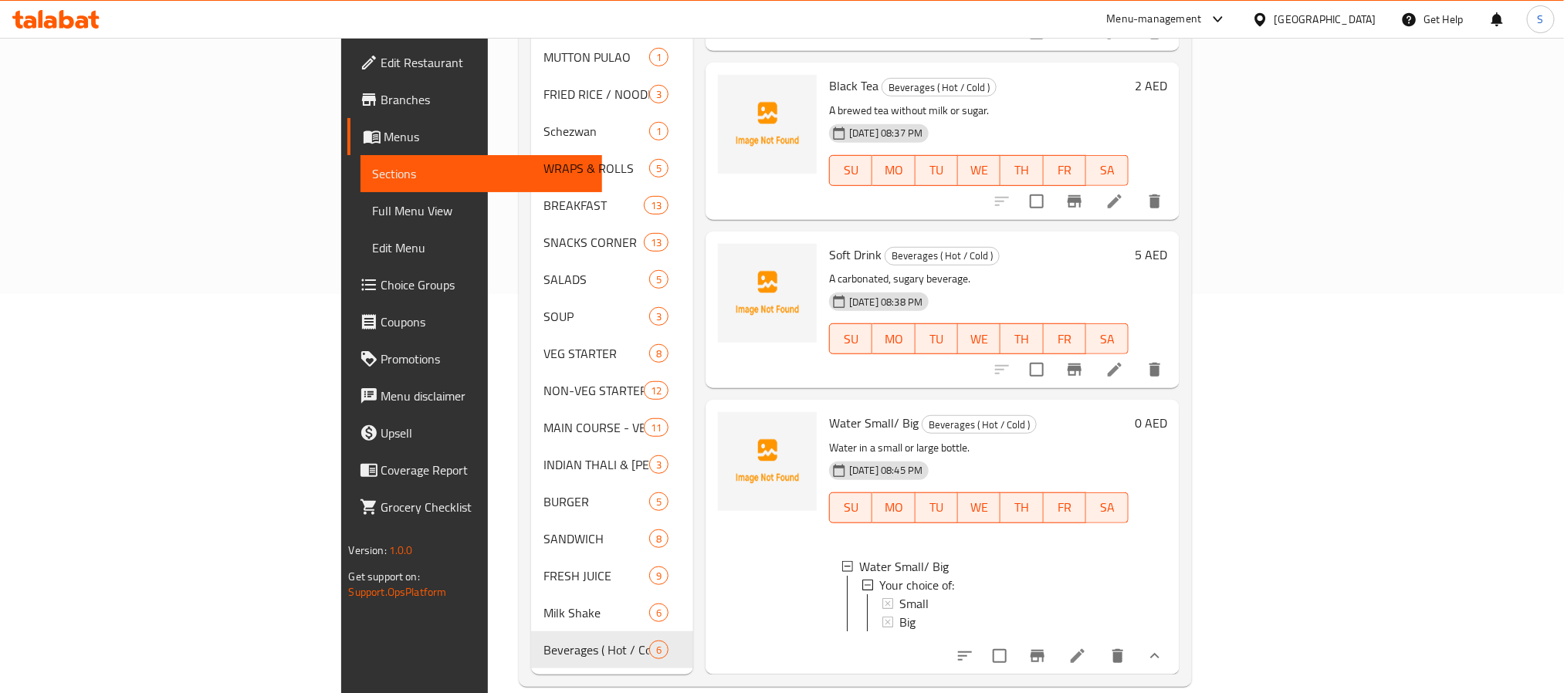
click at [341, 633] on div "Edit Restaurant Branches Menus Sections Full Menu View Edit Menu Choice Groups …" at bounding box center [471, 384] width 261 height 693
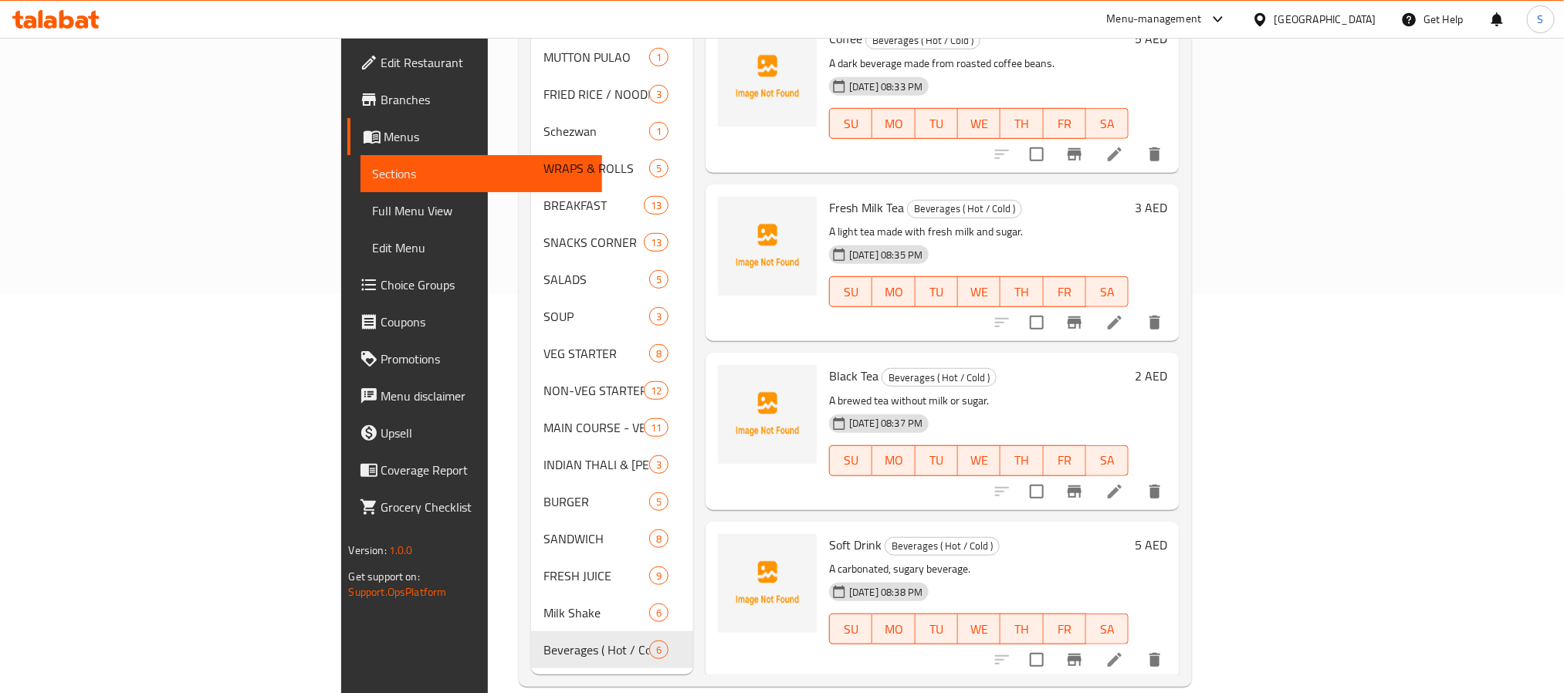
scroll to position [0, 0]
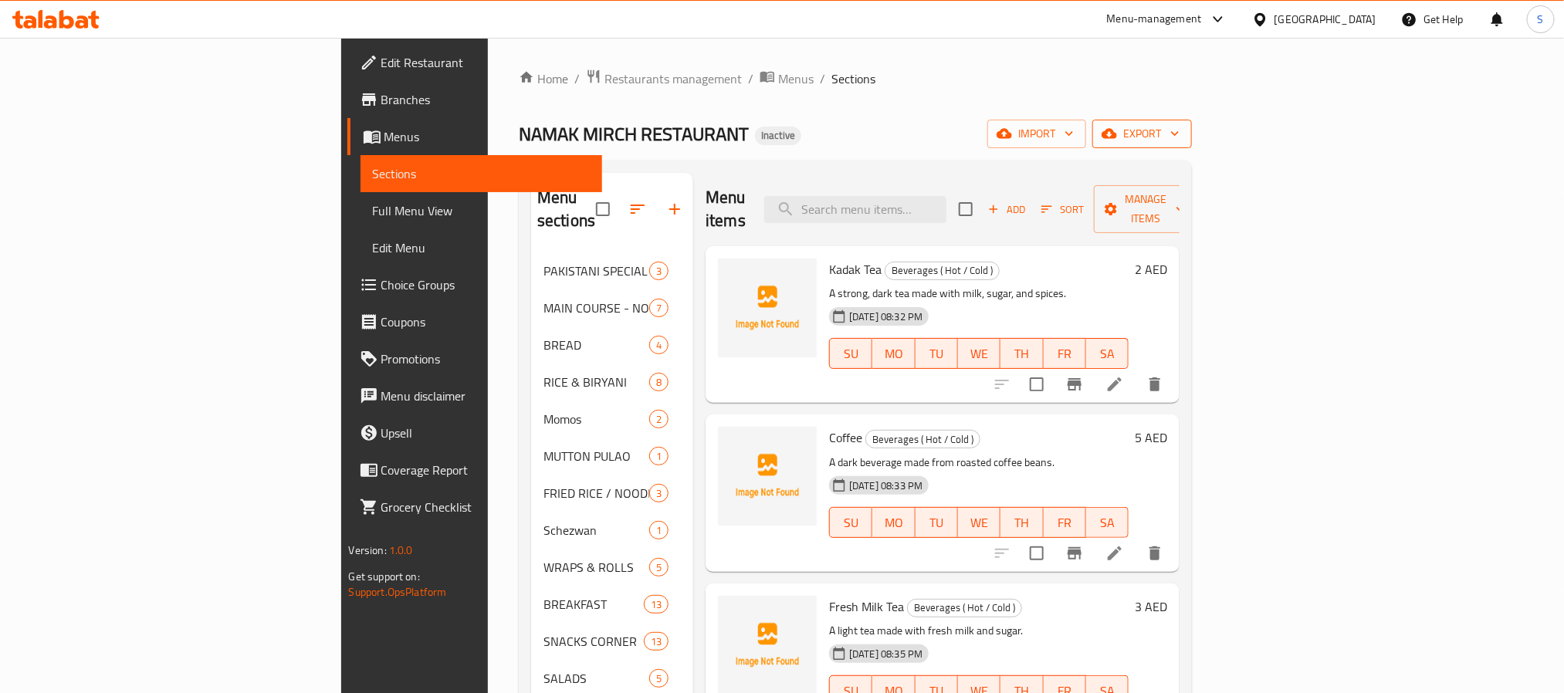
click at [1179, 134] on span "export" at bounding box center [1142, 133] width 75 height 19
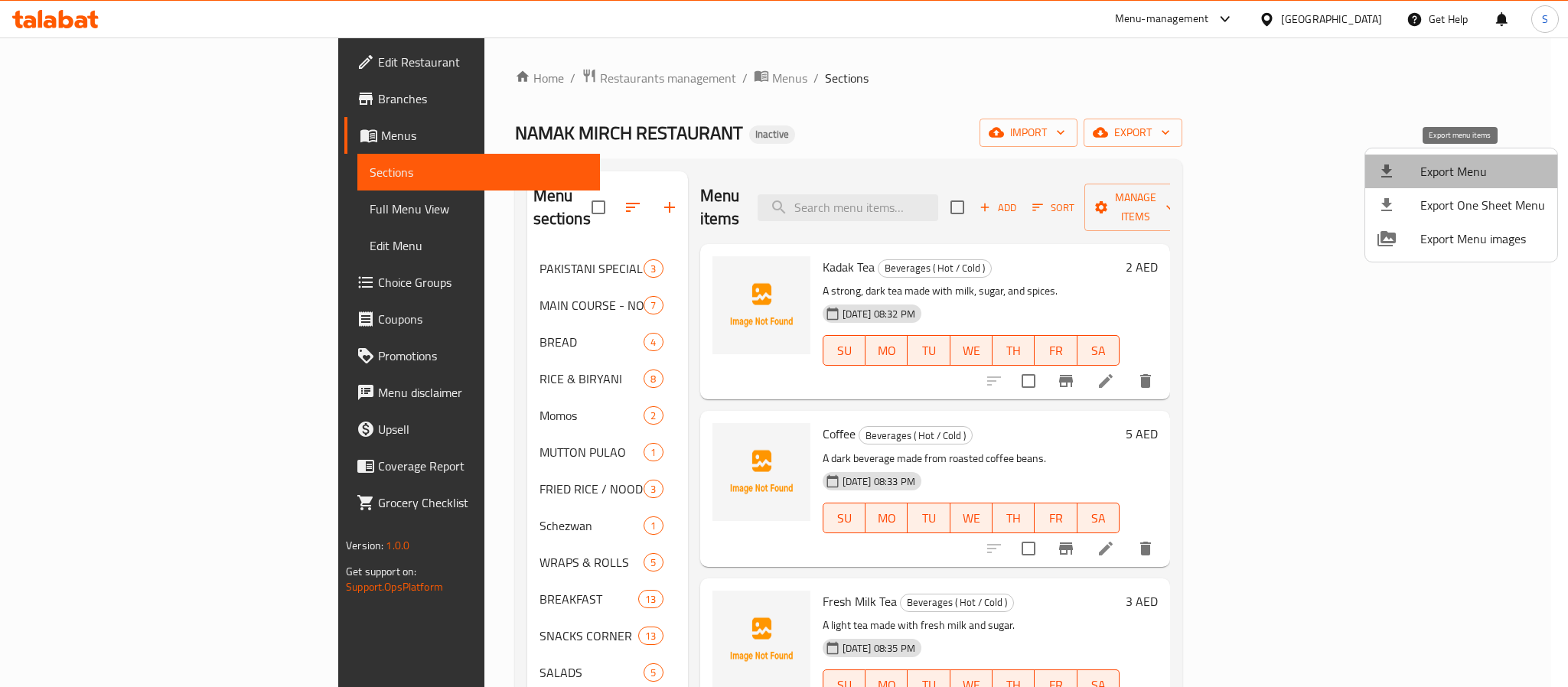
click at [1463, 159] on li "Export Menu" at bounding box center [1461, 172] width 192 height 34
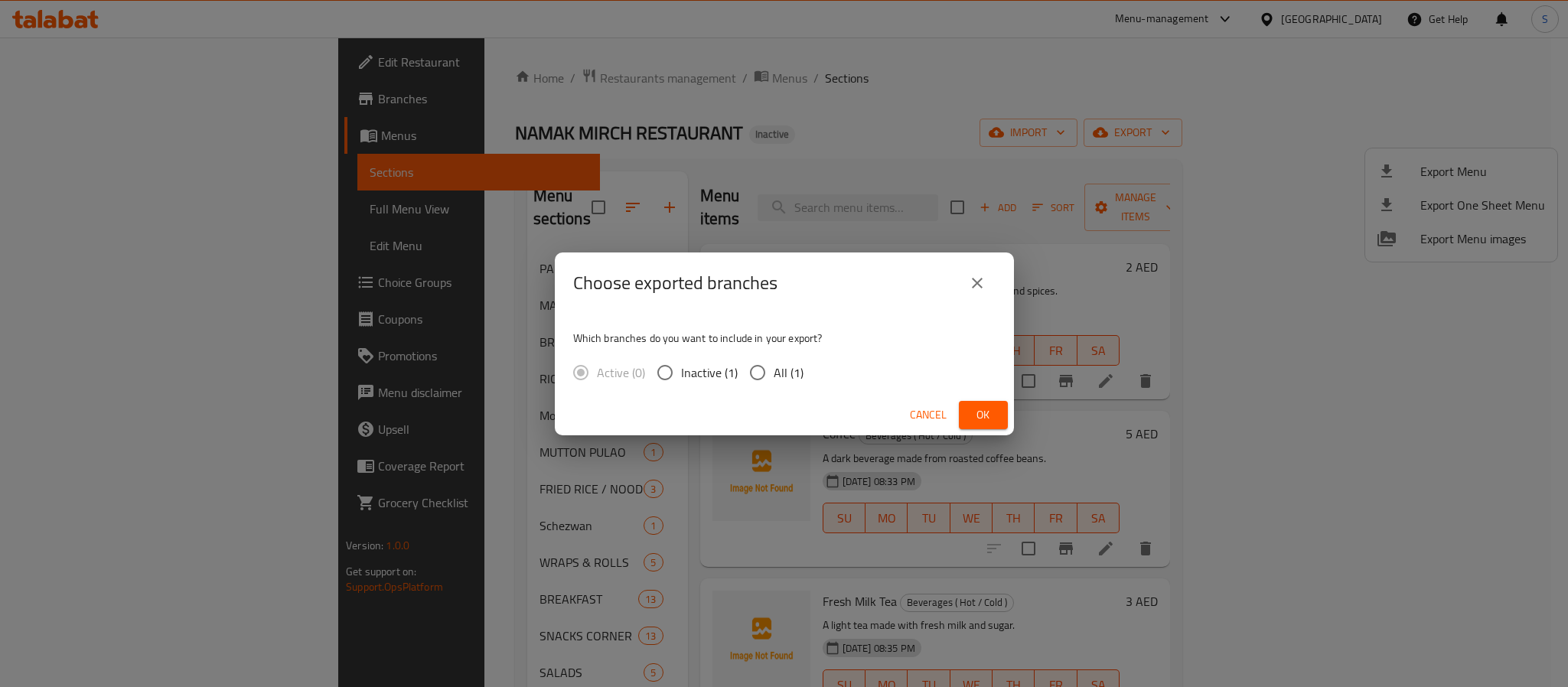
click at [769, 368] on input "All (1)" at bounding box center [757, 373] width 32 height 32
radio input "true"
click at [990, 408] on span "Ok" at bounding box center [983, 414] width 25 height 19
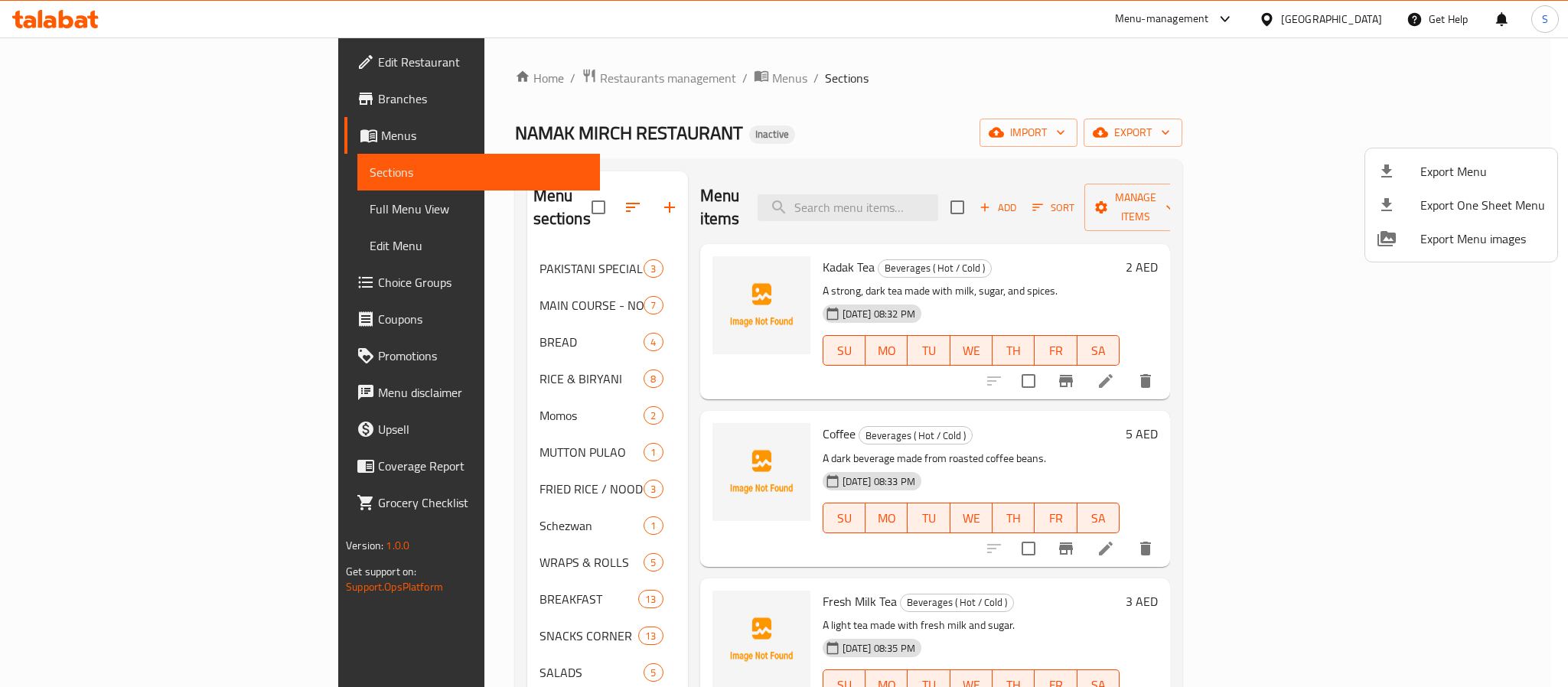
drag, startPoint x: 1001, startPoint y: 143, endPoint x: 985, endPoint y: 139, distance: 16.5
click at [1001, 143] on div at bounding box center [784, 343] width 1568 height 687
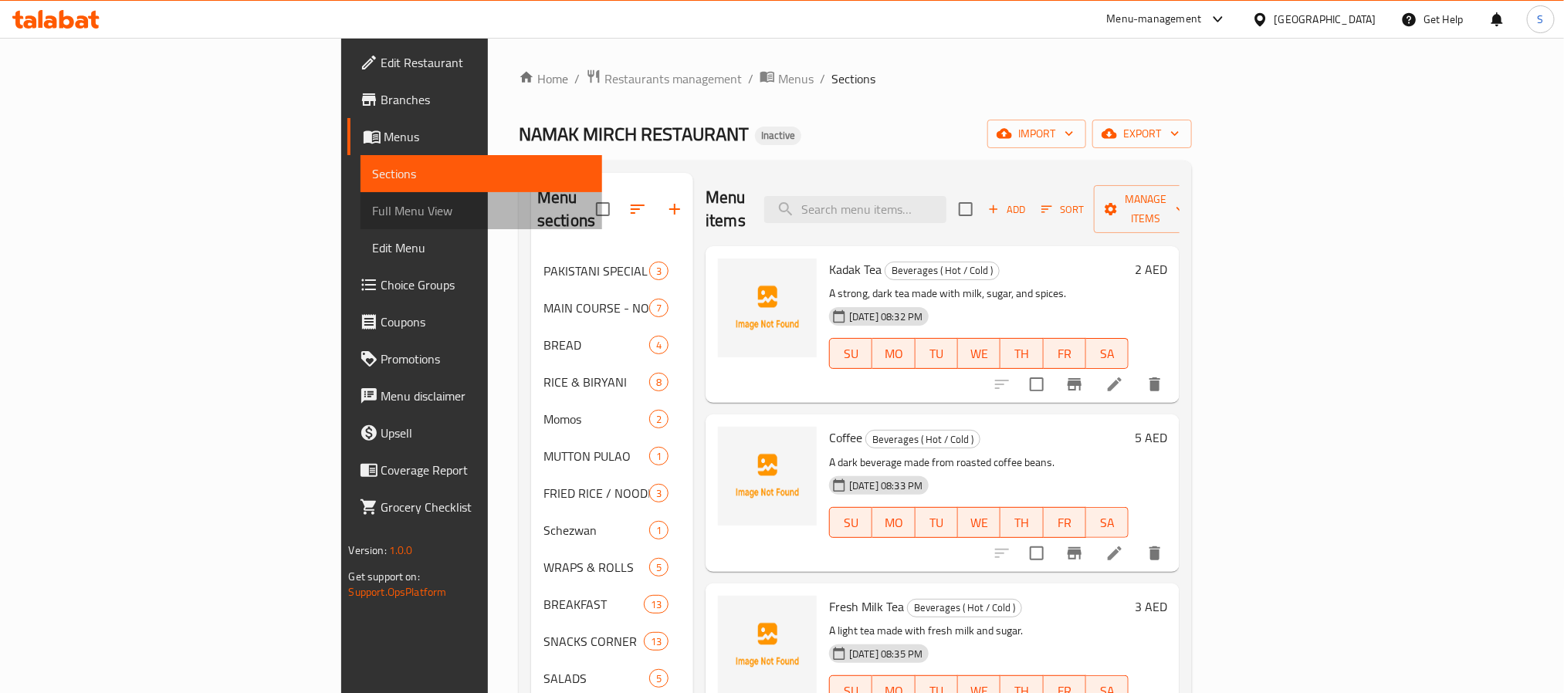
click at [373, 220] on span "Full Menu View" at bounding box center [481, 210] width 217 height 19
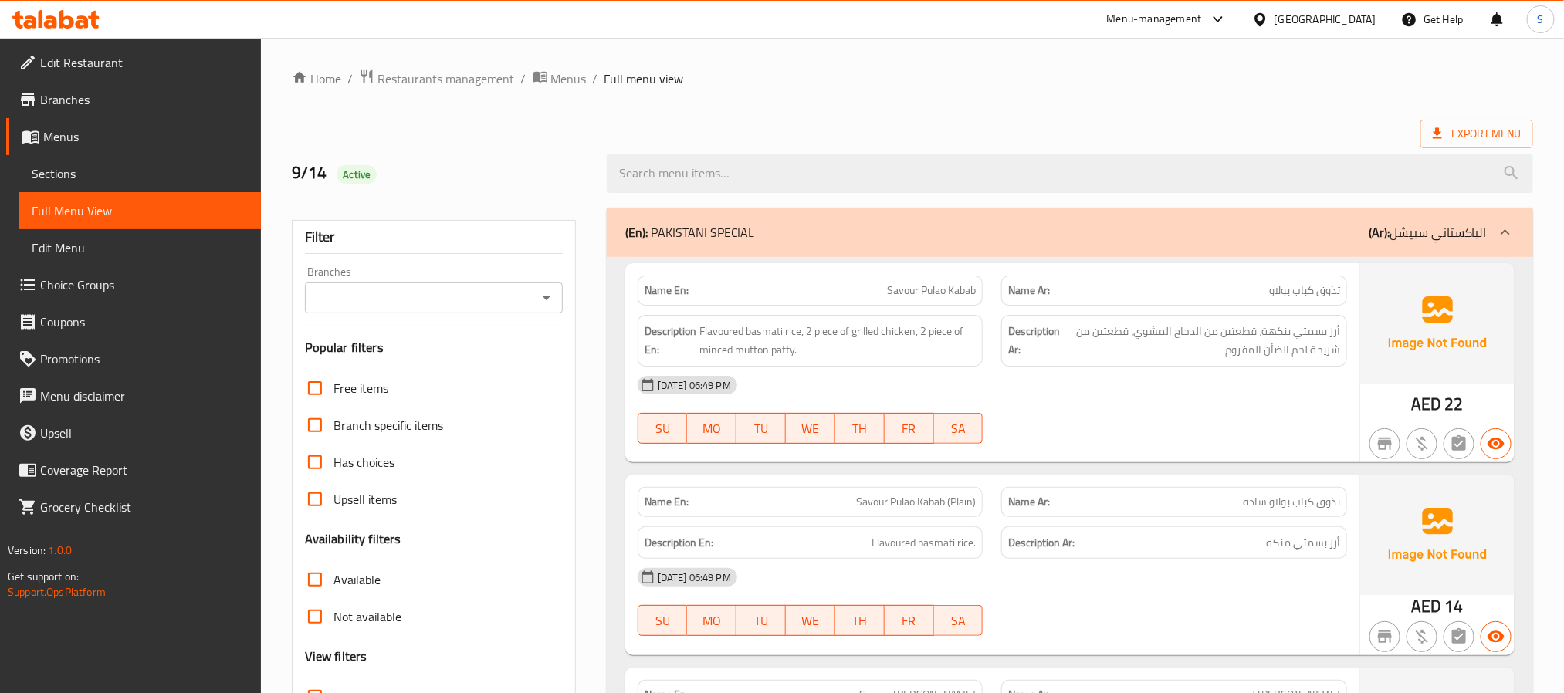
scroll to position [463, 0]
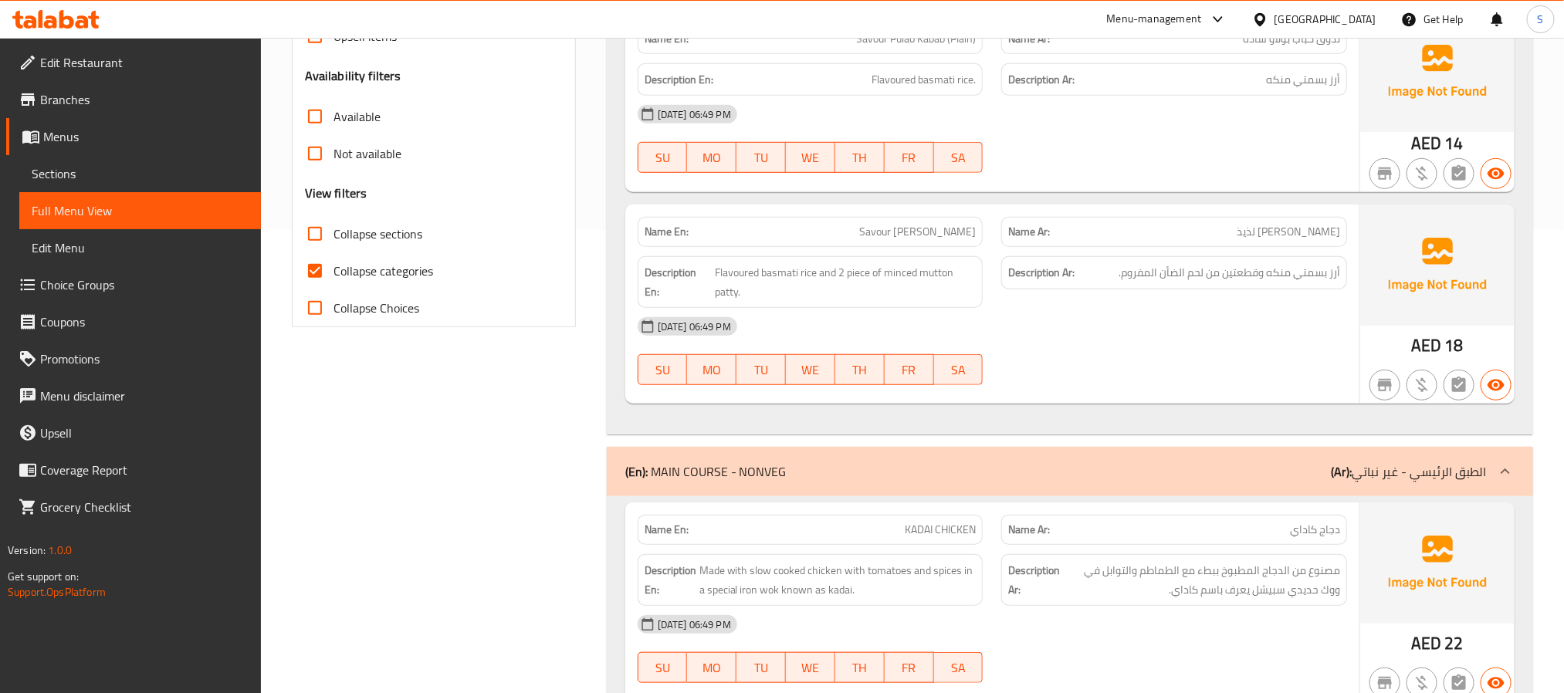
click at [311, 235] on input "Collapse sections" at bounding box center [314, 233] width 37 height 37
checkbox input "true"
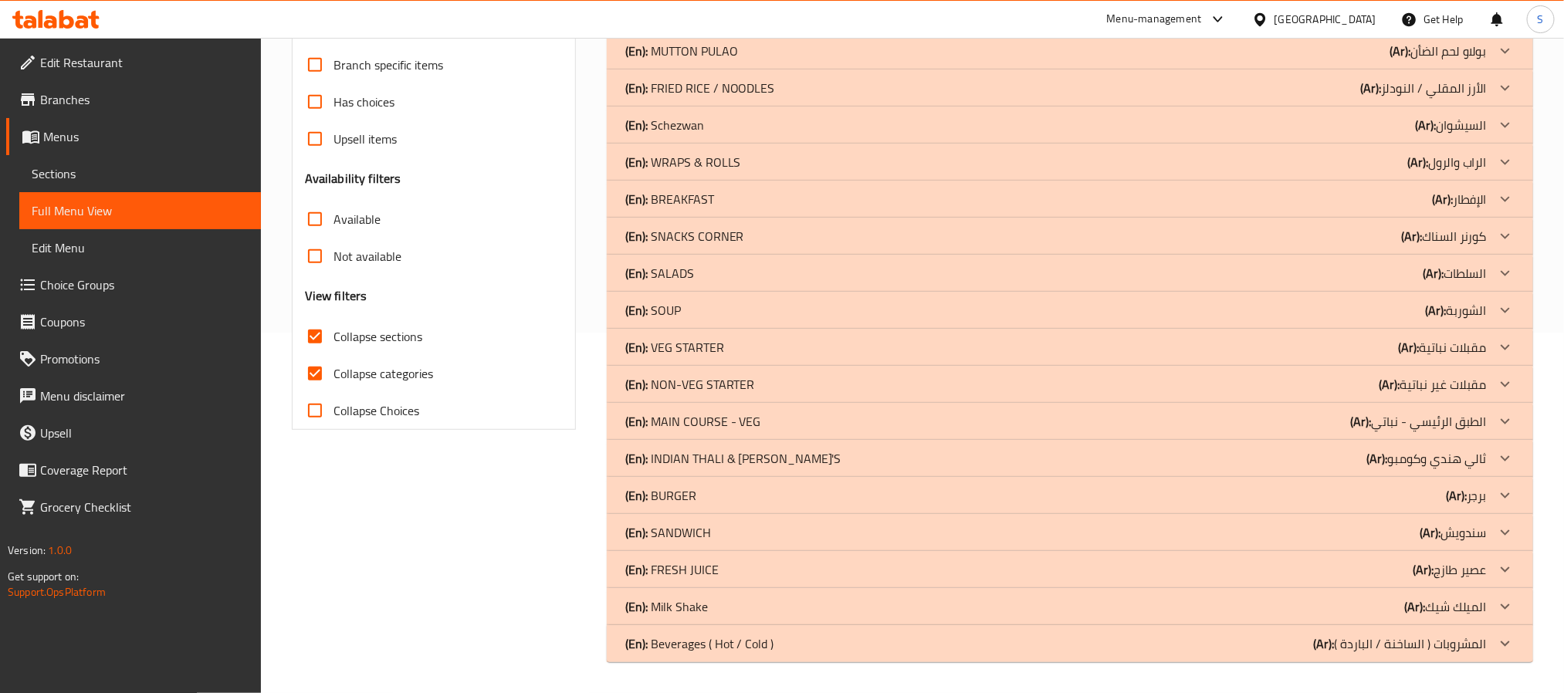
scroll to position [360, 0]
click at [793, 648] on div "(En): Beverages ( Hot / Cold ) (Ar): المشروبات ( الساخنة / الباردة )" at bounding box center [1055, 644] width 861 height 19
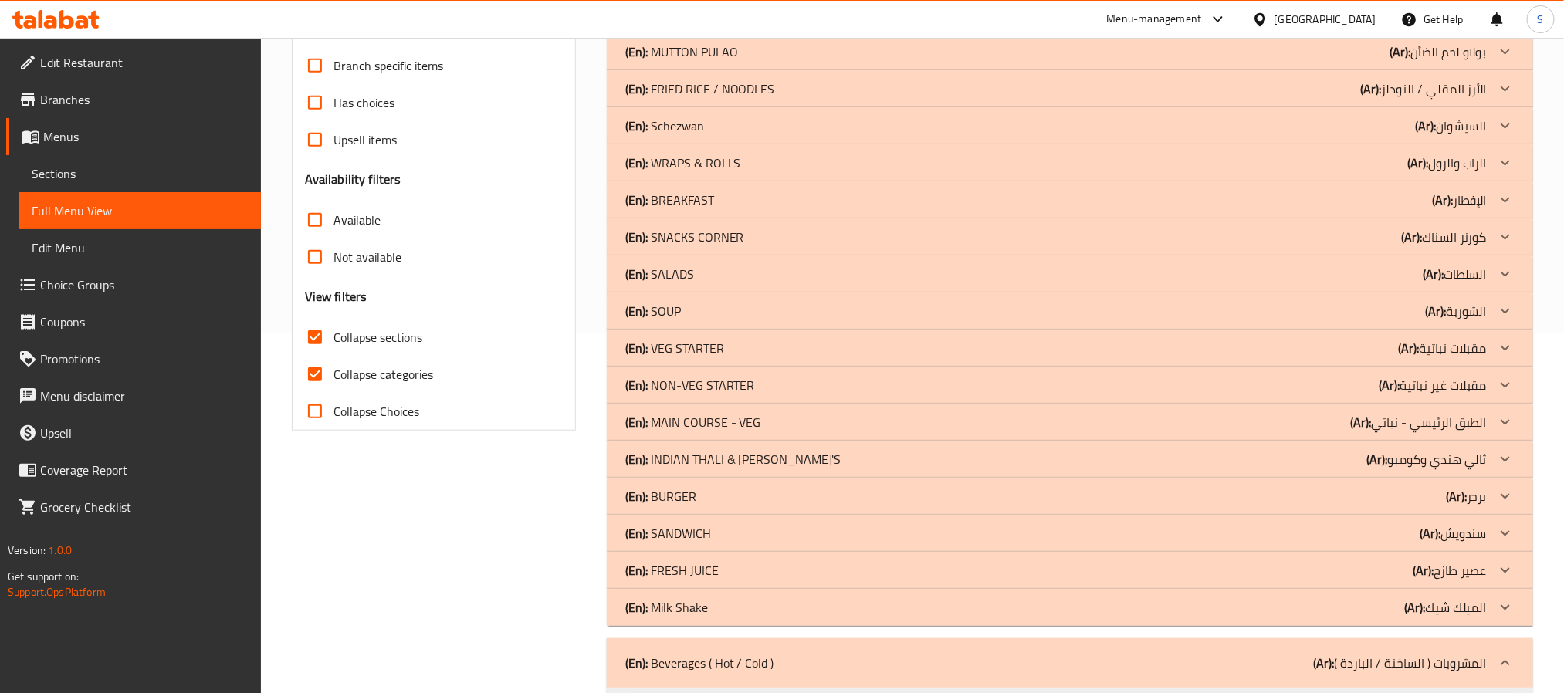
scroll to position [939, 0]
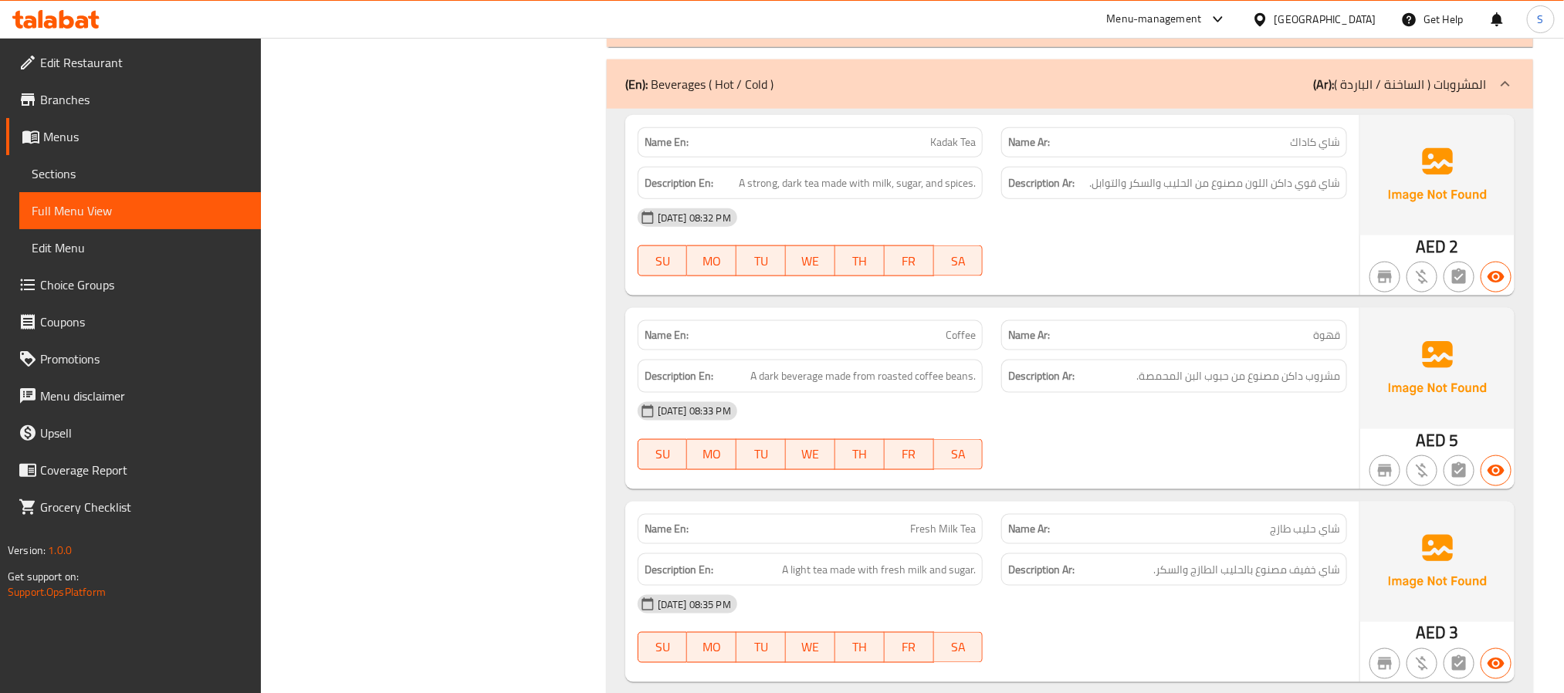
click at [947, 141] on span "Kadak Tea" at bounding box center [953, 142] width 46 height 16
copy span "Kadak"
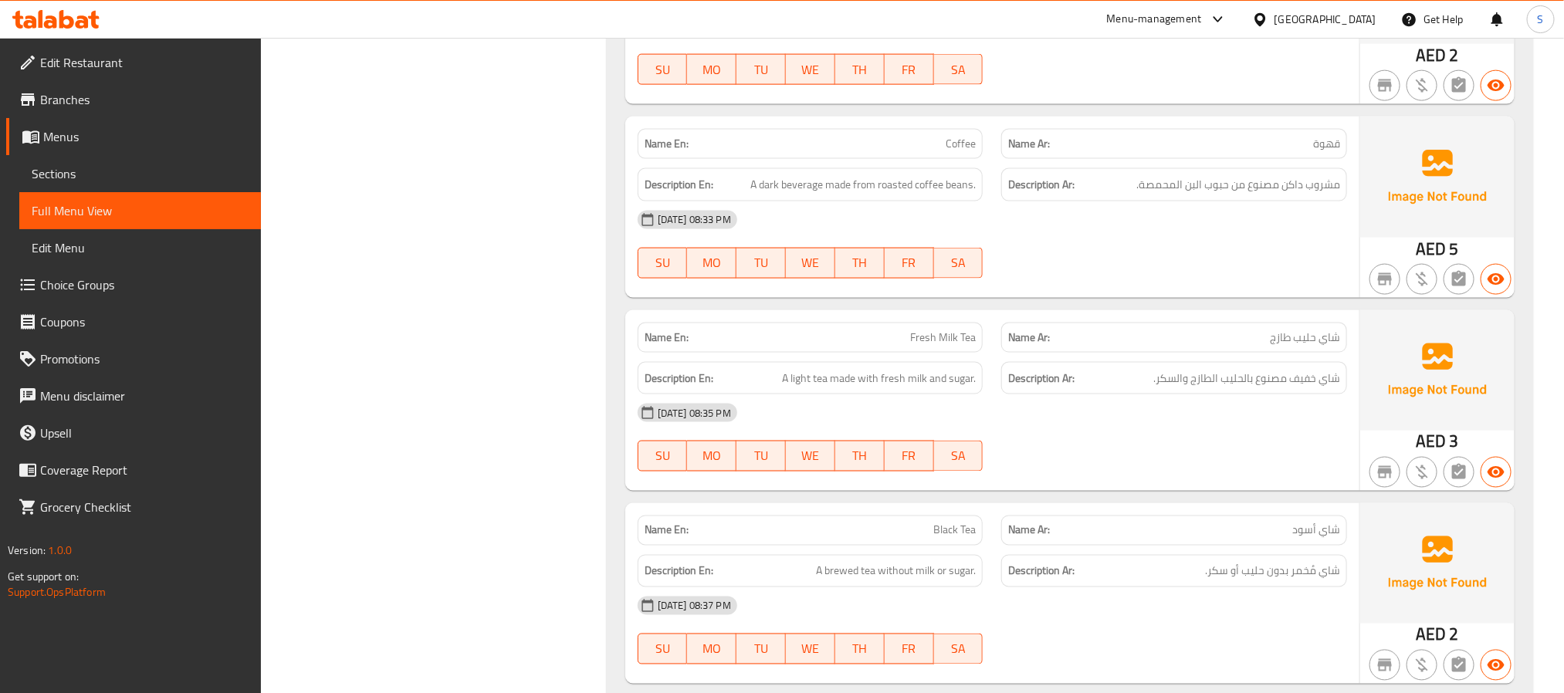
scroll to position [1170, 0]
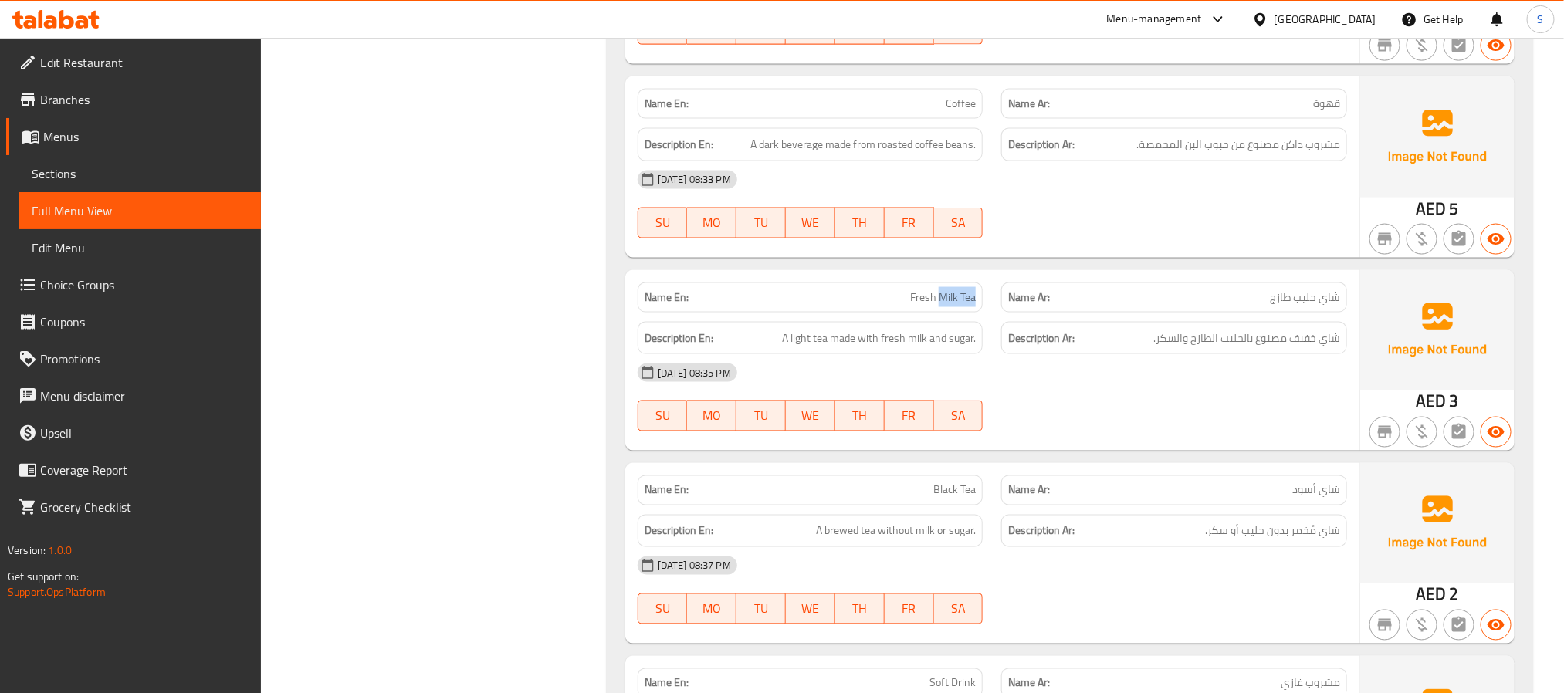
drag, startPoint x: 941, startPoint y: 294, endPoint x: 982, endPoint y: 299, distance: 41.2
click at [982, 299] on div "Name En: Fresh Milk Tea" at bounding box center [811, 298] width 346 height 30
copy span "Milk Tea"
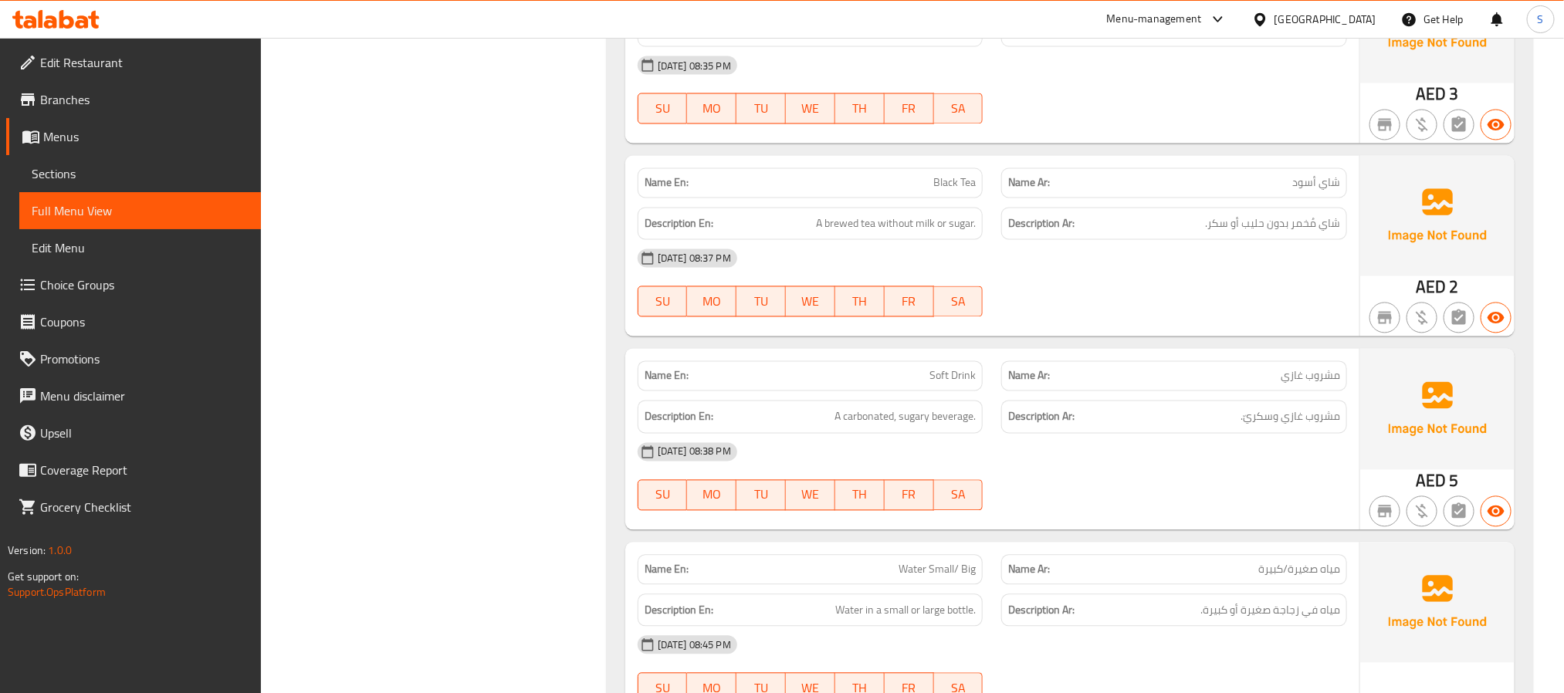
scroll to position [1518, 0]
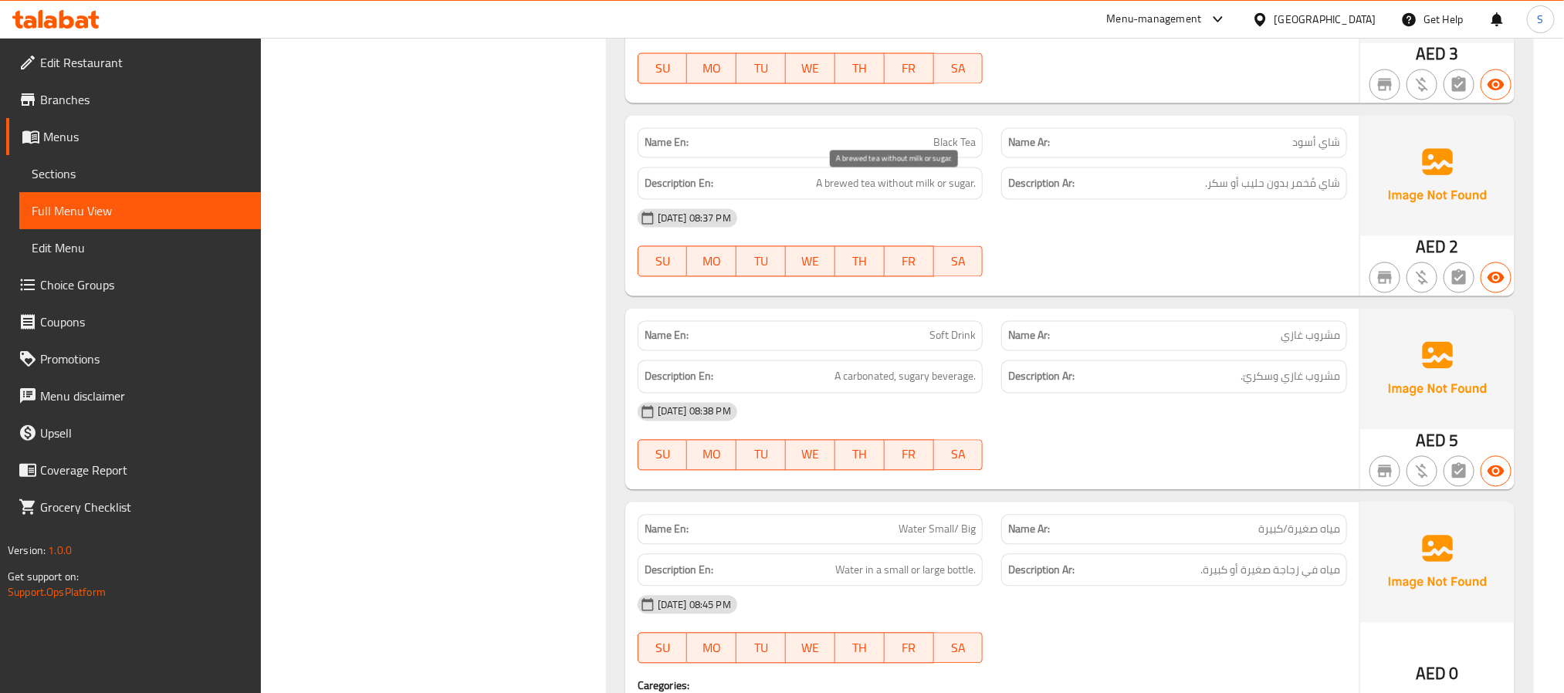
click at [839, 188] on span "A brewed tea without milk or sugar." at bounding box center [896, 183] width 160 height 19
copy span "brewed"
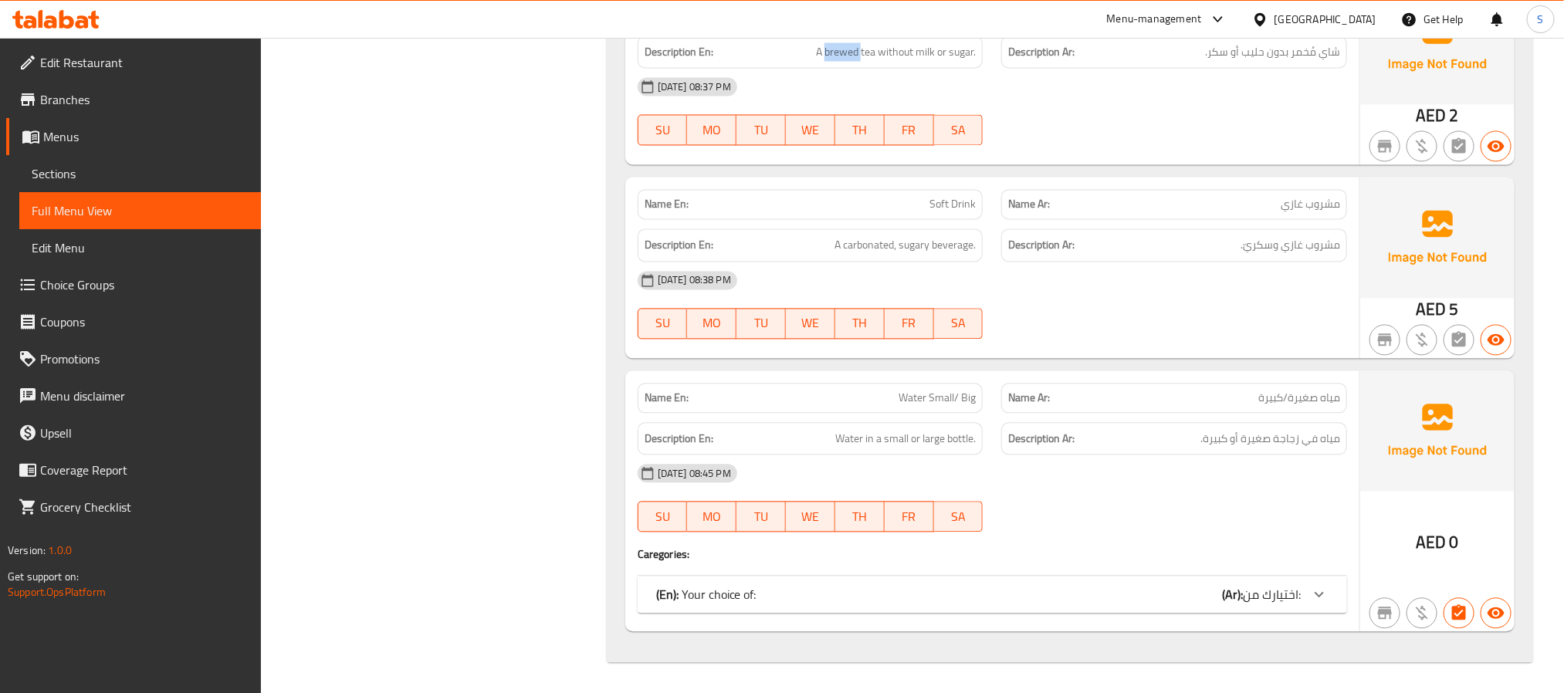
scroll to position [1656, 0]
click at [1124, 600] on div "(En): Your choice of: (Ar): اختيارك من:" at bounding box center [978, 594] width 645 height 19
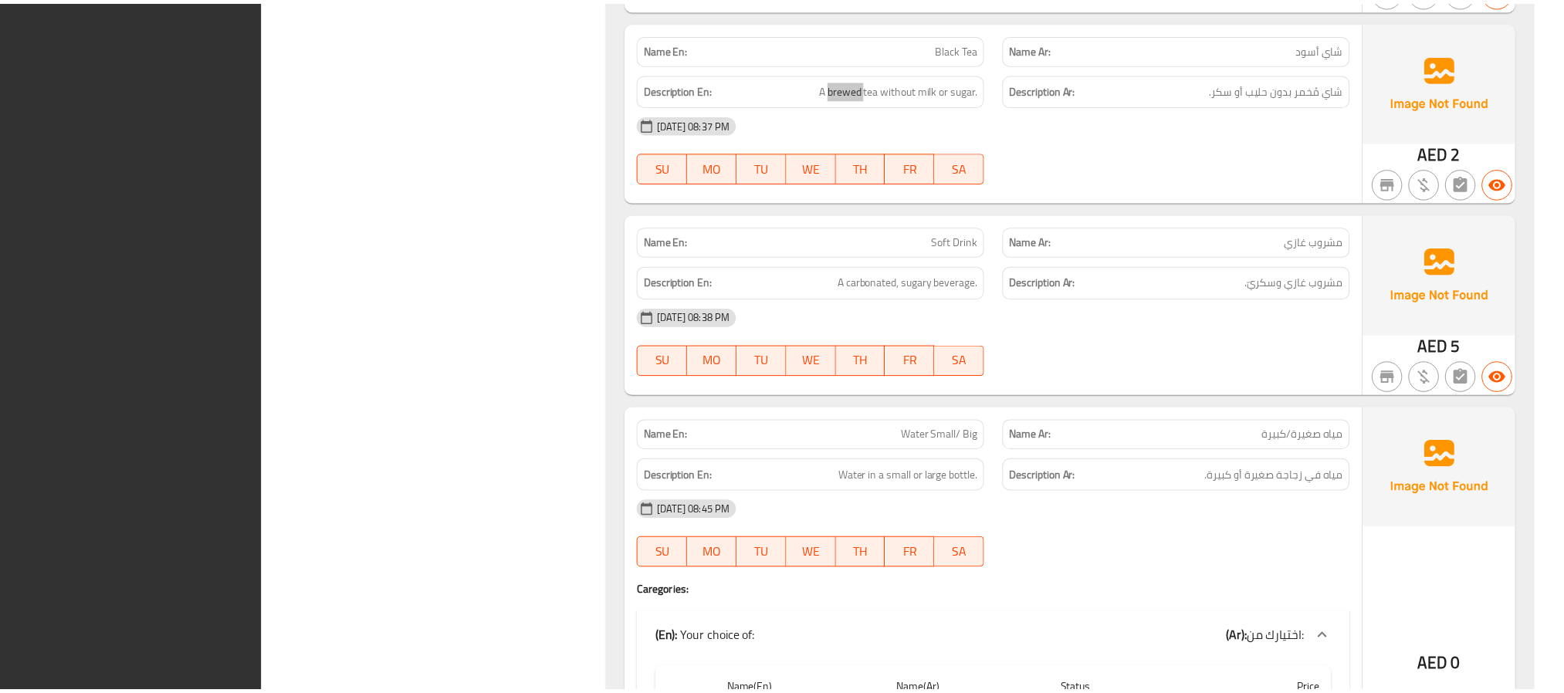
scroll to position [1829, 0]
